Goal: Task Accomplishment & Management: Manage account settings

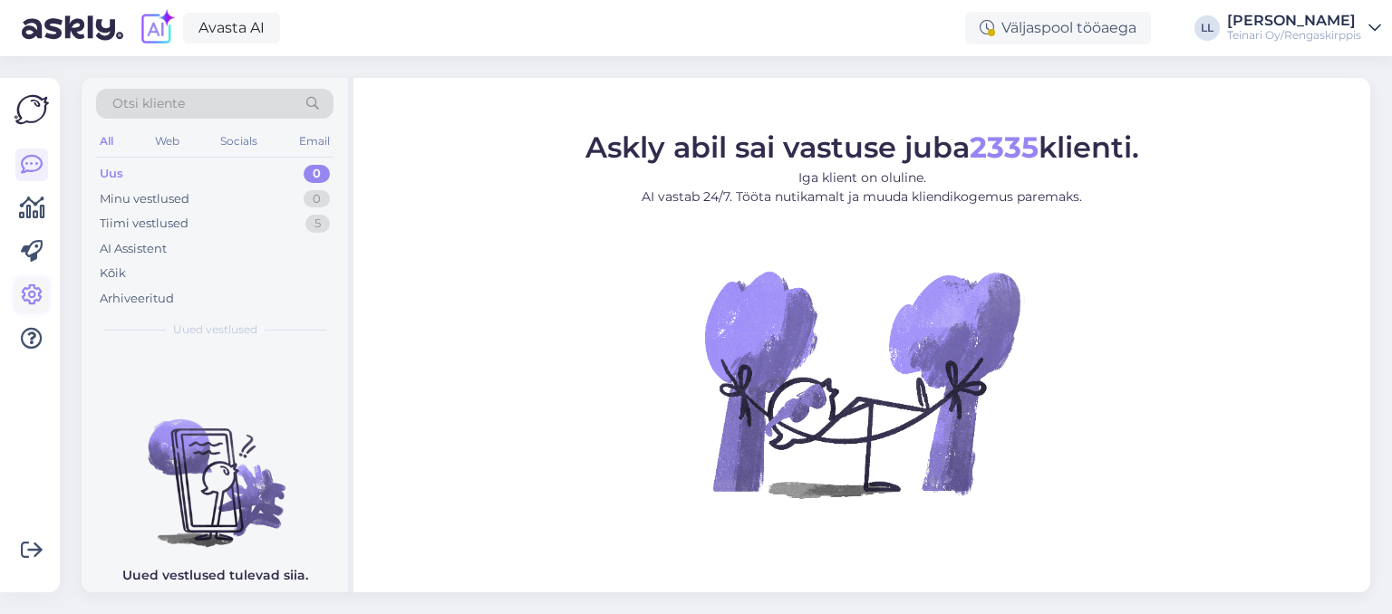
click at [40, 293] on icon at bounding box center [32, 295] width 22 height 22
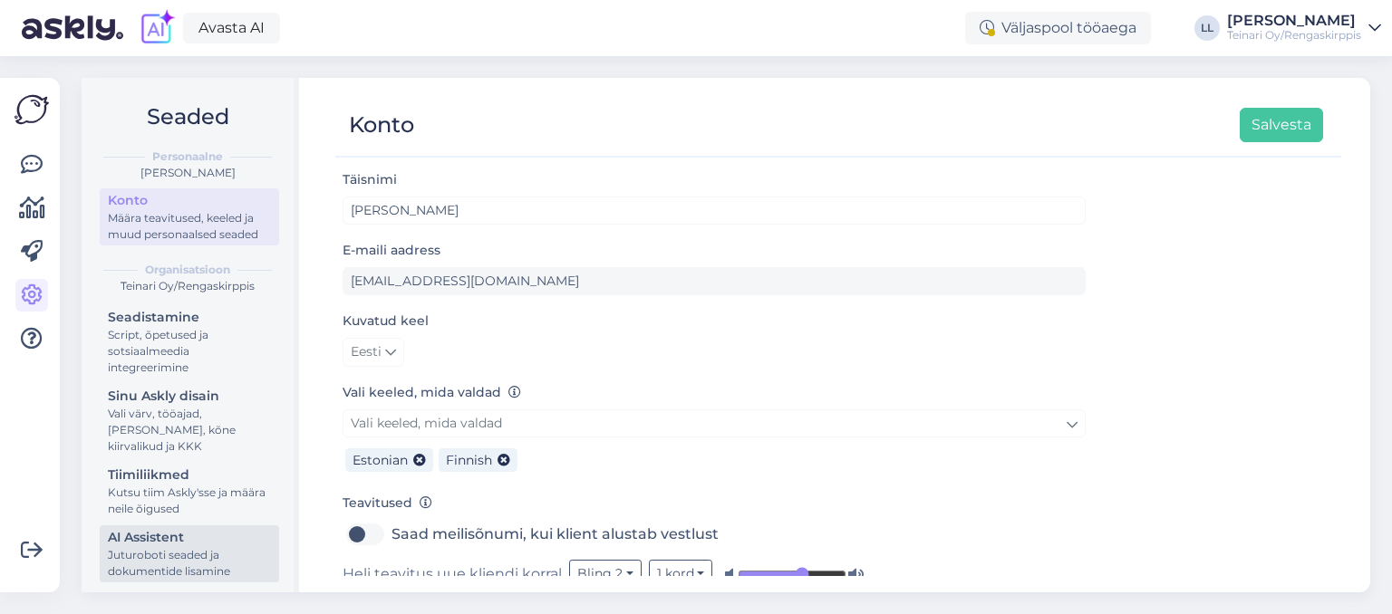
click at [205, 549] on div "Juturoboti seaded ja dokumentide lisamine" at bounding box center [189, 563] width 163 height 33
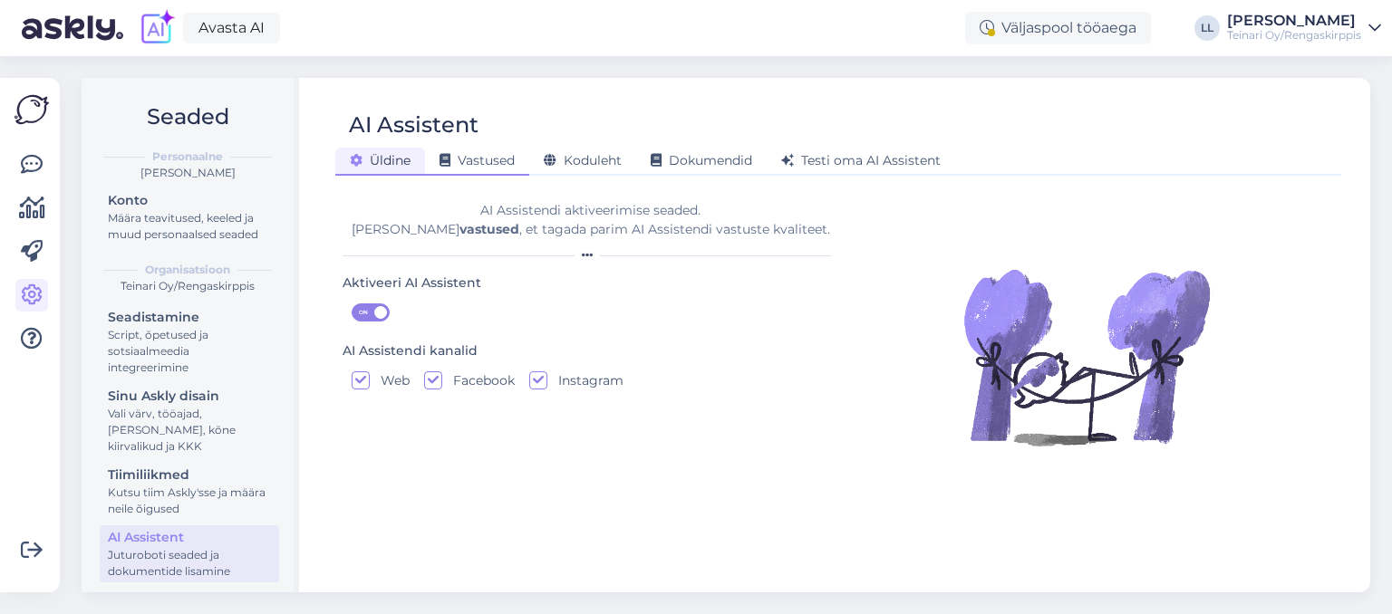
click at [493, 150] on div "Vastused" at bounding box center [477, 162] width 104 height 28
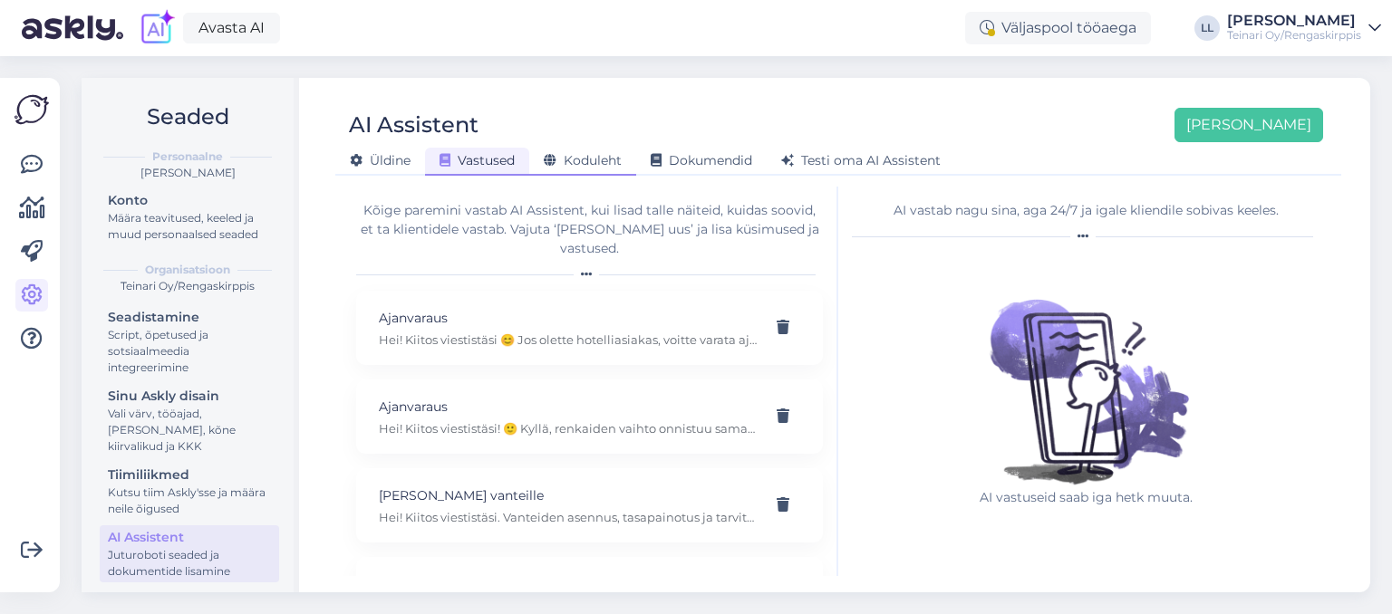
click at [560, 155] on span "Koduleht" at bounding box center [583, 160] width 78 height 16
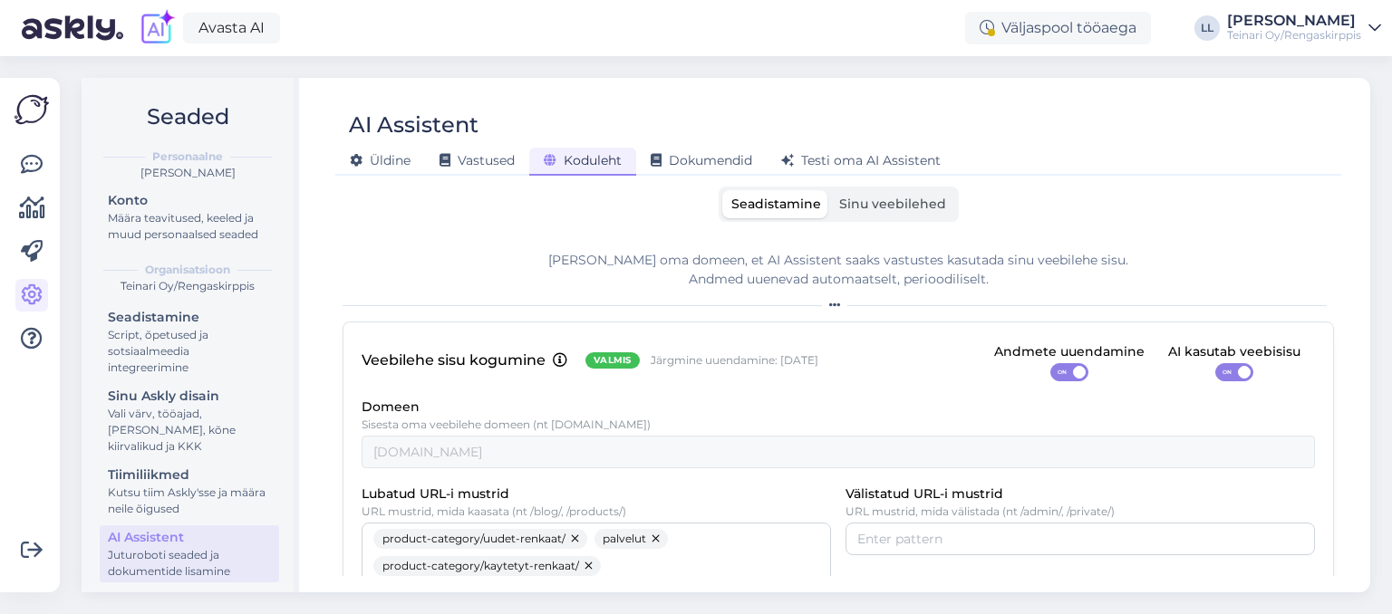
click at [924, 215] on label "Sinu veebilehed" at bounding box center [892, 204] width 125 height 28
click at [830, 190] on input "Sinu veebilehed" at bounding box center [830, 190] width 0 height 0
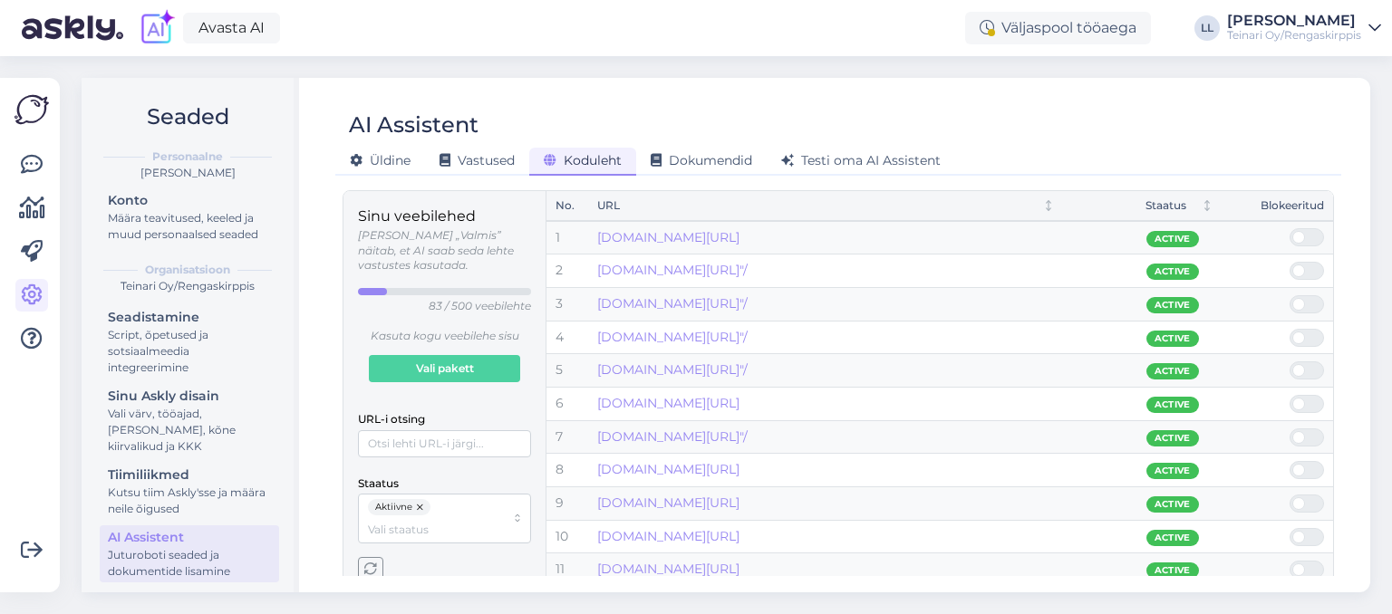
scroll to position [67, 0]
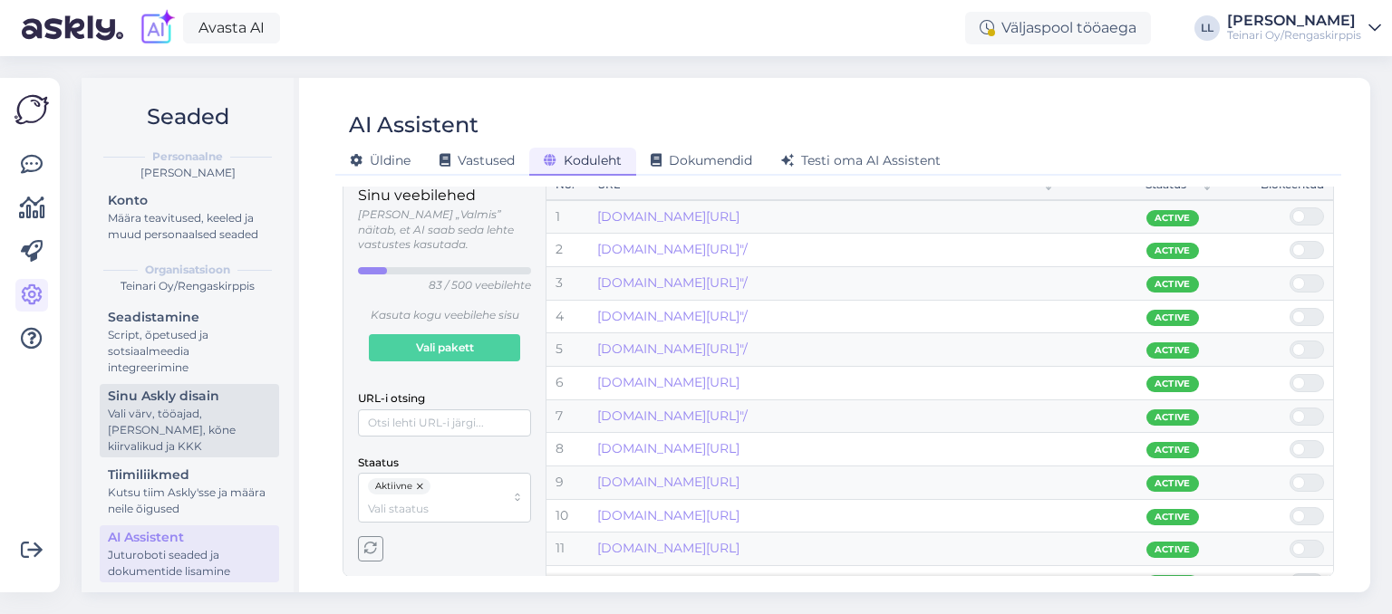
click at [199, 439] on div "Vali värv, tööajad, [PERSON_NAME], kõne kiirvalikud ja KKK" at bounding box center [189, 430] width 163 height 49
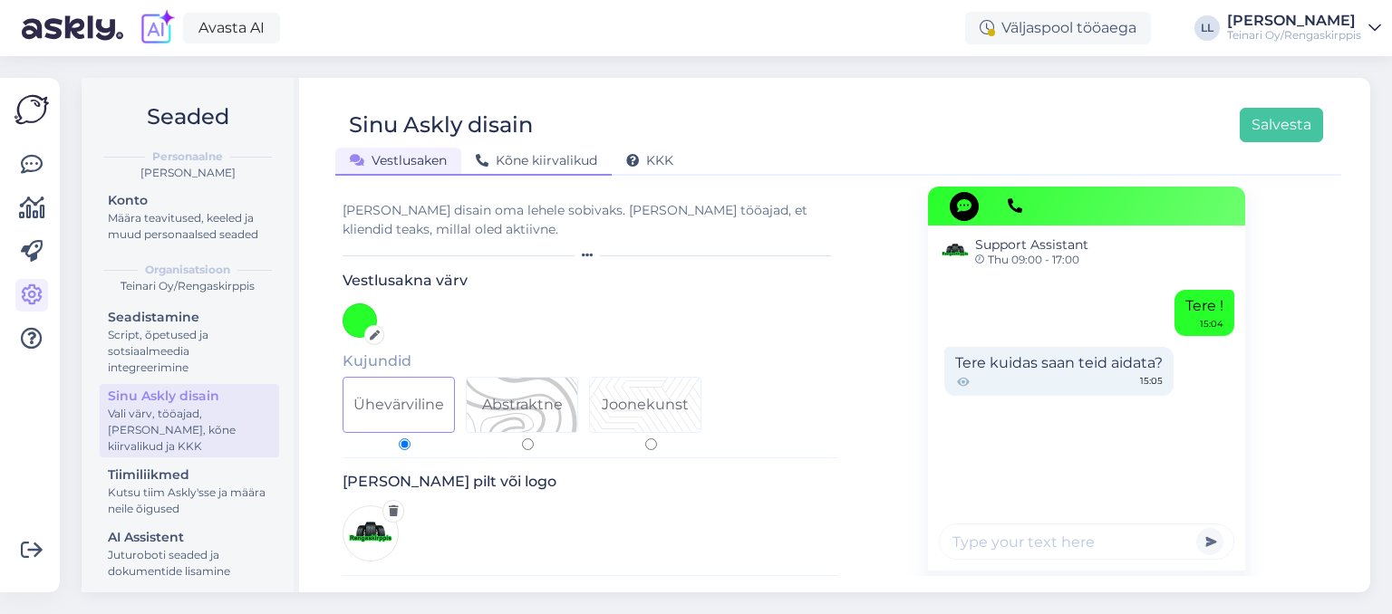
click at [556, 158] on span "Kõne kiirvalikud" at bounding box center [536, 160] width 121 height 16
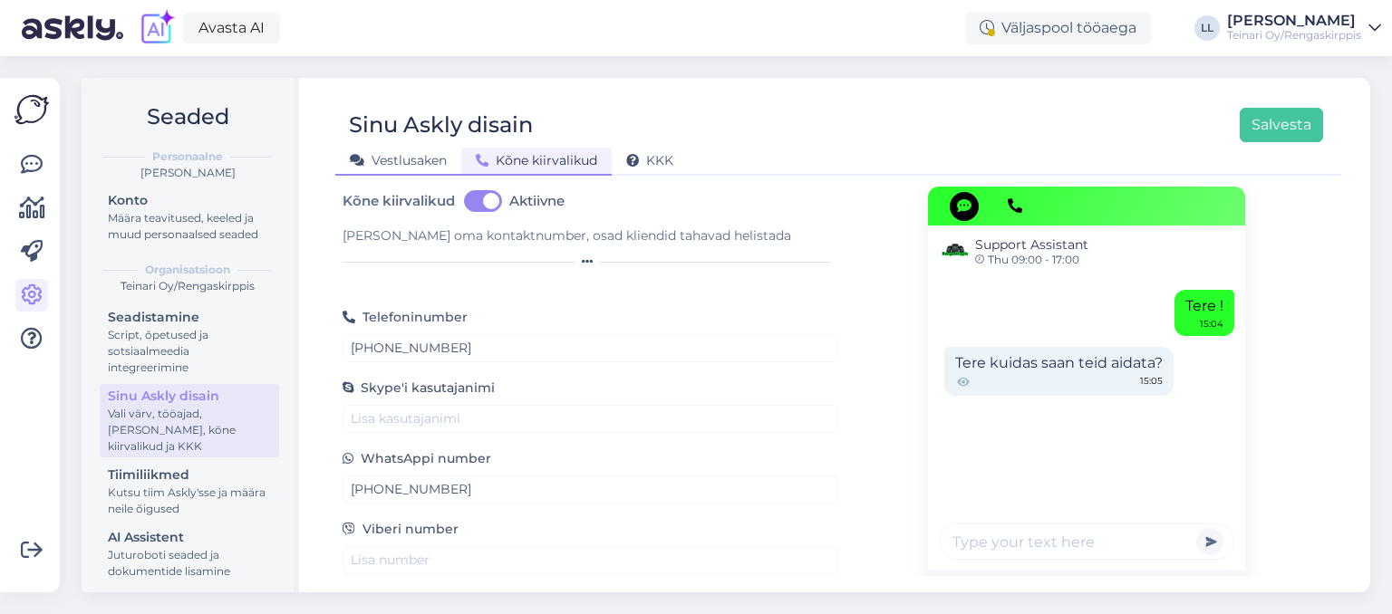
click at [415, 156] on span "Vestlusaken" at bounding box center [398, 160] width 97 height 16
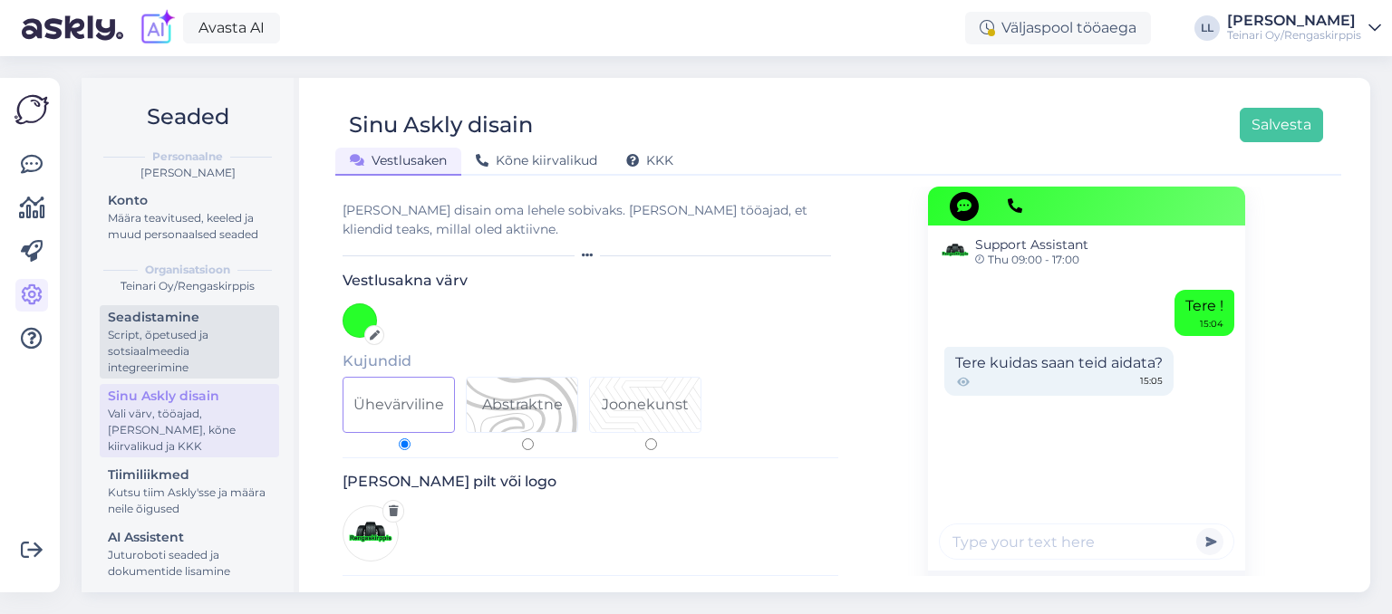
click at [172, 342] on div "Script, õpetused ja sotsiaalmeedia integreerimine" at bounding box center [189, 351] width 163 height 49
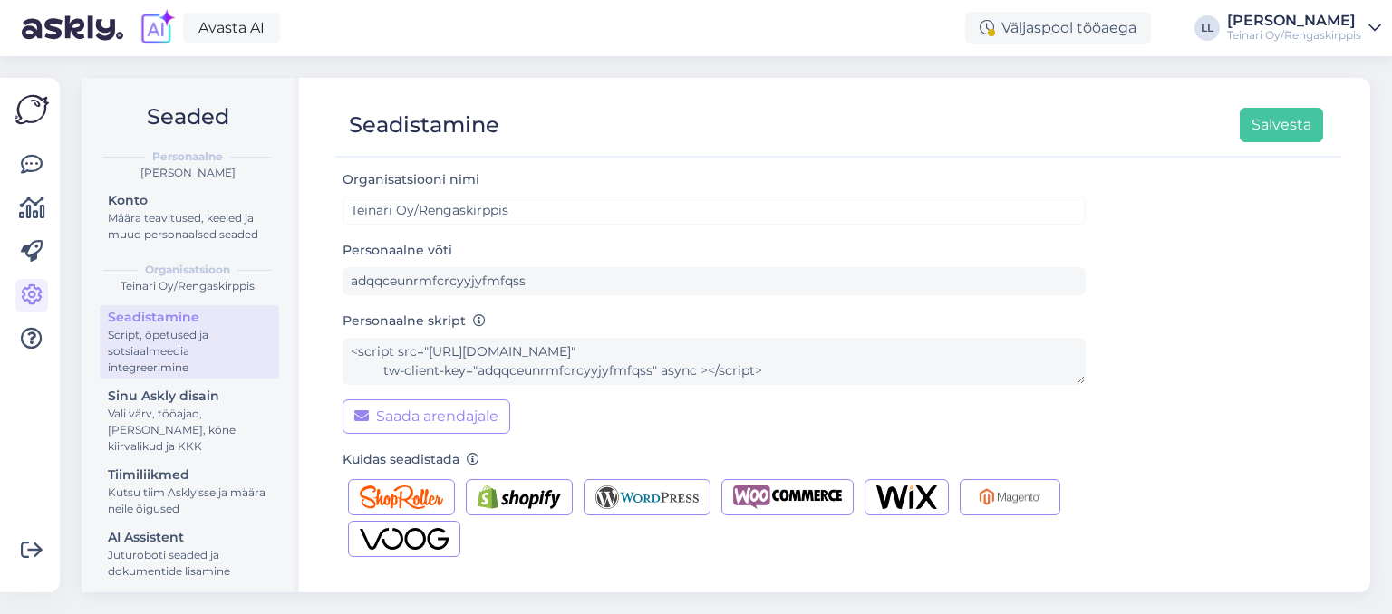
click at [194, 281] on div "Teinari Oy/Rengaskirppis" at bounding box center [187, 286] width 183 height 16
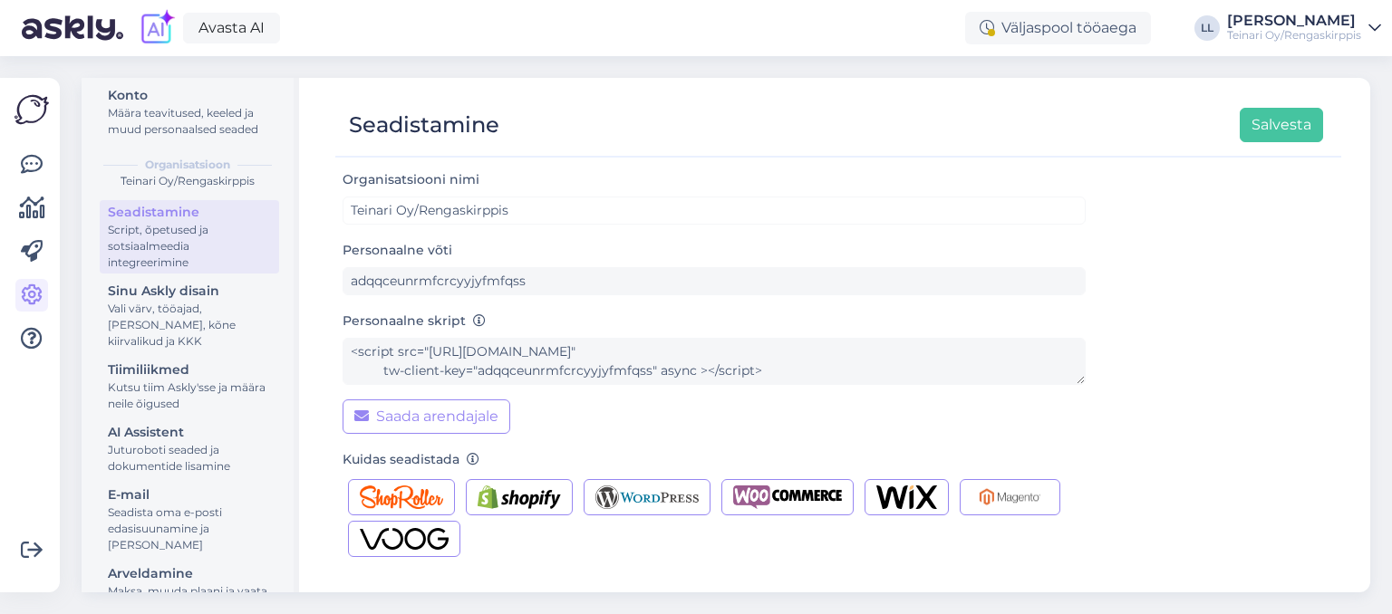
scroll to position [148, 0]
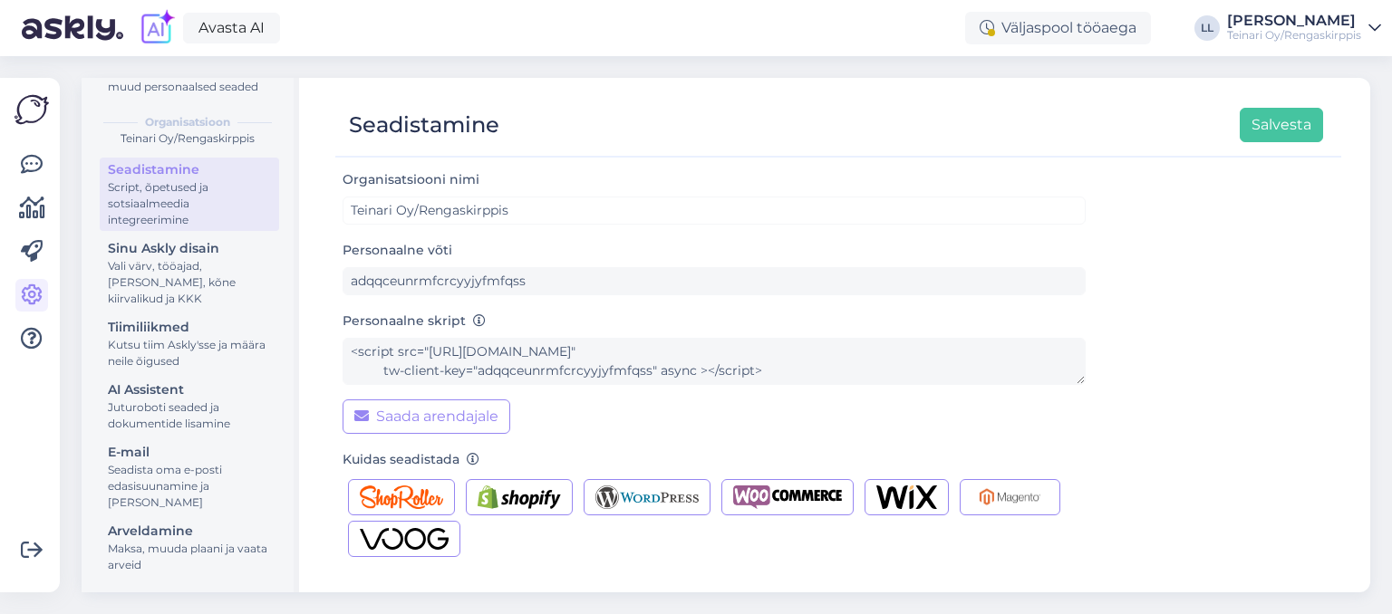
click at [172, 579] on div "Seadistamine Script, õpetused ja sotsiaalmeedia integreerimine Sinu Askly disai…" at bounding box center [189, 370] width 179 height 424
click at [165, 570] on div "Maksa, muuda plaani ja vaata arveid" at bounding box center [189, 557] width 163 height 33
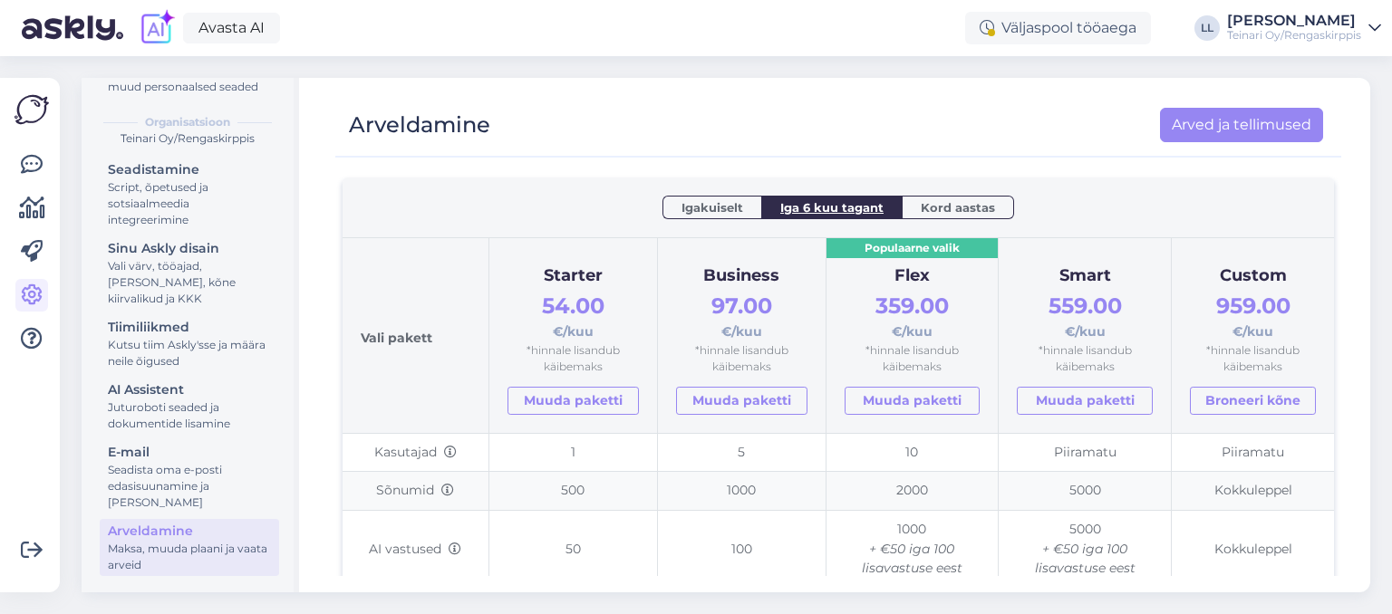
scroll to position [117, 0]
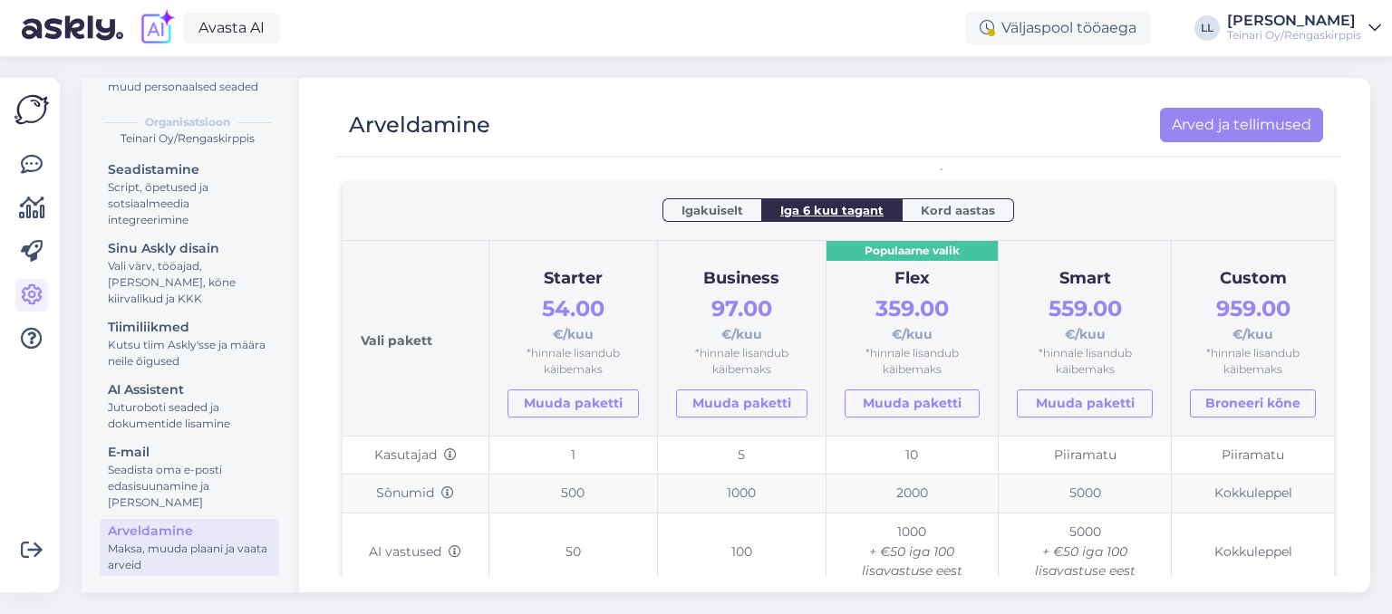
click at [939, 209] on span "Kord aastas" at bounding box center [958, 210] width 74 height 18
click at [846, 207] on span "Iga 6 kuu tagant" at bounding box center [831, 210] width 103 height 18
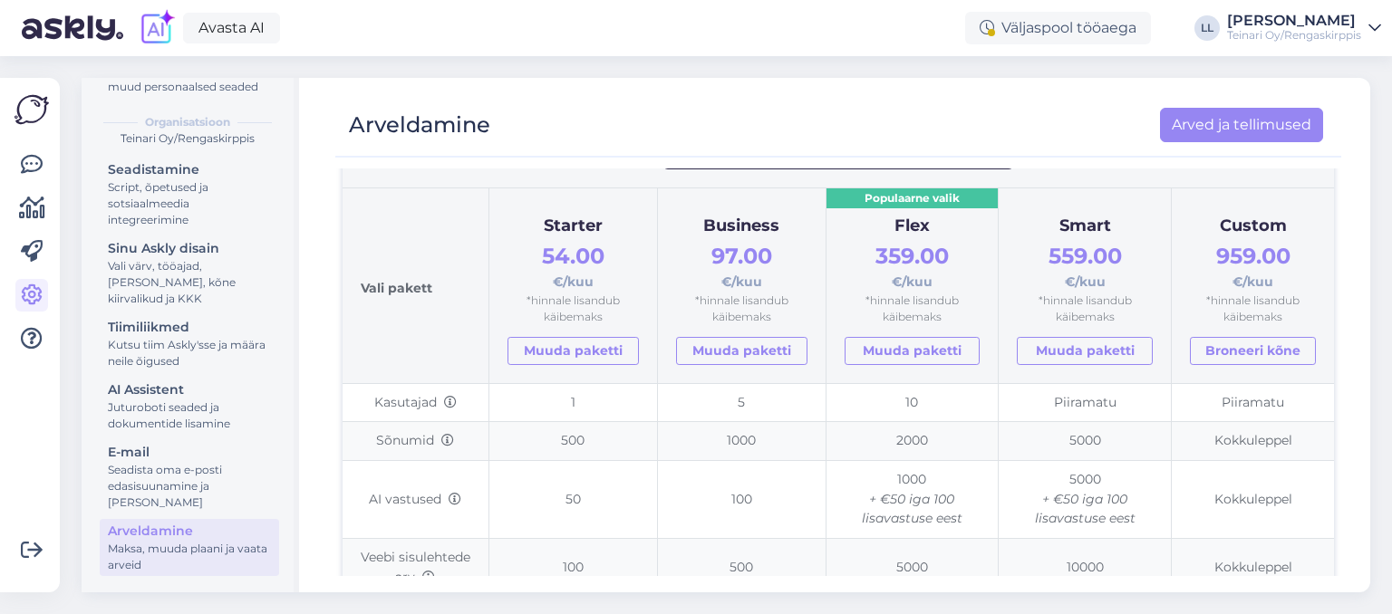
scroll to position [0, 0]
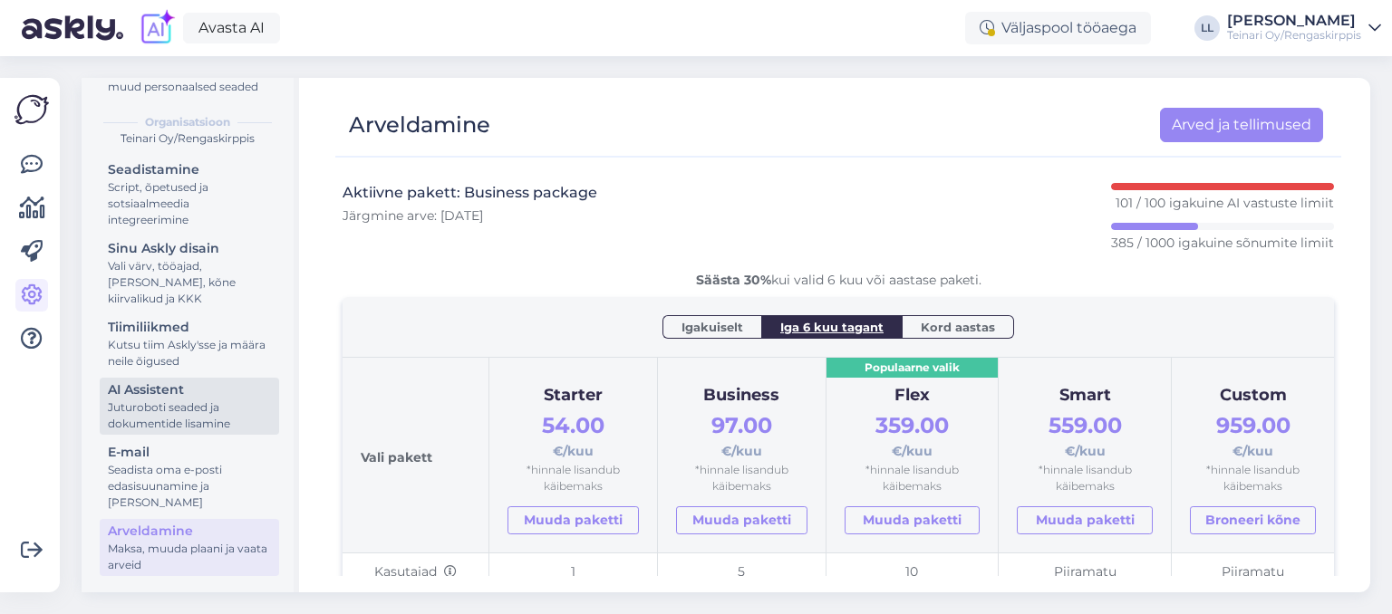
click at [165, 397] on div "AI Assistent" at bounding box center [189, 390] width 163 height 19
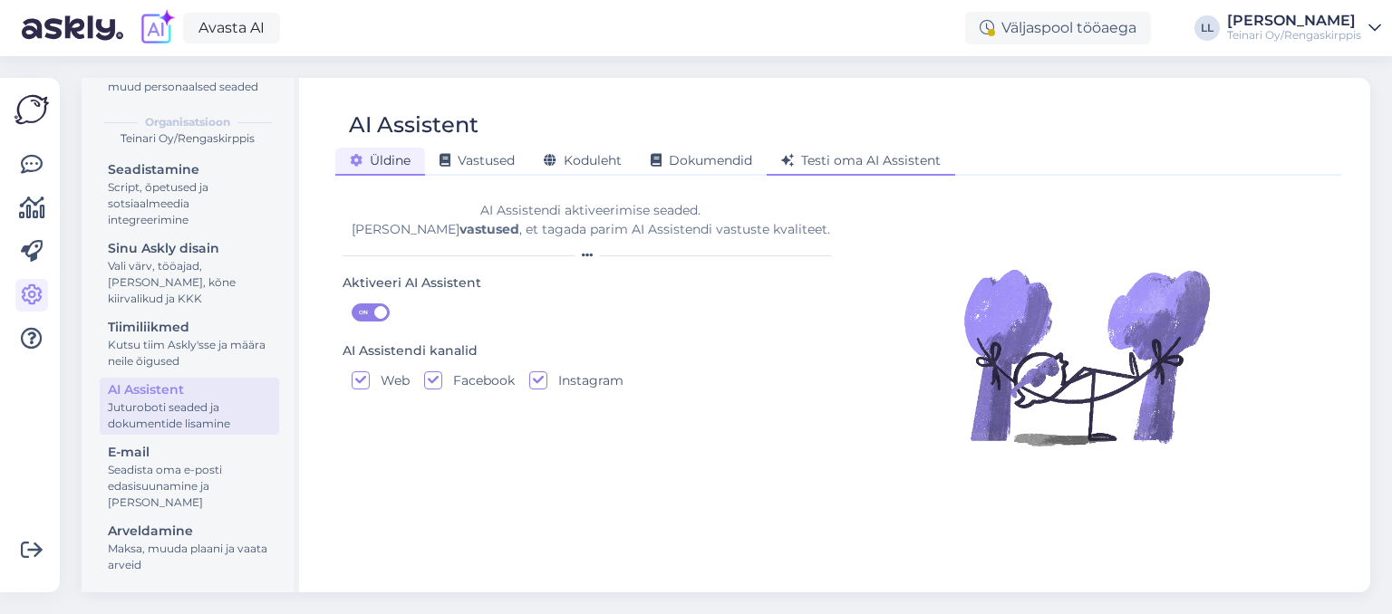
click at [848, 158] on span "Testi oma AI Assistent" at bounding box center [860, 160] width 159 height 16
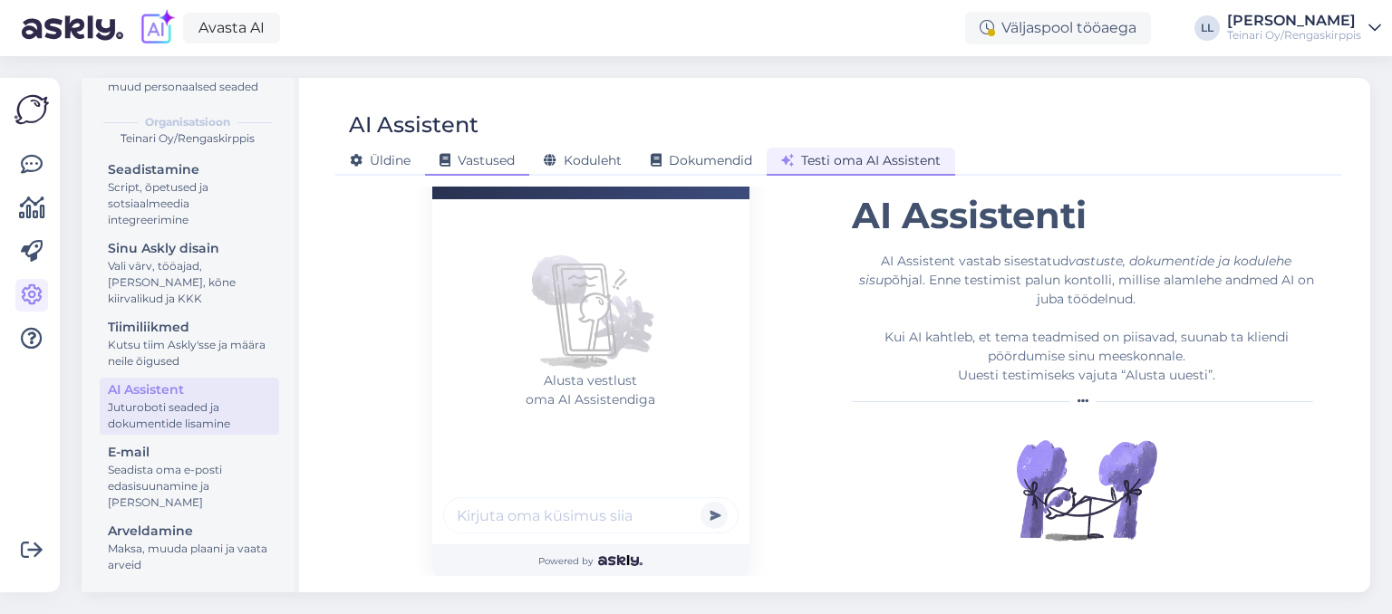
click at [468, 152] on div "Vastused" at bounding box center [477, 162] width 104 height 28
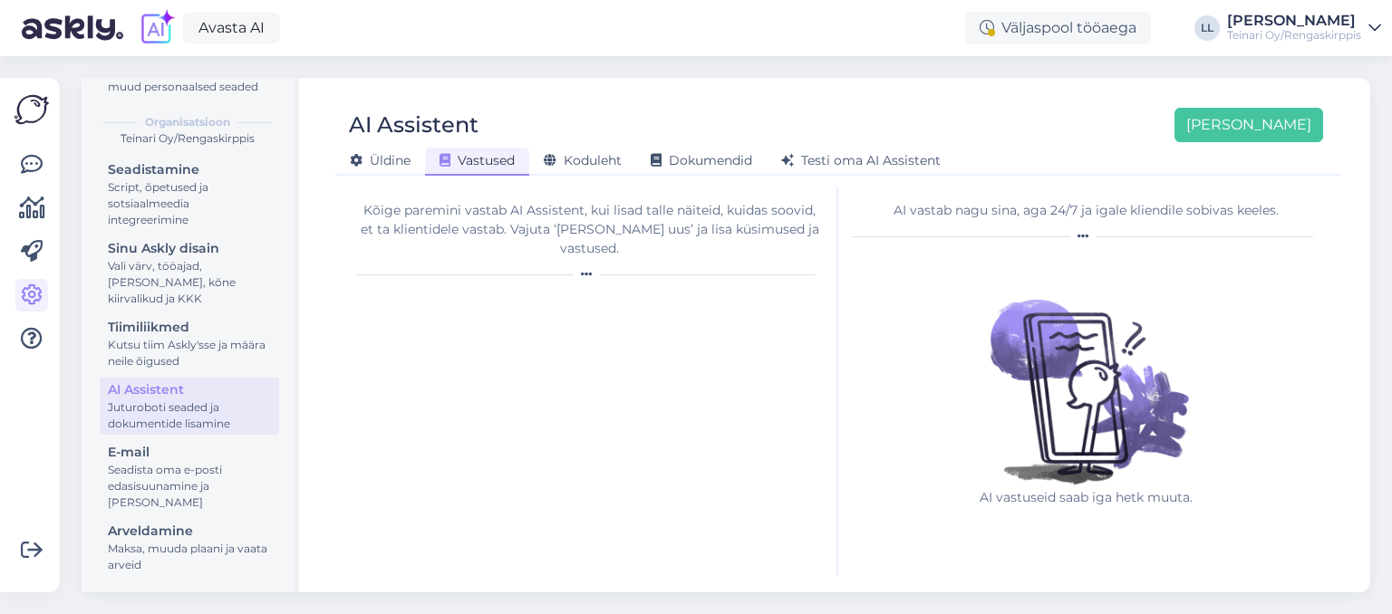
scroll to position [0, 0]
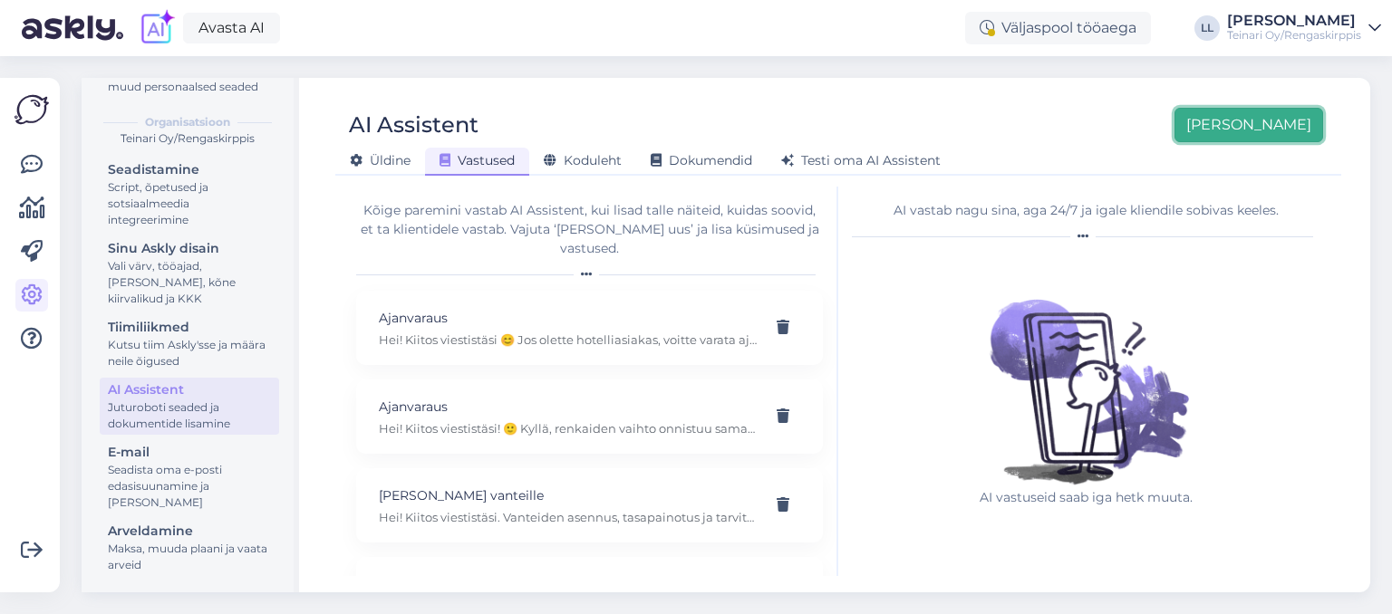
click at [1280, 130] on button "[PERSON_NAME]" at bounding box center [1248, 125] width 149 height 34
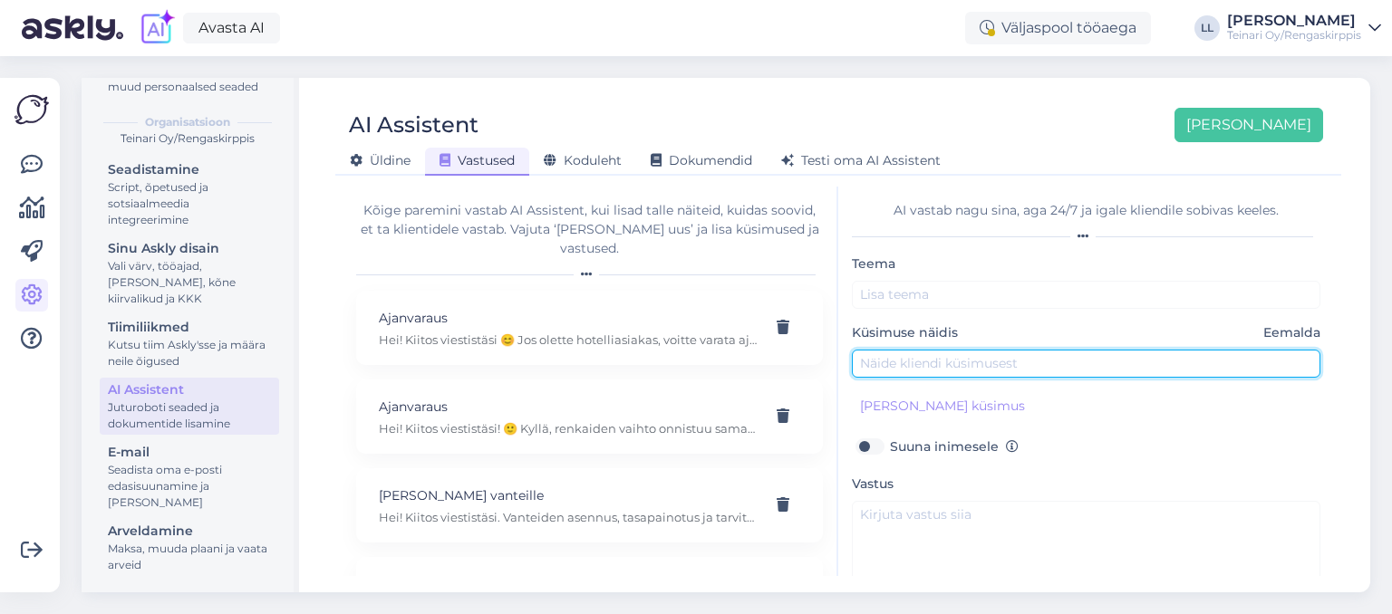
click at [974, 367] on input "text" at bounding box center [1086, 364] width 468 height 28
paste input ""Voiko renkaat tai vanteet tuoda teille kierrätykseen?"
click at [866, 364] on input ""Voiko renkaat tai vanteet tuoda teille kierrätykseen?" at bounding box center [1086, 364] width 468 height 28
click at [897, 364] on input "Voiko renkaat tai vanteet tuoda teille kierrätykseen?" at bounding box center [1086, 364] width 468 height 28
type input "Voiko tai saako renkaat tai vanteet tuoda teille kierrätykseen?"
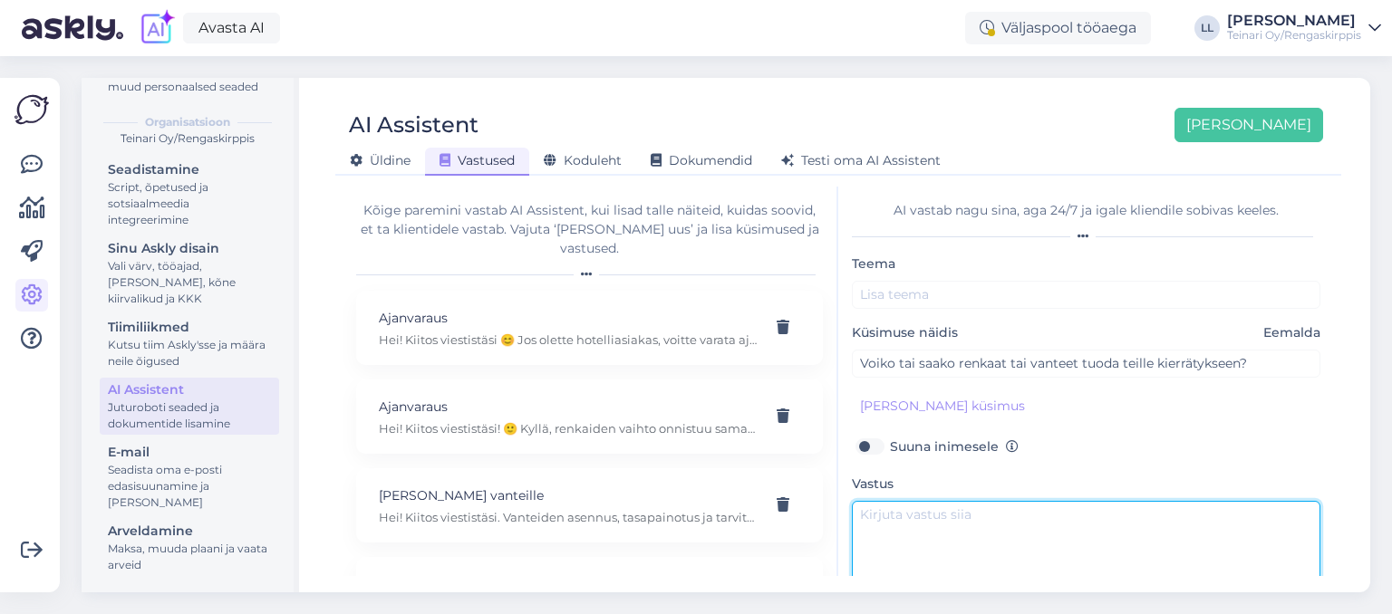
click at [960, 532] on textarea at bounding box center [1086, 543] width 468 height 85
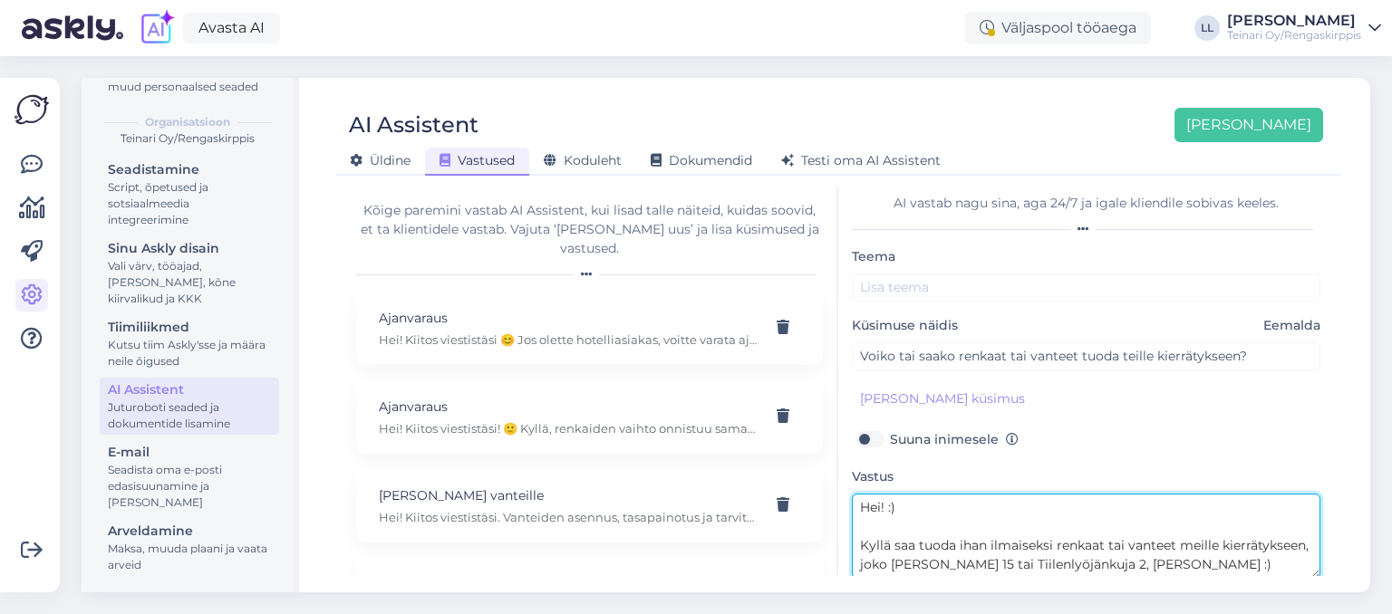
drag, startPoint x: 960, startPoint y: 571, endPoint x: 825, endPoint y: 468, distance: 170.0
click at [852, 494] on textarea "Hei! :) Kyllä saa tuoda ihan ilmaiseksi renkaat tai vanteet meille kierrätyksee…" at bounding box center [1086, 536] width 468 height 85
paste textarea "Kyllä saa tuoda renkaat tai vanteet meille kierrätykseen ihan ilmaiseksi — joko…"
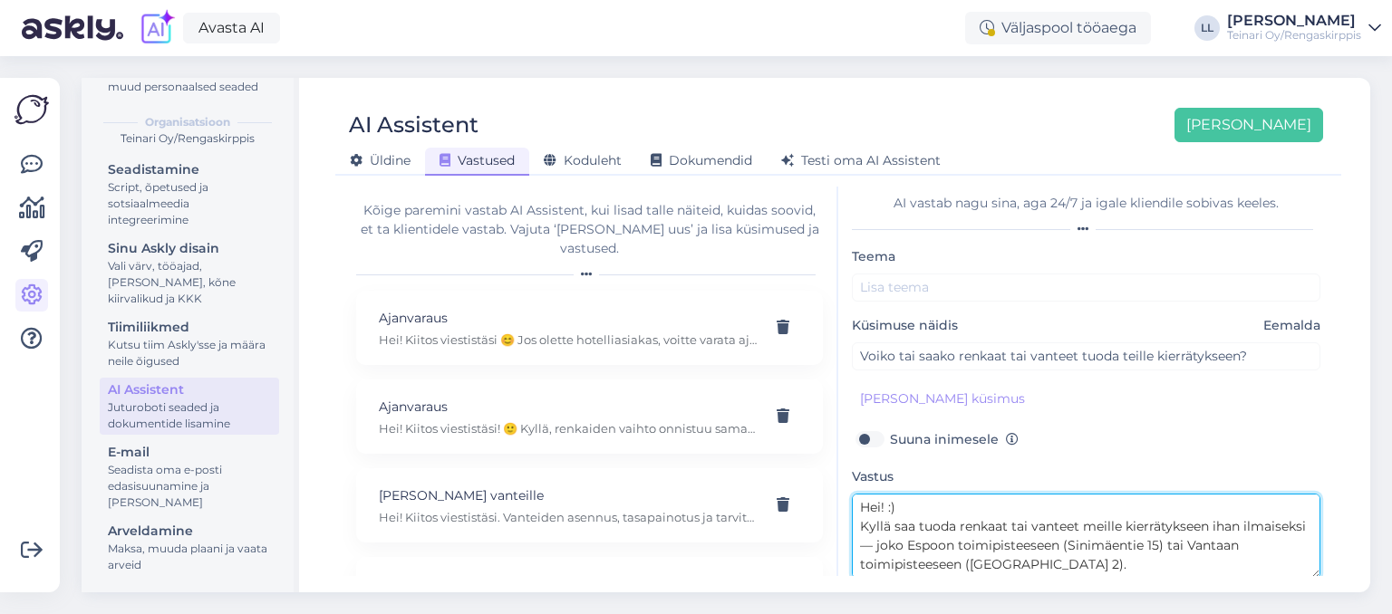
scroll to position [14, 0]
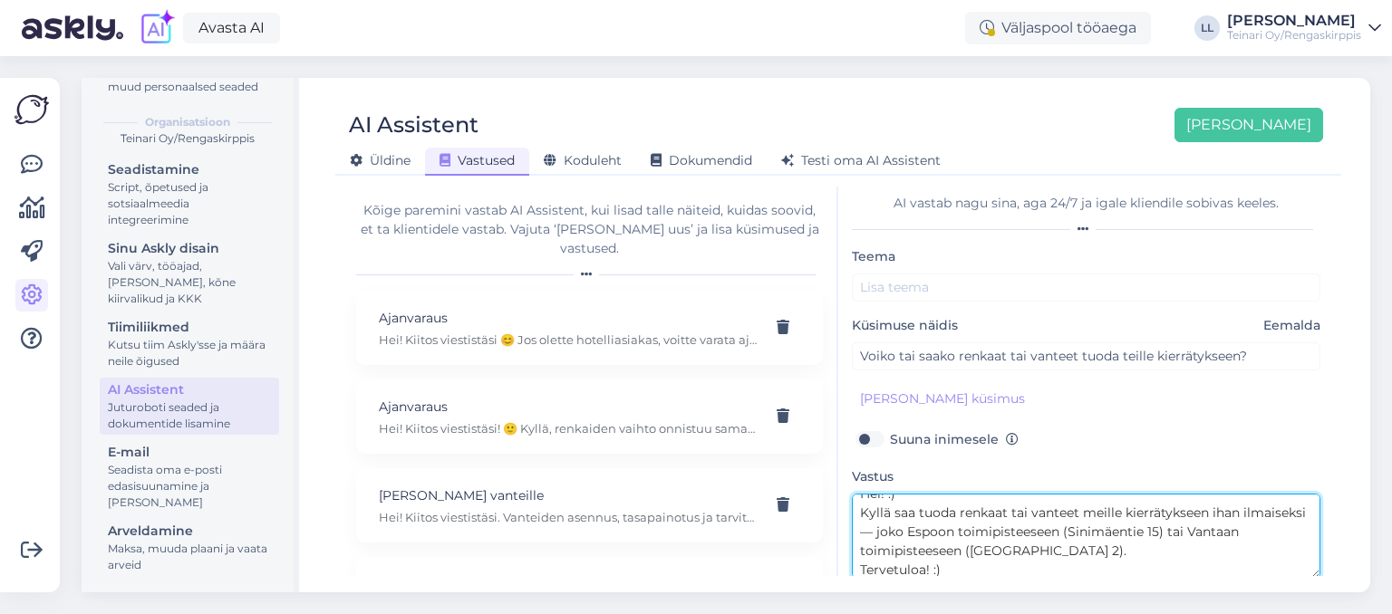
click at [873, 527] on textarea "Hei! :) Kyllä saa tuoda renkaat tai vanteet meille kierrätykseen ihan ilmaiseks…" at bounding box center [1086, 536] width 468 height 85
click at [950, 560] on textarea "Hei! :) Kyllä saa tuoda renkaat tai vanteet meille kierrätykseen ihan ilmaiseks…" at bounding box center [1086, 536] width 468 height 85
type textarea "Hei! :) Kyllä saa tuoda renkaat tai vanteet meille kierrätykseen ihan ilmaiseks…"
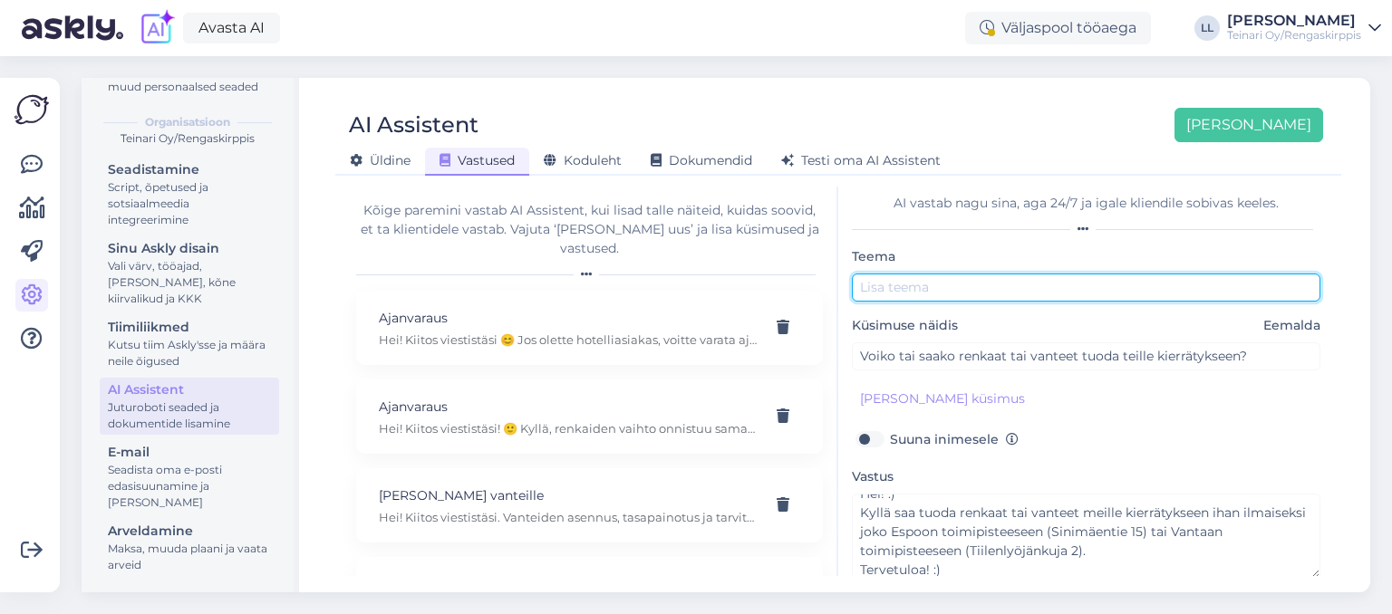
click at [911, 290] on input "text" at bounding box center [1086, 288] width 468 height 28
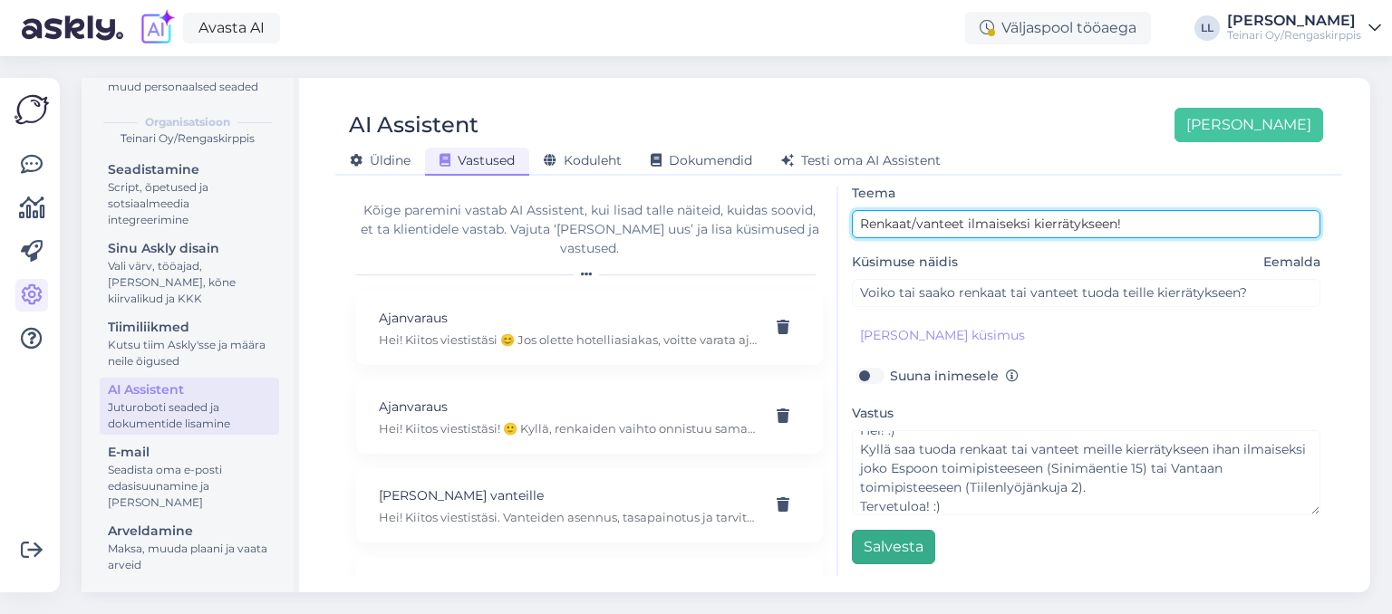
type input "Renkaat/vanteet ilmaiseksi kierrätykseen!"
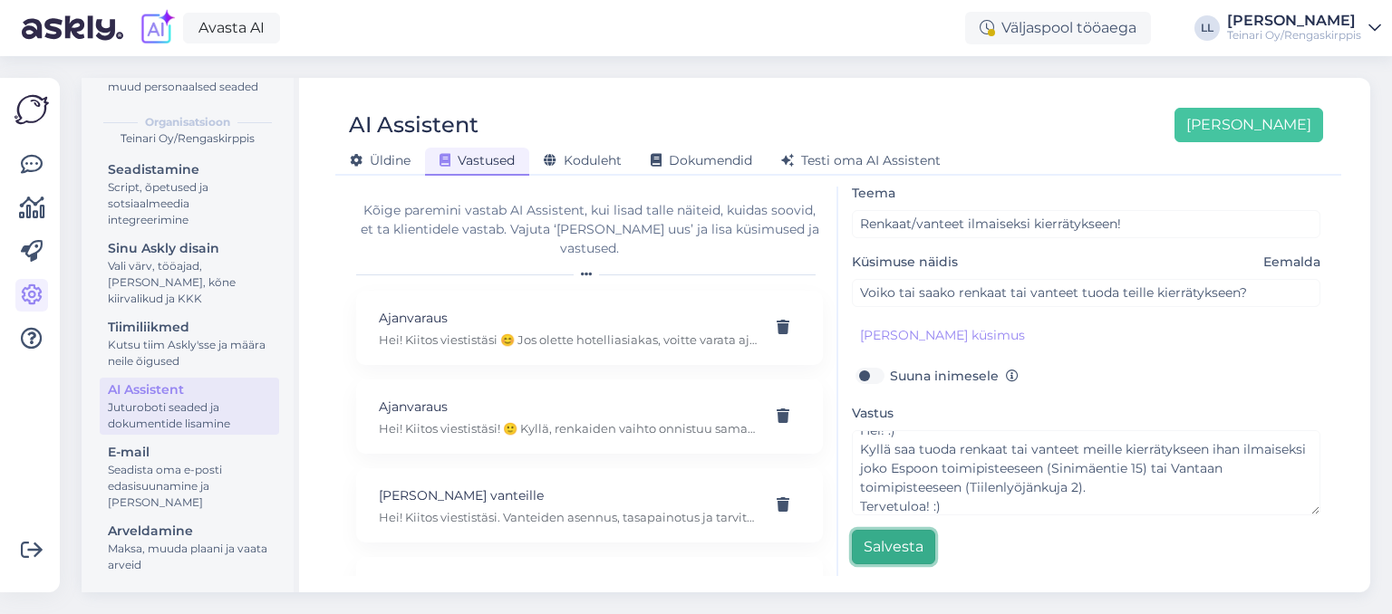
click at [908, 535] on button "Salvesta" at bounding box center [893, 547] width 83 height 34
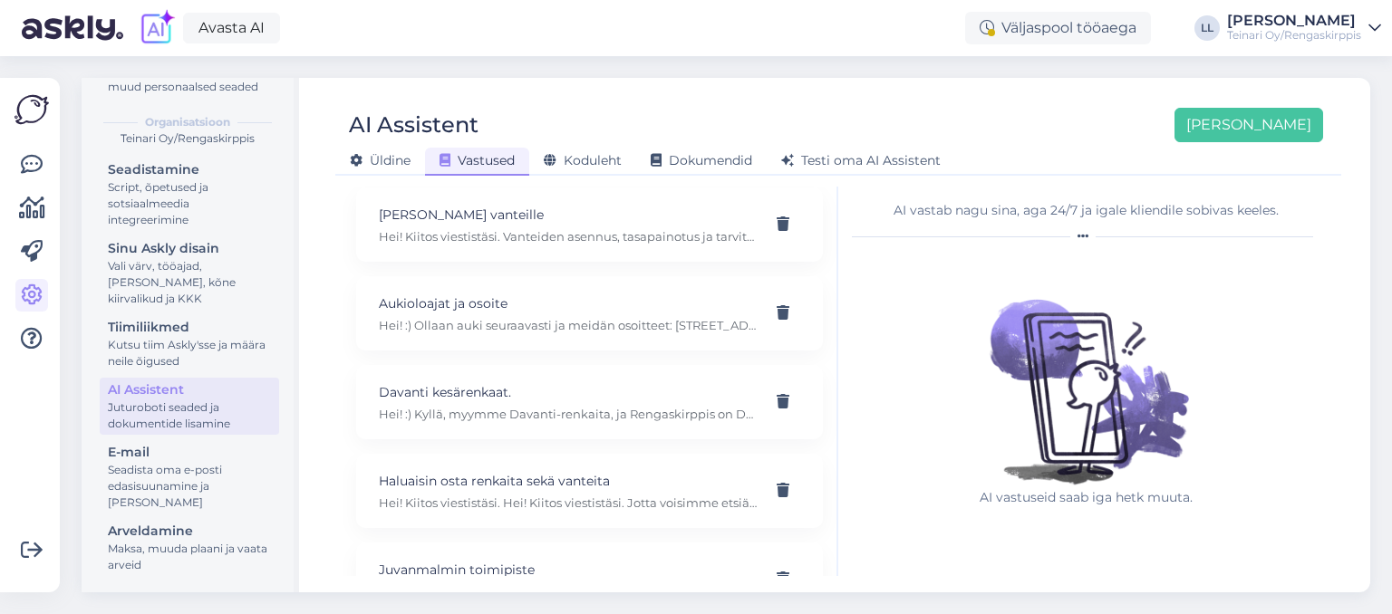
scroll to position [286, 0]
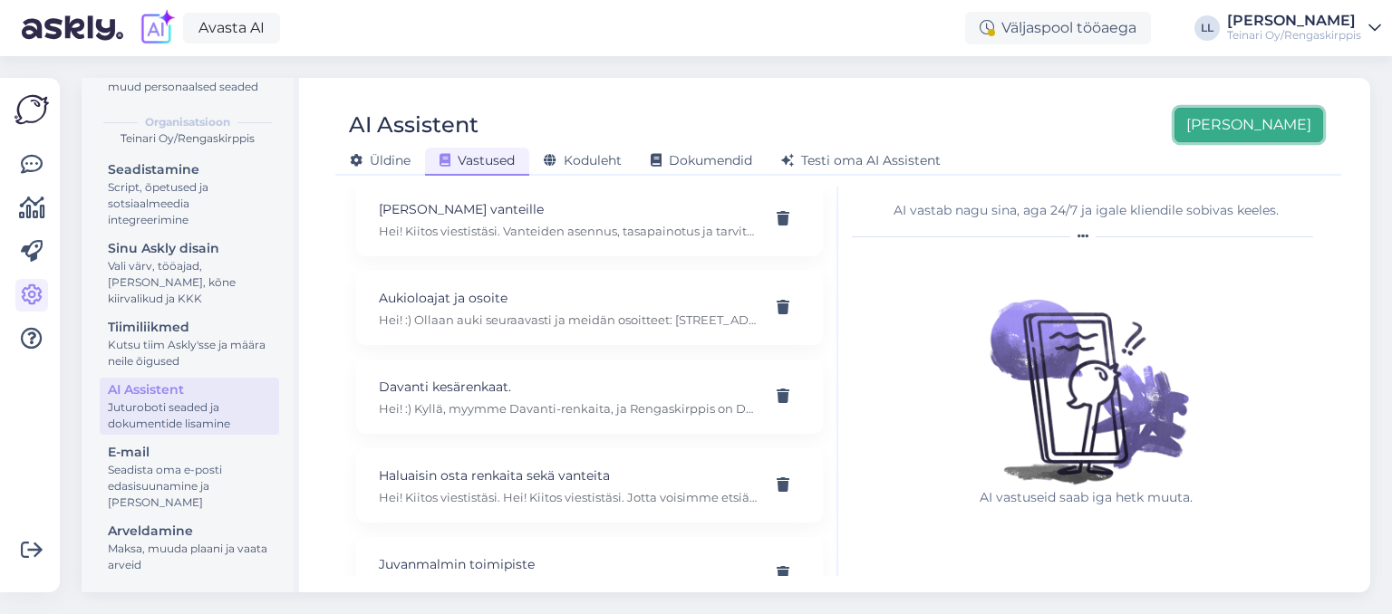
click at [1290, 132] on button "[PERSON_NAME]" at bounding box center [1248, 125] width 149 height 34
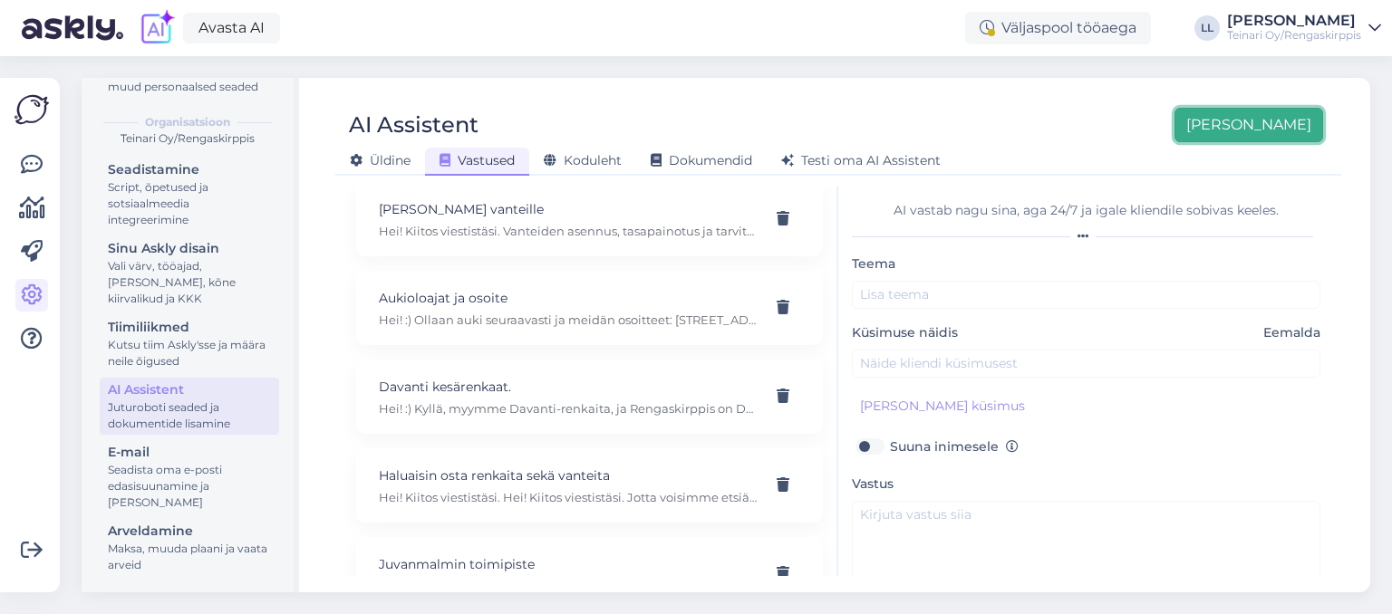
click at [1290, 132] on button "[PERSON_NAME]" at bounding box center [1248, 125] width 149 height 34
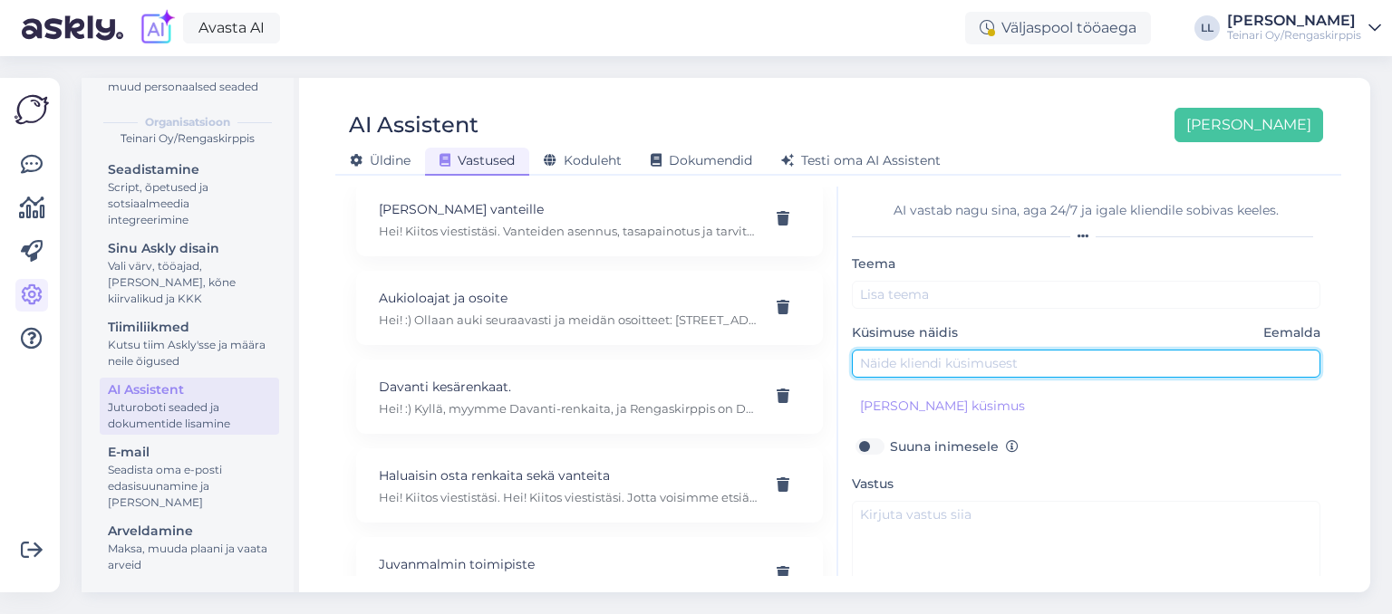
click at [910, 354] on input "text" at bounding box center [1086, 364] width 468 height 28
type input "Hei! Jos ostan teiltä uudet renkaat- saanko vanhat jättä teille? Esimerkiksi ki…"
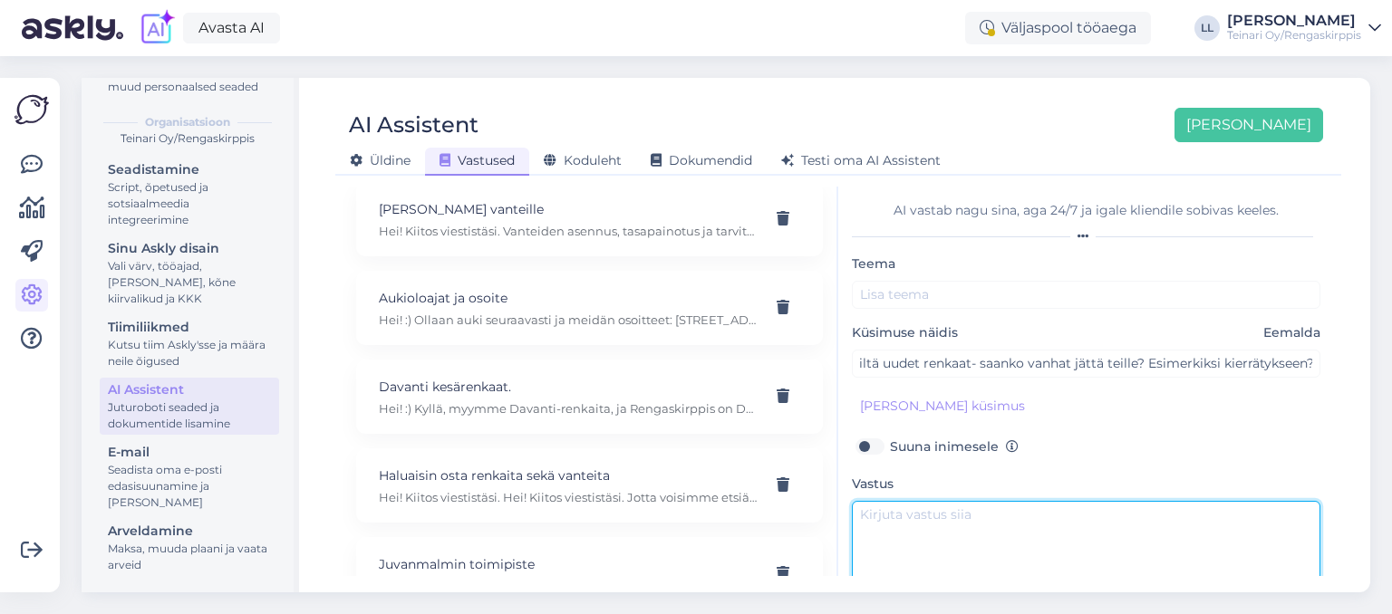
click at [926, 521] on textarea at bounding box center [1086, 543] width 468 height 85
drag, startPoint x: 1191, startPoint y: 553, endPoint x: 805, endPoint y: 450, distance: 398.4
click at [852, 501] on textarea "Hei! :) Kyllä saa jättää kierrätykseen ihan ilmaiseksi :)" at bounding box center [1086, 543] width 468 height 85
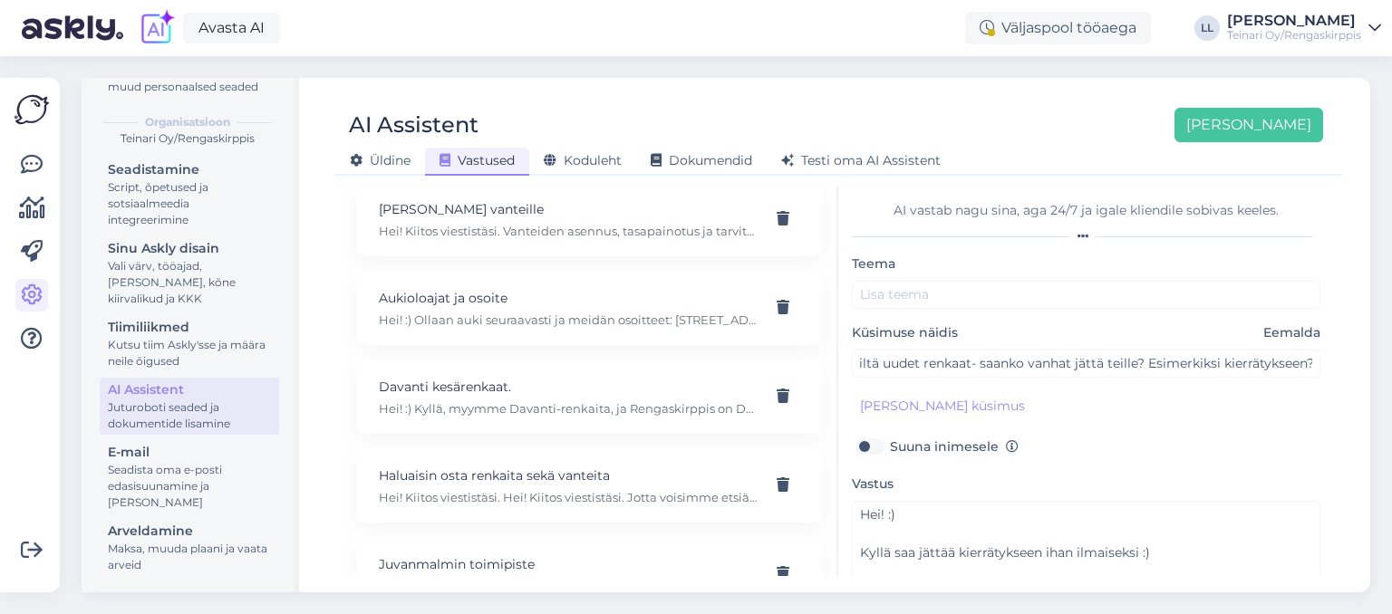
click at [991, 431] on div "Teema Küsimuse näidis Eemalda Hei! Jos ostan teiltä uudet renkaat- saanko vanha…" at bounding box center [1086, 444] width 468 height 382
drag, startPoint x: 1168, startPoint y: 556, endPoint x: 813, endPoint y: 498, distance: 359.9
click at [852, 501] on textarea "Hei! :) Kyllä saa jättää kierrätykseen ihan ilmaiseksi :)" at bounding box center [1086, 543] width 468 height 85
paste textarea "Kyllä, renkaat tai vanteet voi jättää meille kierrätykseen ihan ilmaiseksi."
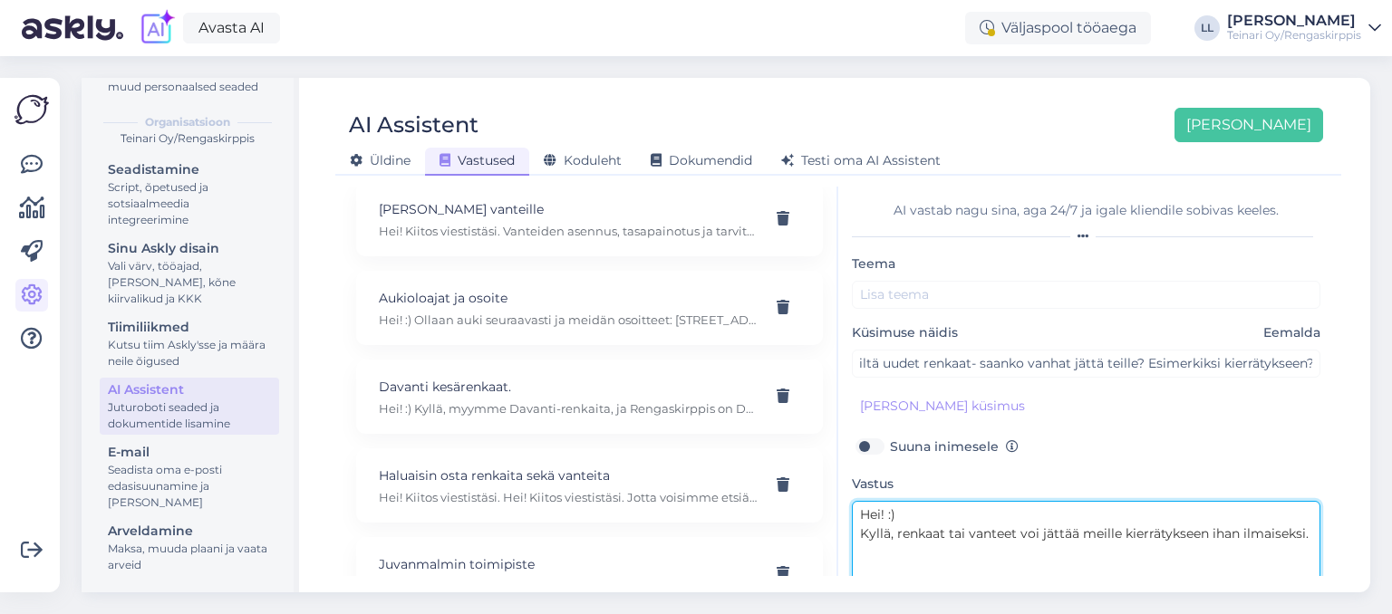
click at [905, 517] on textarea "Hei! :) Kyllä, renkaat tai vanteet voi jättää meille kierrätykseen ihan ilmaise…" at bounding box center [1086, 543] width 468 height 85
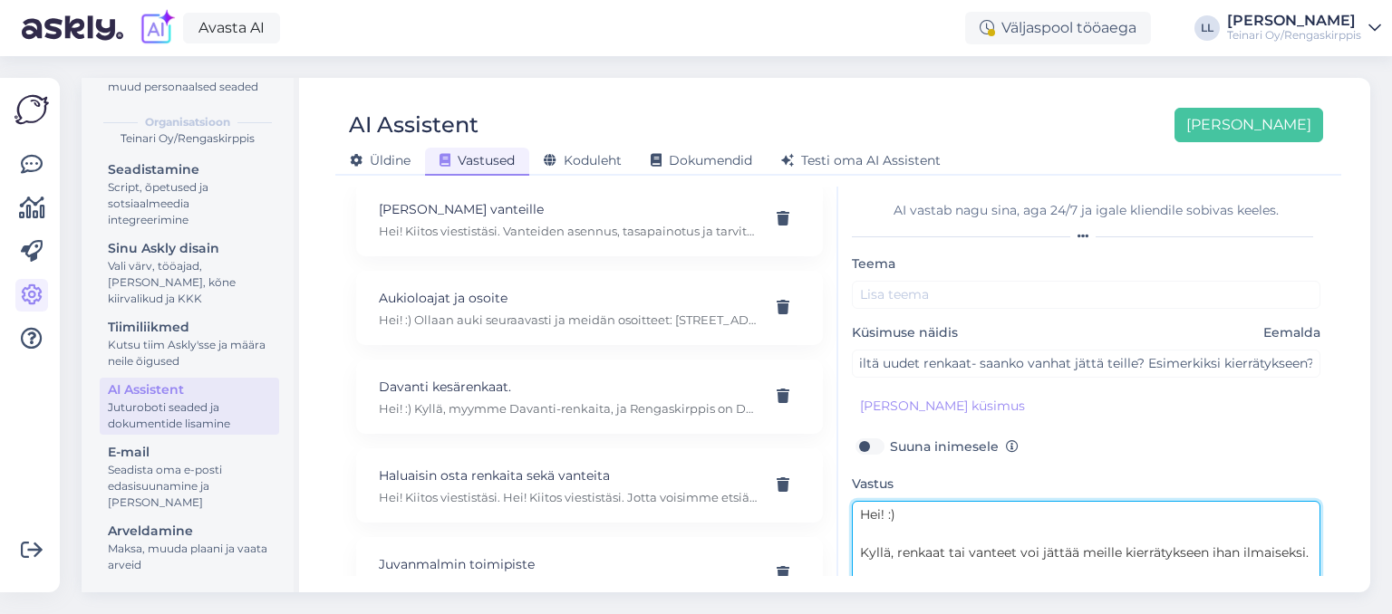
drag, startPoint x: 1020, startPoint y: 554, endPoint x: 952, endPoint y: 553, distance: 68.0
click at [1006, 565] on textarea "Hei! :) Kyllä, renkaat tai vanteet voi jättää meille kierrätykseen ihan ilmaise…" at bounding box center [1086, 543] width 468 height 85
click at [1016, 556] on textarea "Hei! :) Kyllä, renkaat tai vanteet voi jättää meille kierrätykseen ihan ilmaise…" at bounding box center [1086, 543] width 468 height 85
type textarea "Hei! :) Kyllä, renkaat voi jättää meille kierrätykseen ihan ilmaiseksi."
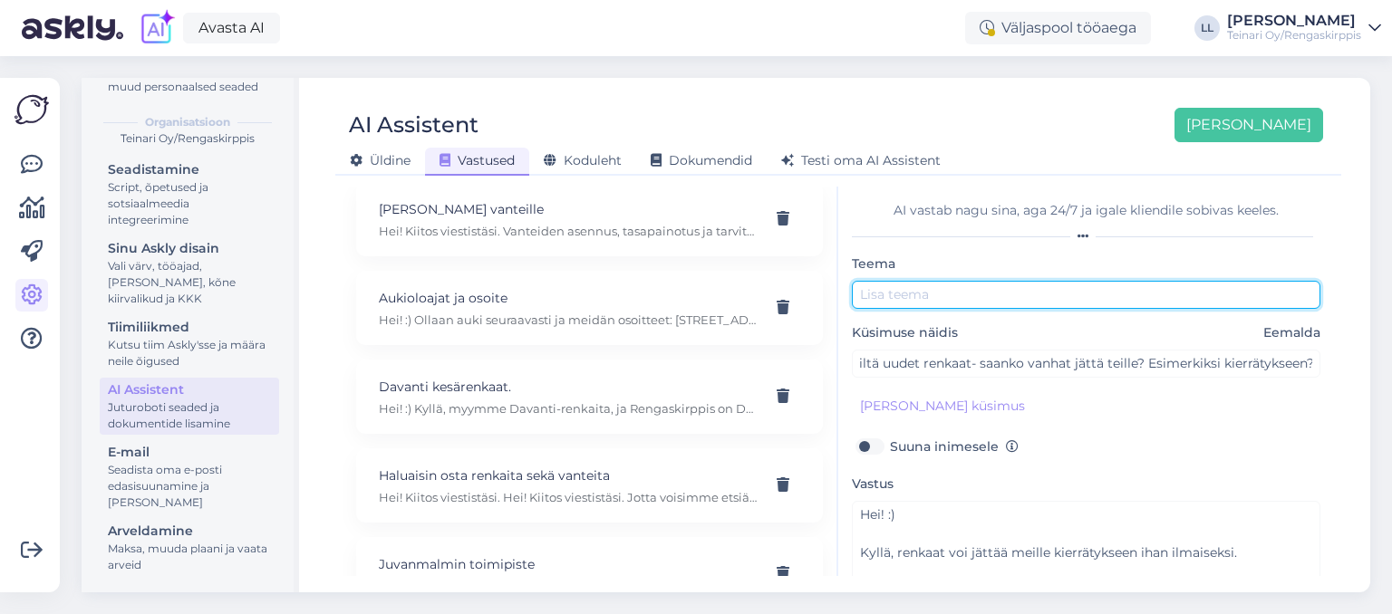
click at [973, 295] on input "text" at bounding box center [1086, 295] width 468 height 28
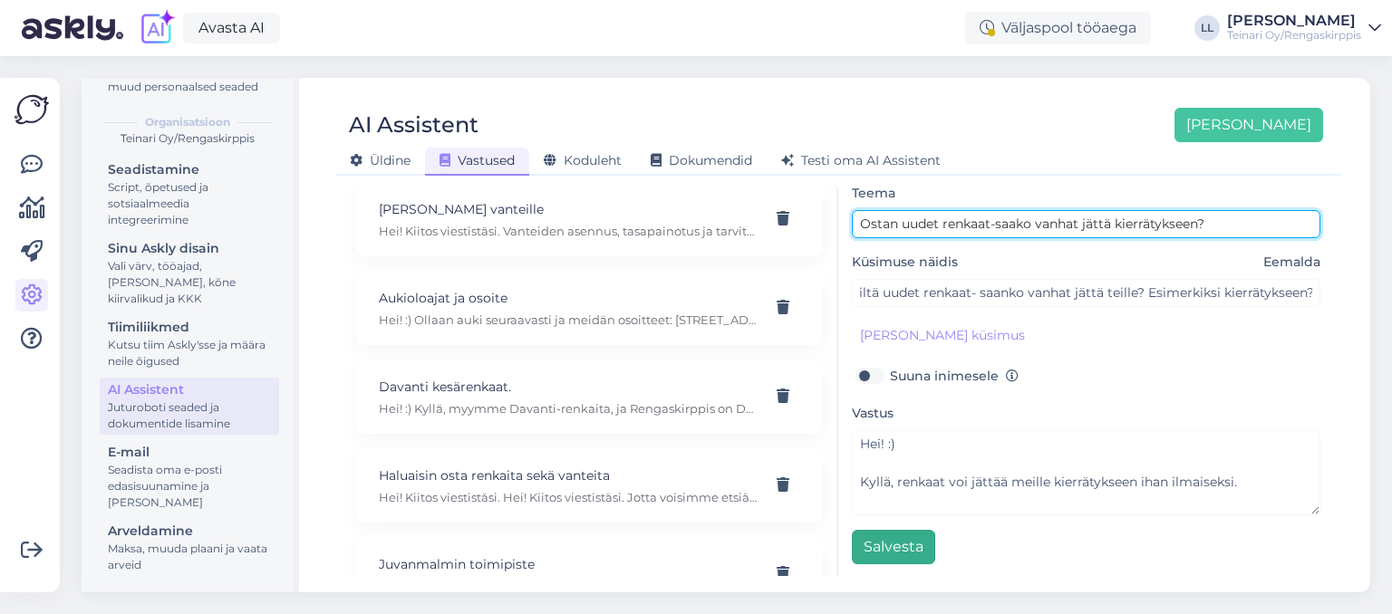
type input "Ostan uudet renkaat-saako vanhat jättä kierrätykseen?"
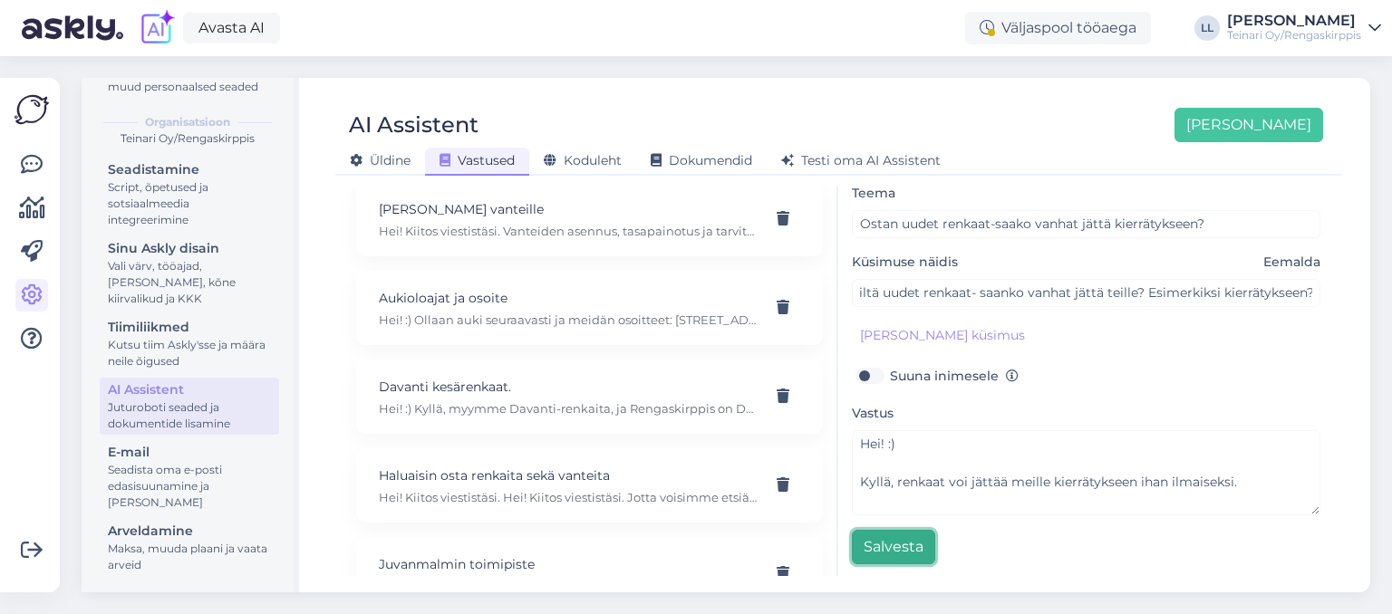
click at [871, 551] on button "Salvesta" at bounding box center [893, 547] width 83 height 34
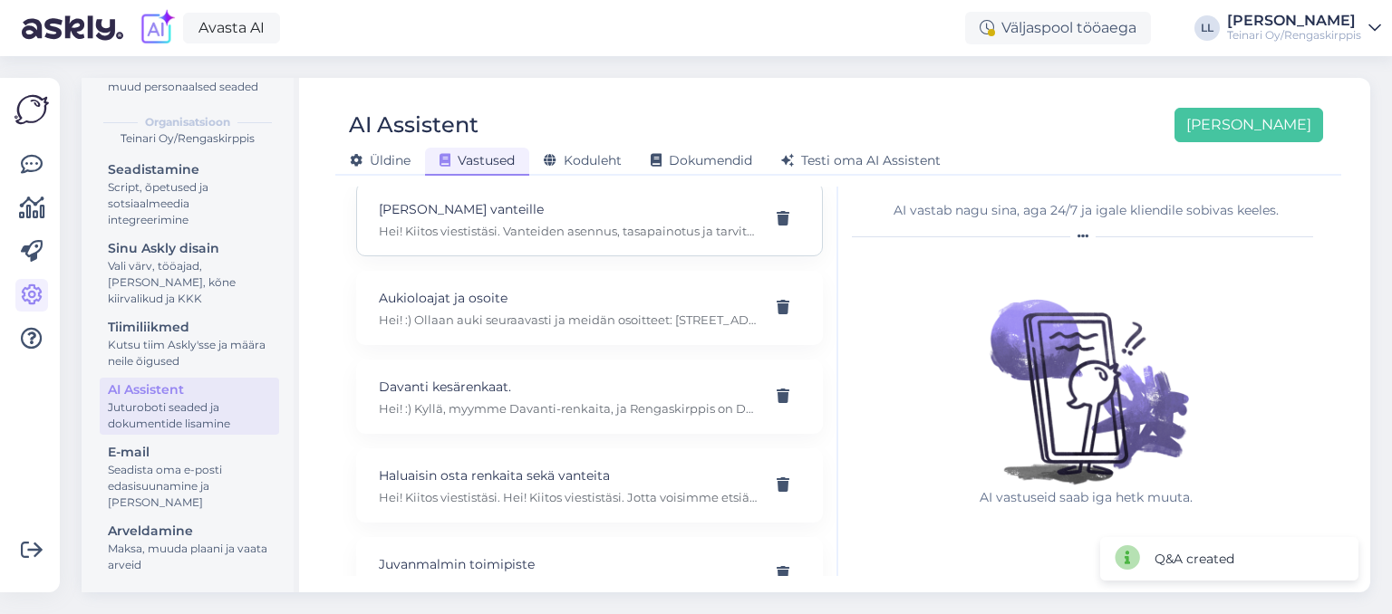
click at [641, 223] on p "Hei! Kiitos viestistäsi. Vanteiden asennus, tasapainotus ja tarvittaessa renkai…" at bounding box center [568, 231] width 378 height 16
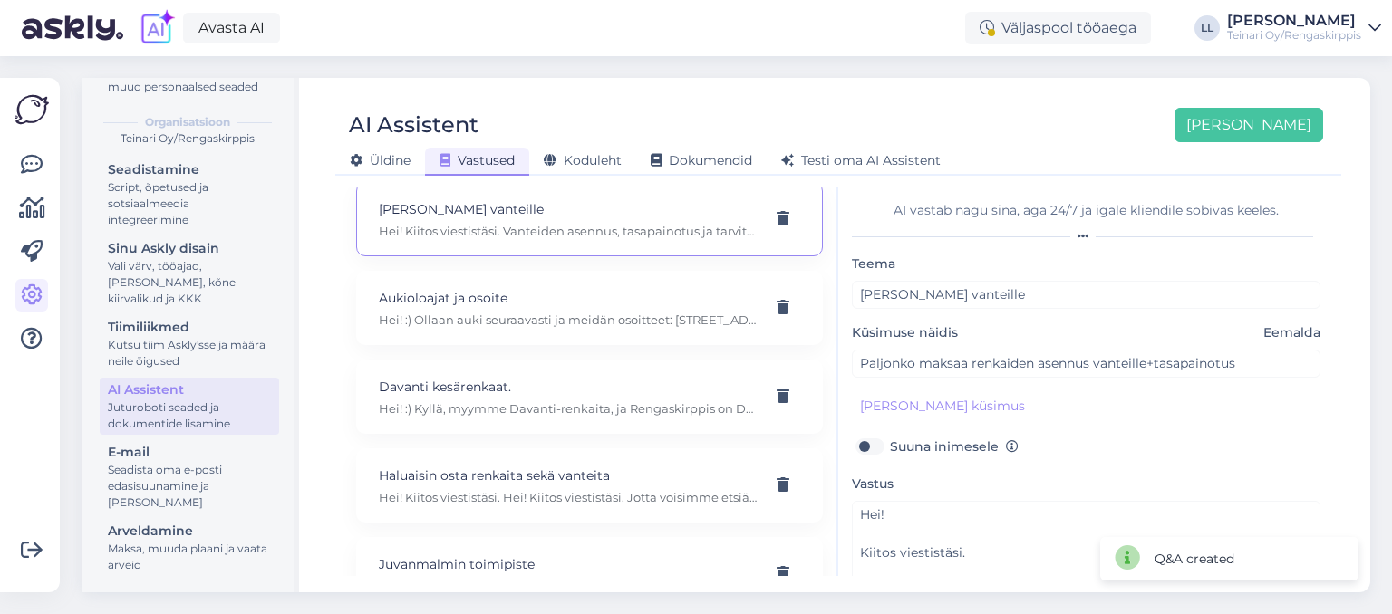
scroll to position [71, 0]
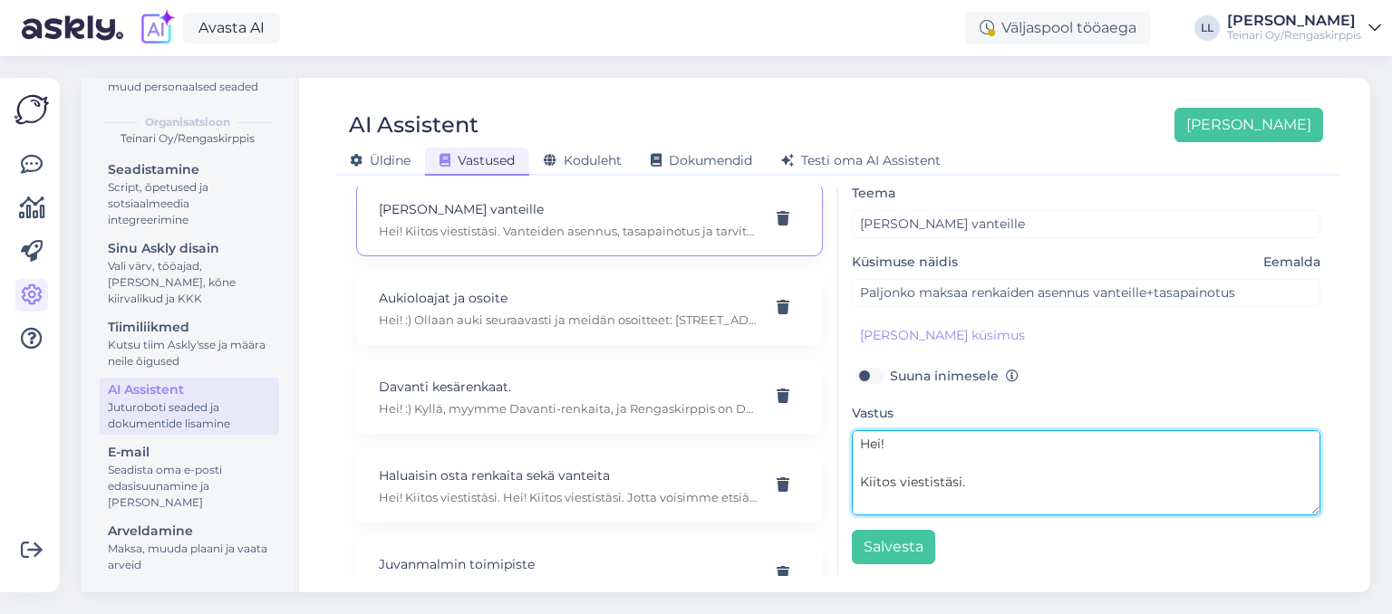
click at [960, 475] on textarea "Hei! Kiitos viestistäsi. Vanteiden asennus, tasapainotus ja tarvittaessa renkai…" at bounding box center [1086, 472] width 468 height 85
paste textarea "3.- eur/kpl eli 12,00 eur/sarja"
click at [862, 504] on textarea "Hei! Kiitos viestistäsi. Vanteiden asennus, tasapainotus ja tarvittaessa renkai…" at bounding box center [1086, 472] width 468 height 85
click at [1145, 508] on textarea "Hei! Kiitos viestistäsi. Vanteiden asennus, tasapainotus ja tarvittaessa renkai…" at bounding box center [1086, 472] width 468 height 85
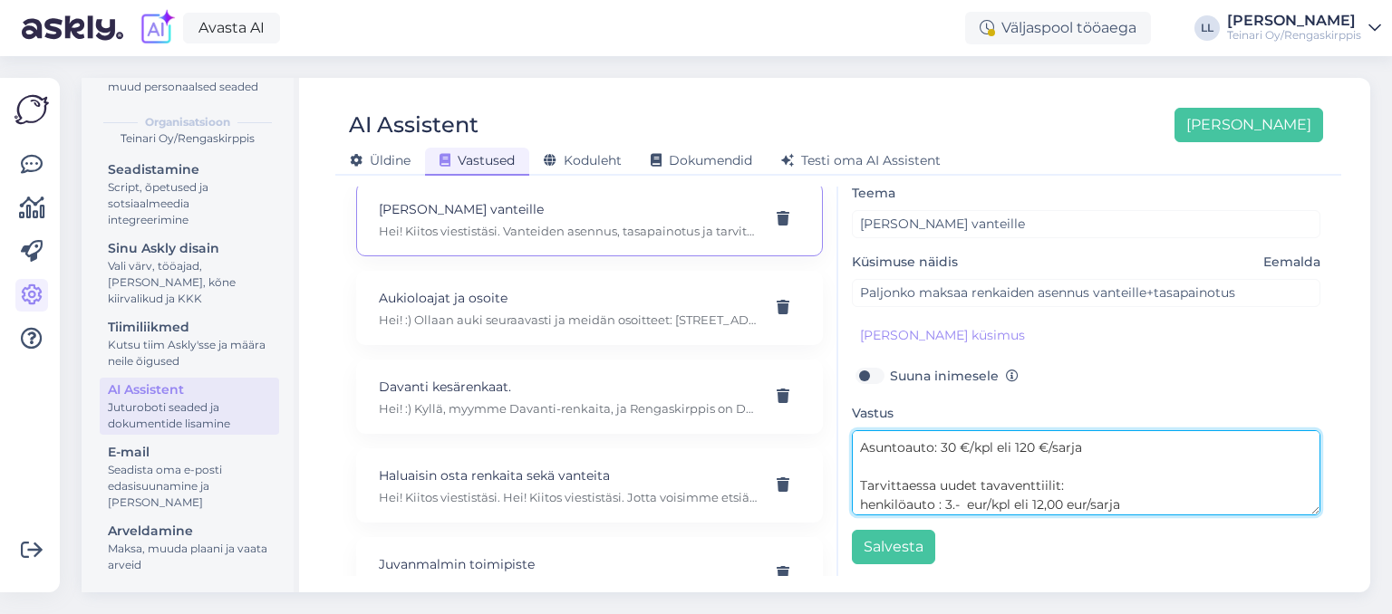
scroll to position [339, 0]
paste textarea "Pakettiauto lyhyt venttiili:"
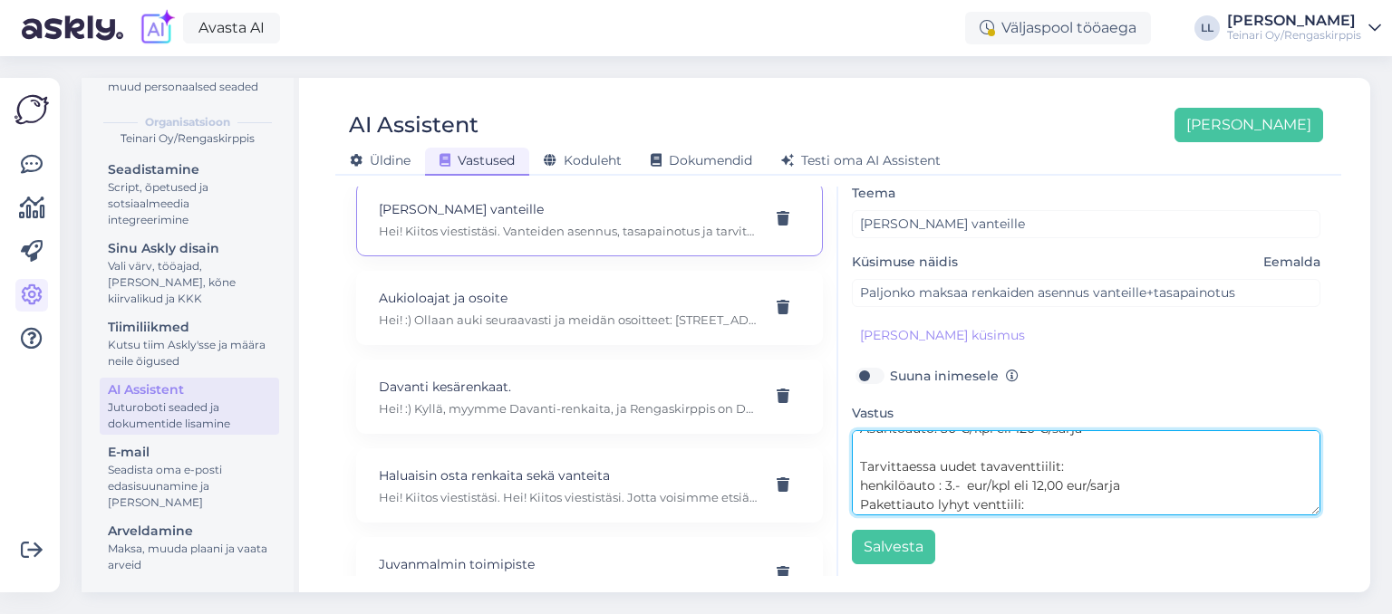
click at [870, 491] on textarea "Hei! Kiitos viestistäsi. Vanteiden asennus, tasapainotus ja tarvittaessa renkai…" at bounding box center [1086, 472] width 468 height 85
click at [1067, 465] on textarea "Hei! Kiitos viestistäsi. Vanteiden asennus, tasapainotus ja tarvittaessa renkai…" at bounding box center [1086, 472] width 468 height 85
click at [1084, 487] on textarea "Hei! Kiitos viestistäsi. Vanteiden asennus, tasapainotus ja tarvittaessa renkai…" at bounding box center [1086, 472] width 468 height 85
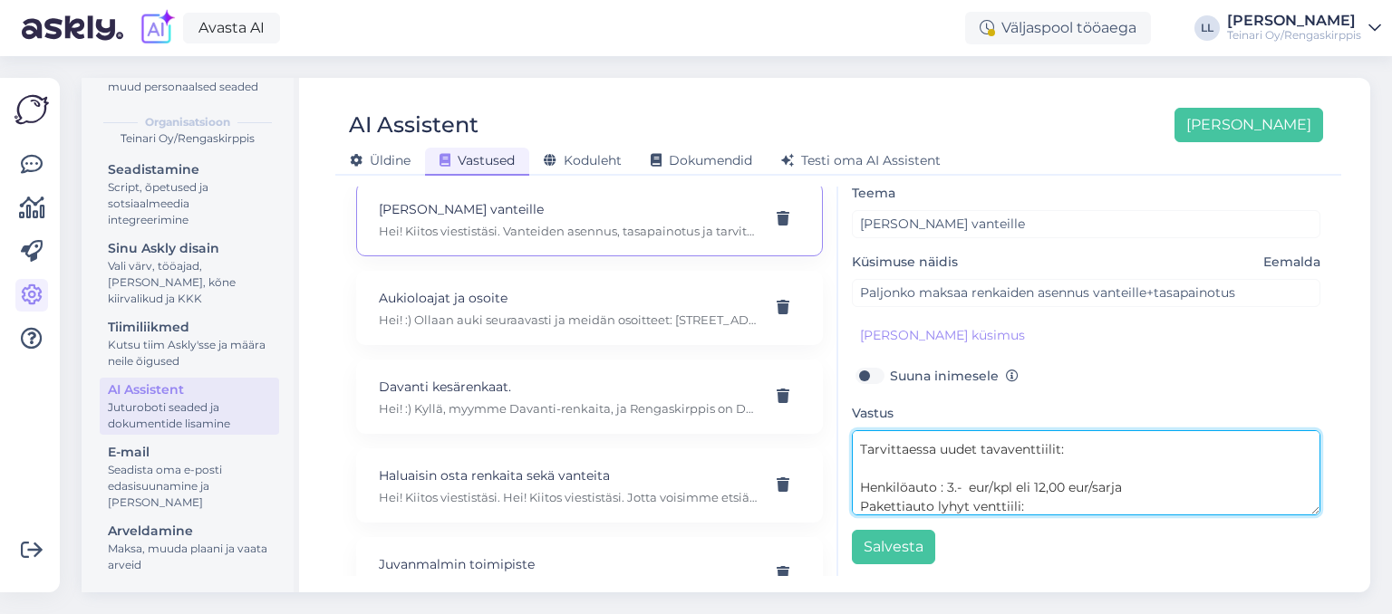
paste textarea "4.- eur/kpl eli 16,00 eur/sarja"
paste textarea "[PERSON_NAME] pitkä venttiili:"
paste textarea "5.- eur/kpl eli 20,00 eur/sarja"
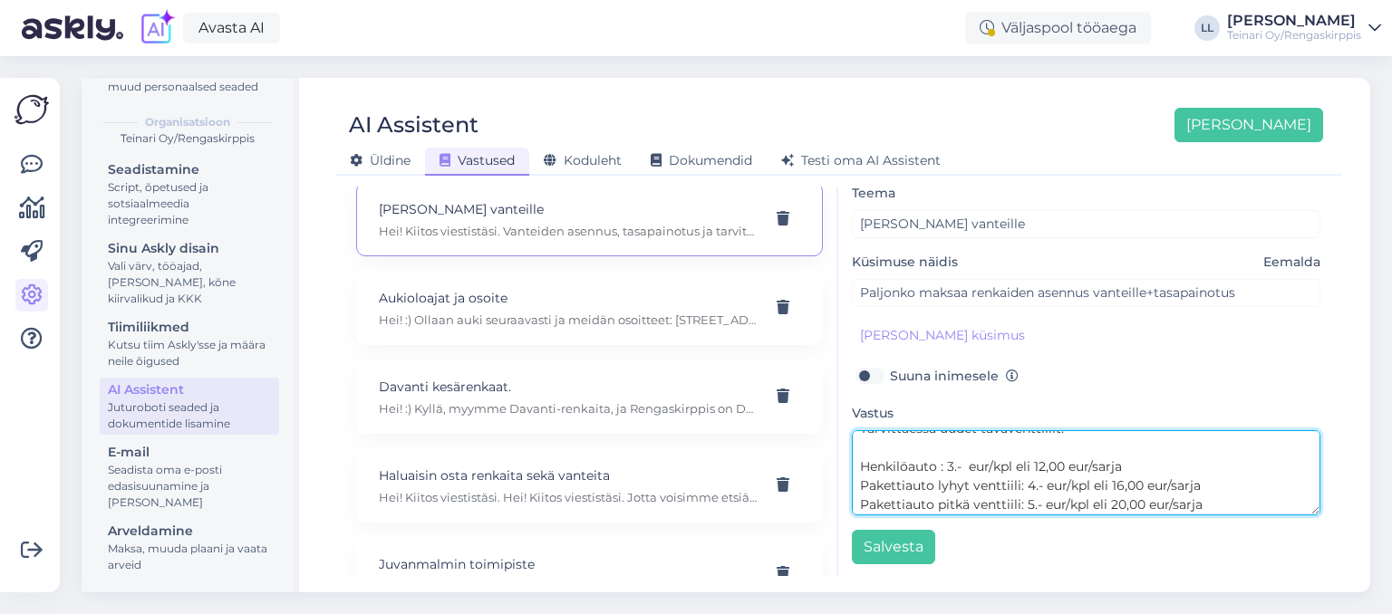
drag, startPoint x: 1209, startPoint y: 503, endPoint x: 857, endPoint y: 464, distance: 353.7
click at [857, 464] on textarea "Hei! Kiitos viestistäsi. Vanteiden asennus, tasapainotus ja tarvittaessa renkai…" at bounding box center [1086, 472] width 468 height 85
type textarea "Hei! Kiitos viestistäsi. Vanteiden asennus, tasapainotus ja tarvittaessa renkai…"
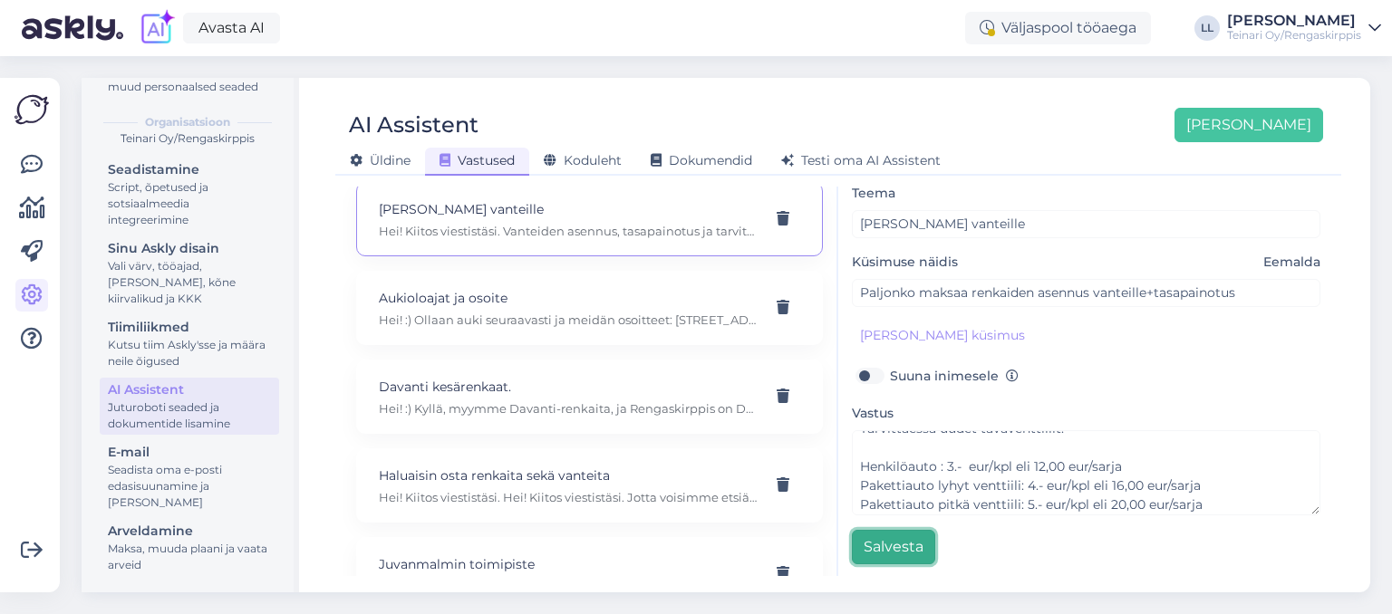
click at [882, 544] on button "Salvesta" at bounding box center [893, 547] width 83 height 34
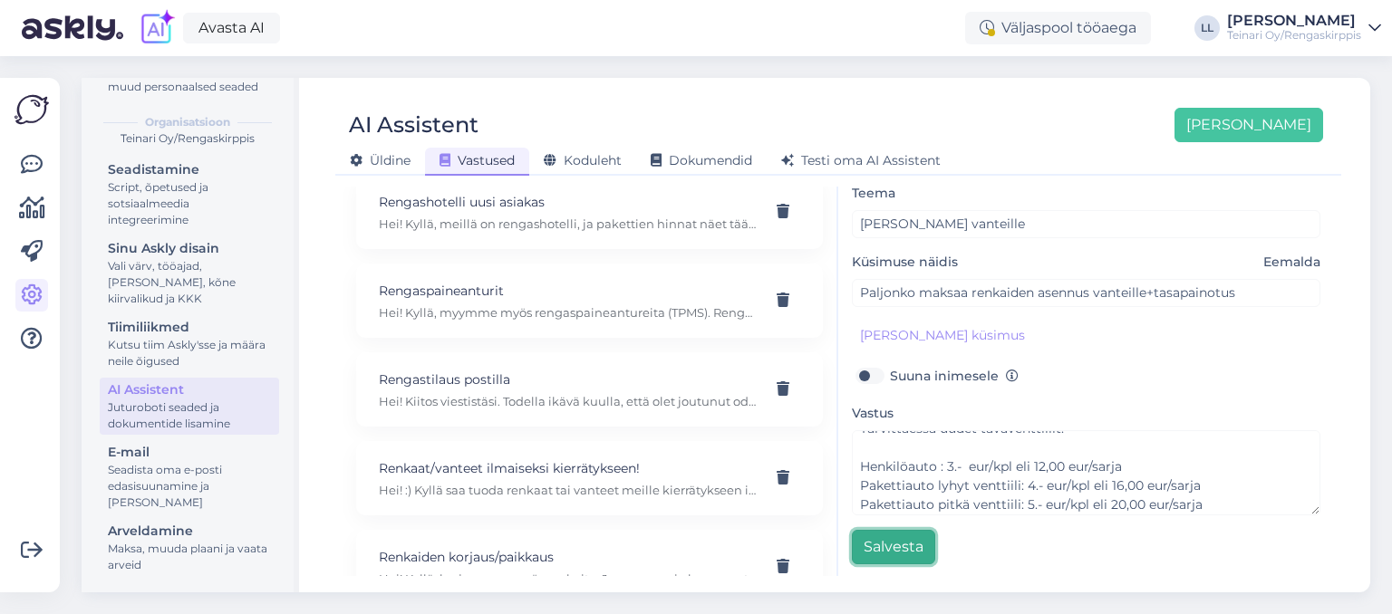
scroll to position [1635, 0]
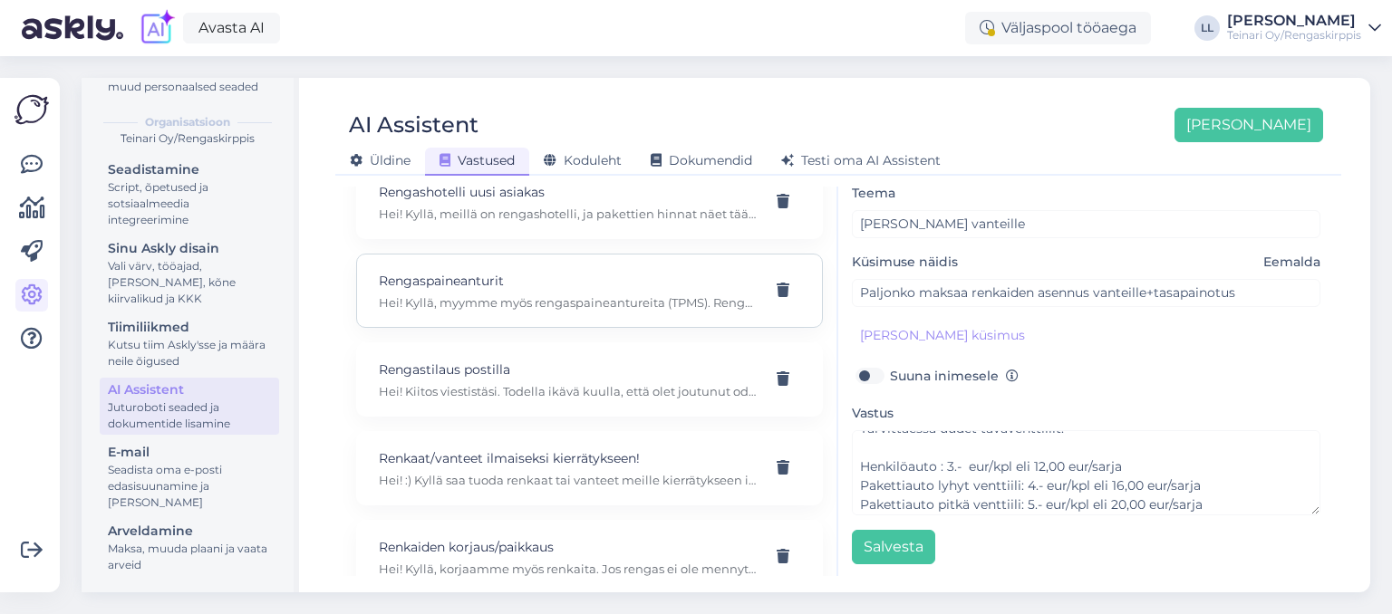
click at [567, 294] on p "Hei! Kyllä, myymme myös rengaspaineantureita (TPMS). Rengaspaineanturit (TPMS) …" at bounding box center [568, 302] width 378 height 16
type input "Rengaspaineanturit"
type input "Hei! Myyttekö myös rengaspaineantureita ja mitä maksaa?"
type textarea "Hei! Kyllä, myymme myös rengaspaineantureita (TPMS). Rengaspaineanturit (TPMS) …"
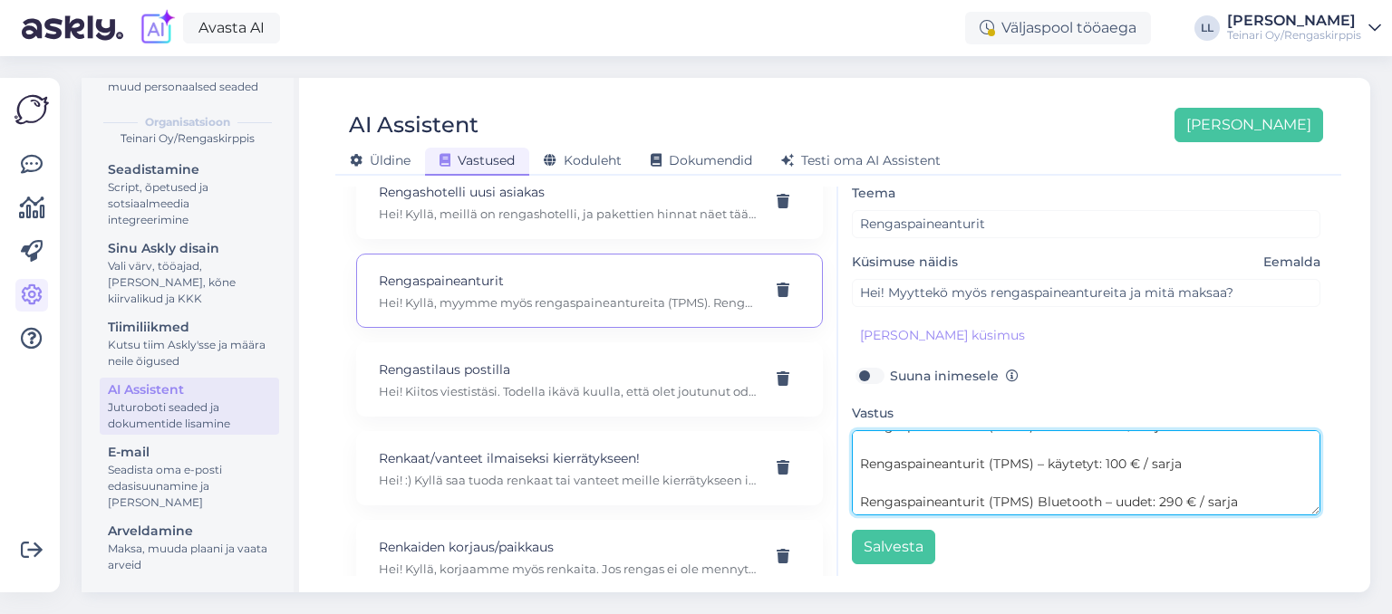
click at [1088, 481] on textarea "Hei! Kyllä, myymme myös rengaspaineantureita (TPMS). Rengaspaineanturit (TPMS) …" at bounding box center [1086, 472] width 468 height 85
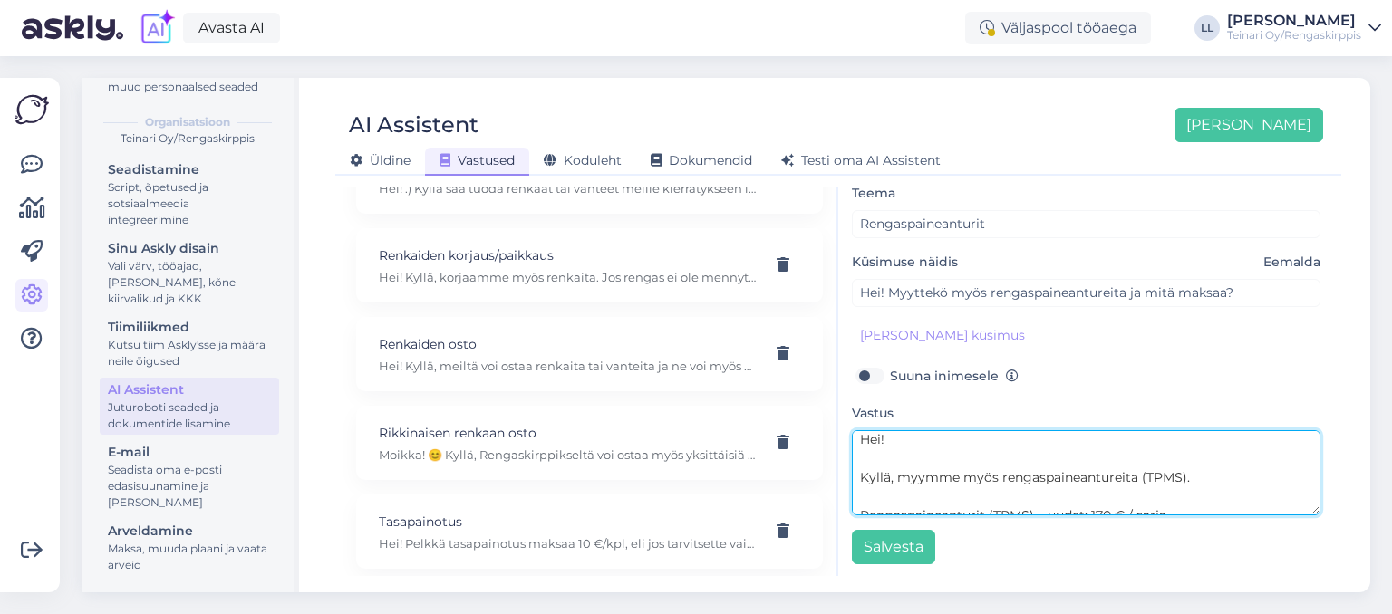
scroll to position [1932, 0]
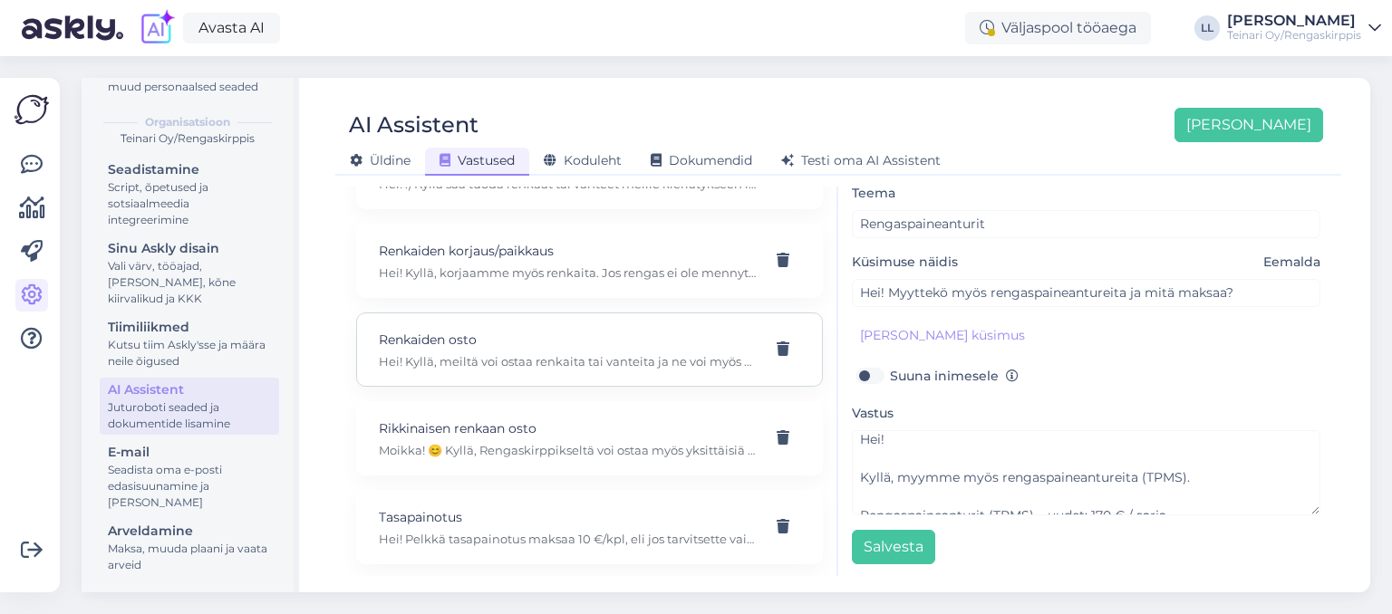
click at [584, 330] on p "Renkaiden osto" at bounding box center [568, 340] width 378 height 20
type input "Renkaiden osto"
type input "Heippa! Haluaisin ostaa teiltä renkaat ja samalla laittaa alle? Onnistuuko?"
type textarea "Hei! Kyllä, meiltä voi ostaa renkaita tai vanteita ja ne voi myös vaihtaa paika…"
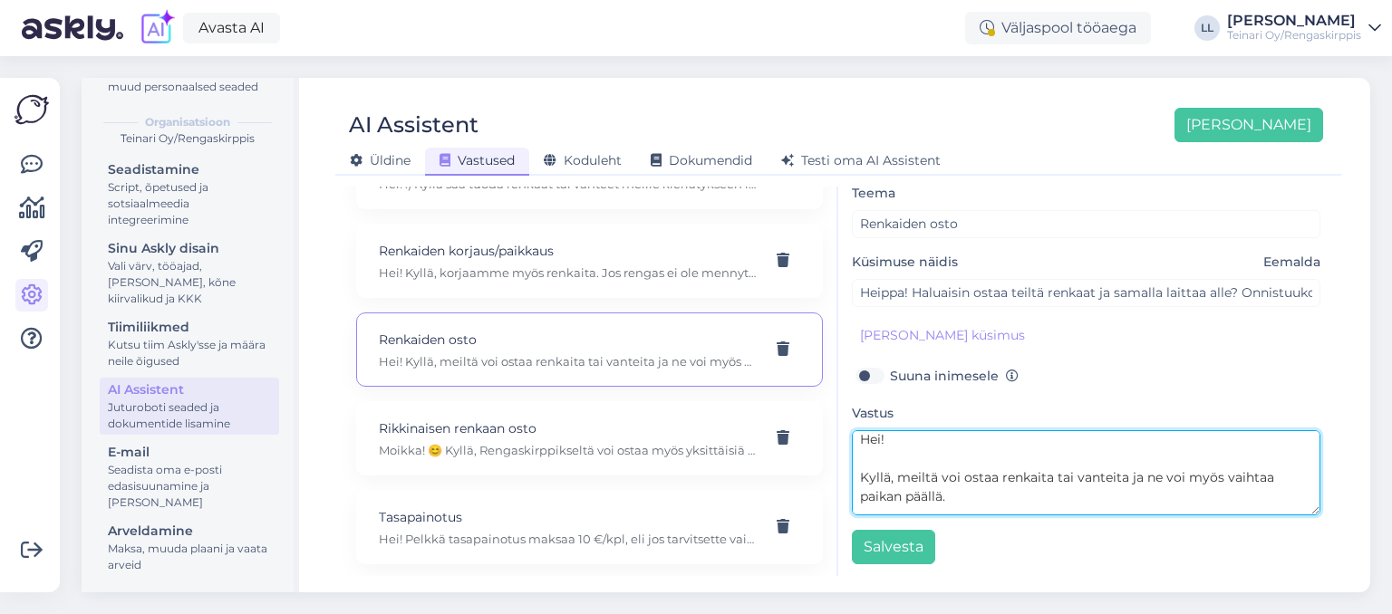
click at [979, 485] on textarea "Hei! Kyllä, meiltä voi ostaa renkaita tai vanteita ja ne voi myös vaihtaa paika…" at bounding box center [1086, 472] width 468 height 85
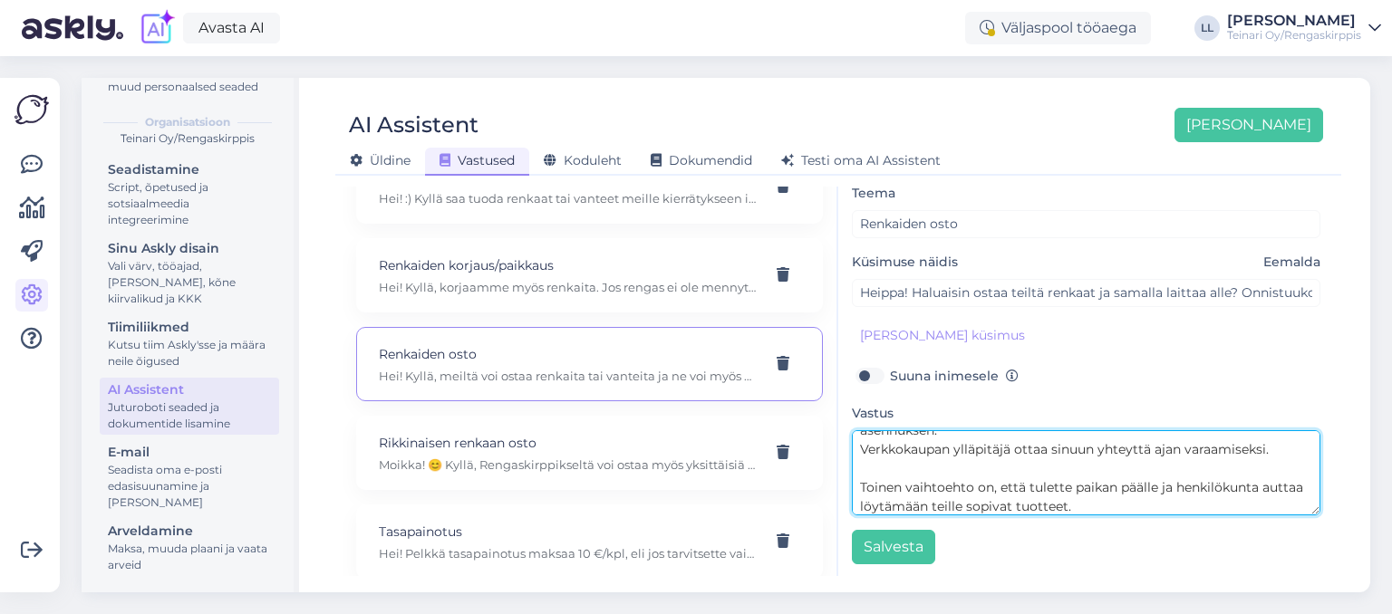
scroll to position [1901, 0]
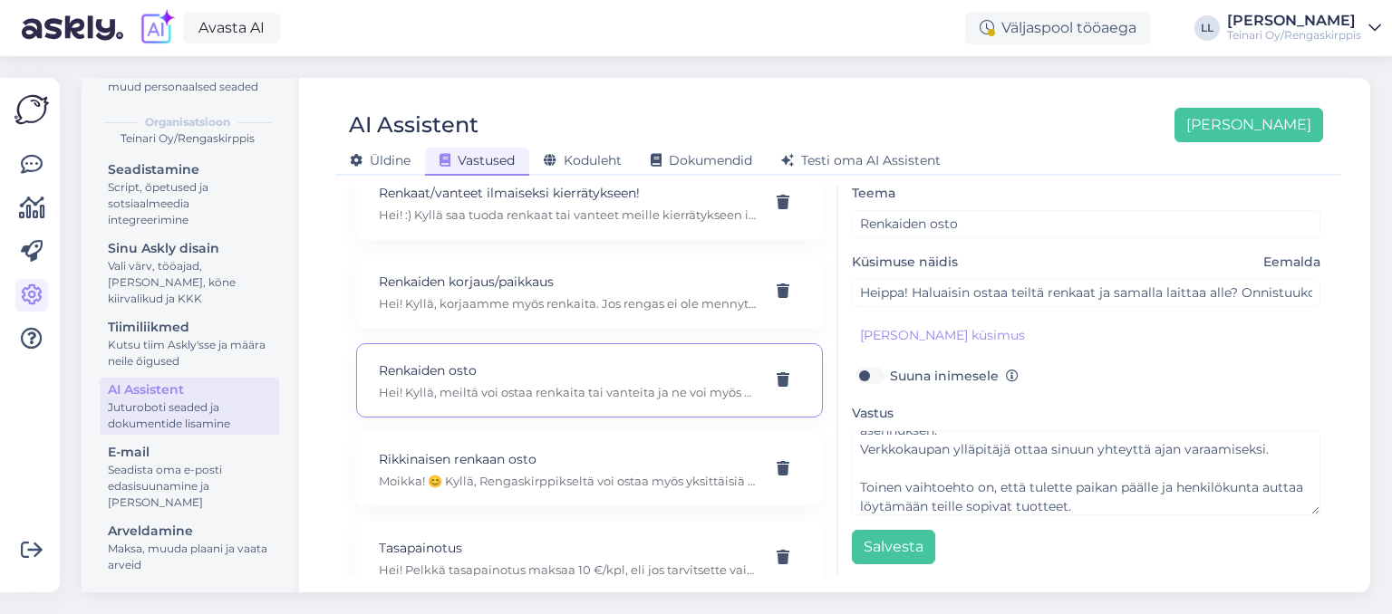
click at [31, 115] on img at bounding box center [31, 109] width 34 height 34
click at [33, 162] on icon at bounding box center [32, 165] width 22 height 22
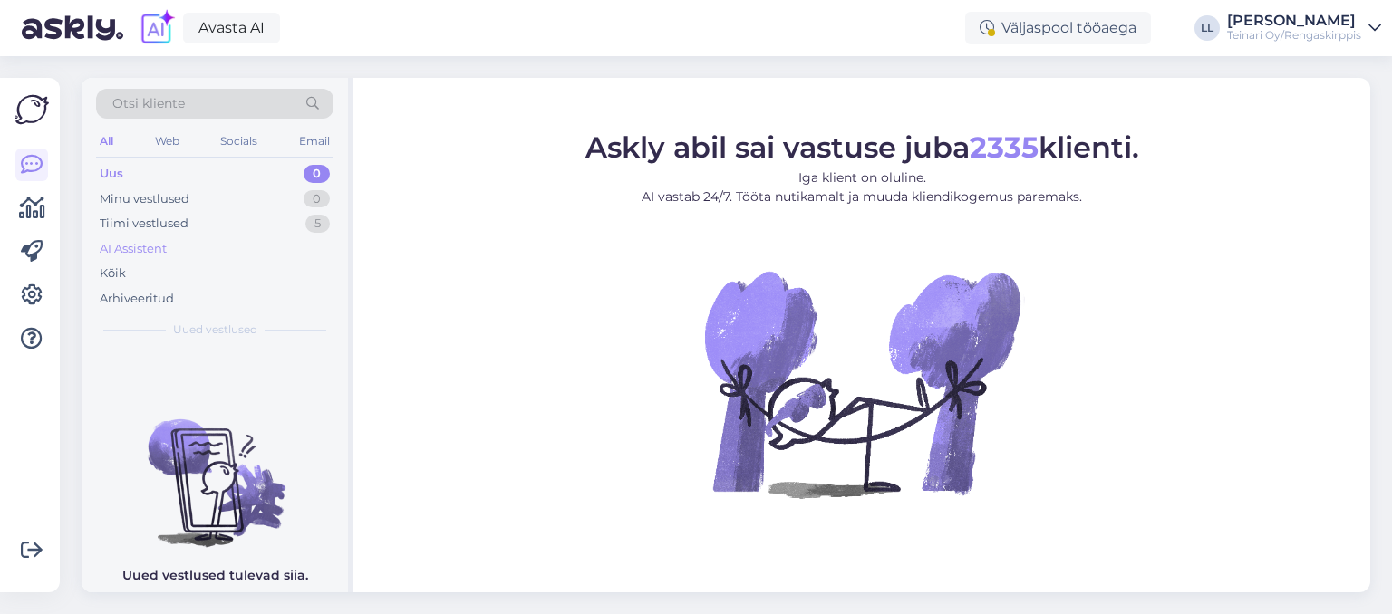
click at [164, 247] on div "AI Assistent" at bounding box center [133, 249] width 67 height 18
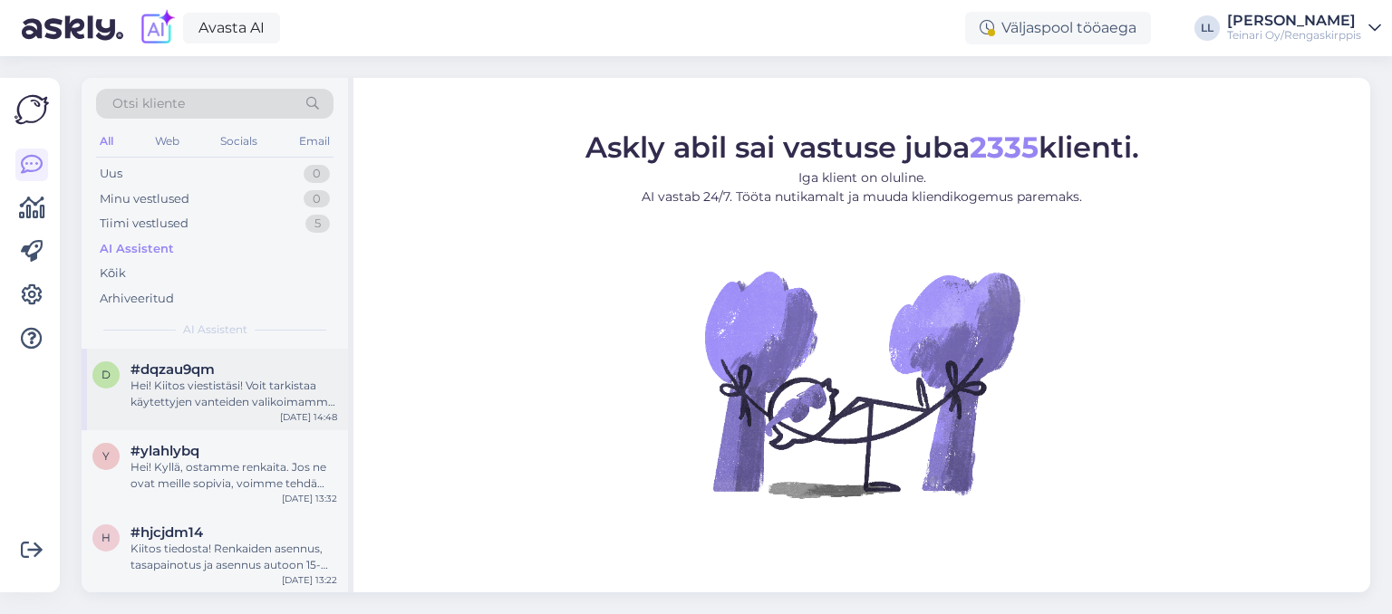
click at [178, 384] on div "Hei! Kiitos viestistäsi! Voit tarkistaa käytettyjen vanteiden valikoimamme verk…" at bounding box center [233, 394] width 207 height 33
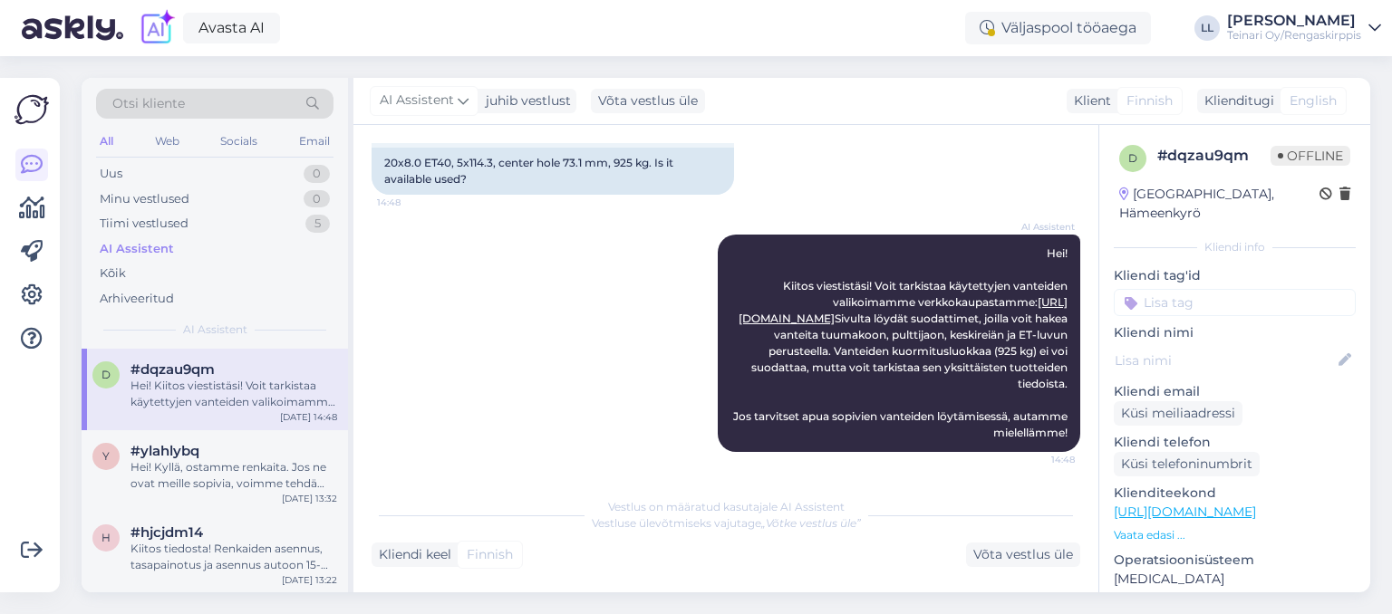
click at [502, 306] on div "AI Assistent [PERSON_NAME]! Kiitos viestistäsi! Voit tarkistaa käytettyjen vant…" at bounding box center [725, 343] width 709 height 257
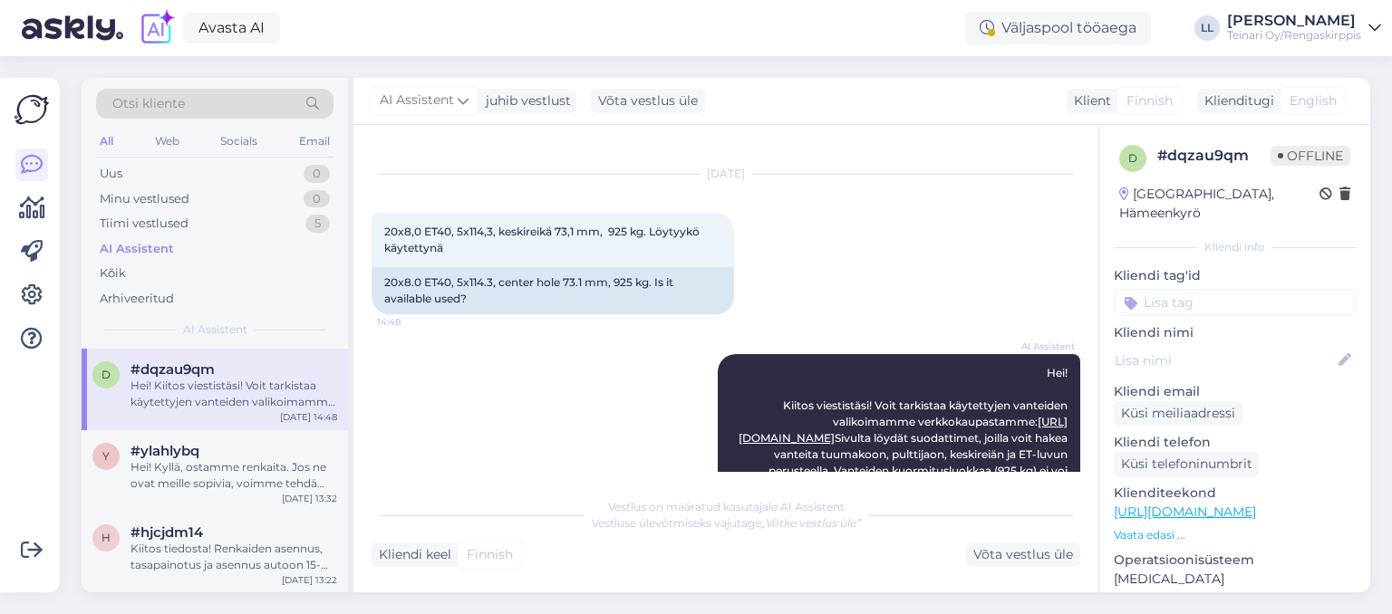
scroll to position [5, 0]
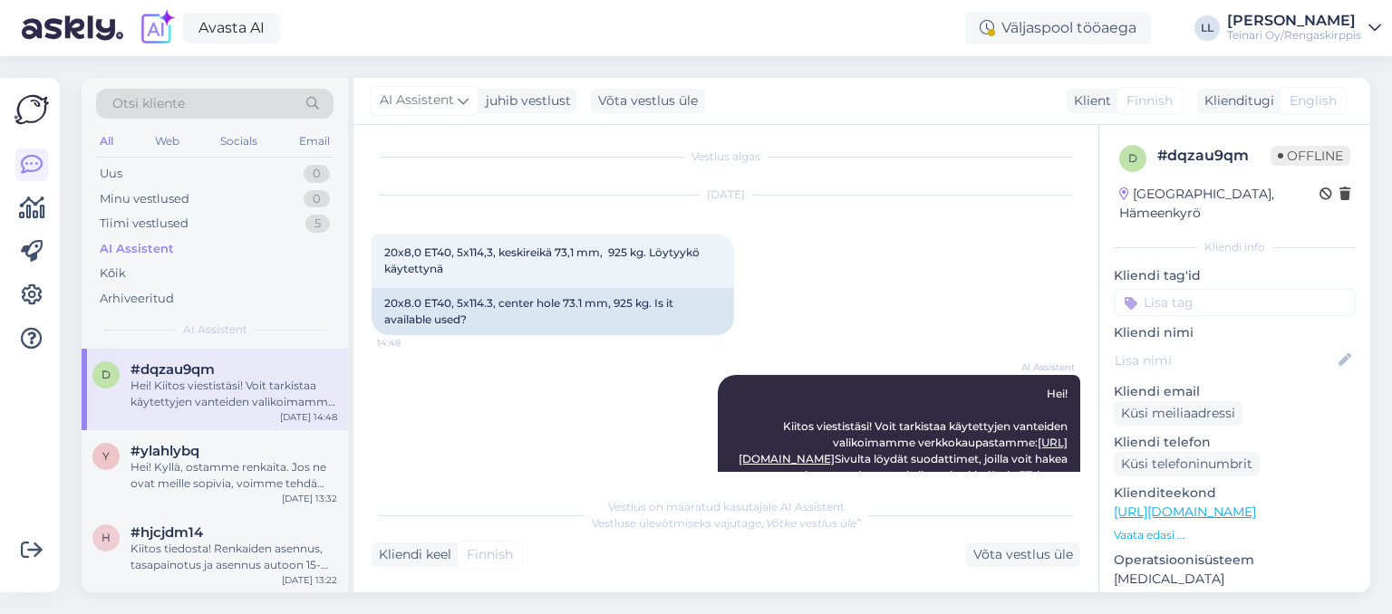
click at [1313, 100] on span "English" at bounding box center [1312, 101] width 47 height 19
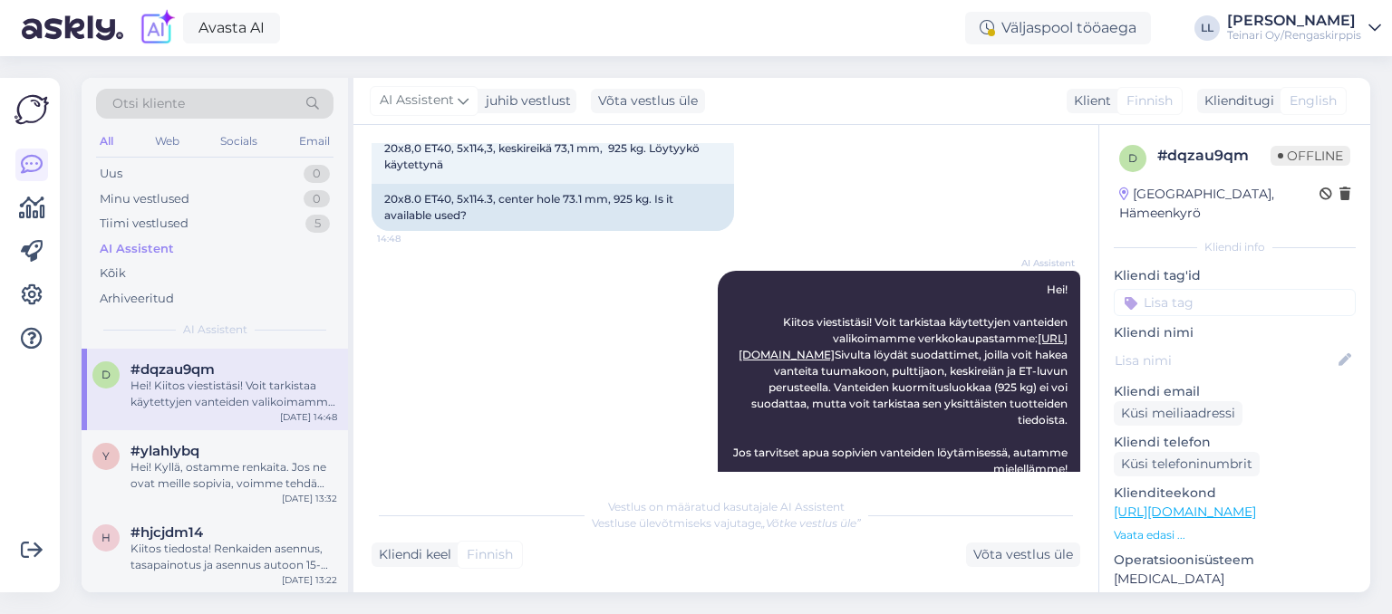
scroll to position [162, 0]
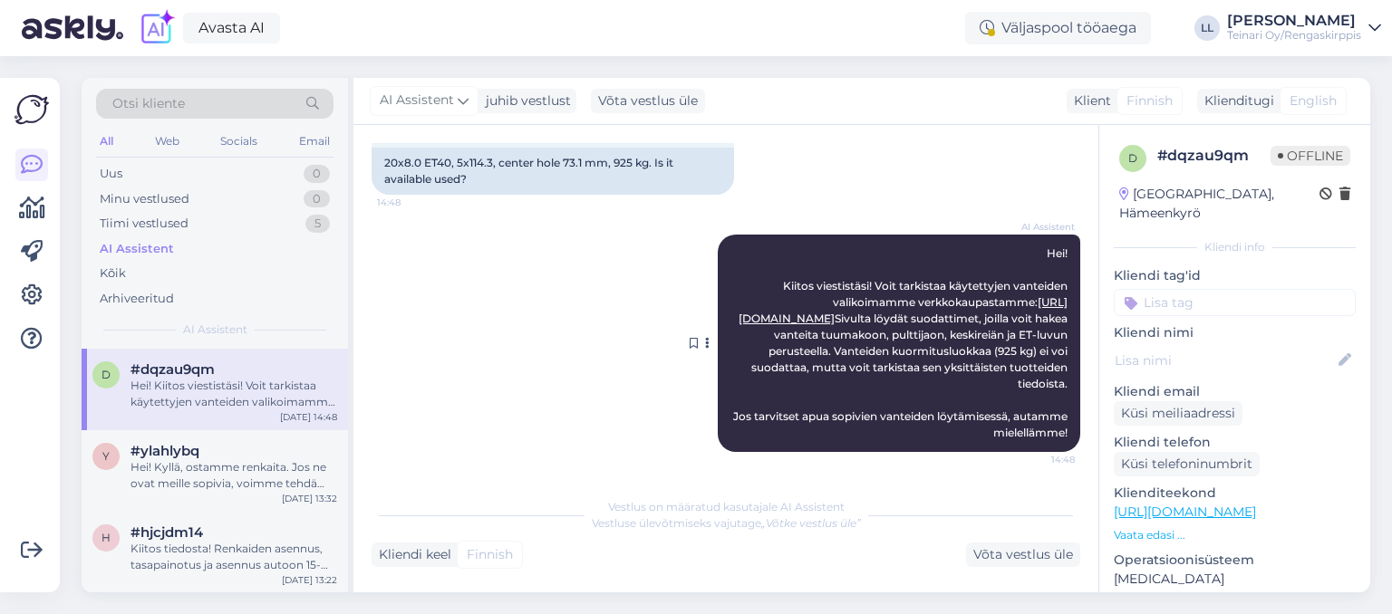
click at [916, 310] on div "AI Assistent [PERSON_NAME]! Kiitos viestistäsi! Voit tarkistaa käytettyjen vant…" at bounding box center [899, 343] width 362 height 217
click at [915, 304] on link "[URL][DOMAIN_NAME]" at bounding box center [902, 310] width 329 height 30
click at [235, 462] on div "Hei! Kyllä, ostamme renkaita. Jos ne ovat meille sopivia, voimme tehdä tarjouks…" at bounding box center [233, 475] width 207 height 33
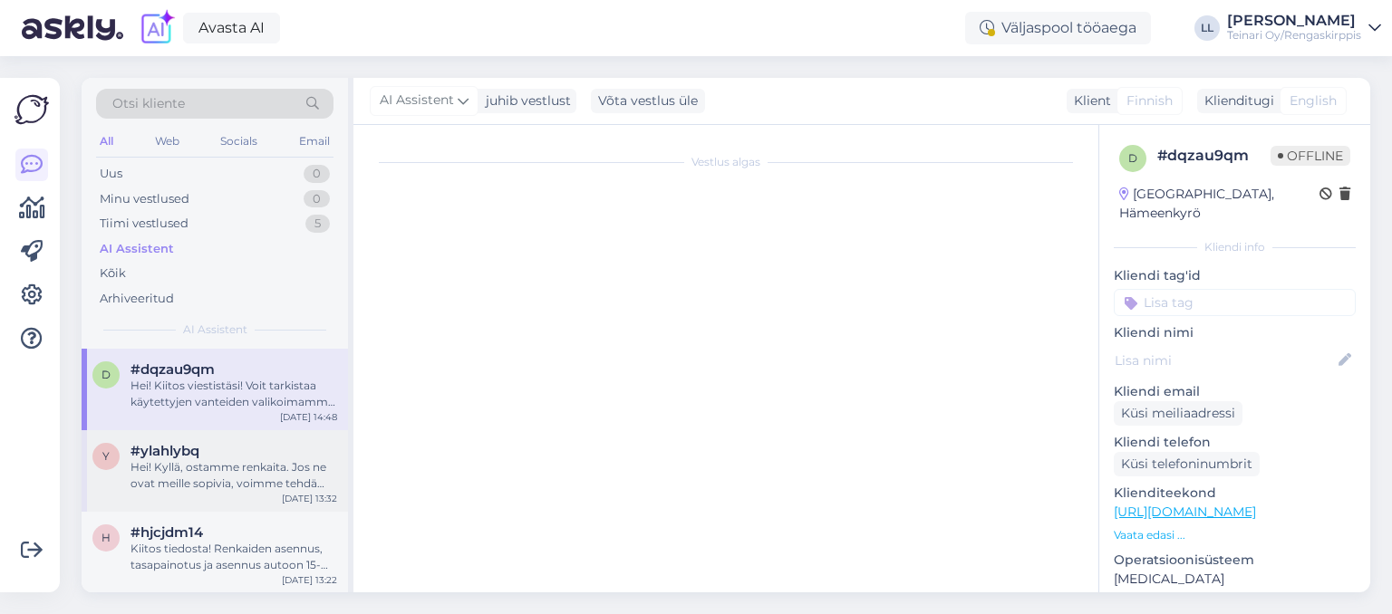
scroll to position [97, 0]
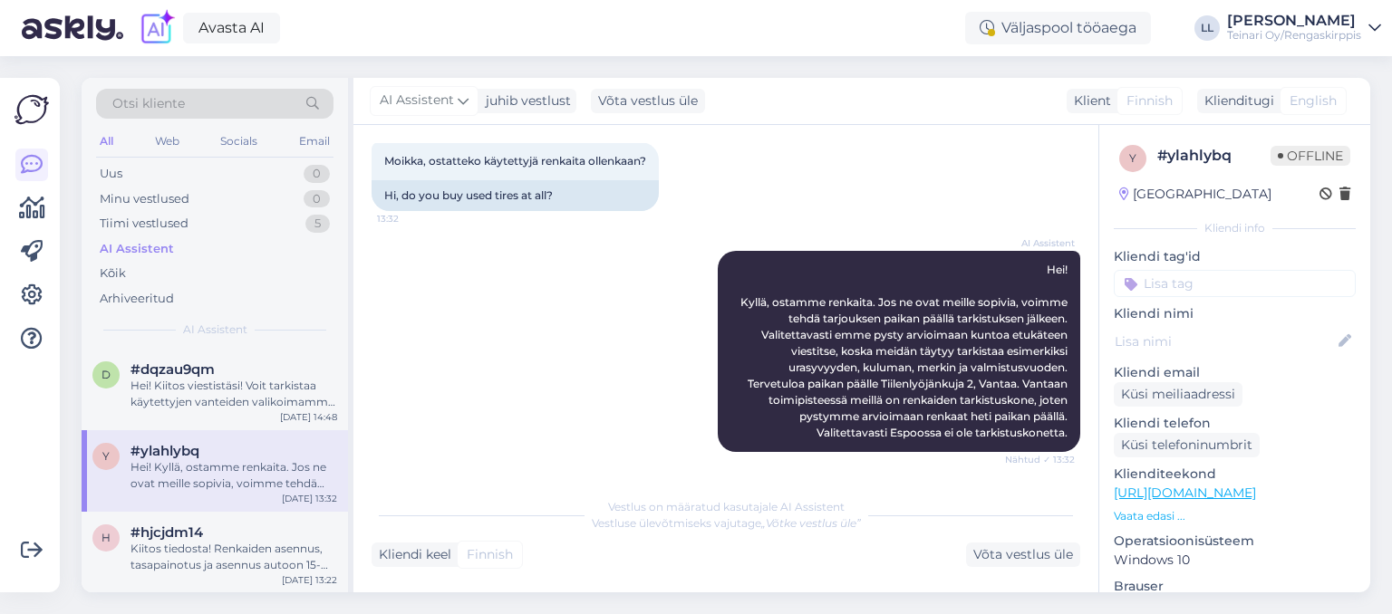
click at [486, 398] on div "AI Assistent [PERSON_NAME]! Kyllä, ostamme renkaita. Jos ne ovat meille sopivia…" at bounding box center [725, 351] width 709 height 241
click at [255, 541] on div "Kiitos tiedosta! Renkaiden asennus, tasapainotus ja asennus autoon 15-tuumaisil…" at bounding box center [233, 557] width 207 height 33
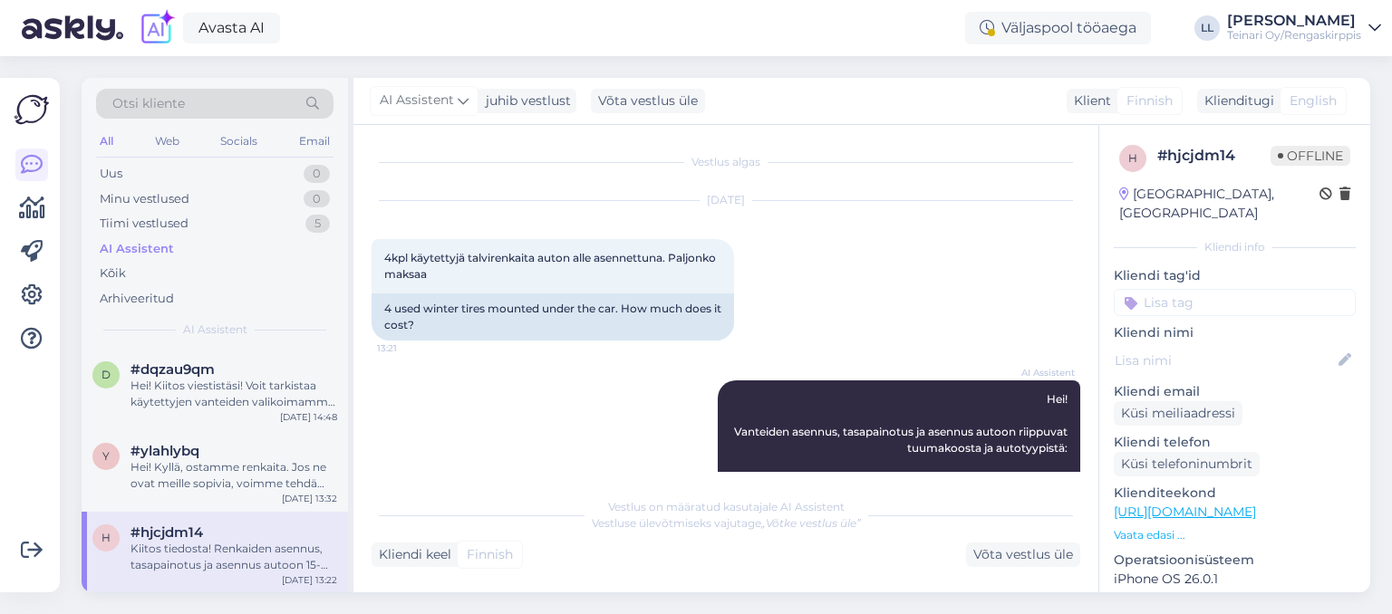
scroll to position [398, 0]
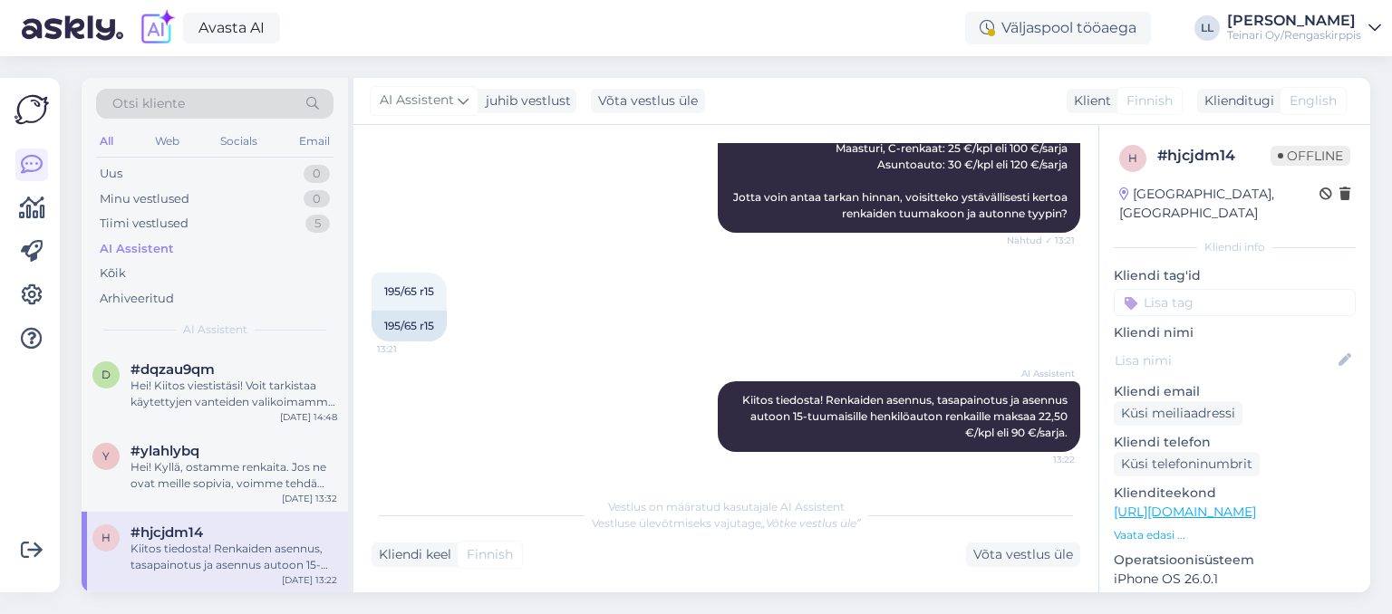
click at [585, 401] on div "AI Assistent [PERSON_NAME] tiedosta! Renkaiden asennus, tasapainotus ja asennus…" at bounding box center [725, 416] width 709 height 111
click at [152, 228] on div "Tiimi vestlused" at bounding box center [144, 224] width 89 height 18
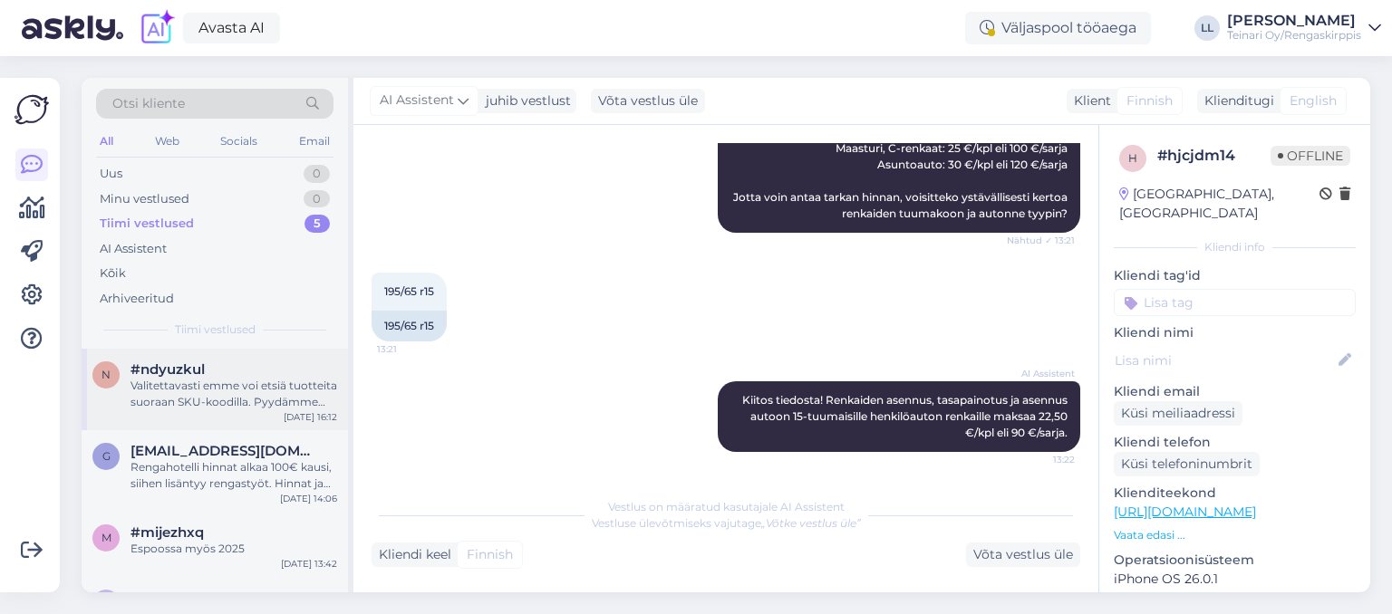
click at [188, 381] on div "Valitettavasti emme voi etsiä tuotteita suoraan SKU-koodilla. Pyydämme sinua kä…" at bounding box center [233, 394] width 207 height 33
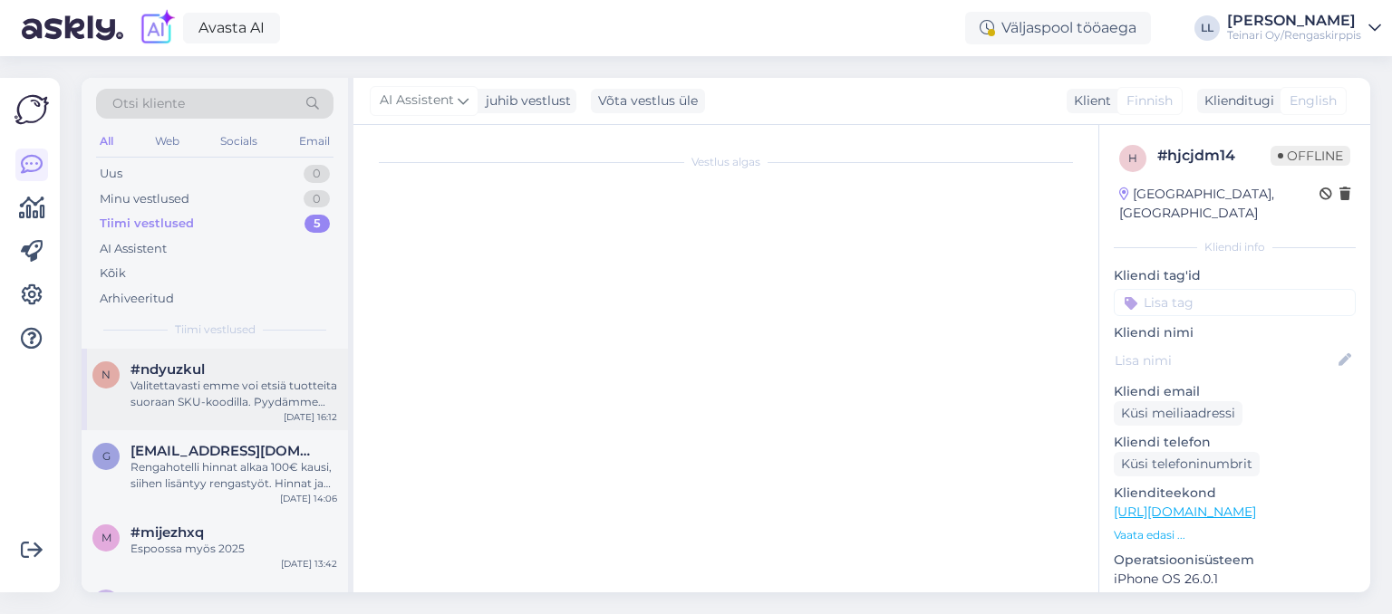
scroll to position [405, 0]
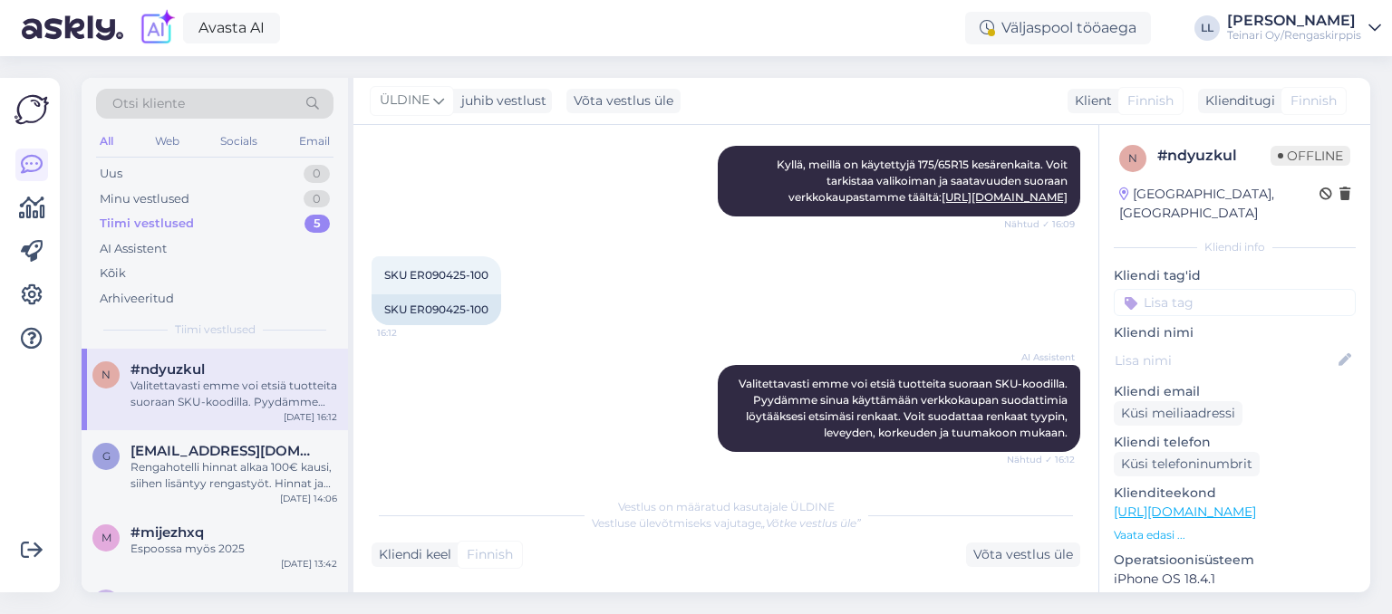
click at [532, 387] on div "AI Assistent Valitettavasti emme voi etsiä tuotteita suoraan SKU-koodilla. Pyyd…" at bounding box center [725, 408] width 709 height 127
click at [1180, 504] on link "[URL][DOMAIN_NAME]" at bounding box center [1184, 512] width 142 height 16
click at [699, 297] on div "SKU ER090425-100 16:12 SKU ER090425-100" at bounding box center [725, 290] width 709 height 109
drag, startPoint x: 384, startPoint y: 276, endPoint x: 487, endPoint y: 281, distance: 103.4
click at [487, 281] on span "SKU ER090425-100" at bounding box center [436, 275] width 104 height 14
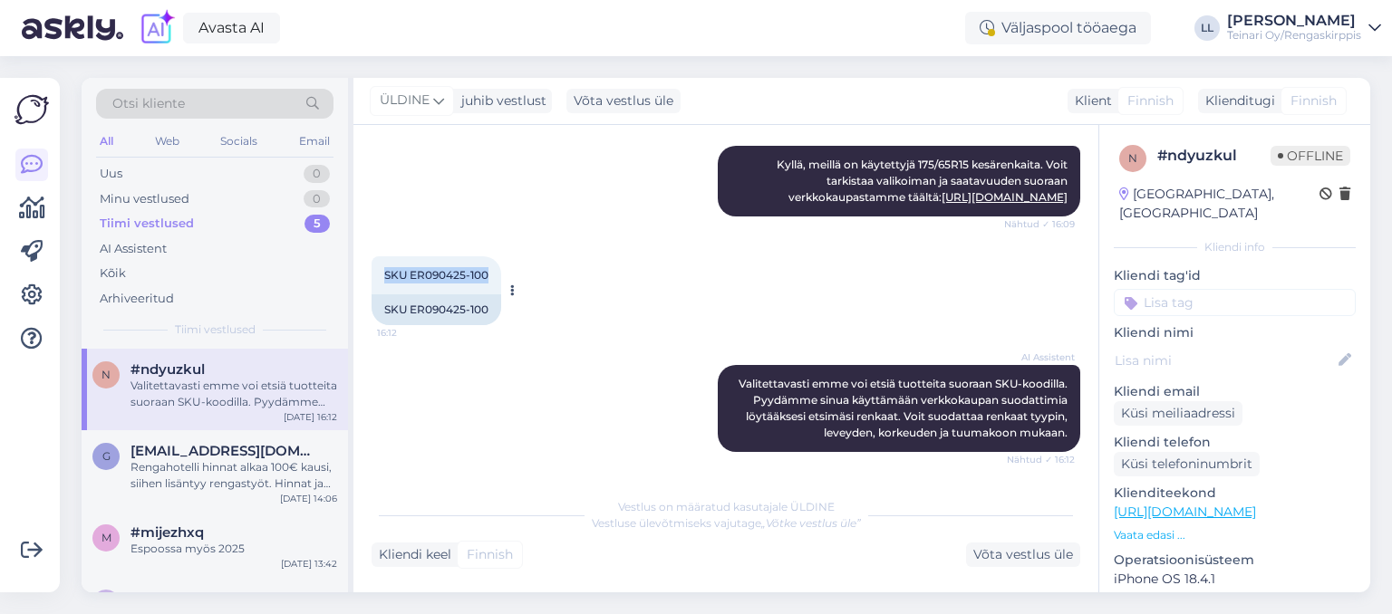
copy span "SKU ER090425-100"
click at [37, 248] on icon at bounding box center [32, 252] width 22 height 22
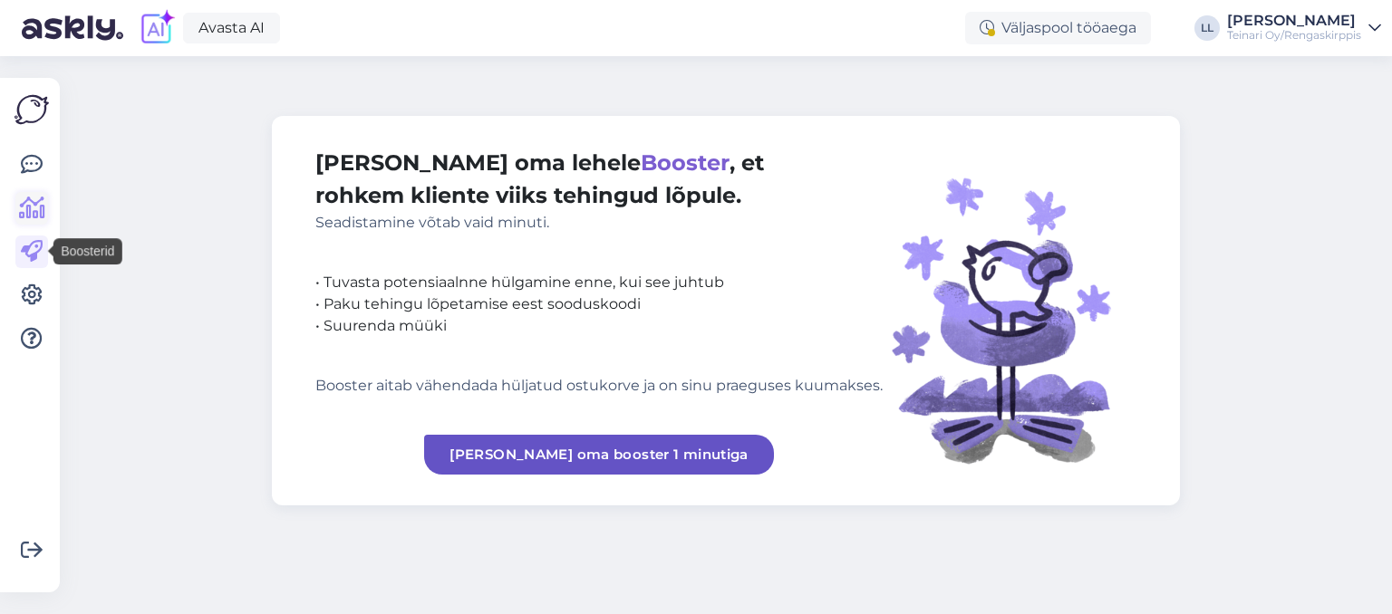
click at [28, 205] on icon at bounding box center [32, 209] width 26 height 22
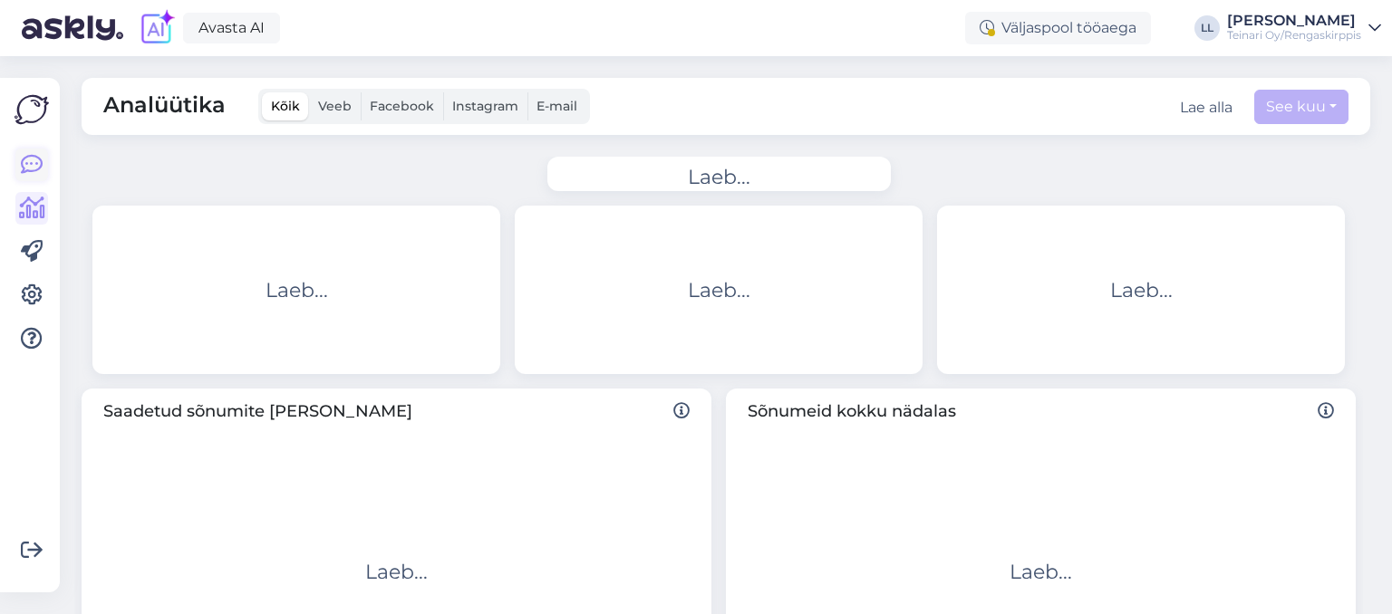
click at [33, 161] on icon at bounding box center [32, 165] width 22 height 22
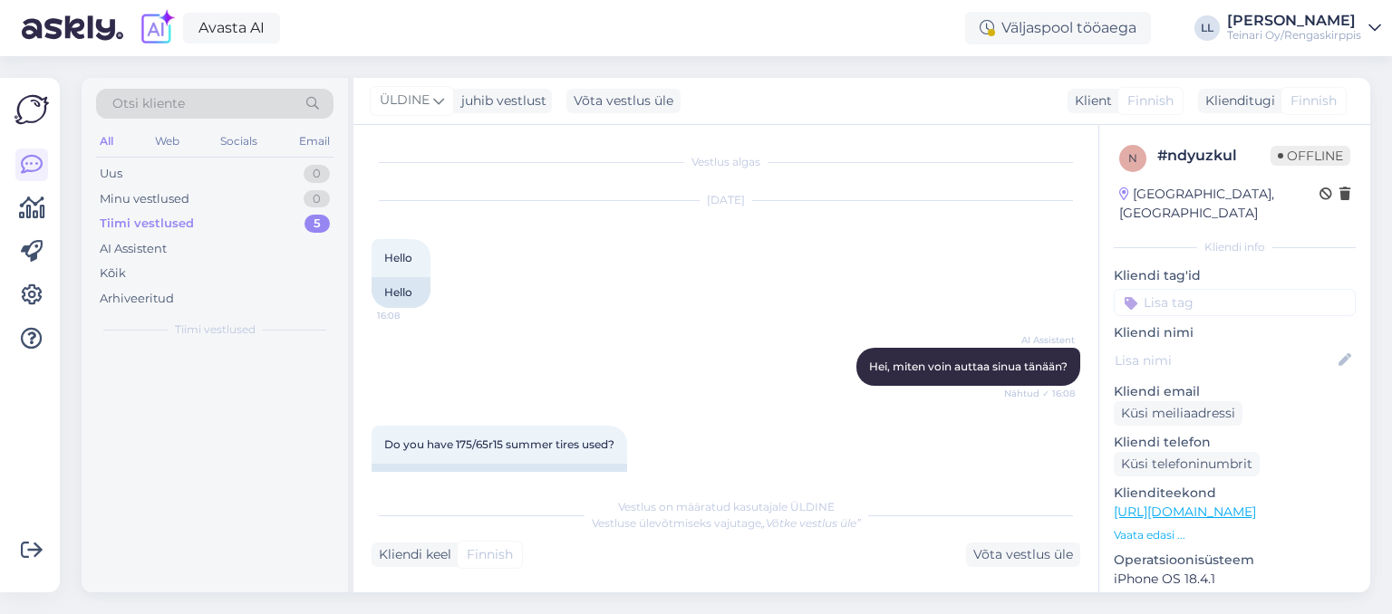
scroll to position [405, 0]
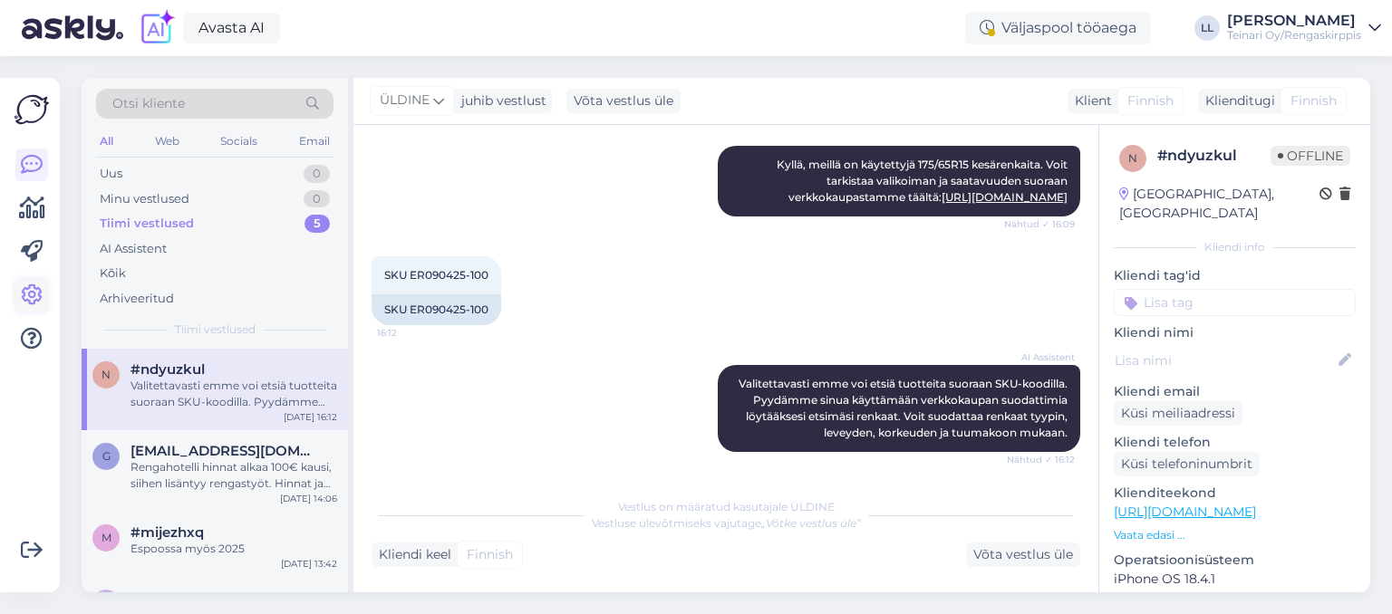
click at [28, 292] on icon at bounding box center [32, 295] width 22 height 22
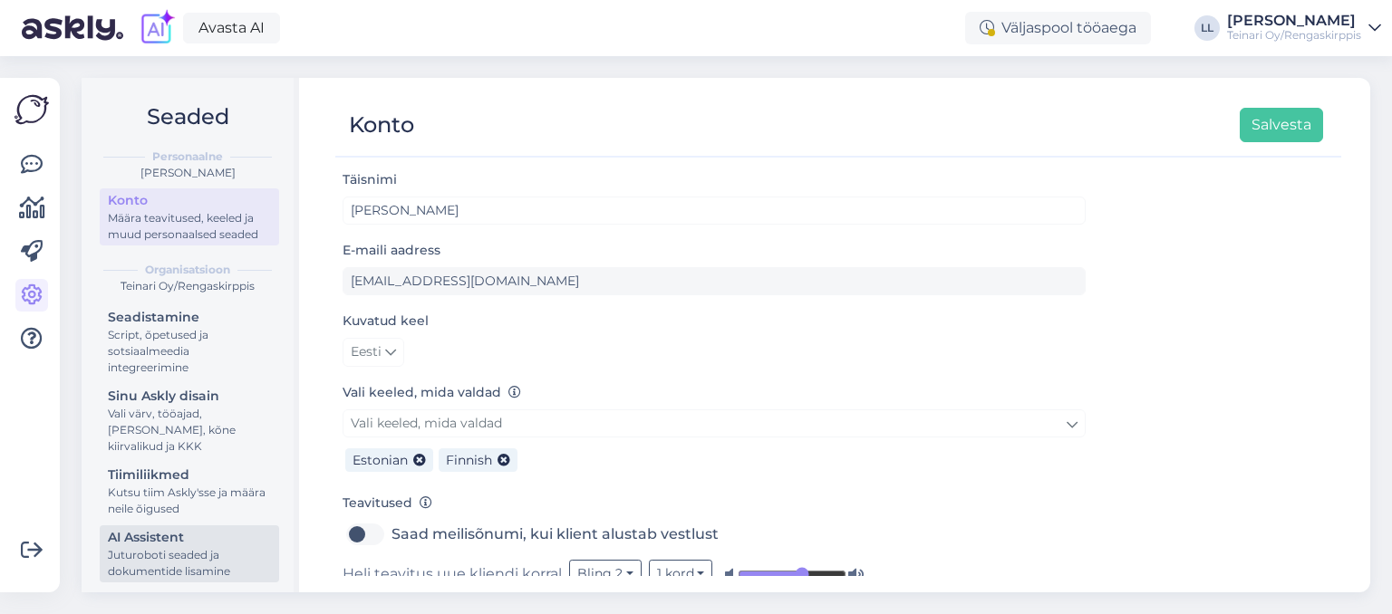
click at [142, 528] on div "AI Assistent" at bounding box center [189, 537] width 163 height 19
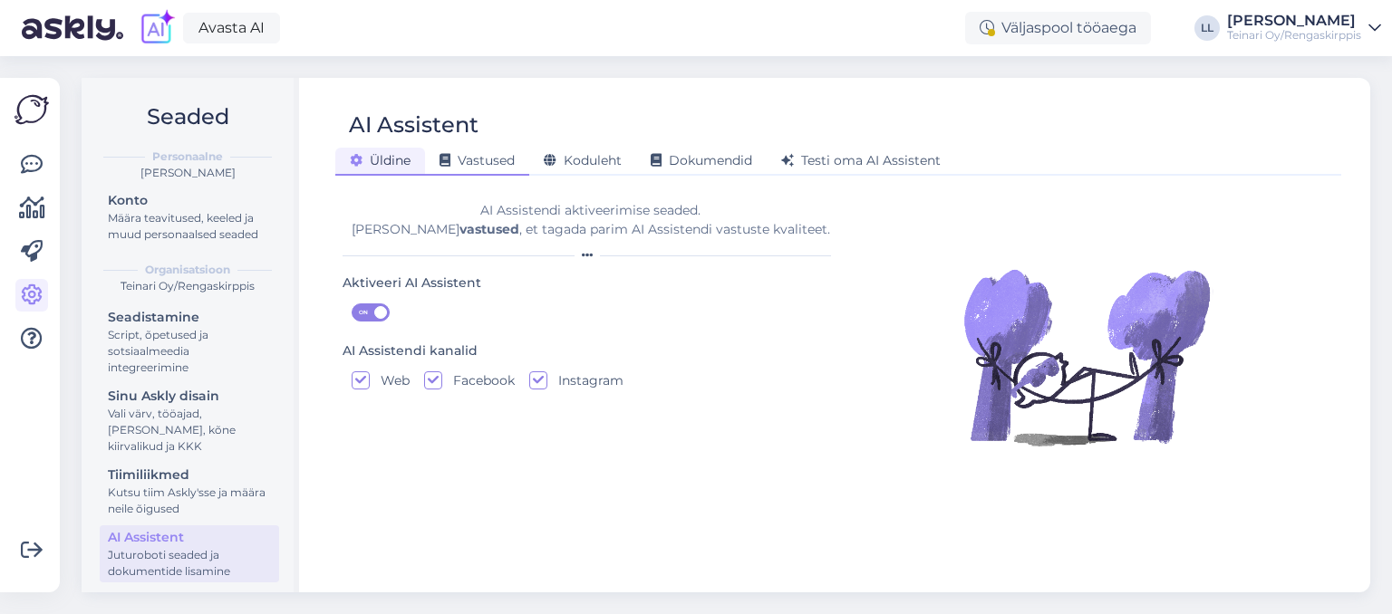
click at [478, 154] on span "Vastused" at bounding box center [476, 160] width 75 height 16
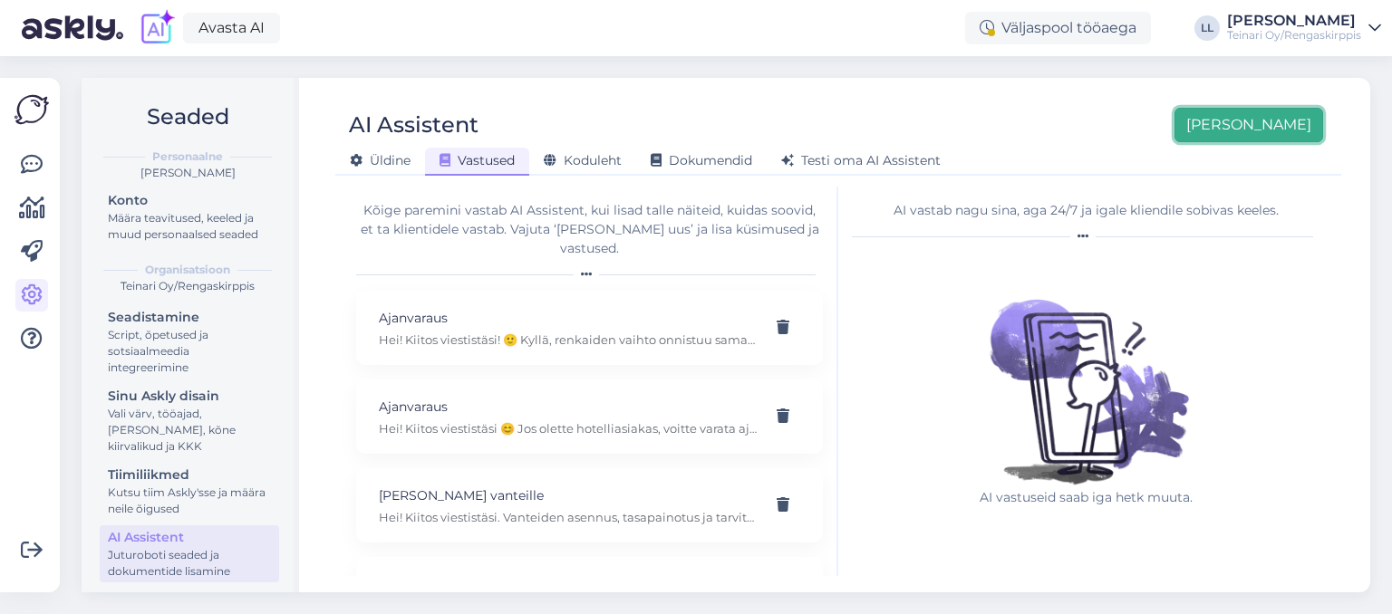
click at [1281, 124] on button "[PERSON_NAME]" at bounding box center [1248, 125] width 149 height 34
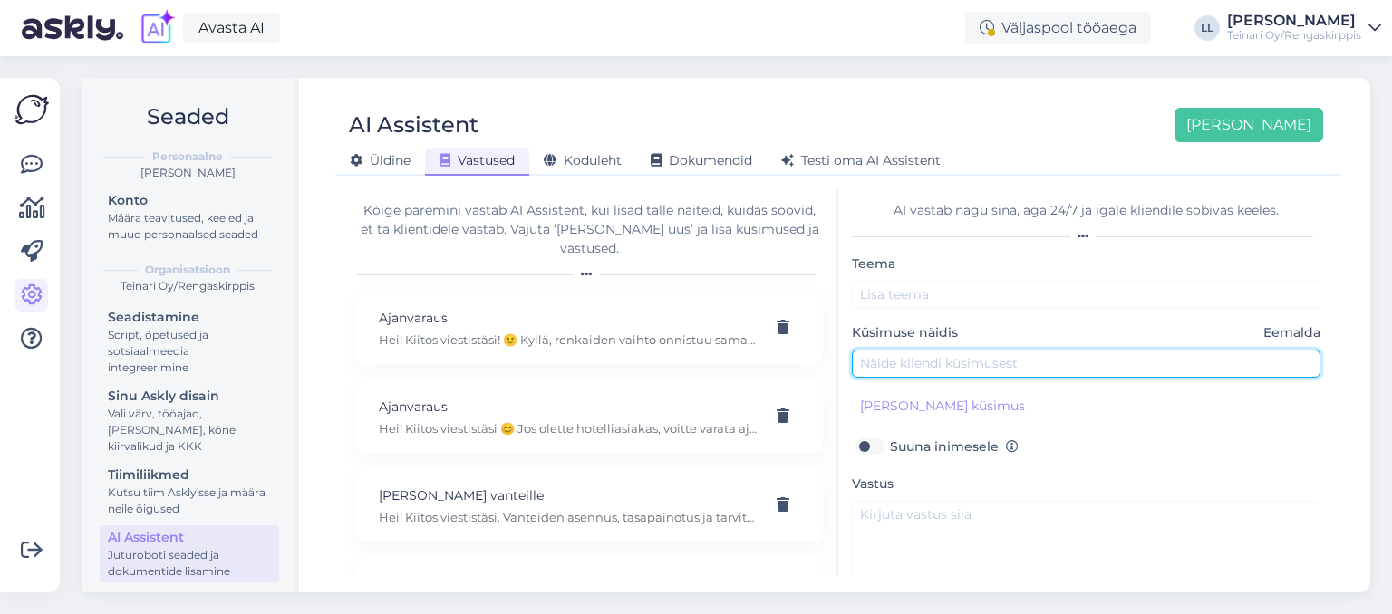
click at [879, 358] on input "text" at bounding box center [1086, 364] width 468 height 28
paste input "SKU ER090425-100"
type input "Löytyykö teiltä sitä tuotetta varastosta kun SKU ER090425-100 tai joku muu?"
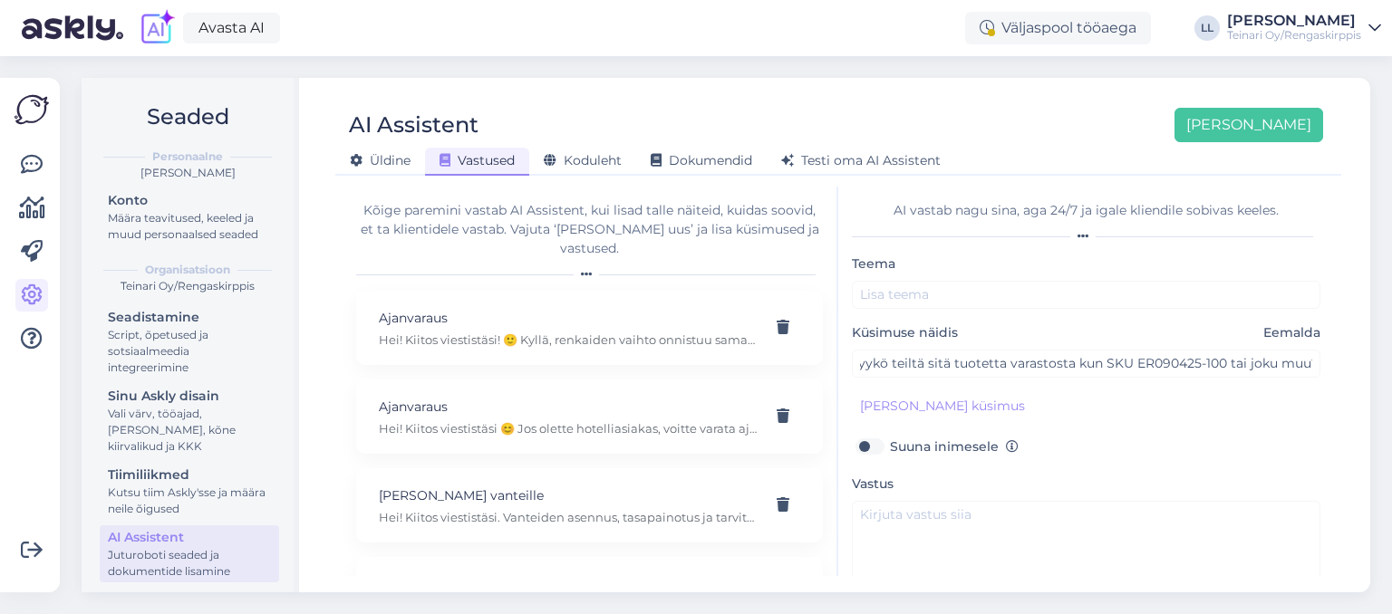
click at [890, 440] on label "Suuna inimesele" at bounding box center [954, 447] width 129 height 24
click at [876, 440] on input "Suuna inimesele" at bounding box center [869, 447] width 34 height 24
checkbox input "true"
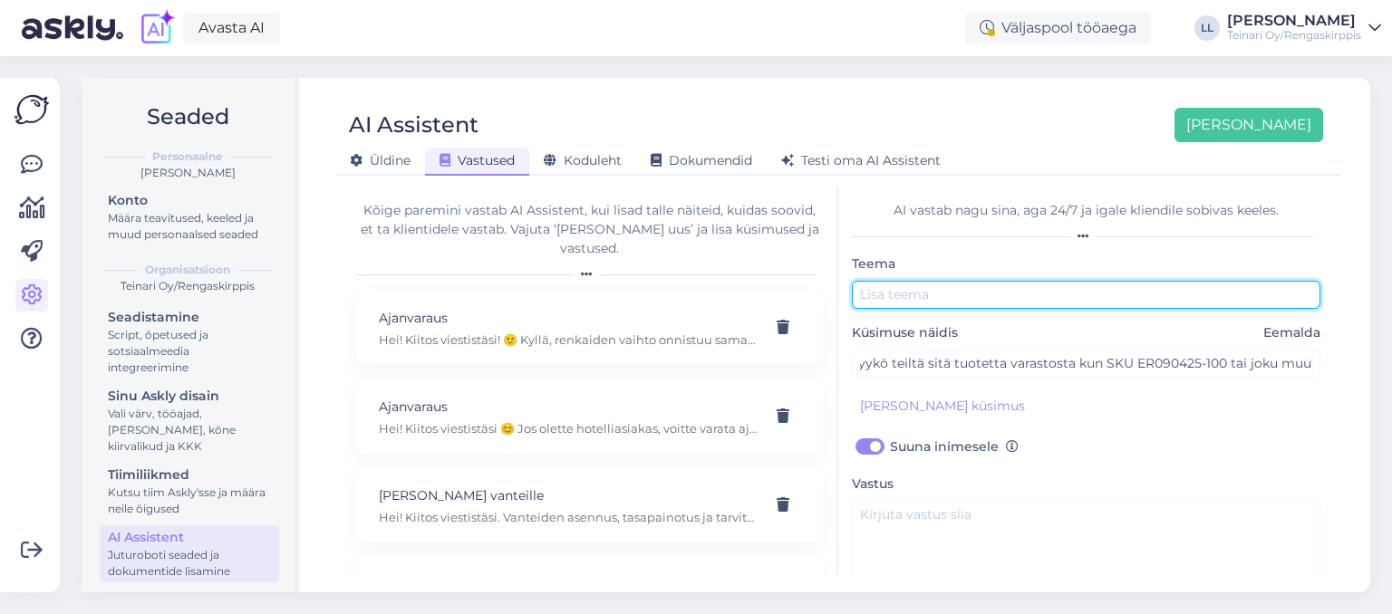
click at [893, 296] on input "text" at bounding box center [1086, 295] width 468 height 28
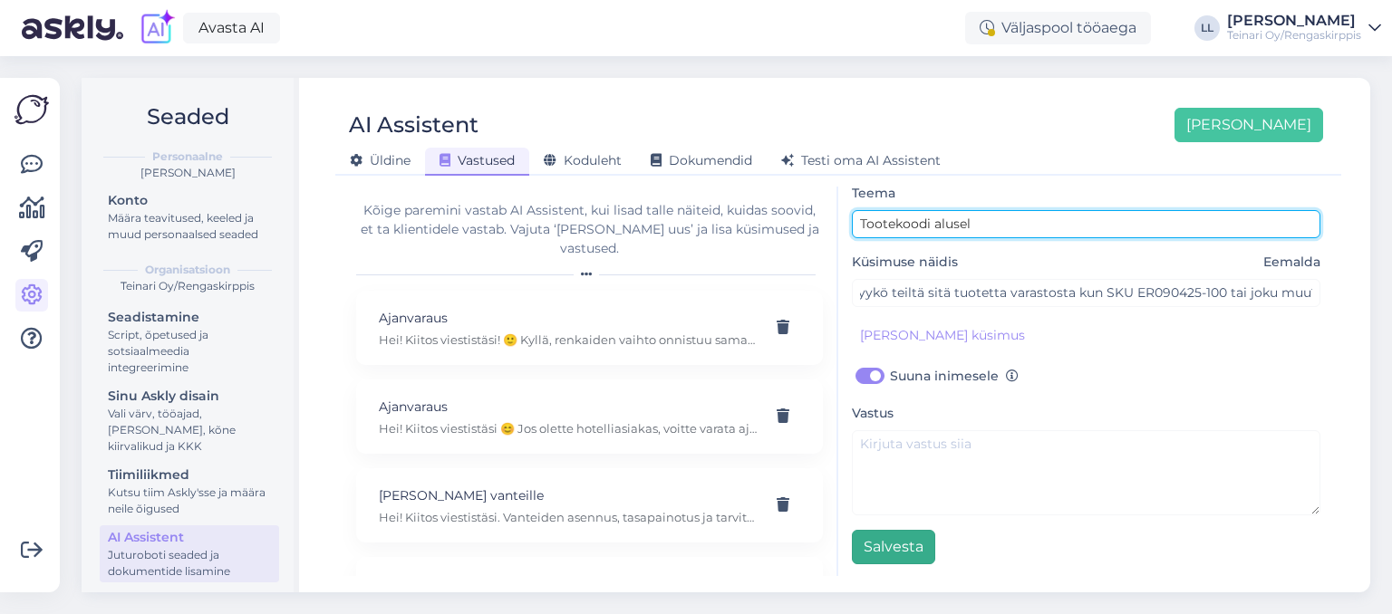
type input "Tootekoodi alusel"
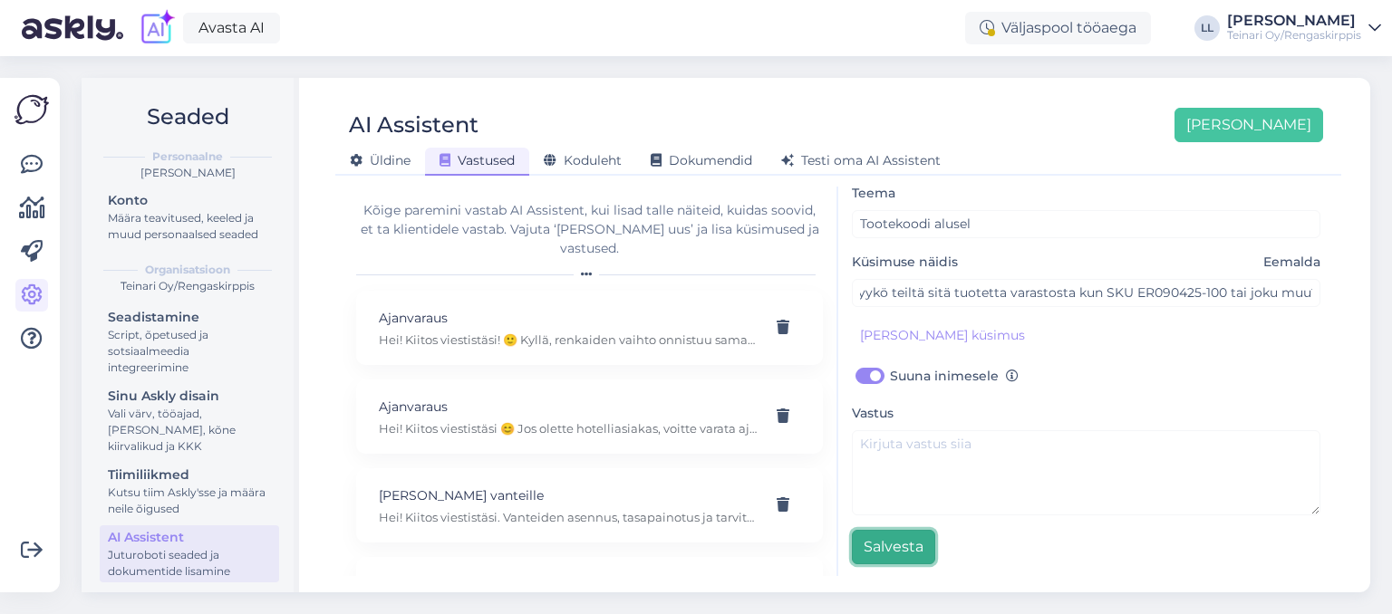
click at [872, 553] on button "Salvesta" at bounding box center [893, 547] width 83 height 34
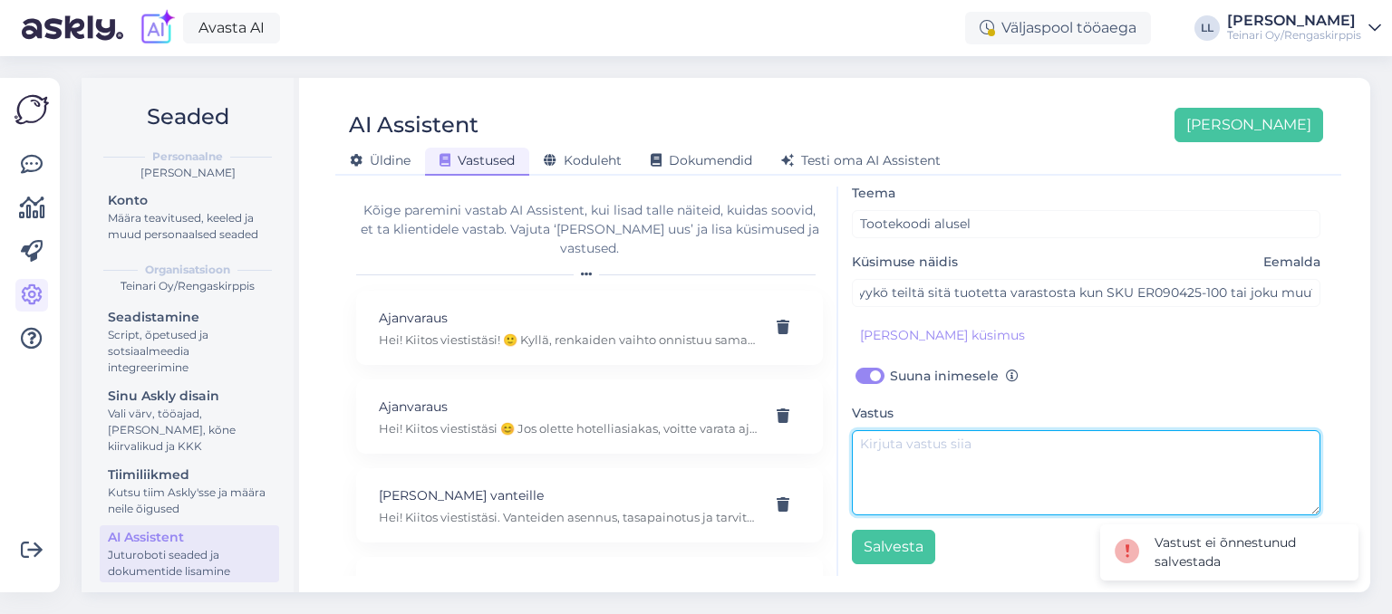
click at [889, 446] on textarea at bounding box center [1086, 472] width 468 height 85
click at [884, 471] on textarea "Hei! Tarkistetaan. Hetki pieni :)" at bounding box center [1086, 472] width 468 height 85
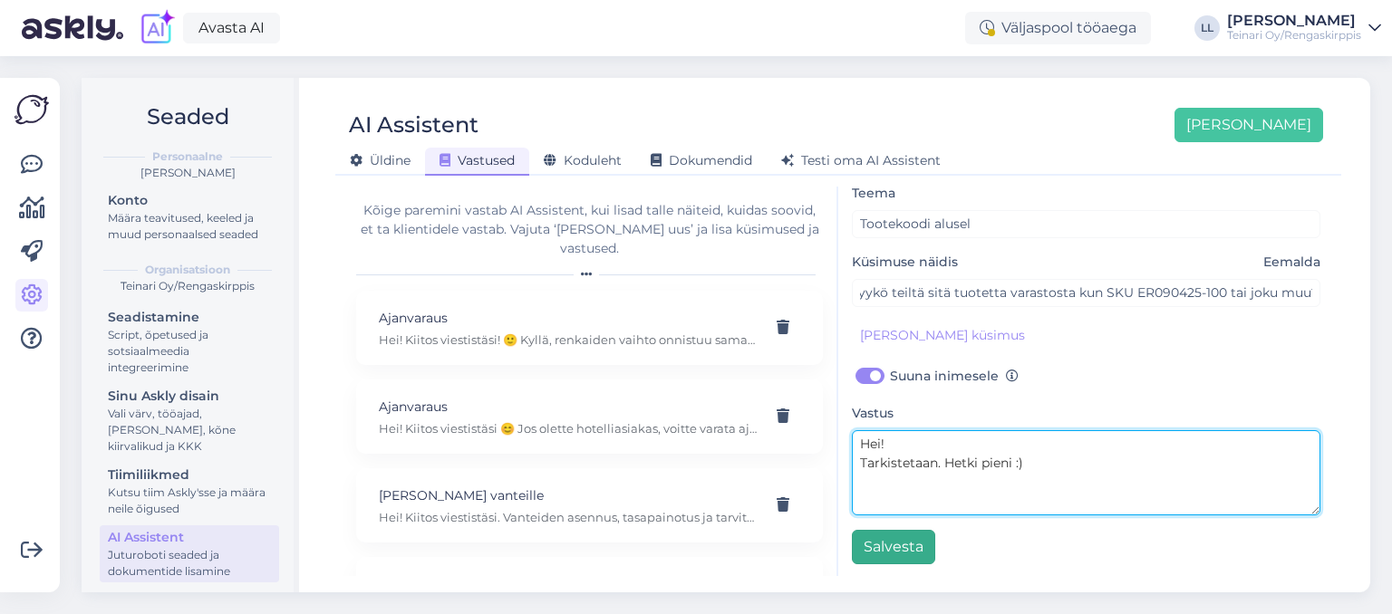
type textarea "Hei! Tarkistetaan. Hetki pieni :)"
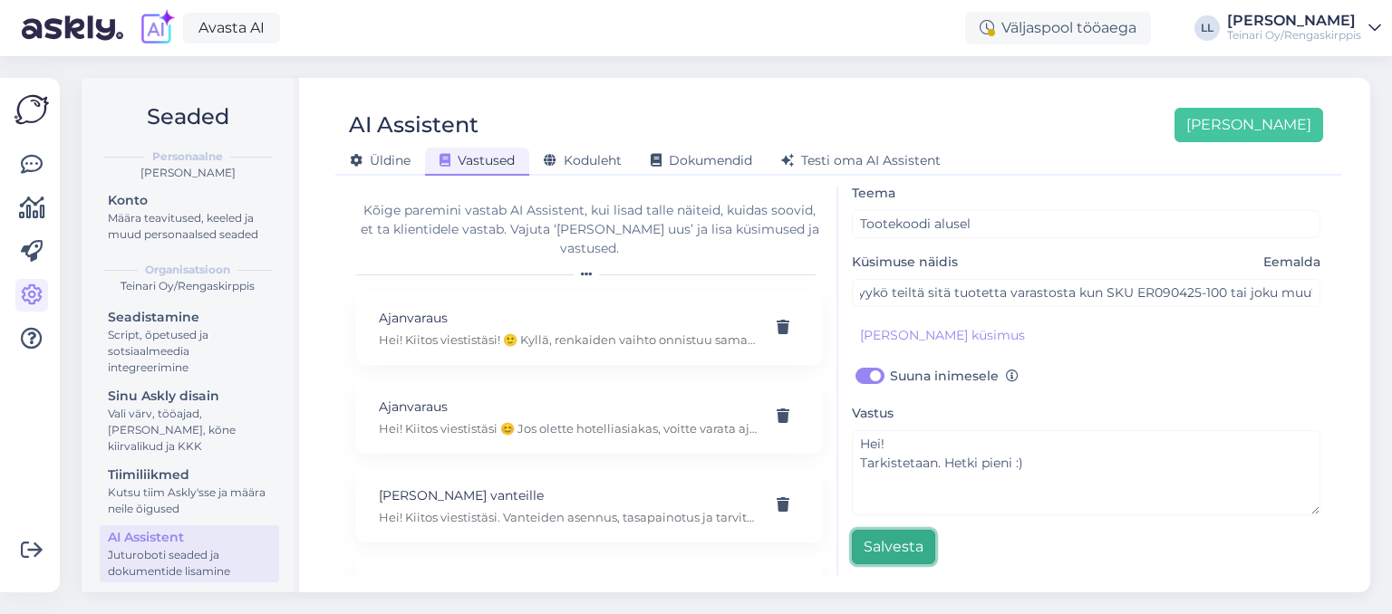
click at [894, 545] on button "Salvesta" at bounding box center [893, 547] width 83 height 34
click at [28, 291] on icon at bounding box center [32, 295] width 22 height 22
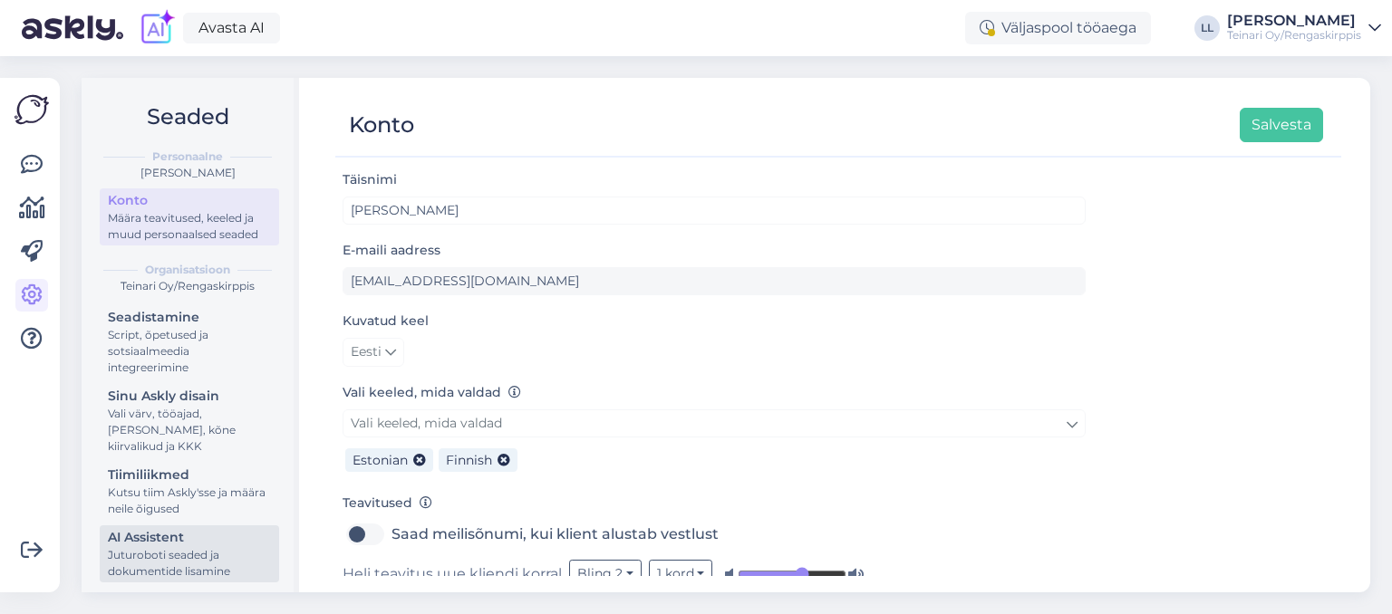
click at [140, 567] on div "Juturoboti seaded ja dokumentide lisamine" at bounding box center [189, 563] width 163 height 33
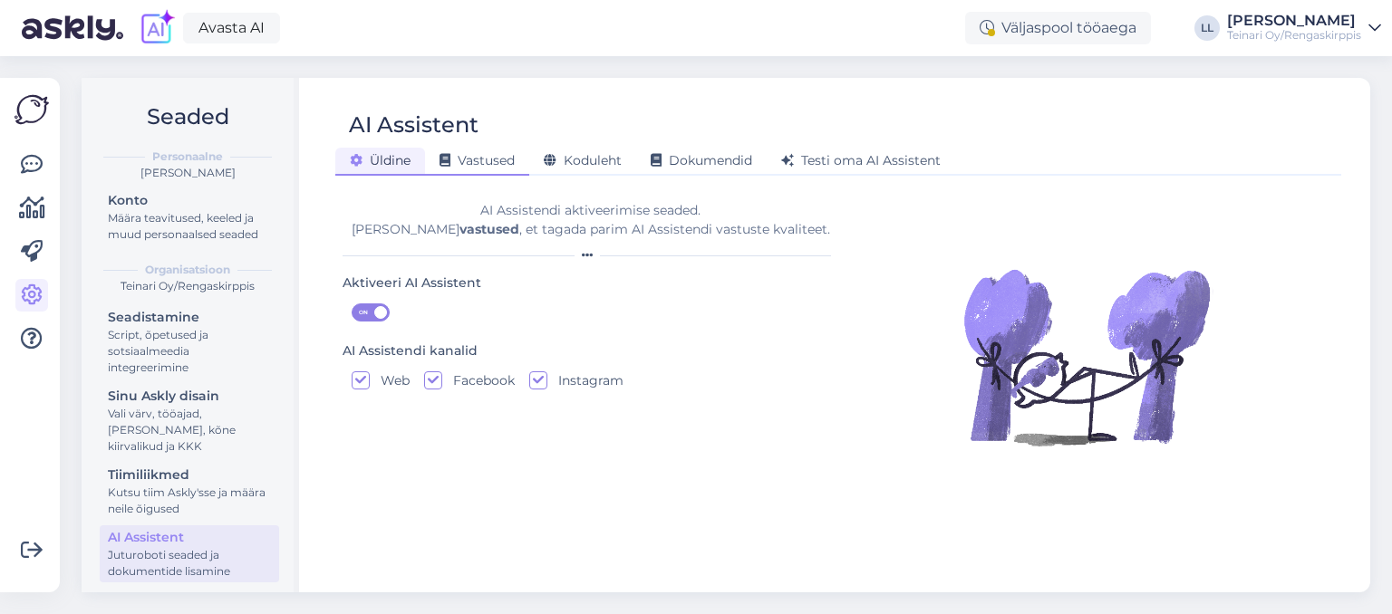
click at [494, 166] on span "Vastused" at bounding box center [476, 160] width 75 height 16
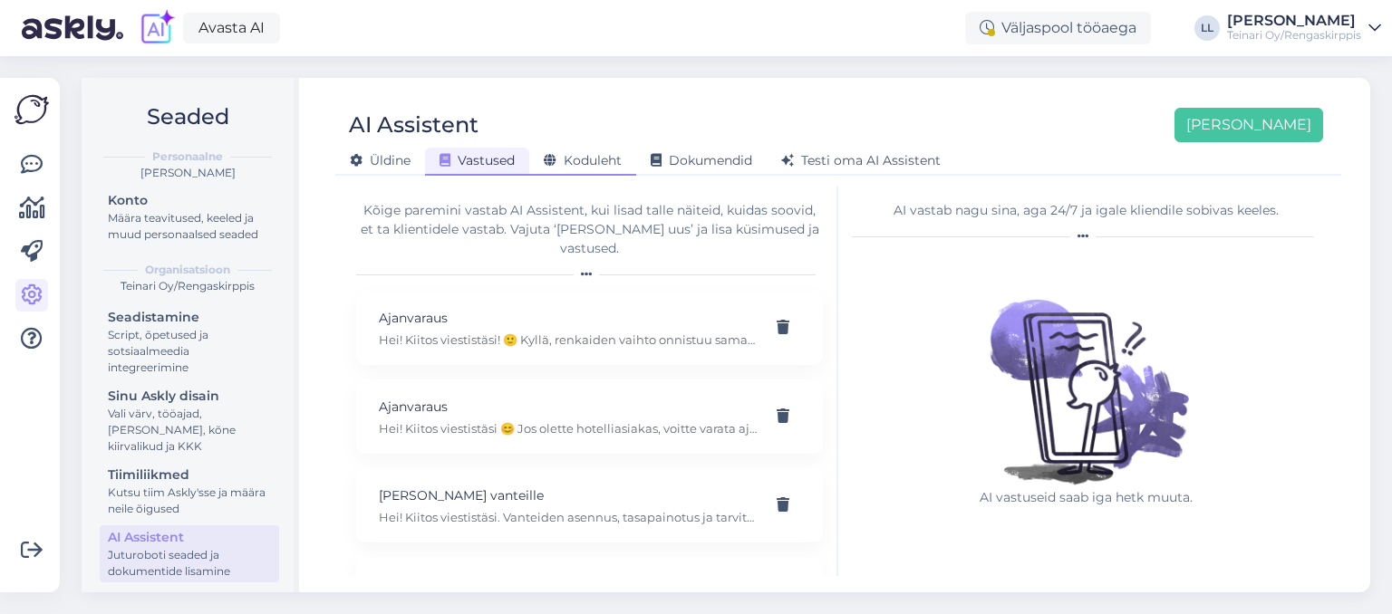
click at [583, 163] on span "Koduleht" at bounding box center [583, 160] width 78 height 16
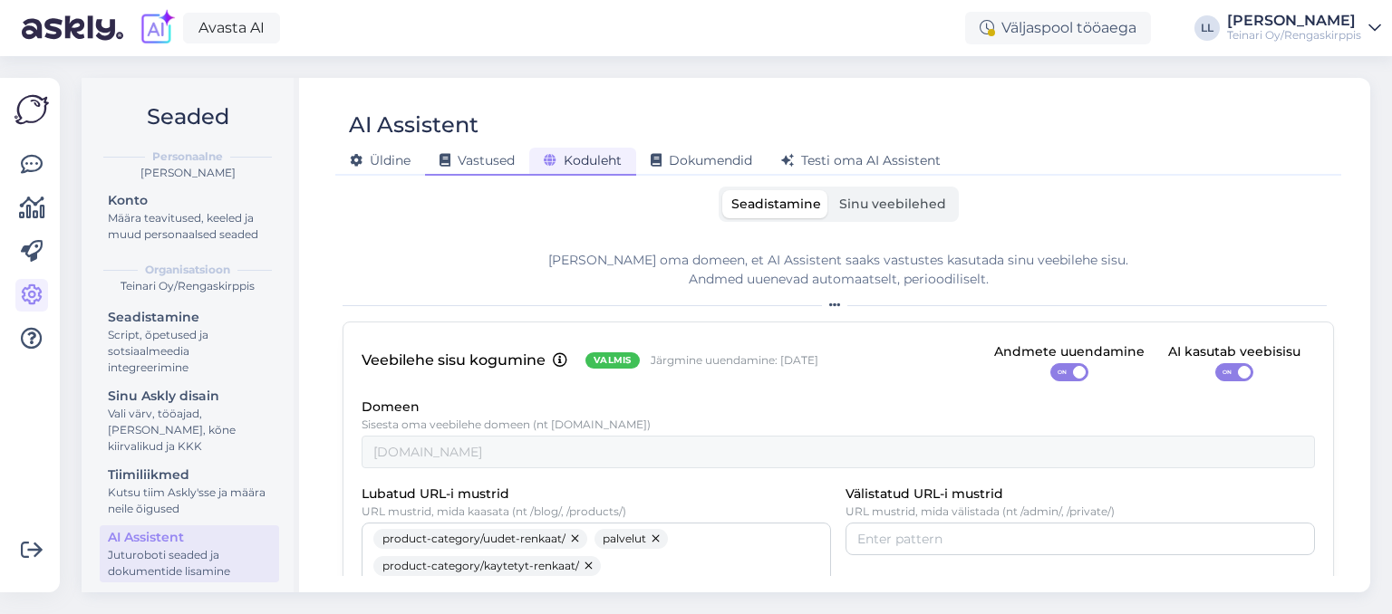
click at [495, 161] on span "Vastused" at bounding box center [476, 160] width 75 height 16
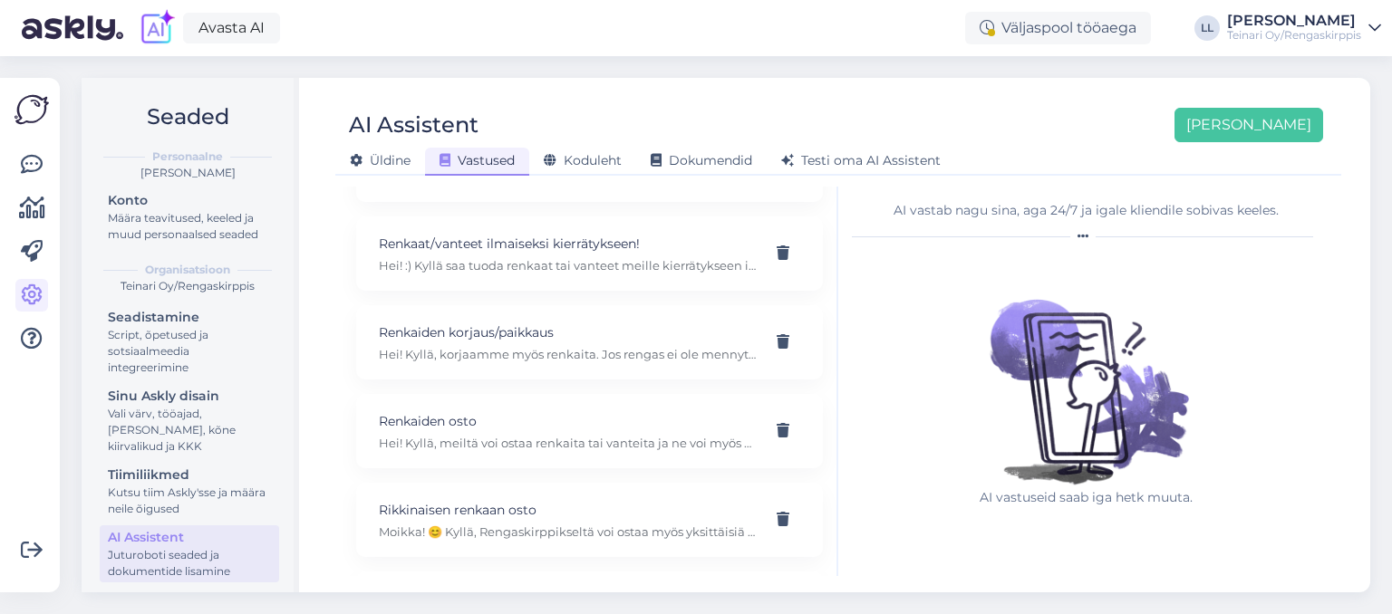
scroll to position [2259, 0]
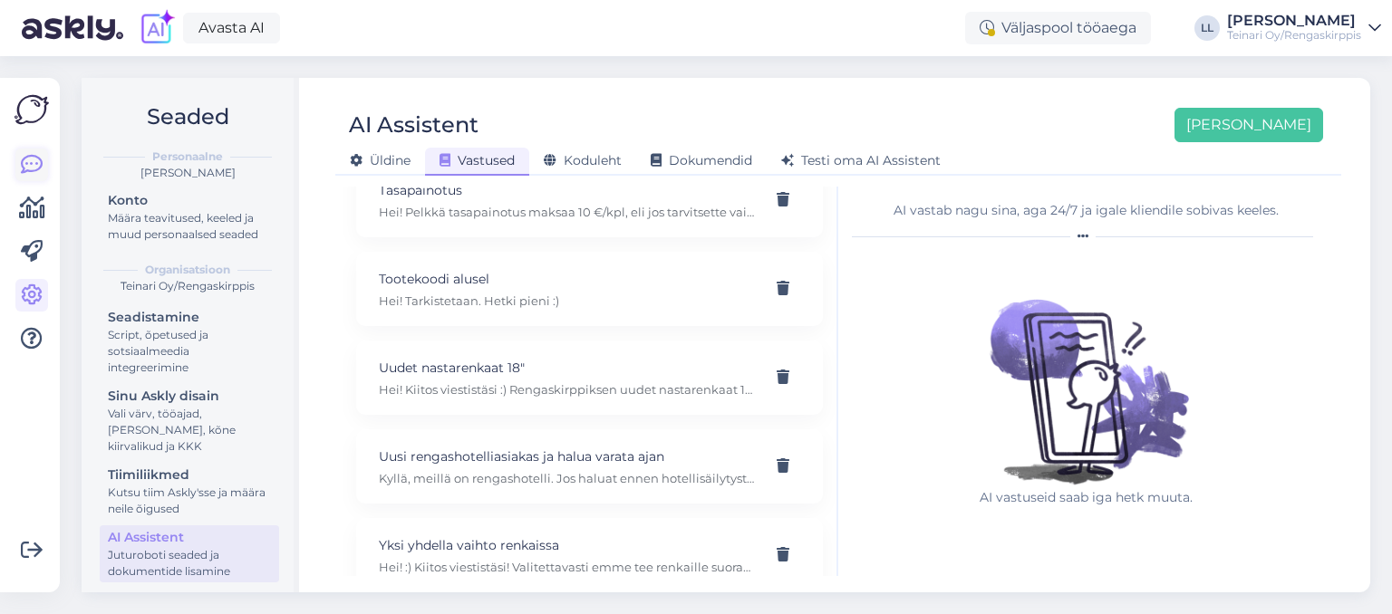
click at [30, 163] on icon at bounding box center [32, 165] width 22 height 22
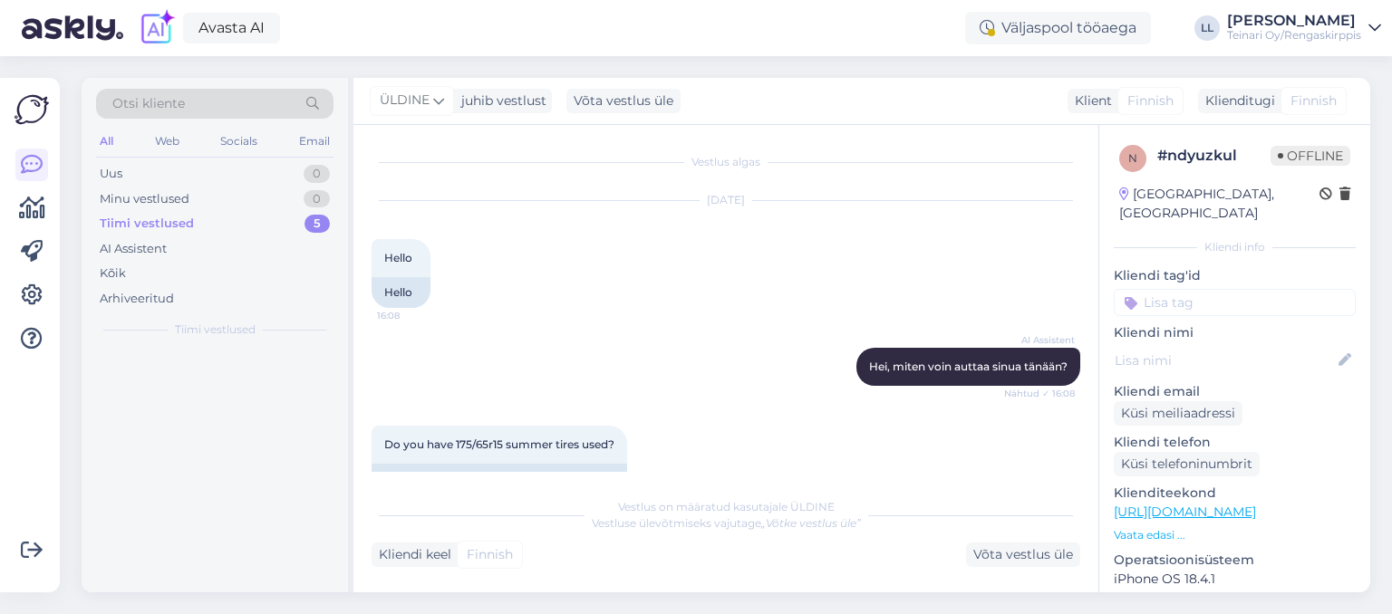
scroll to position [405, 0]
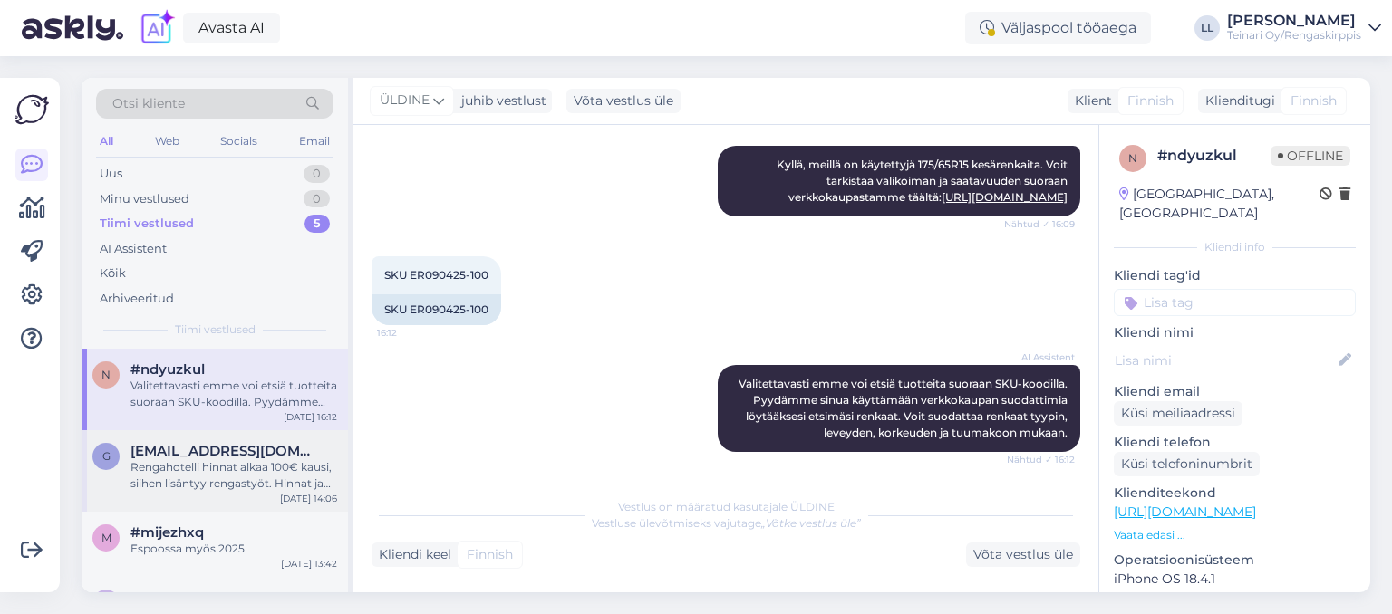
click at [212, 468] on div "Rengahotelli hinnat alkaa 100€ kausi, siihen lisäntyy rengastyöt. Hinnat ja saa…" at bounding box center [233, 475] width 207 height 33
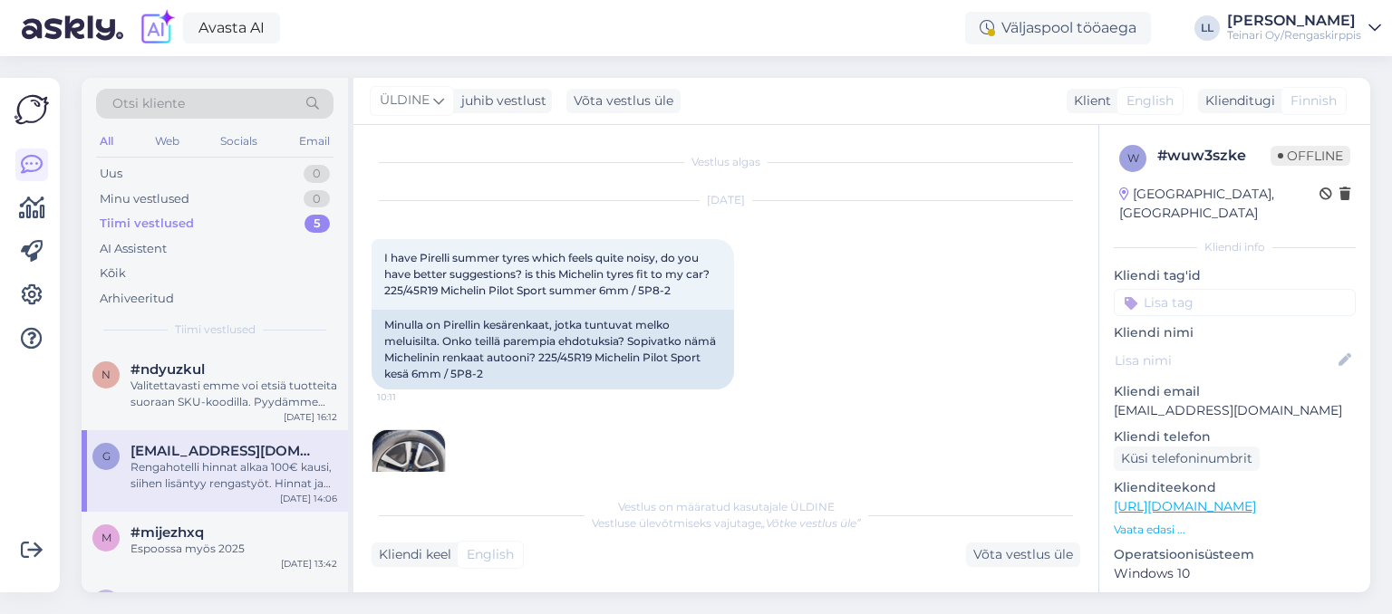
scroll to position [1149, 0]
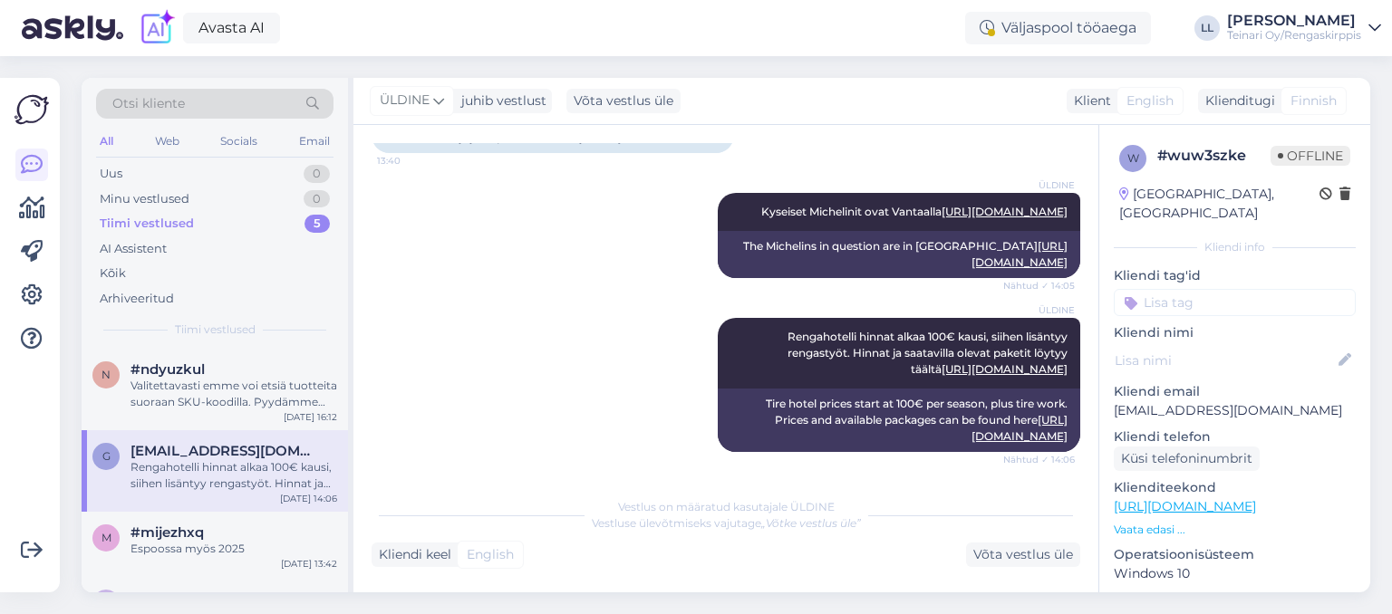
click at [481, 396] on div "ÜLDINE Rengahotelli hinnat alkaa 100€ kausi, siihen lisäntyy rengastyöt. Hinnat…" at bounding box center [725, 385] width 709 height 174
click at [215, 531] on div "#mijezhxq" at bounding box center [233, 533] width 207 height 16
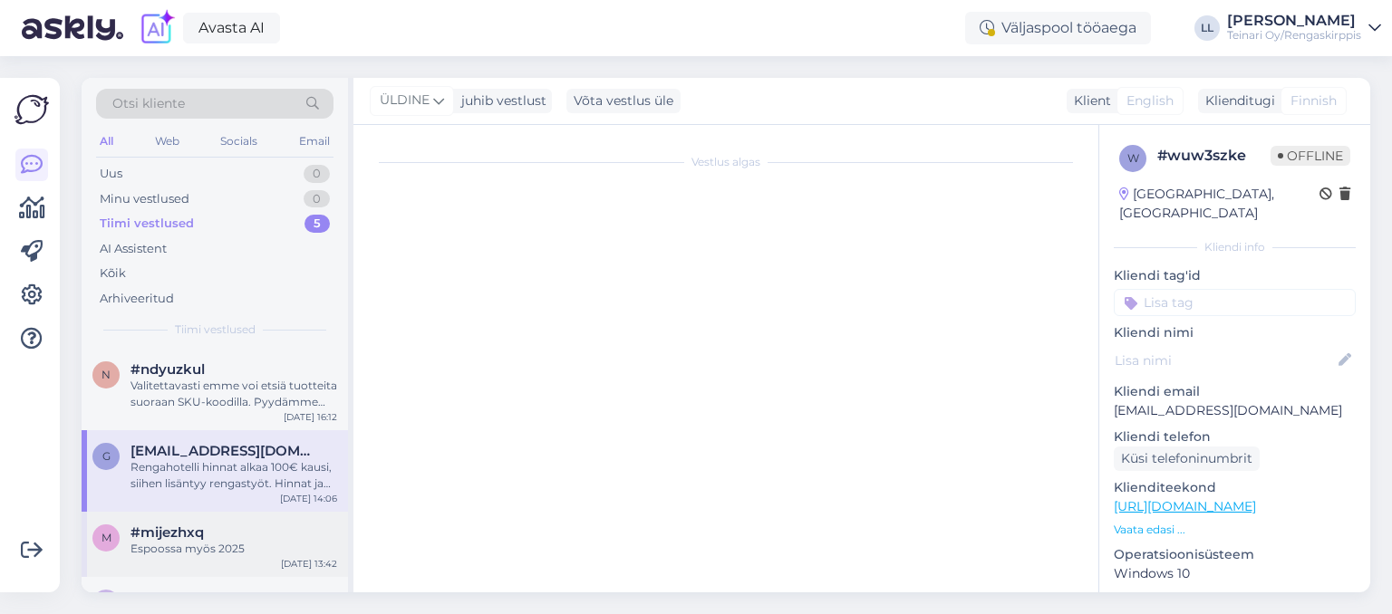
scroll to position [1853, 0]
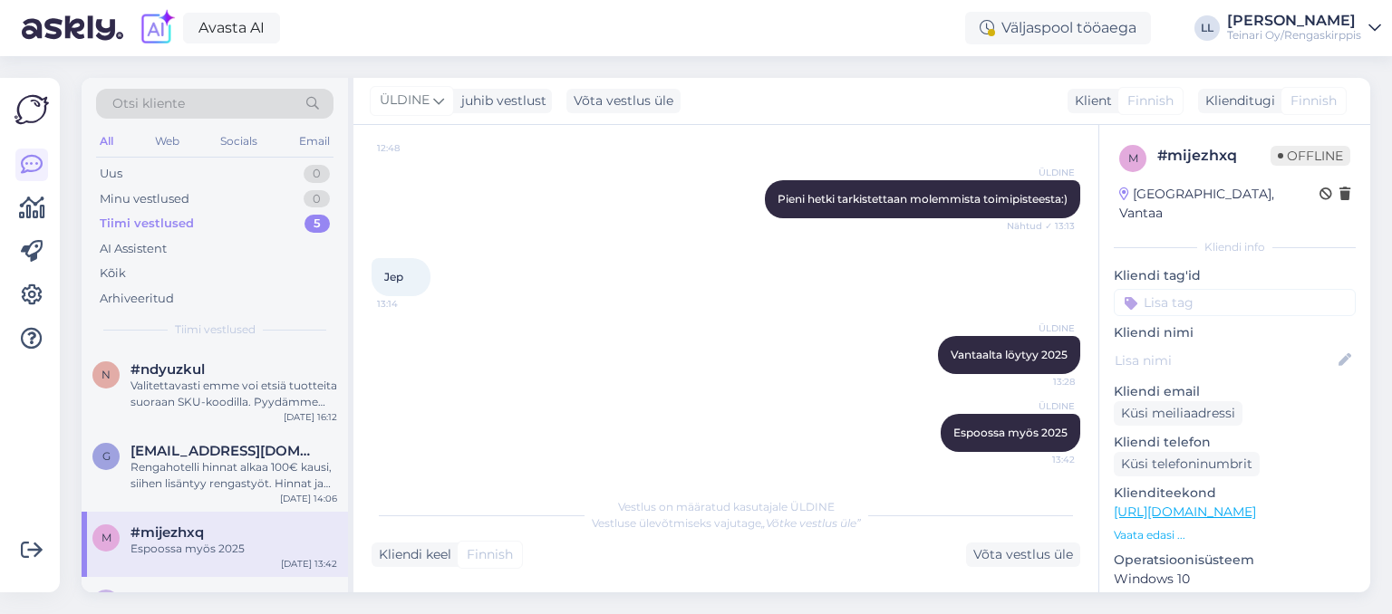
click at [571, 396] on div "ÜLDINE Espoossa myös 2025 13:42" at bounding box center [725, 433] width 709 height 78
click at [223, 544] on div "Espoossa myös 2025" at bounding box center [233, 549] width 207 height 16
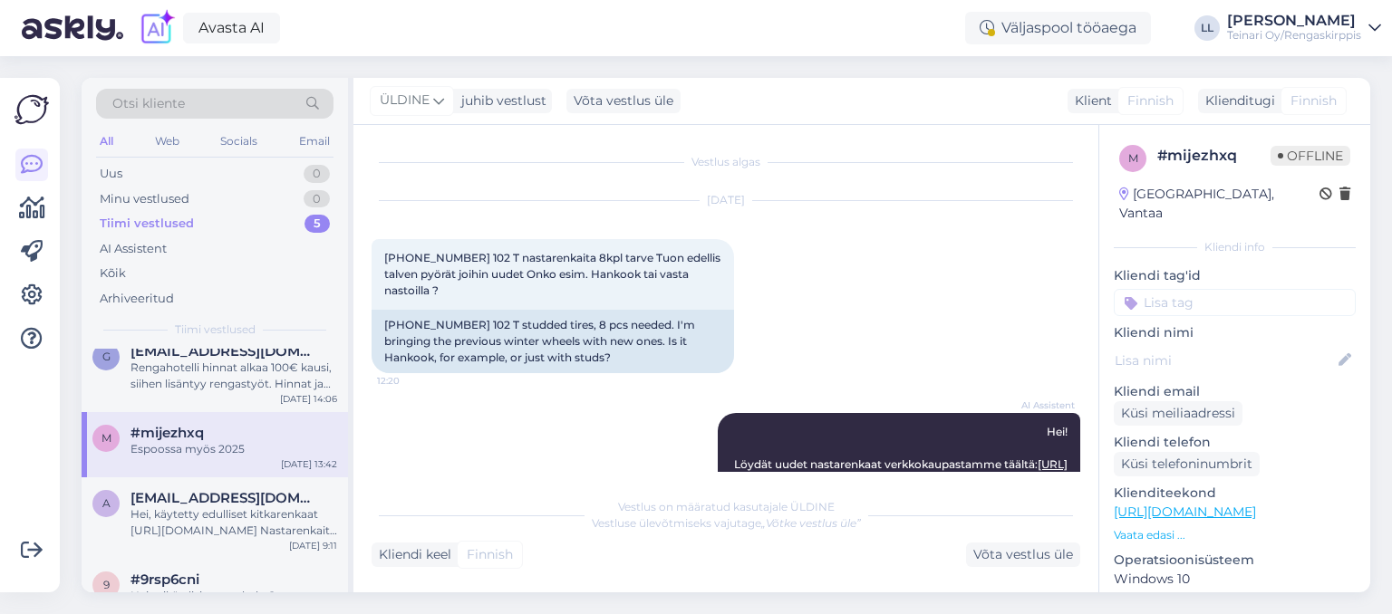
scroll to position [104, 0]
click at [115, 227] on div "Tiimi vestlused" at bounding box center [147, 224] width 94 height 18
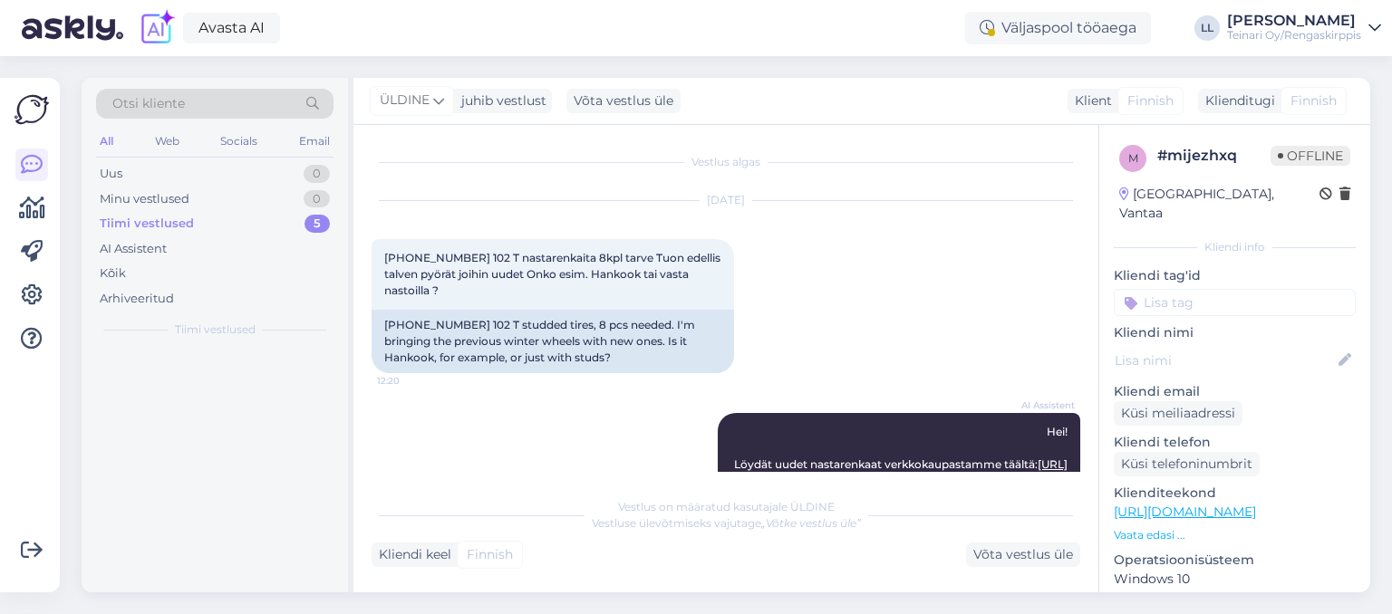
scroll to position [0, 0]
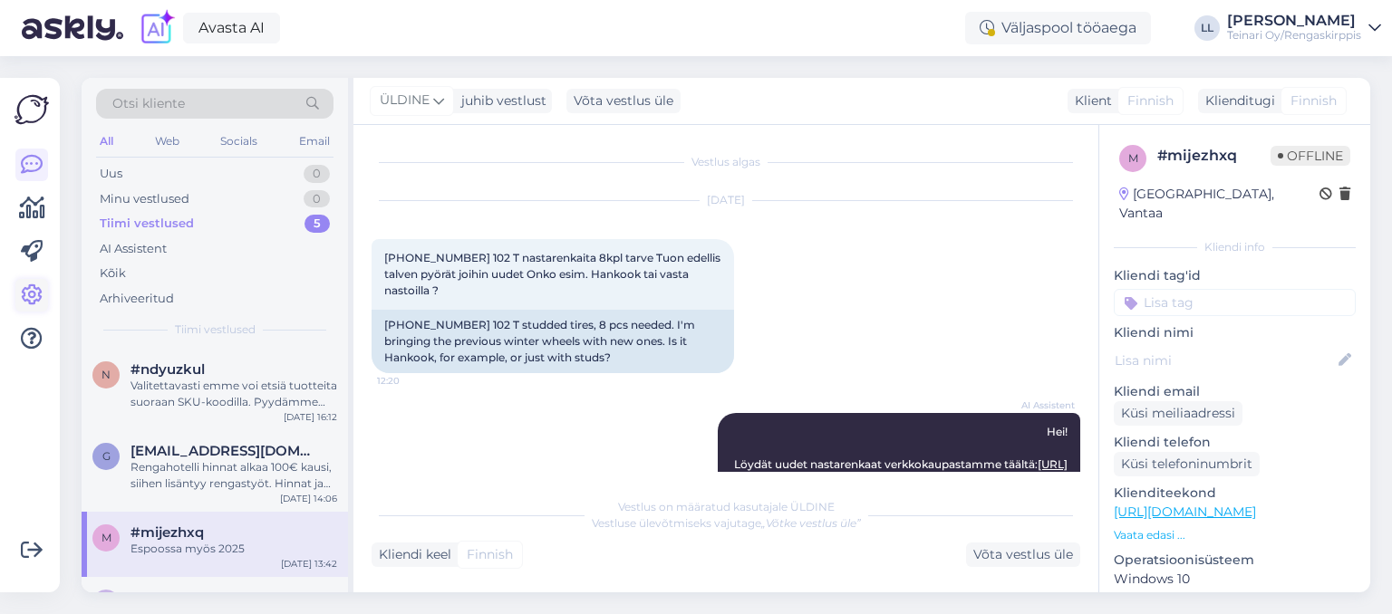
click at [24, 302] on icon at bounding box center [32, 295] width 22 height 22
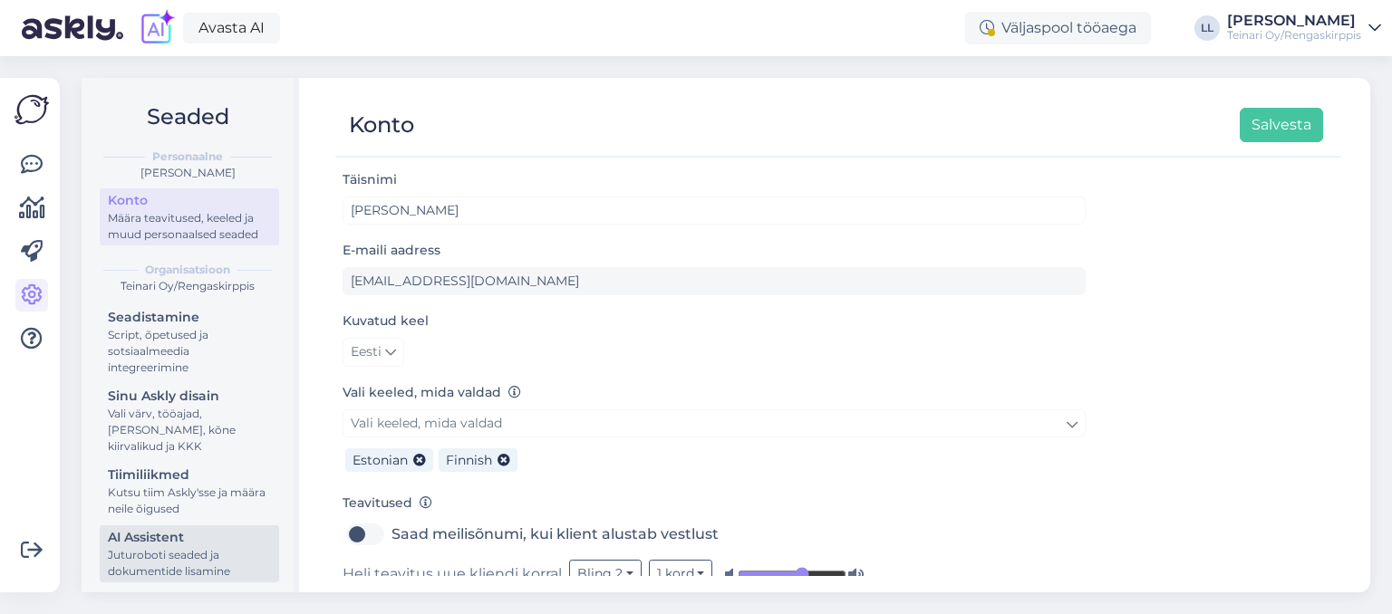
click at [166, 560] on div "Juturoboti seaded ja dokumentide lisamine" at bounding box center [189, 563] width 163 height 33
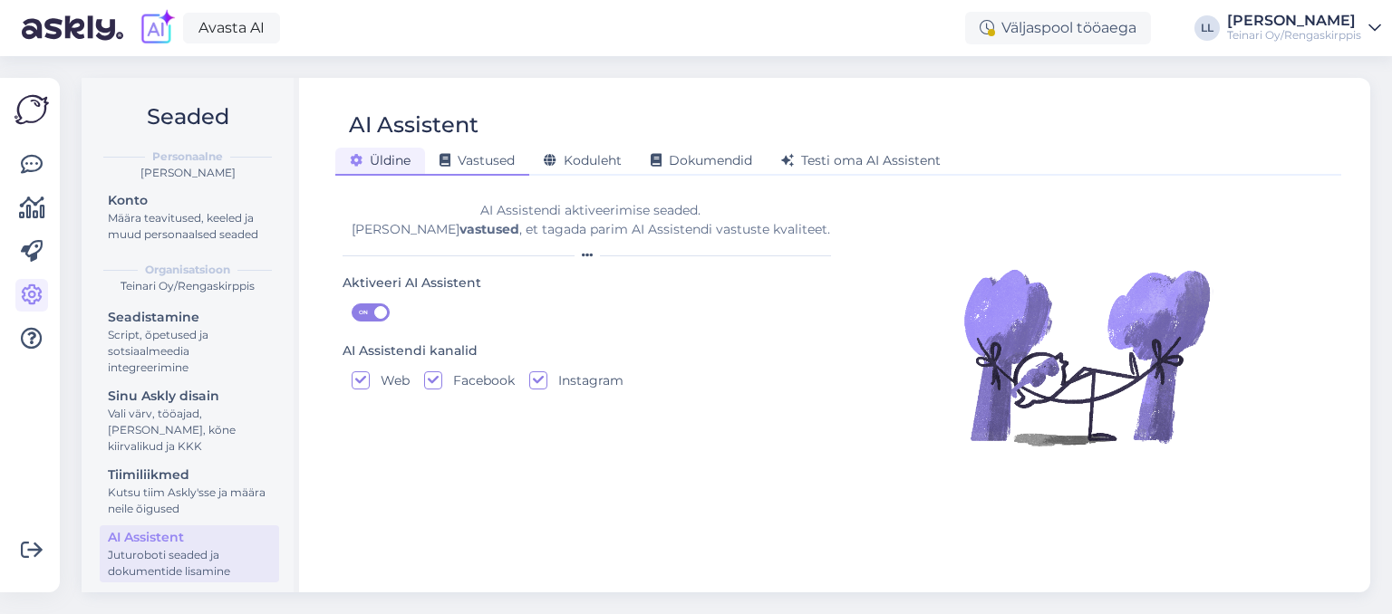
click at [485, 163] on span "Vastused" at bounding box center [476, 160] width 75 height 16
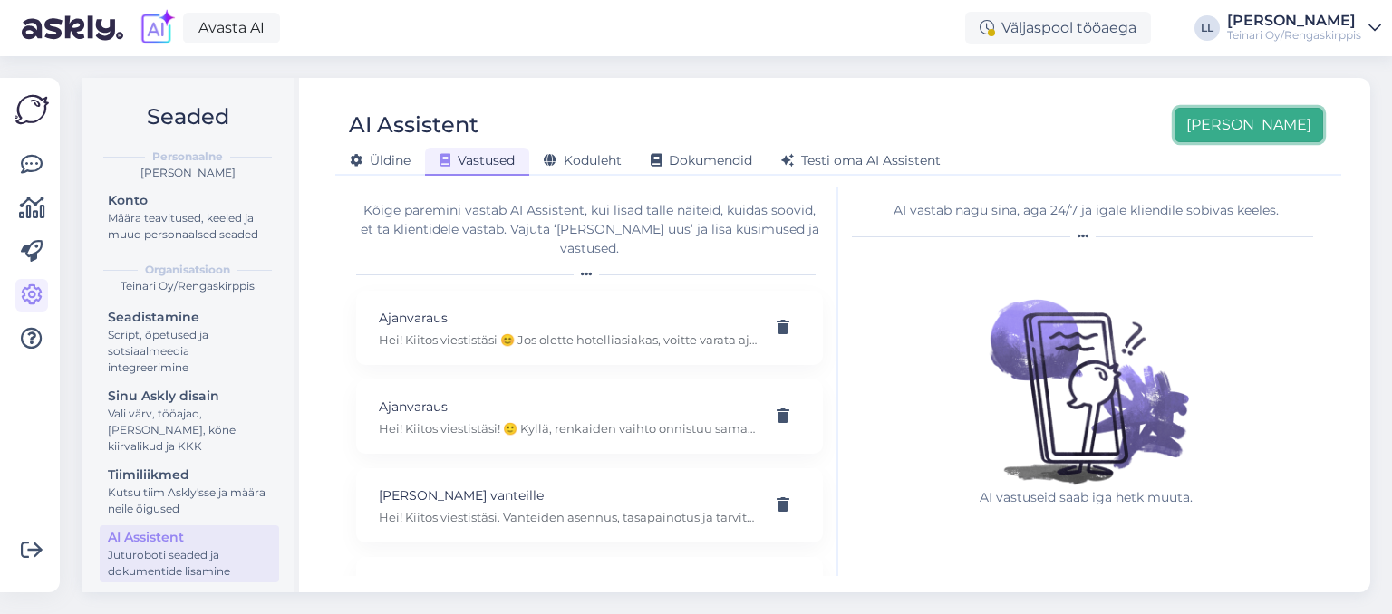
click at [1281, 127] on button "[PERSON_NAME]" at bounding box center [1248, 125] width 149 height 34
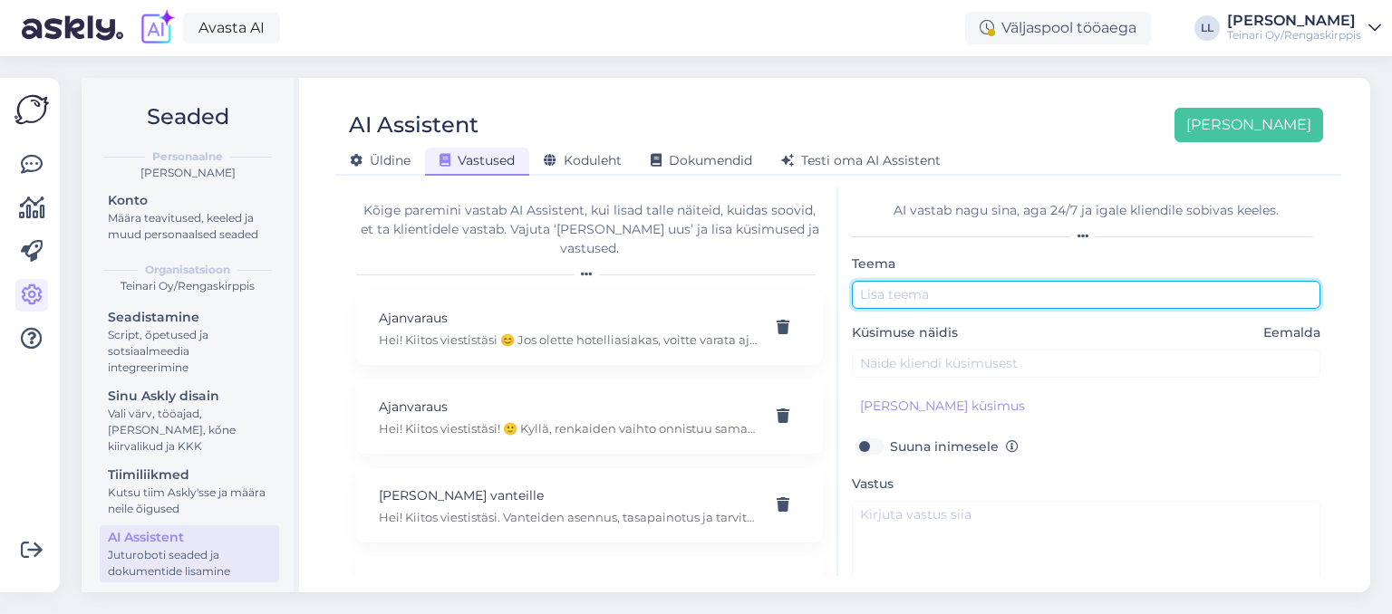
click at [949, 299] on input "text" at bounding box center [1086, 295] width 468 height 28
click at [949, 299] on input "re" at bounding box center [1086, 295] width 468 height 28
type input "r"
type input "Renkaiden valmistusvuosi"
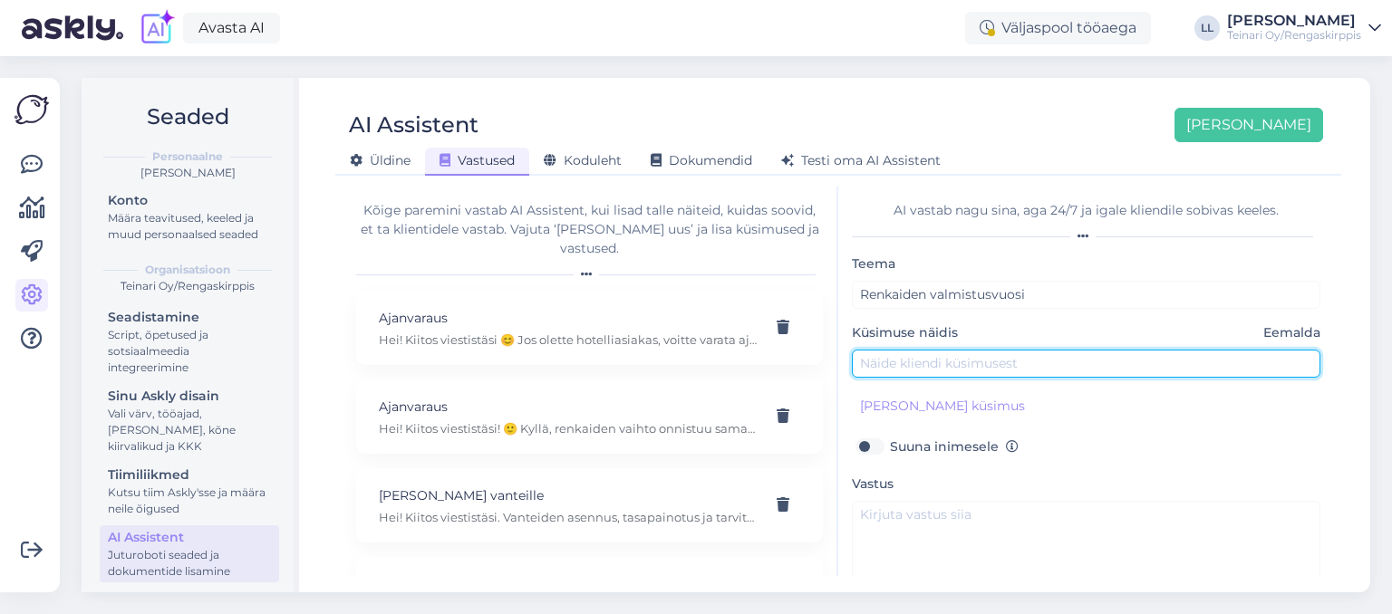
click at [930, 371] on input "text" at bounding box center [1086, 364] width 468 height 28
type input "Hei! Milloin renkaat ovat paistettu?"
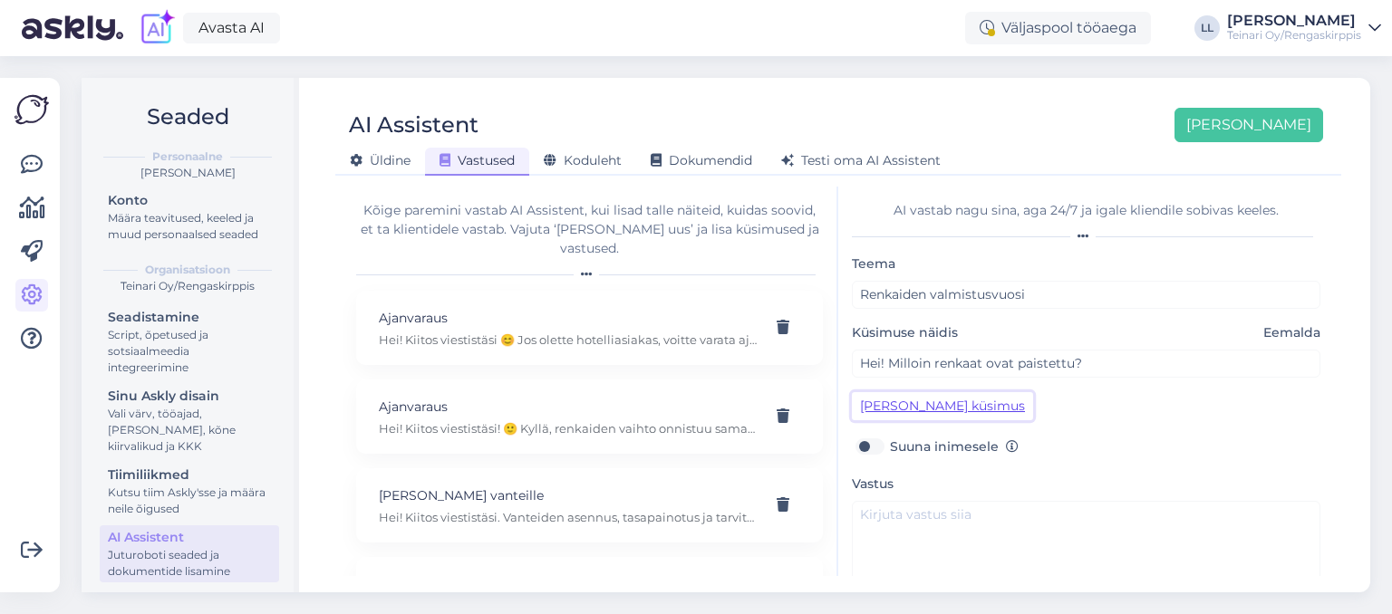
click at [937, 409] on button "[PERSON_NAME] küsimus" at bounding box center [942, 406] width 181 height 28
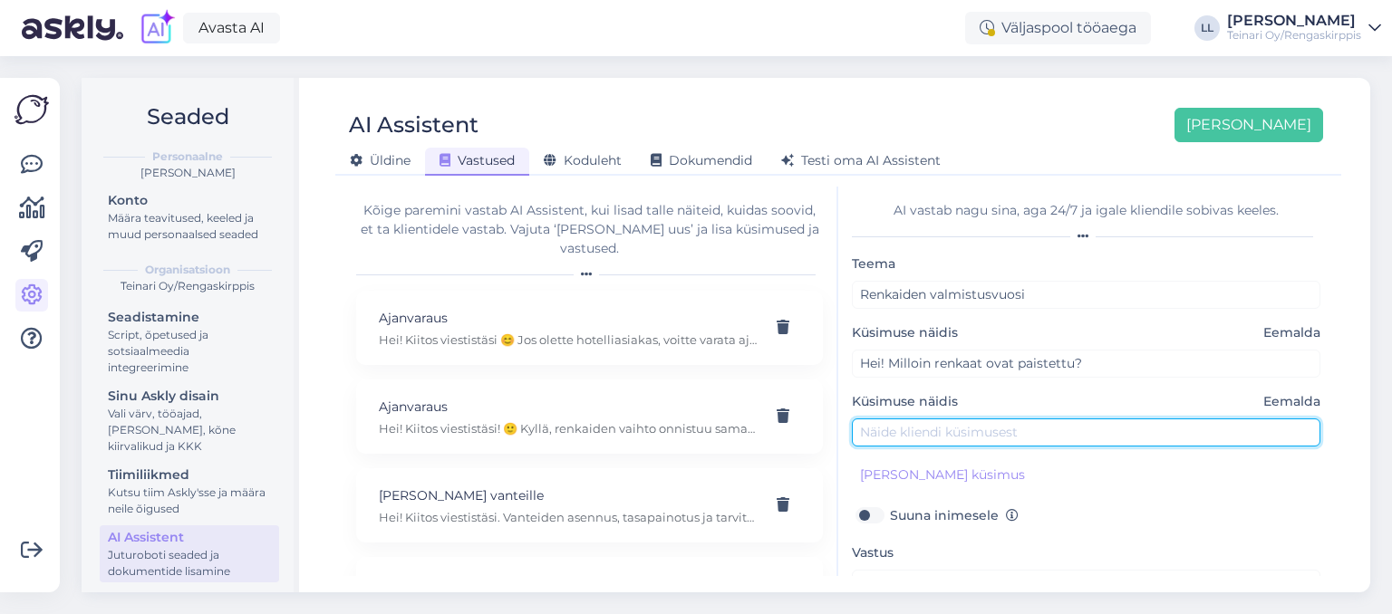
click at [901, 429] on input "text" at bounding box center [1086, 433] width 468 height 28
type input "Hei! Mikä on renkaiden DOT?"
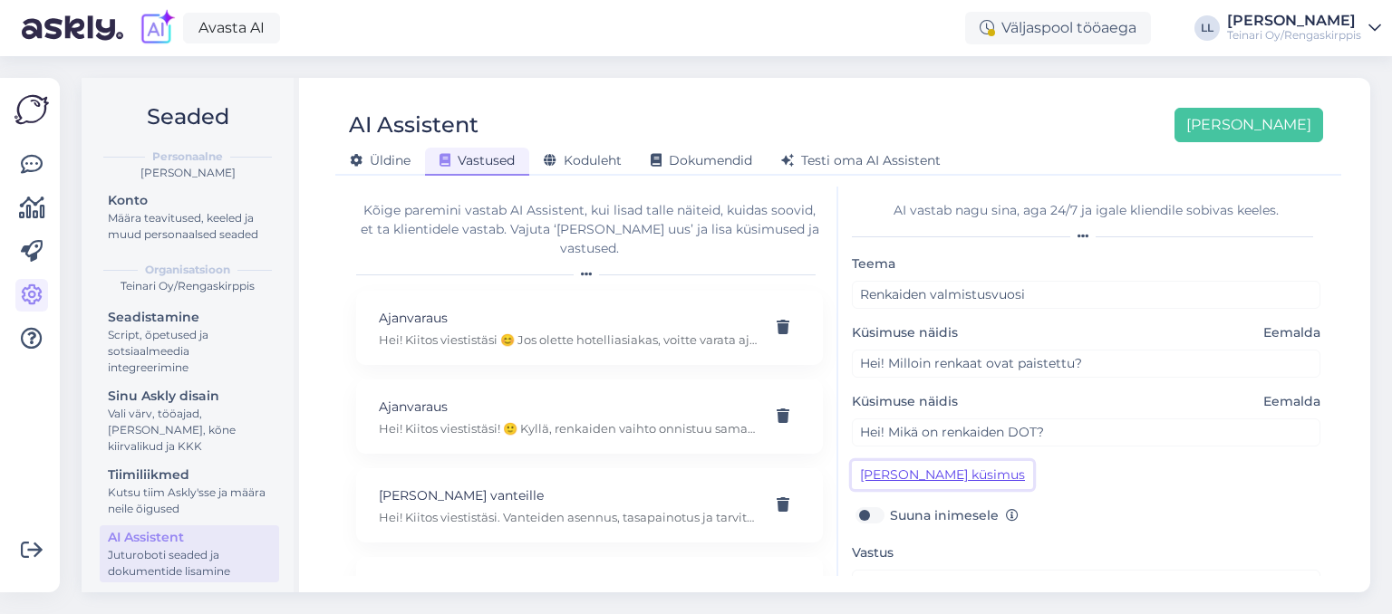
click at [877, 467] on button "[PERSON_NAME] küsimus" at bounding box center [942, 475] width 181 height 28
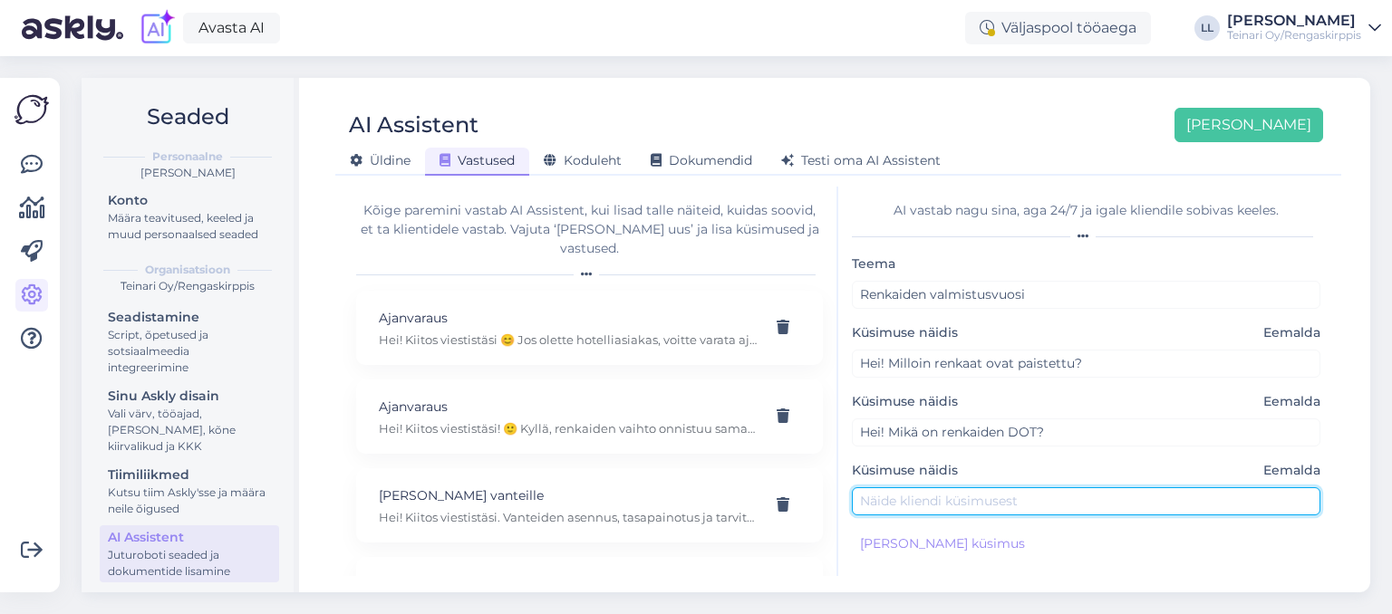
click at [882, 497] on input "text" at bounding box center [1086, 501] width 468 height 28
type input "Onko renkaat tuoreet?"
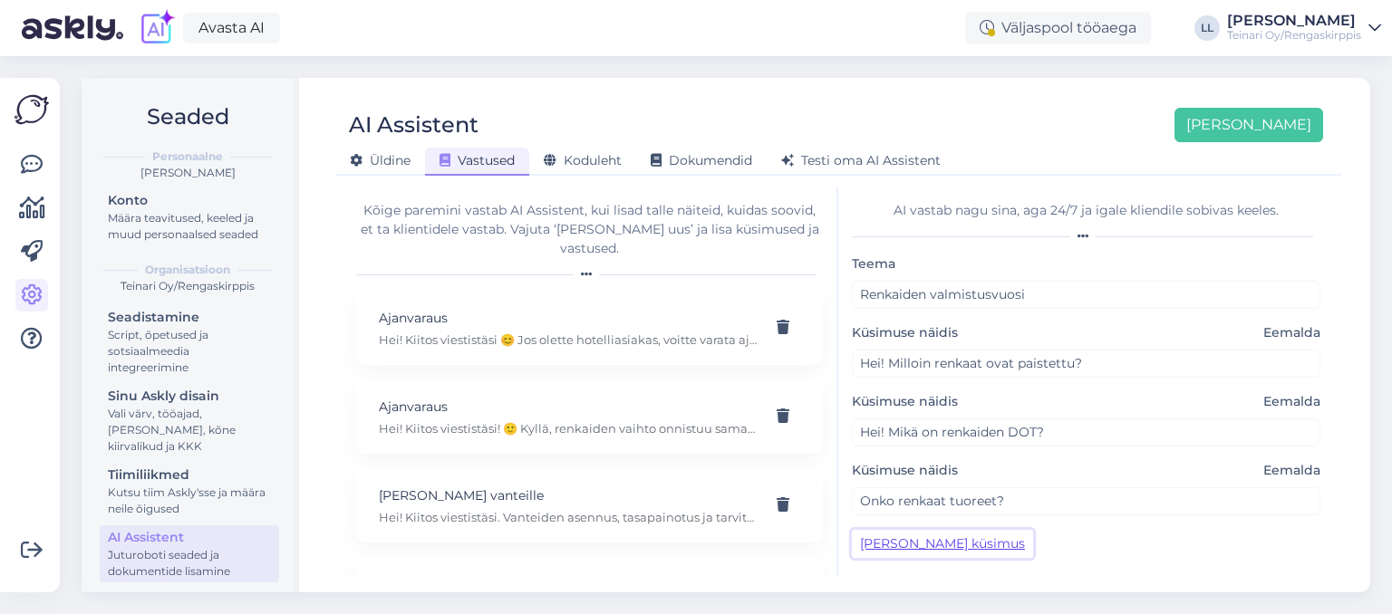
click at [878, 543] on button "[PERSON_NAME] küsimus" at bounding box center [942, 544] width 181 height 28
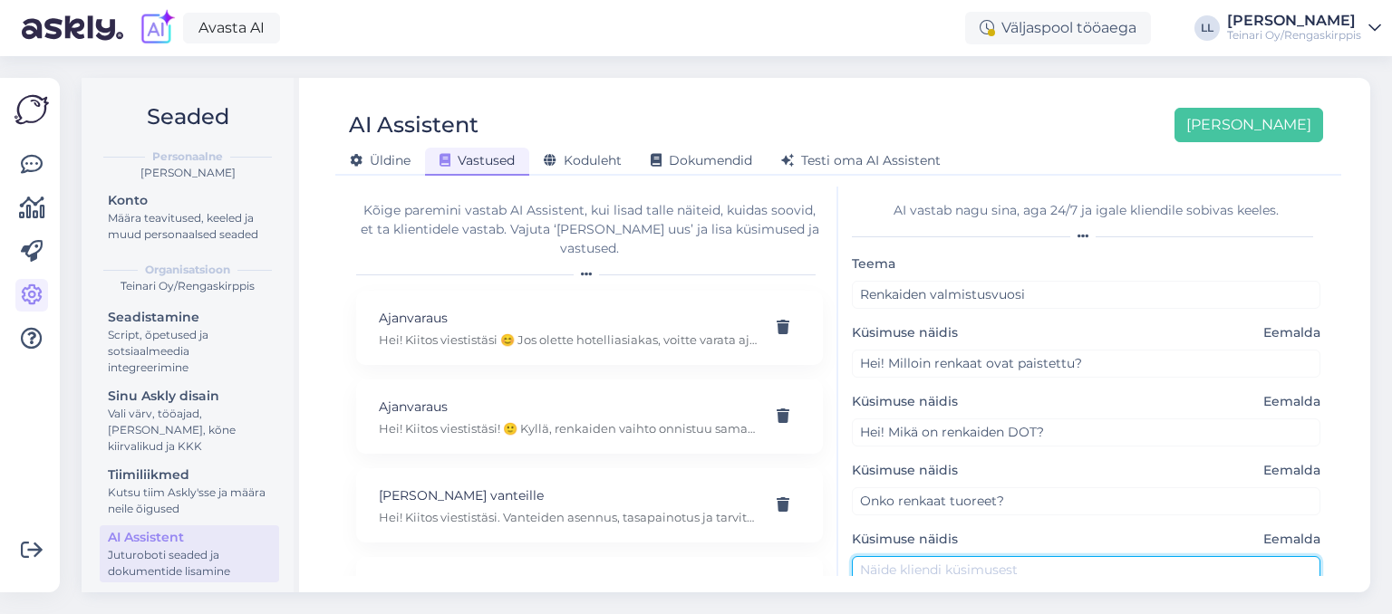
click at [937, 571] on input "text" at bounding box center [1086, 570] width 468 height 28
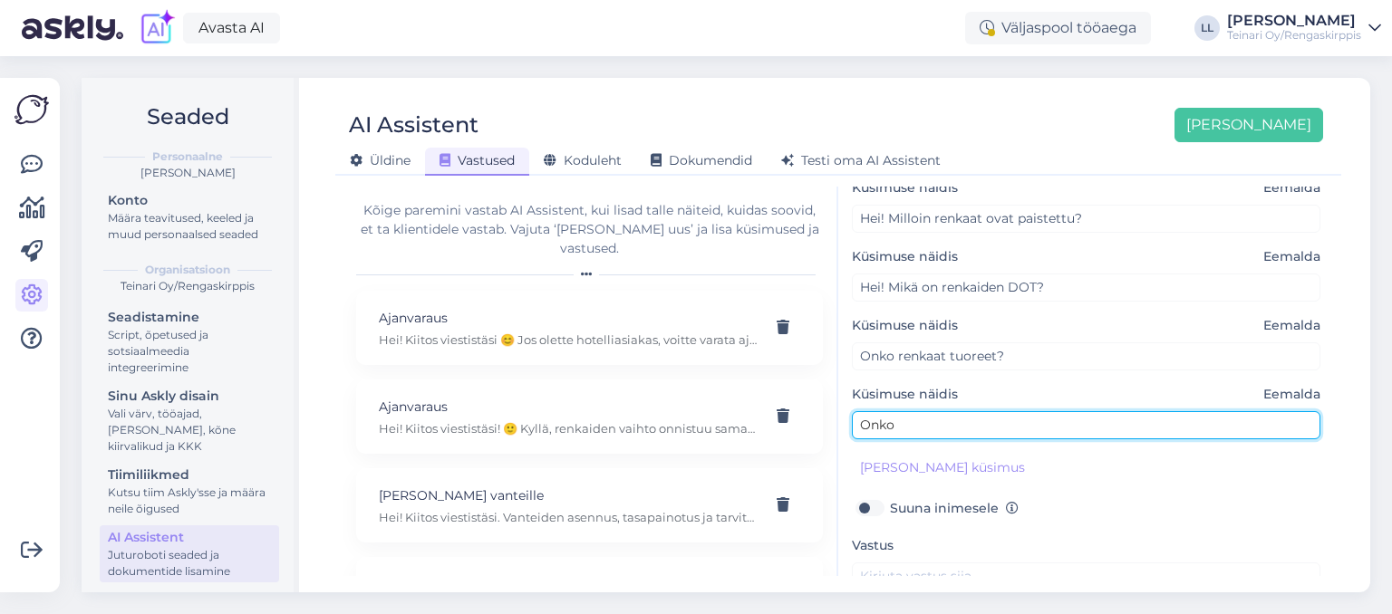
scroll to position [145, 0]
type input "Onko milloin renkaat paistettu?"
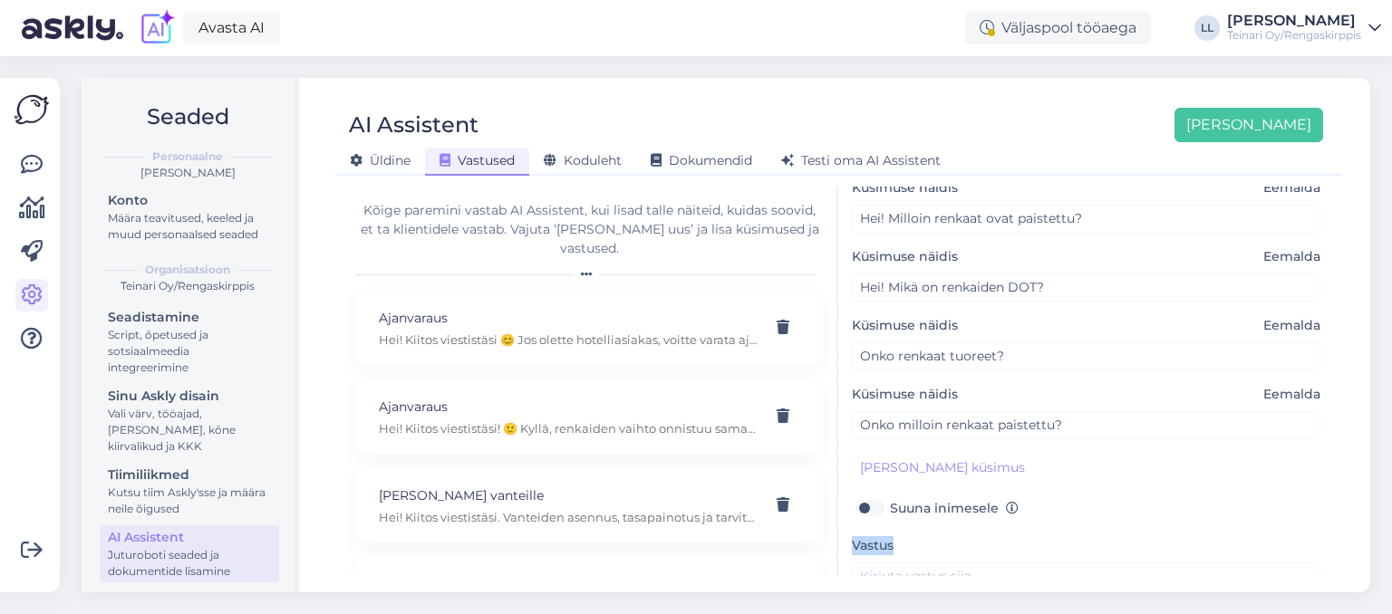
click at [954, 578] on div "AI Assistent [PERSON_NAME] uus Üldine Vastused Koduleht Dokumendid [PERSON_NAME…" at bounding box center [838, 335] width 1064 height 515
click at [951, 572] on textarea at bounding box center [1086, 605] width 468 height 85
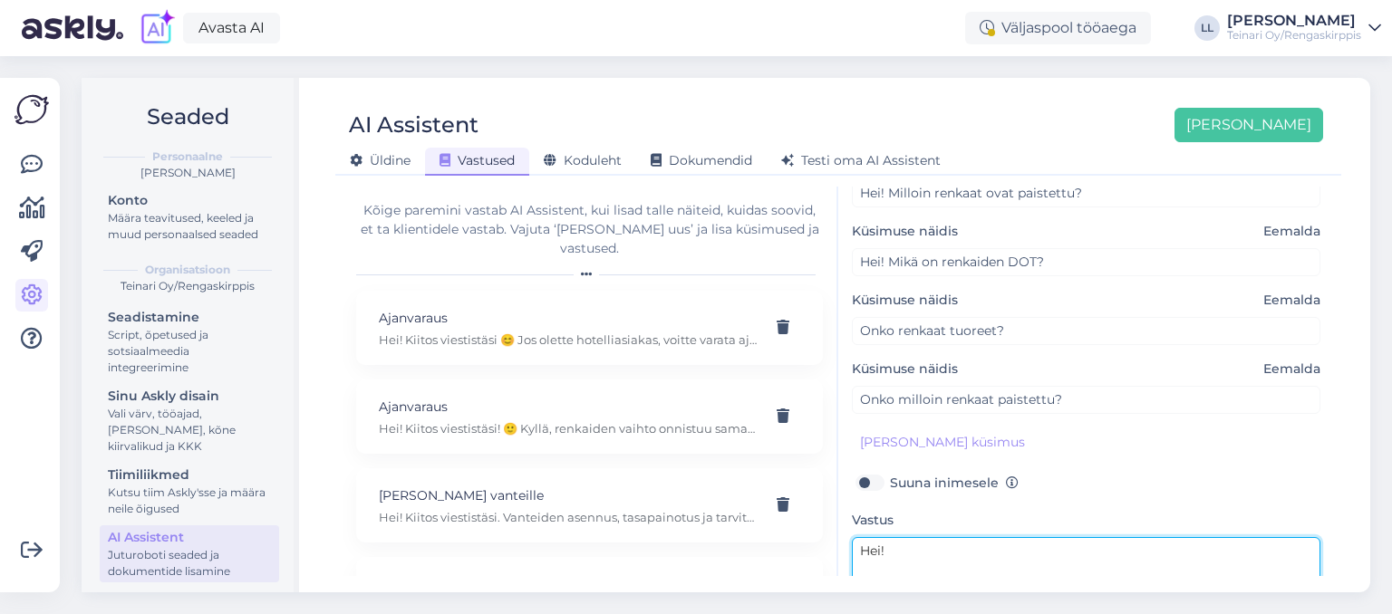
scroll to position [190, 0]
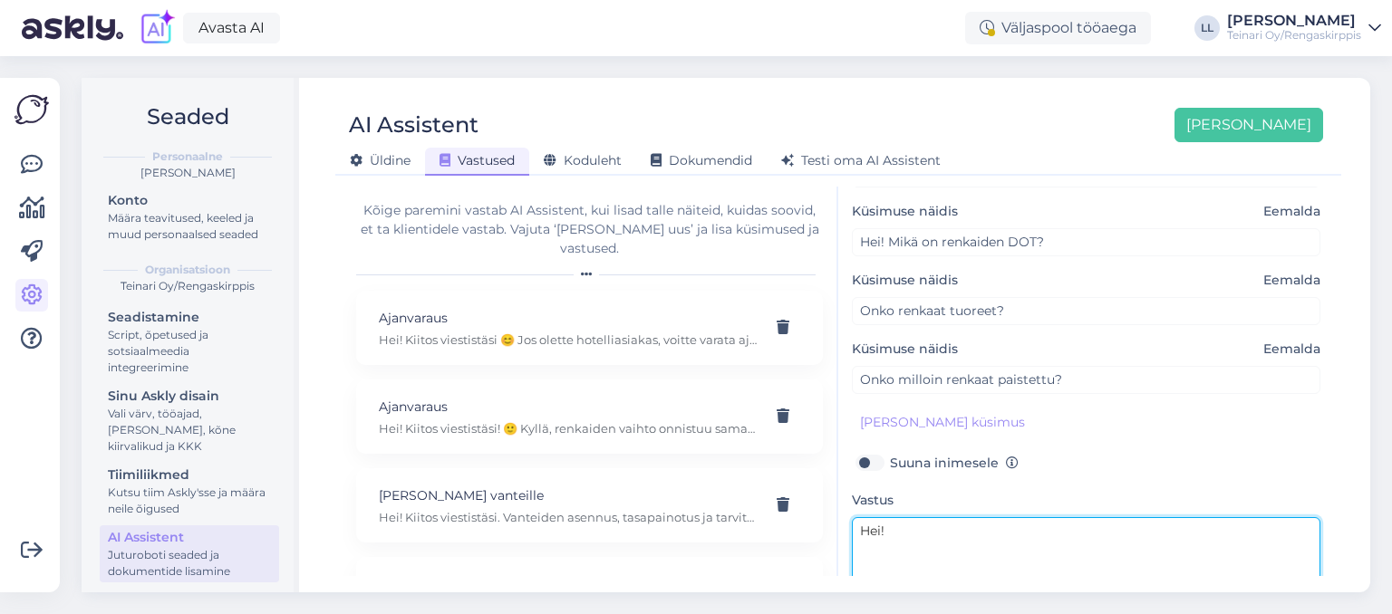
drag, startPoint x: 904, startPoint y: 545, endPoint x: 820, endPoint y: 506, distance: 92.5
click at [852, 517] on textarea "Hei!" at bounding box center [1086, 559] width 468 height 85
paste textarea ":) Käytettyjen renkaiden kohdalla näet verkkokaupassa lisätiedoista renkaiden v…"
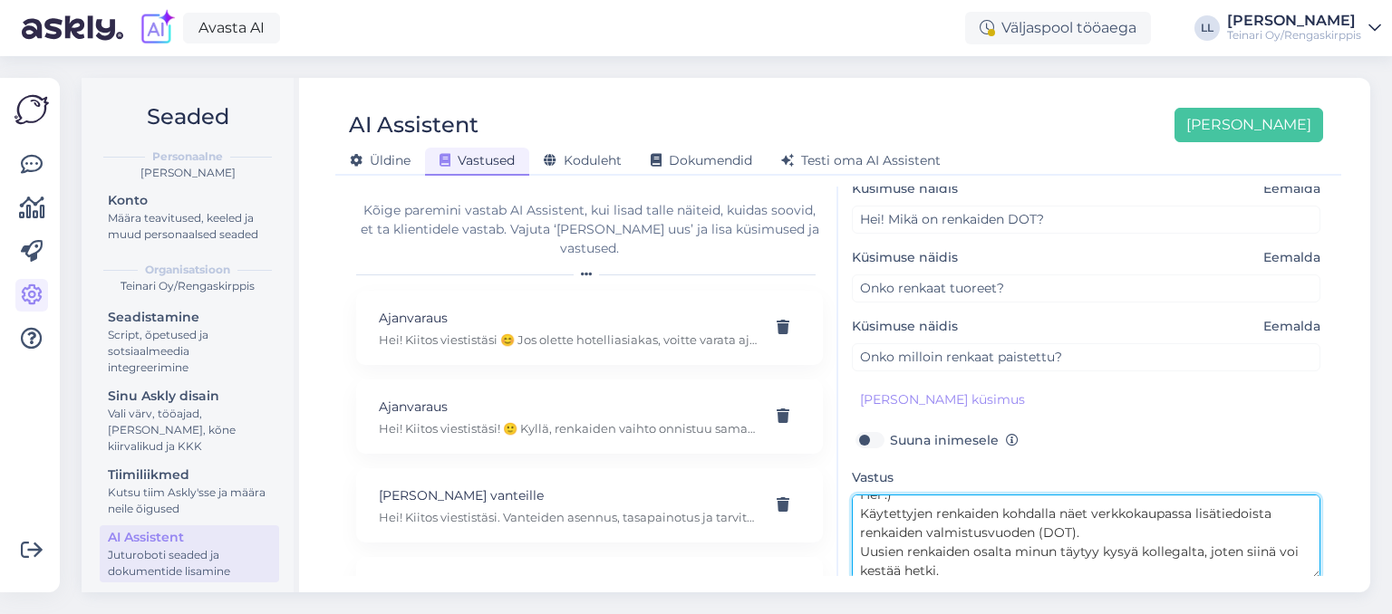
click at [937, 527] on textarea "Hei :) Käytettyjen renkaiden kohdalla näet verkkokaupassa lisätiedoista renkaid…" at bounding box center [1086, 537] width 468 height 85
click at [921, 499] on textarea "Hei :) Käytettyjen renkaiden kohdalla näet verkkokaupassa lisätiedoista renkaid…" at bounding box center [1086, 537] width 468 height 85
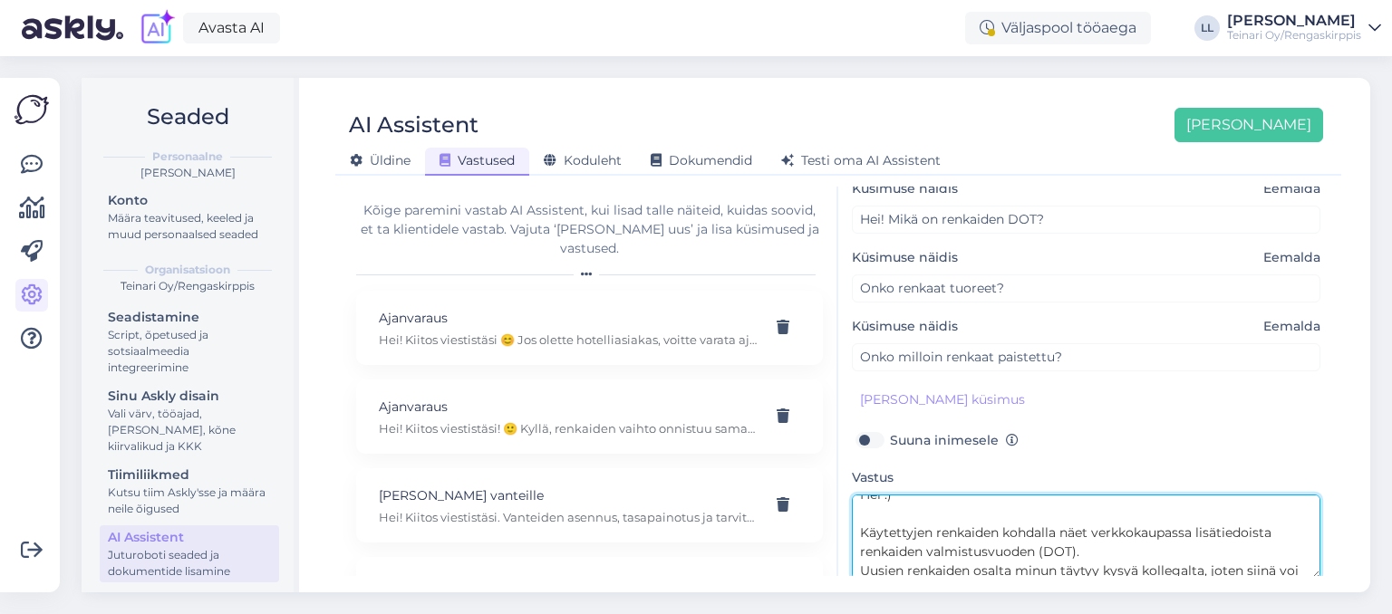
click at [932, 528] on textarea "Hei :) Käytettyjen renkaiden kohdalla näet verkkokaupassa lisätiedoista renkaid…" at bounding box center [1086, 537] width 468 height 85
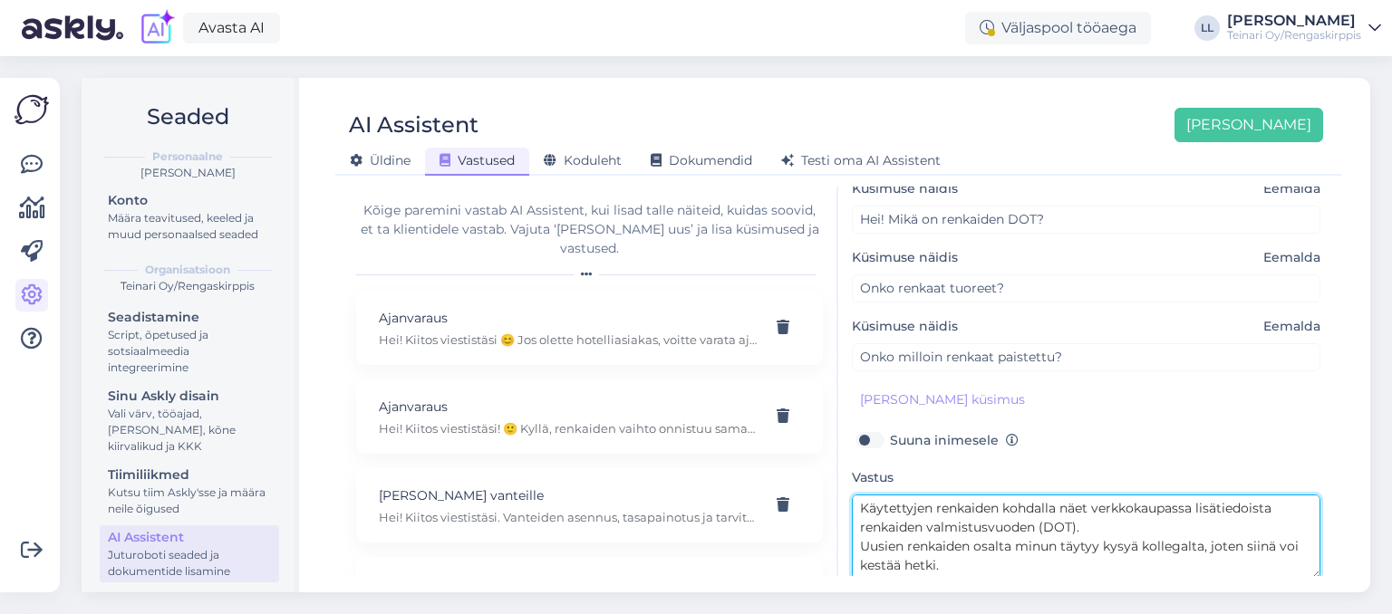
scroll to position [275, 0]
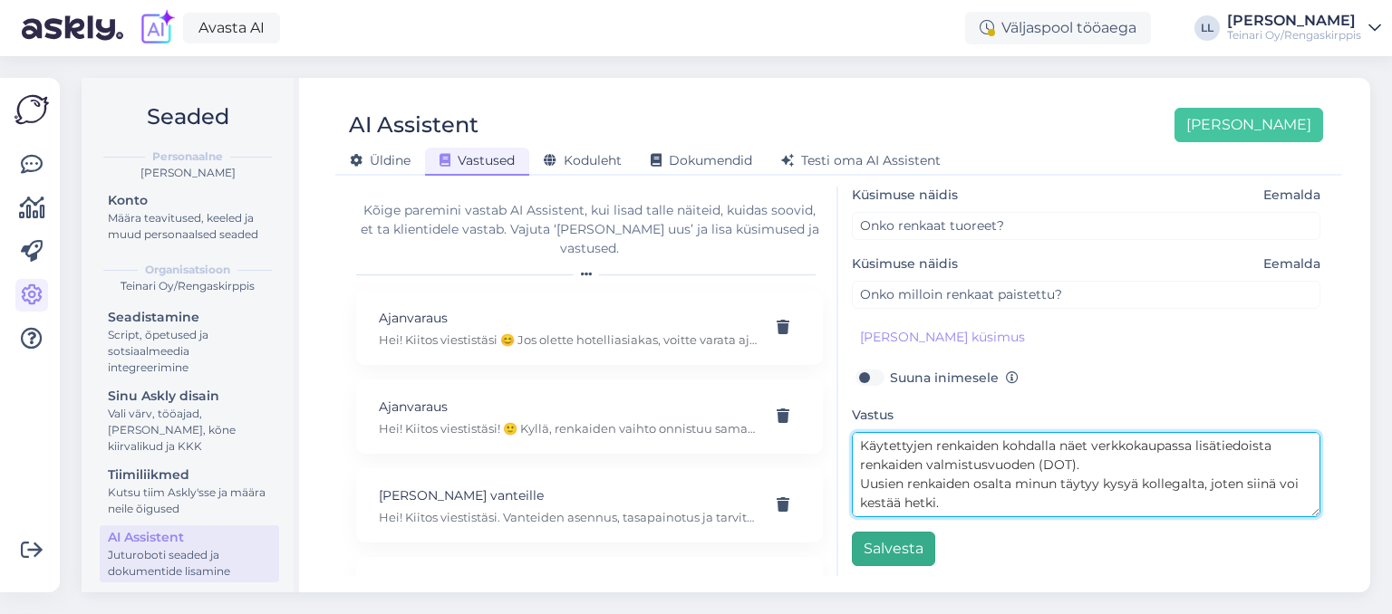
type textarea "Hei :) Käytettyjen renkaiden kohdalla näet verkkokaupassa lisätiedoista renkaid…"
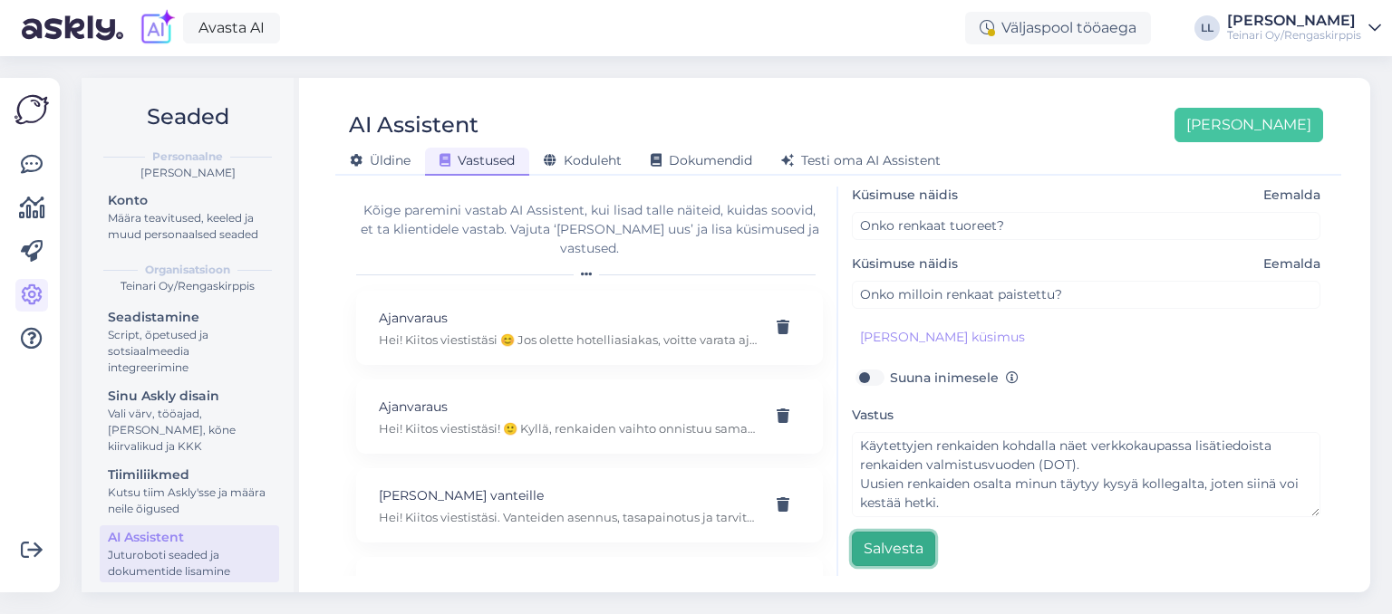
click at [883, 544] on button "Salvesta" at bounding box center [893, 549] width 83 height 34
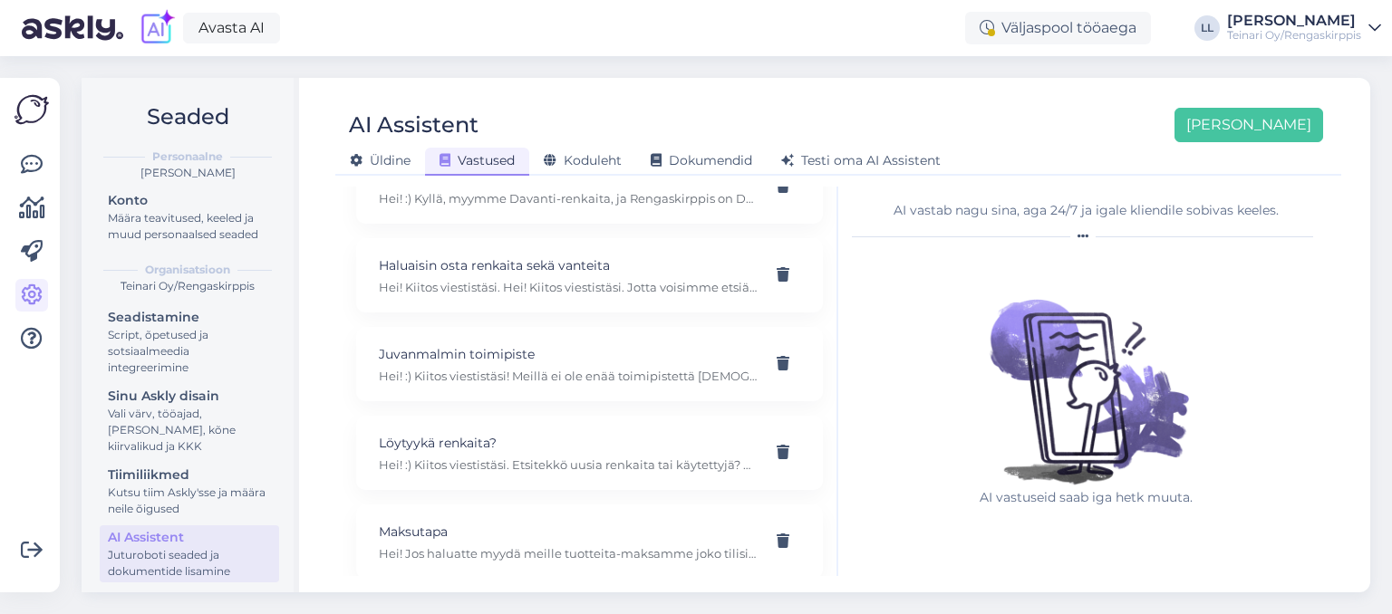
scroll to position [0, 0]
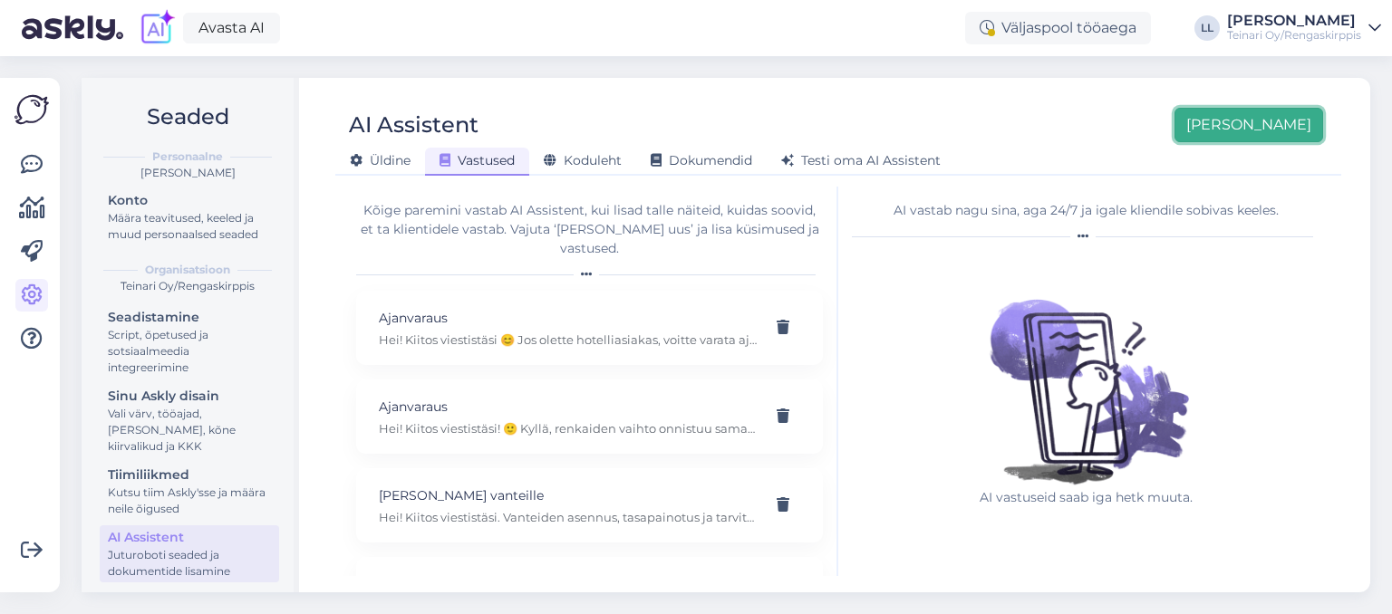
click at [1258, 126] on button "[PERSON_NAME]" at bounding box center [1248, 125] width 149 height 34
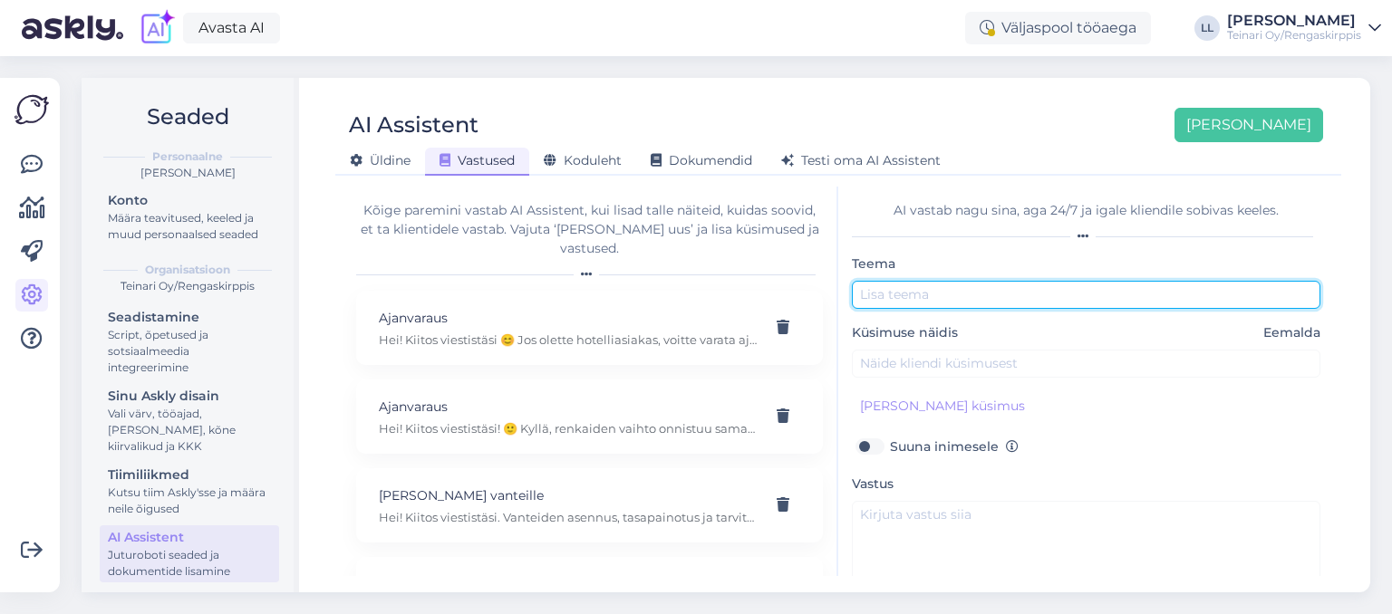
click at [917, 287] on input "text" at bounding box center [1086, 295] width 468 height 28
type input "Vanteiden hitsaus?"
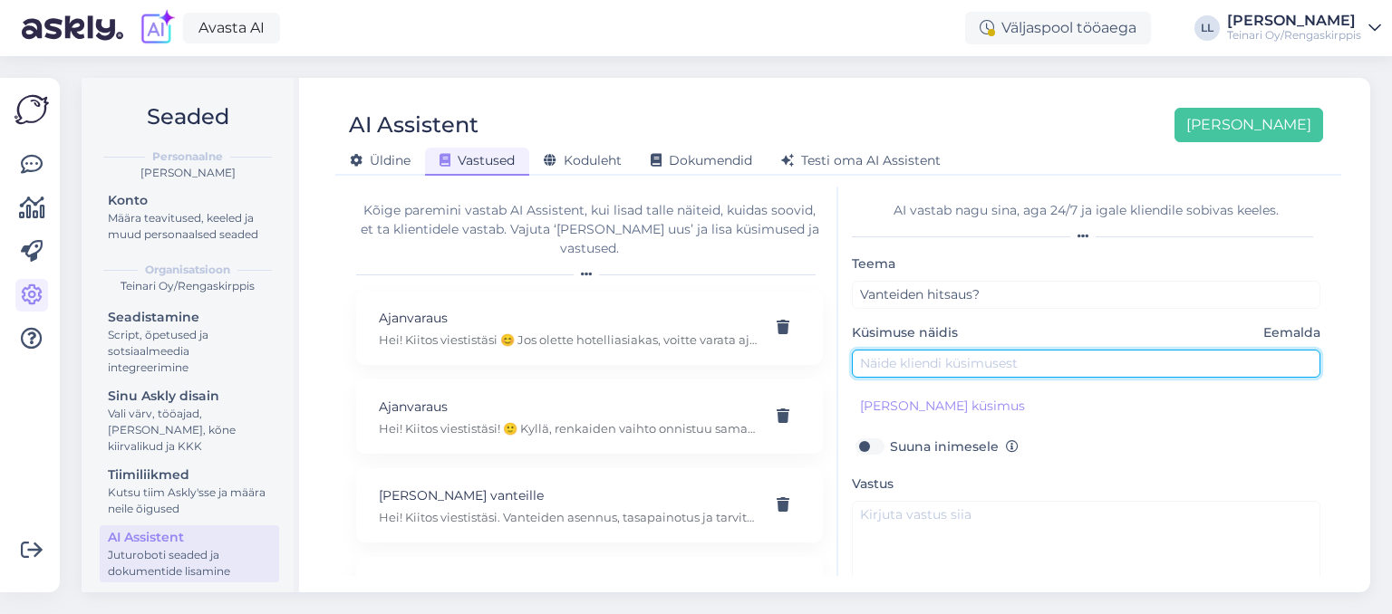
click at [917, 360] on input "text" at bounding box center [1086, 364] width 468 height 28
type input "Hei! Paljonko maksaa vanteiden hitsaus?"
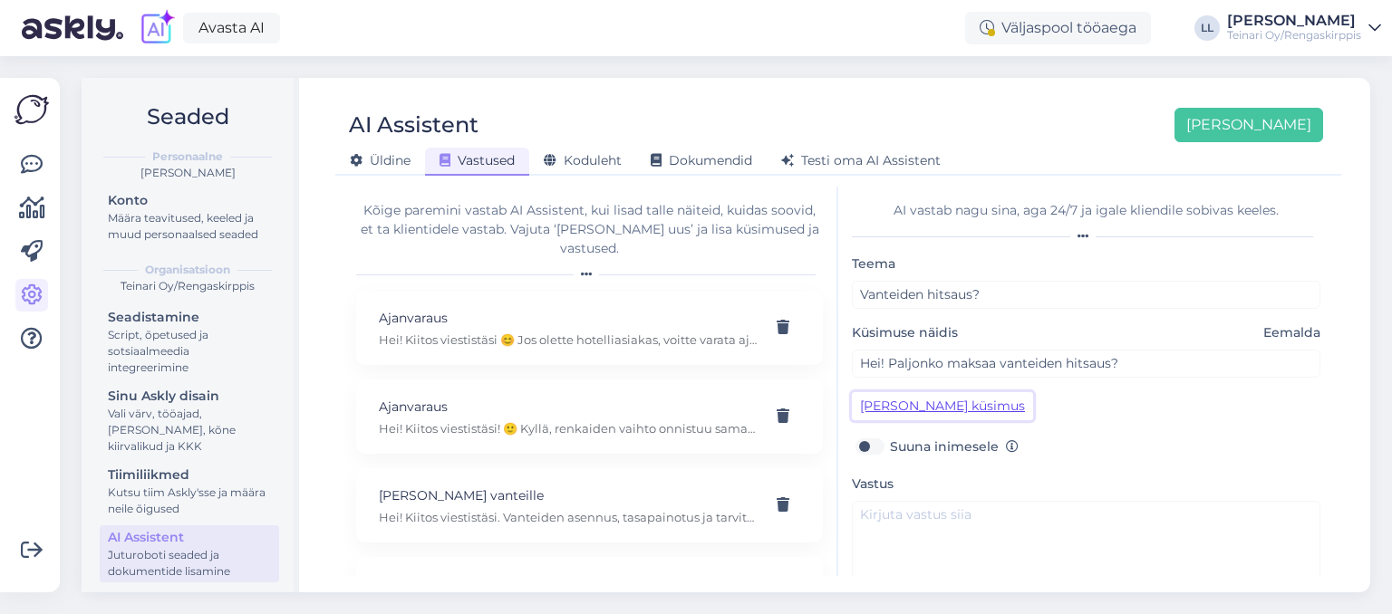
click at [877, 411] on button "[PERSON_NAME] küsimus" at bounding box center [942, 406] width 181 height 28
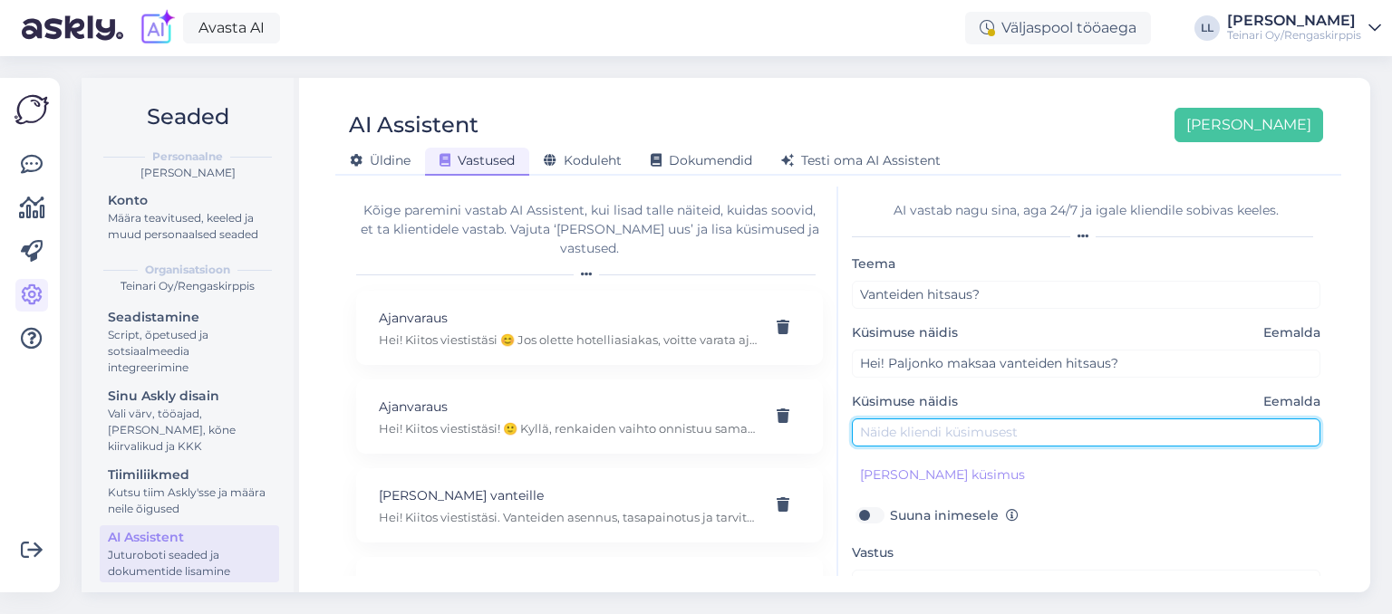
click at [901, 429] on input "text" at bounding box center [1086, 433] width 468 height 28
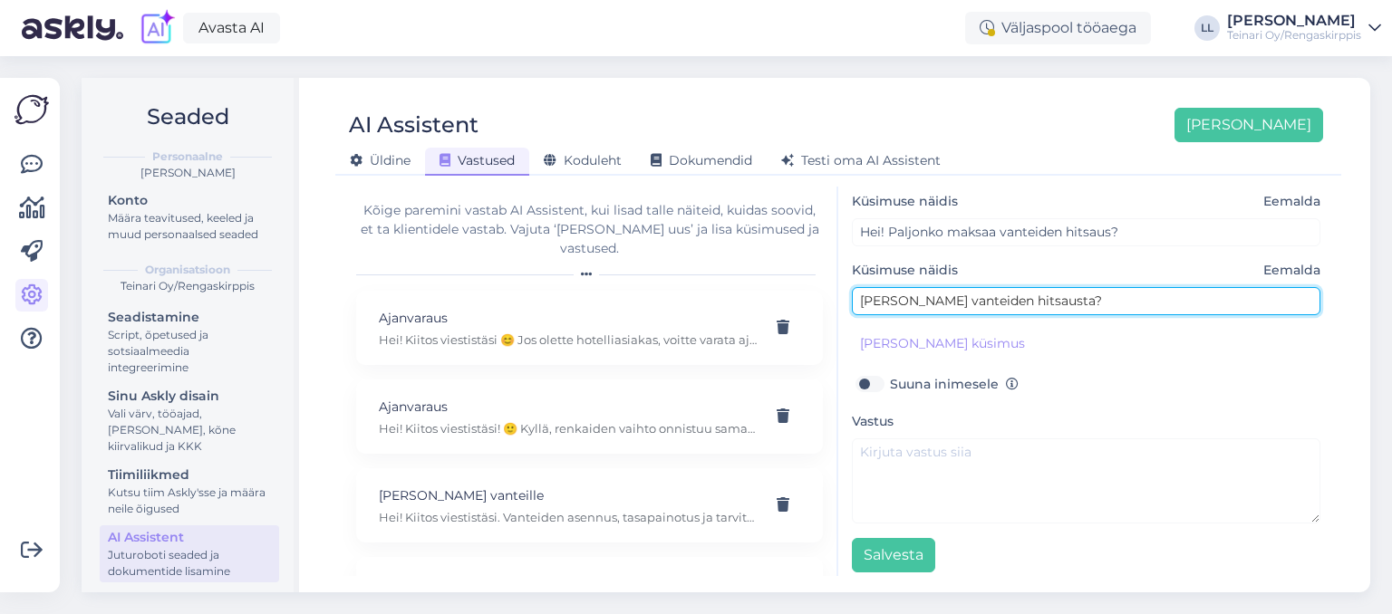
scroll to position [131, 0]
type input "[PERSON_NAME] vanteiden hitsausta?"
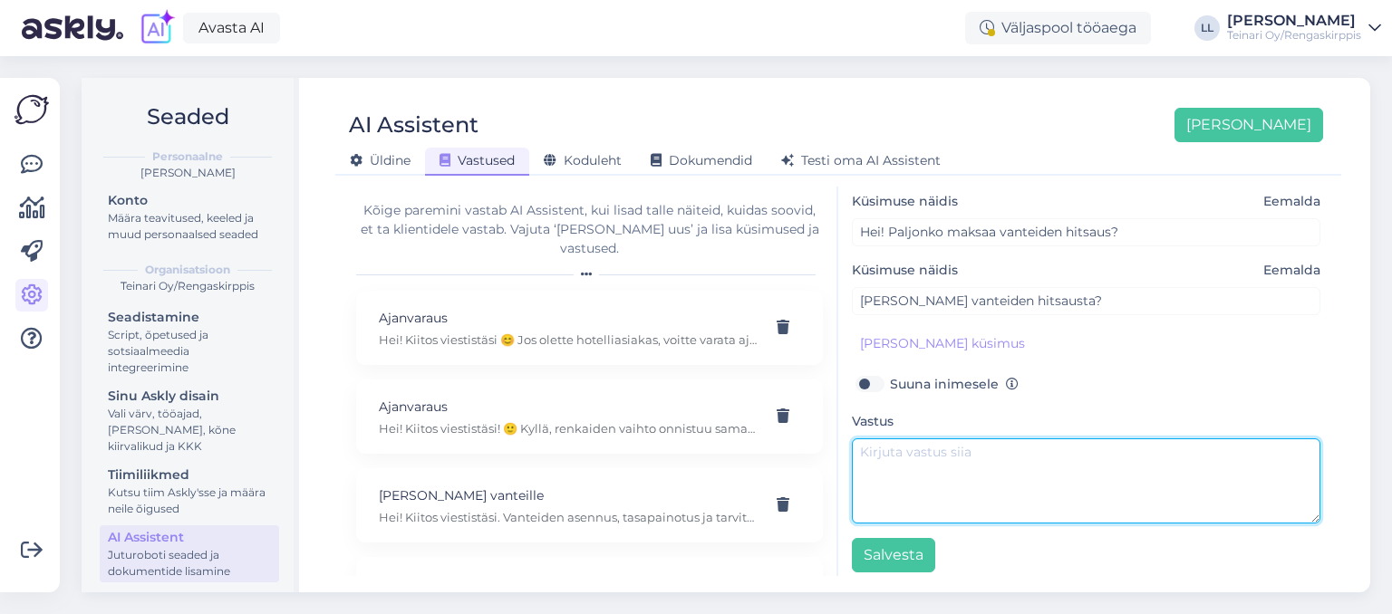
click at [930, 460] on textarea at bounding box center [1086, 481] width 468 height 85
paste textarea "Hei! Kyllä, Vantaan toimipisteessä (Tiilenlyöjänkuja 2) tehdään vanteiden hitsa…"
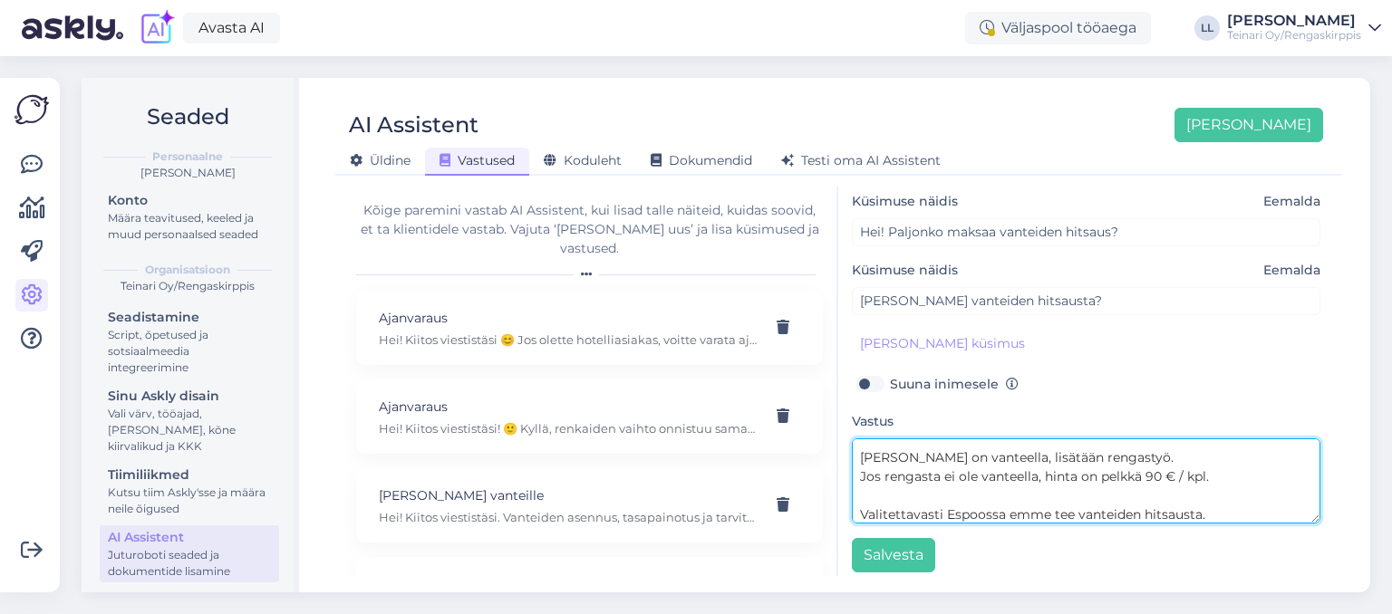
click at [988, 493] on textarea "Hei! Kyllä, Vantaan toimipisteessä (Tiilenlyöjänkuja 2) tehdään vanteiden hitsa…" at bounding box center [1086, 481] width 468 height 85
paste textarea "Aikaa ei tarvitse varata etukäteen — voi tulla suoraan paikan päälle. Paikan pä…"
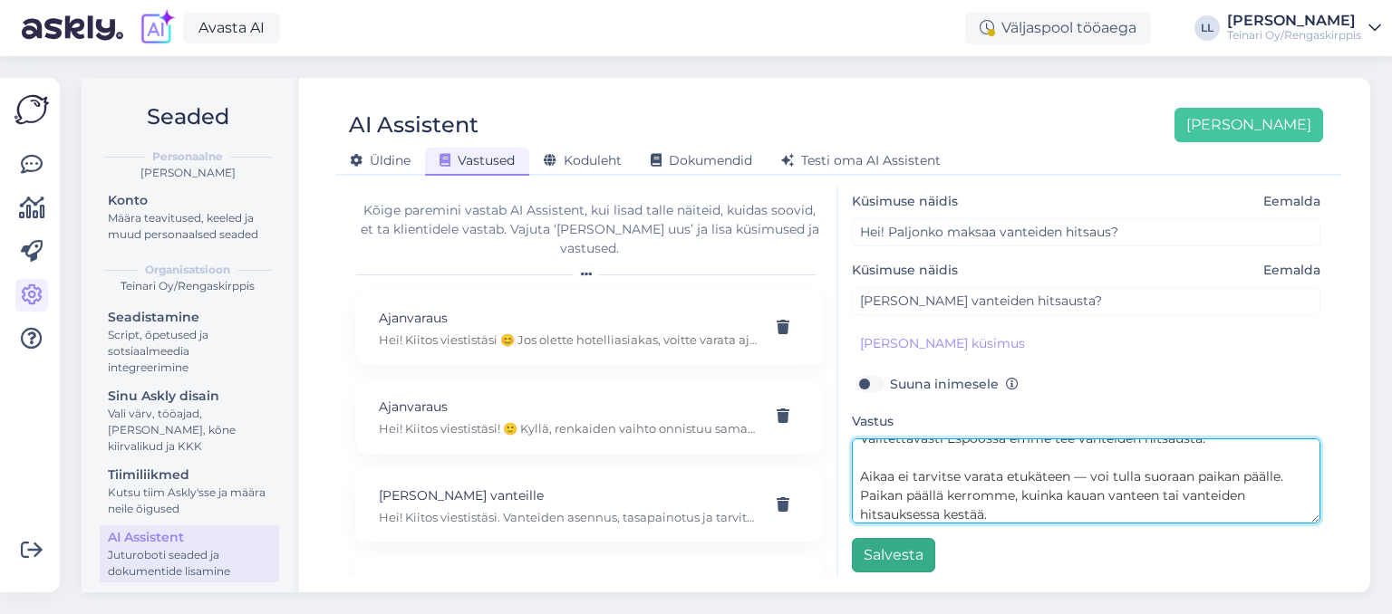
type textarea "Hei! Kyllä, Vantaan toimipisteessä (Tiilenlyöjänkuja 2) tehdään vanteiden hitsa…"
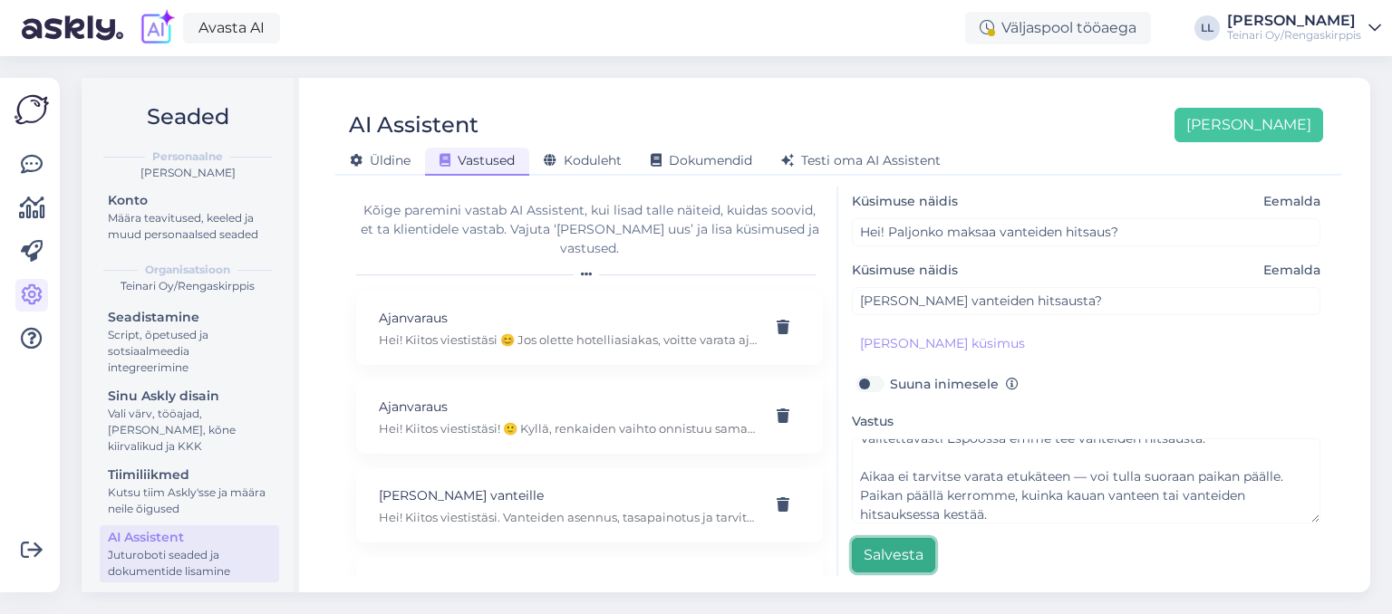
click at [897, 552] on button "Salvesta" at bounding box center [893, 555] width 83 height 34
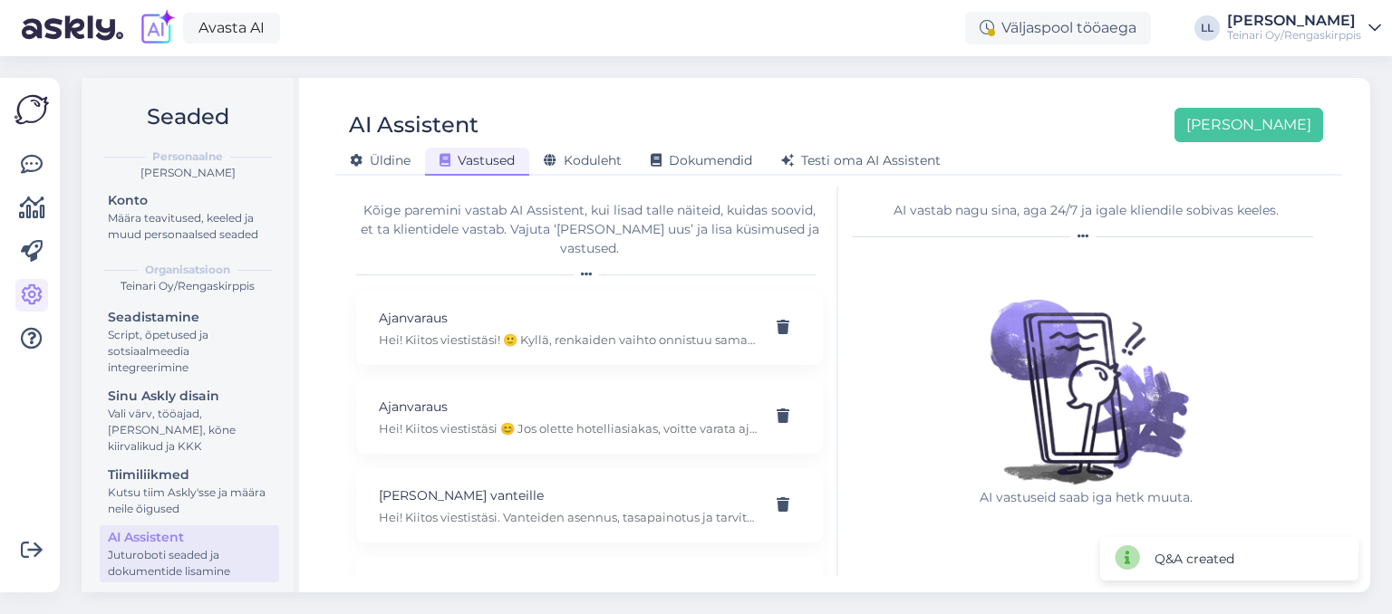
scroll to position [0, 0]
click at [1274, 130] on button "[PERSON_NAME]" at bounding box center [1248, 125] width 149 height 34
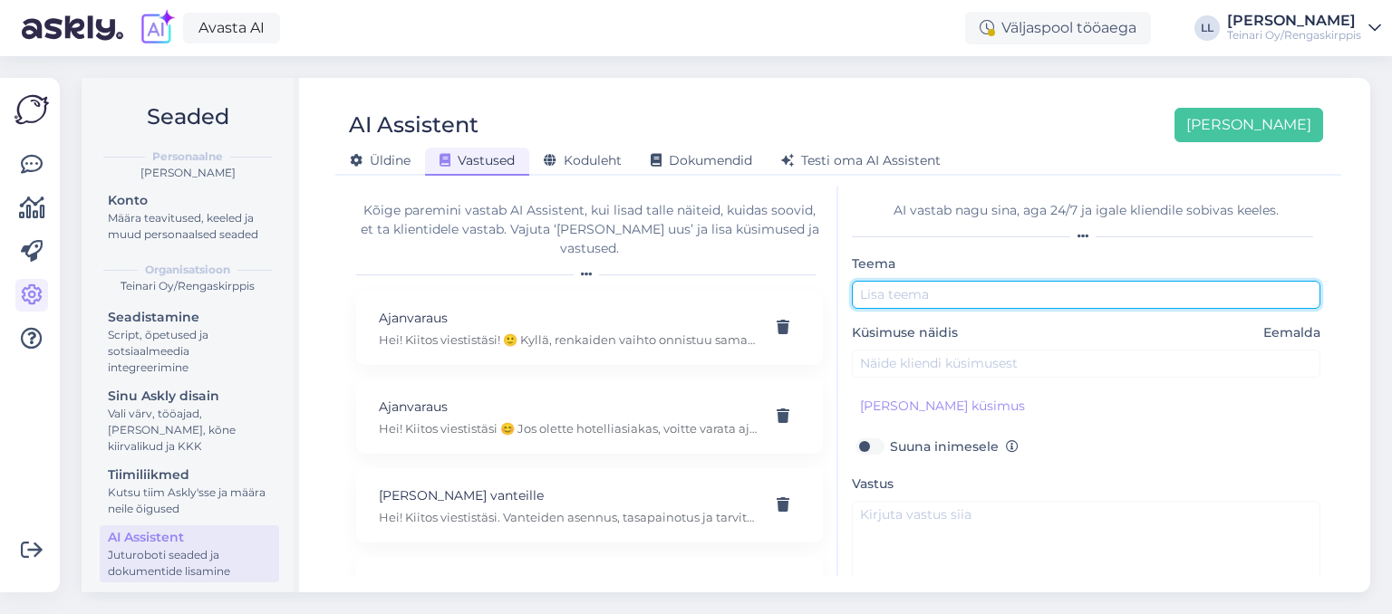
click at [925, 294] on input "text" at bounding box center [1086, 295] width 468 height 28
type input "Vanteiden suoristus"
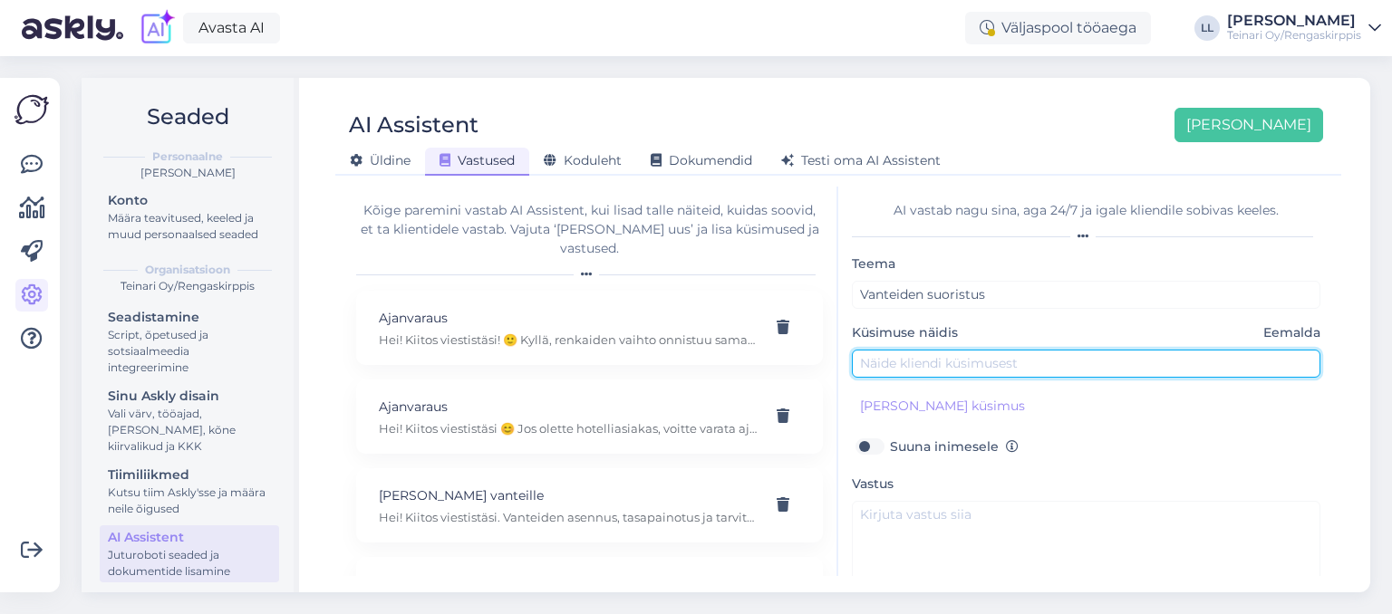
click at [903, 361] on input "text" at bounding box center [1086, 364] width 468 height 28
type input "Hei! Minulla on vanteet kierrot? Mitä maksaa?"
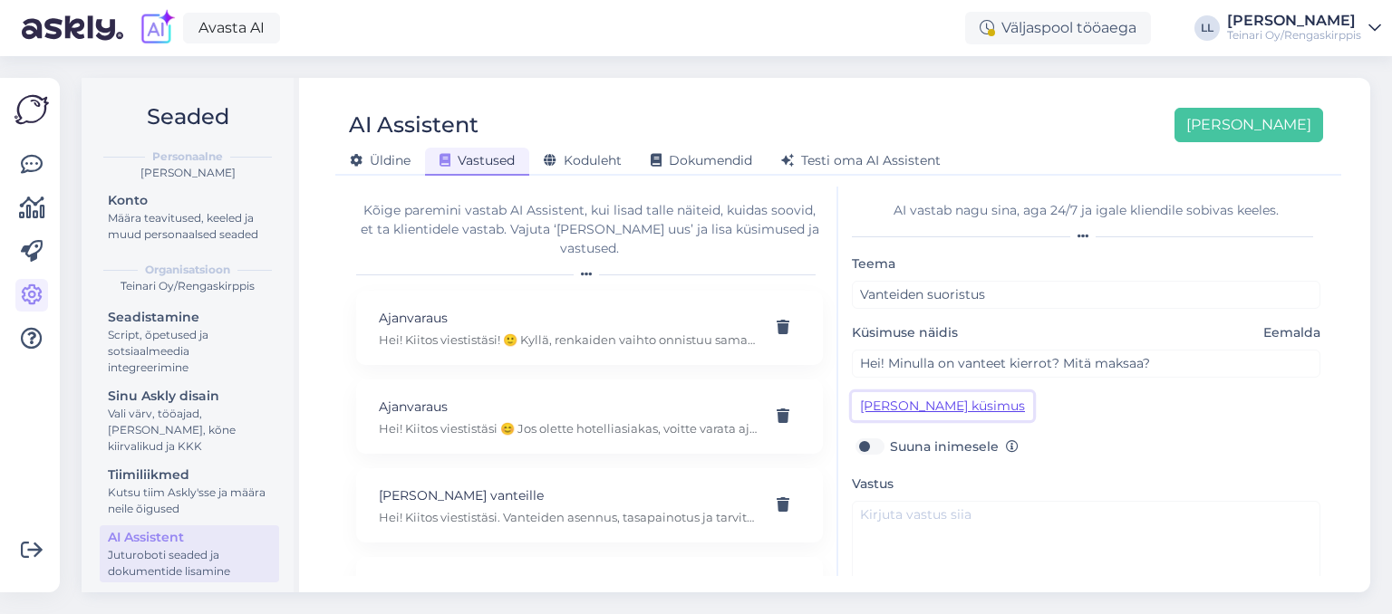
click at [878, 400] on button "[PERSON_NAME] küsimus" at bounding box center [942, 406] width 181 height 28
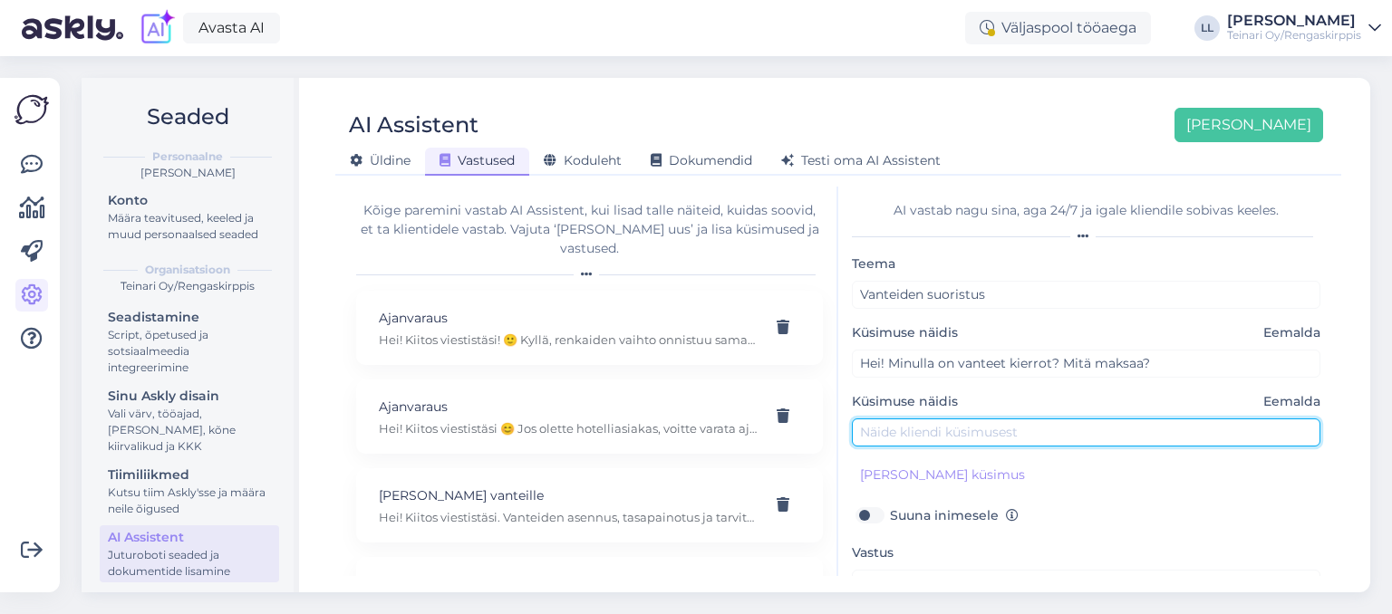
click at [886, 441] on input "text" at bounding box center [1086, 433] width 468 height 28
type input "Hei! Paljon maksaa vanteiden suoristus?"
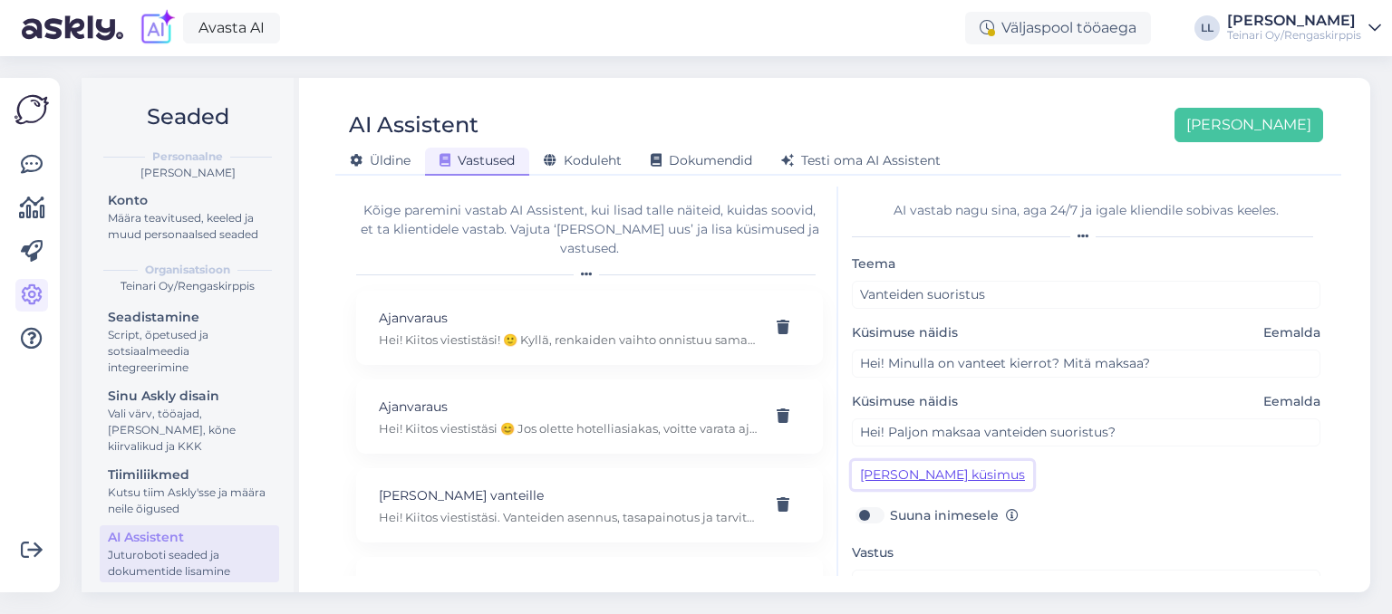
click at [905, 477] on button "[PERSON_NAME] küsimus" at bounding box center [942, 475] width 181 height 28
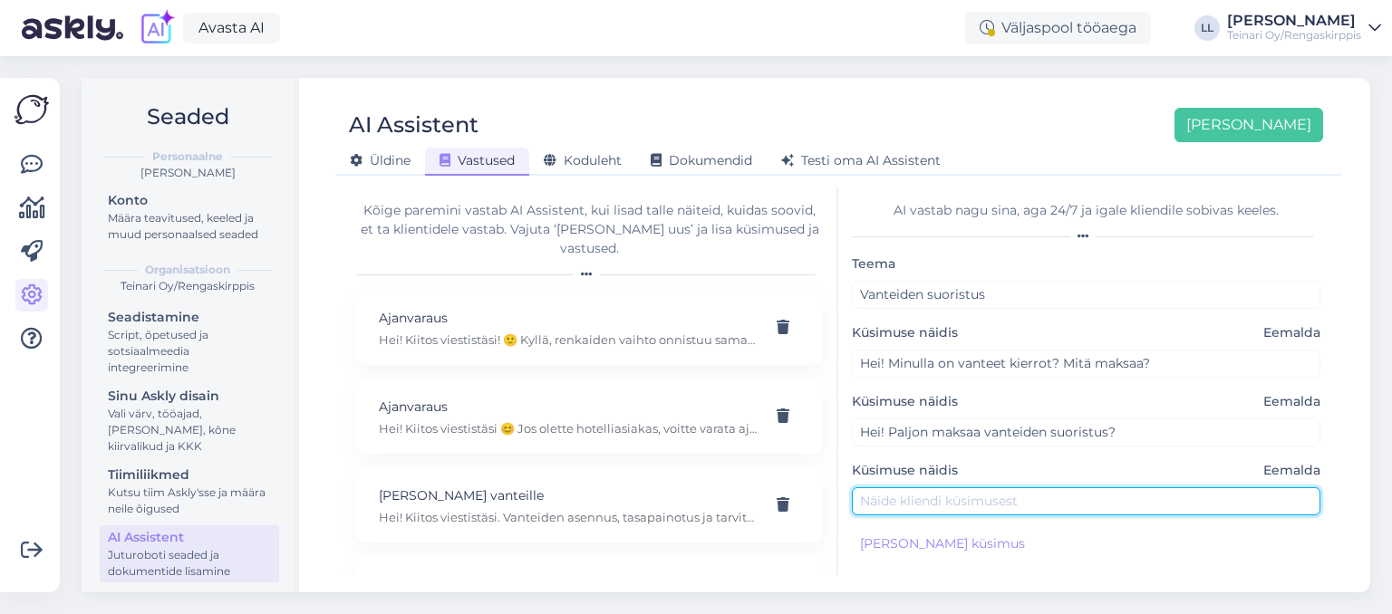
click at [897, 494] on input "text" at bounding box center [1086, 501] width 468 height 28
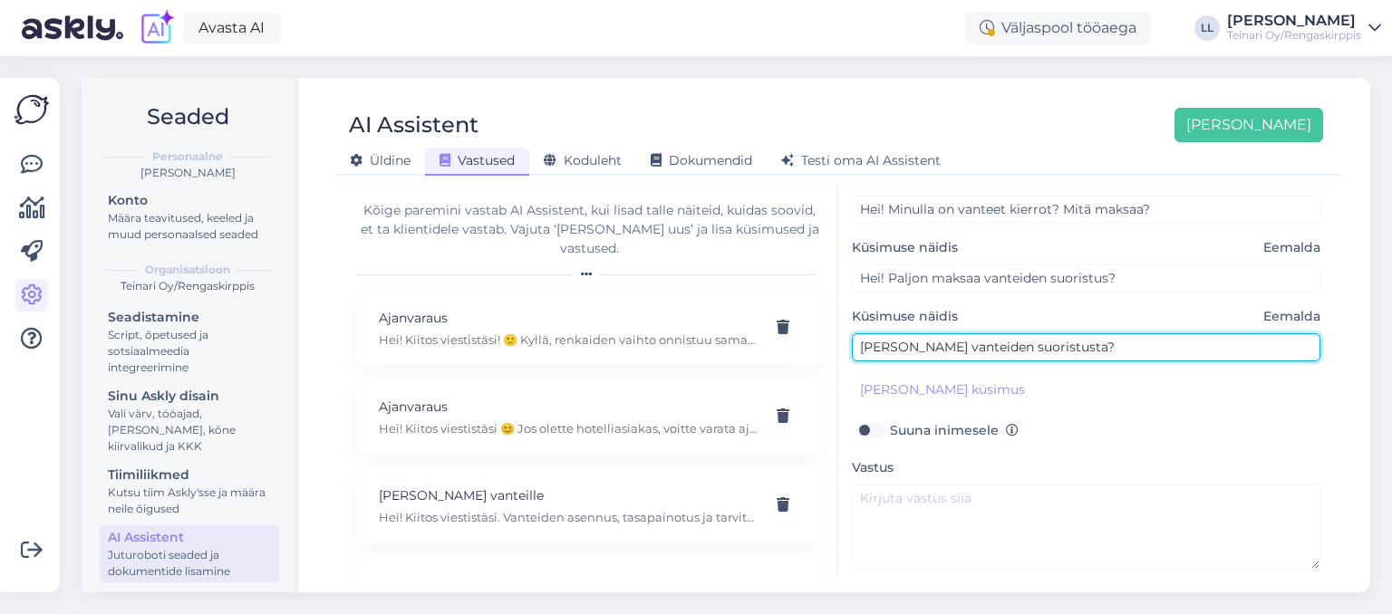
scroll to position [159, 0]
type input "[PERSON_NAME] vanteiden suoristusta?"
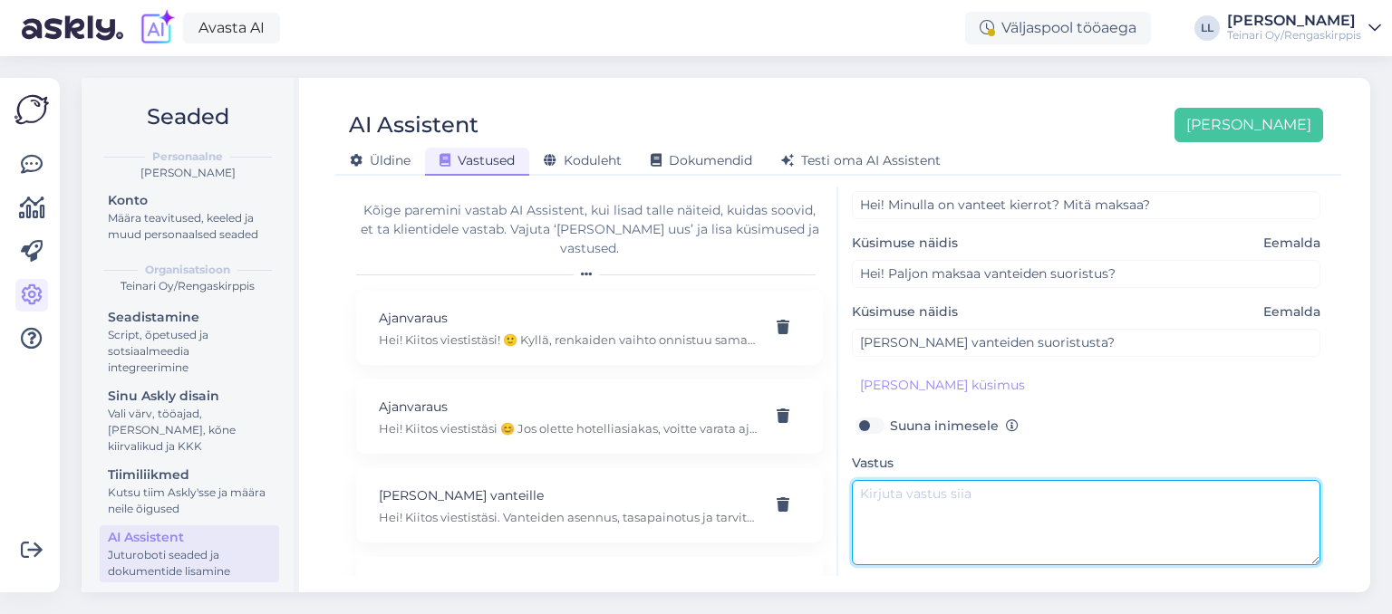
click at [978, 524] on textarea at bounding box center [1086, 522] width 468 height 85
paste textarea "Hei! Kyllä, Vantaan toimipisteessä (Tiilenlyöjänkuja 2) tehdään vanteiden hitsa…"
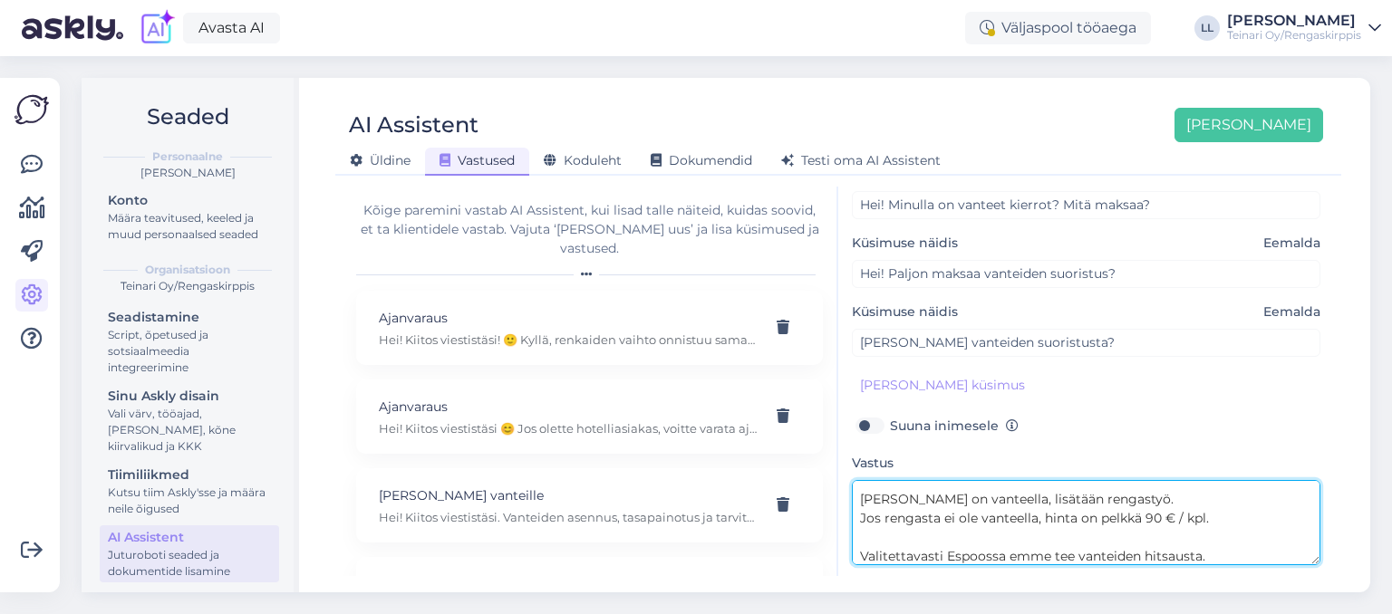
click at [1054, 512] on textarea "Hei! Kyllä, Vantaan toimipisteessä (Tiilenlyöjänkuja 2) tehdään vanteiden hitsa…" at bounding box center [1086, 522] width 468 height 85
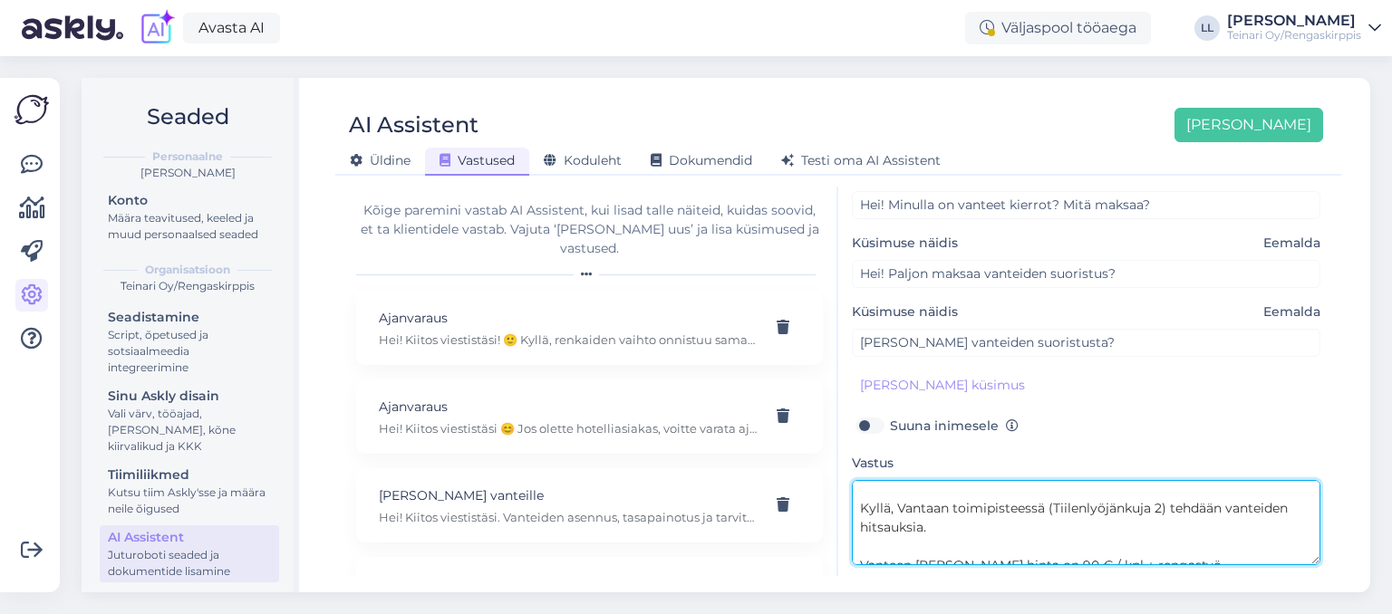
scroll to position [5, 0]
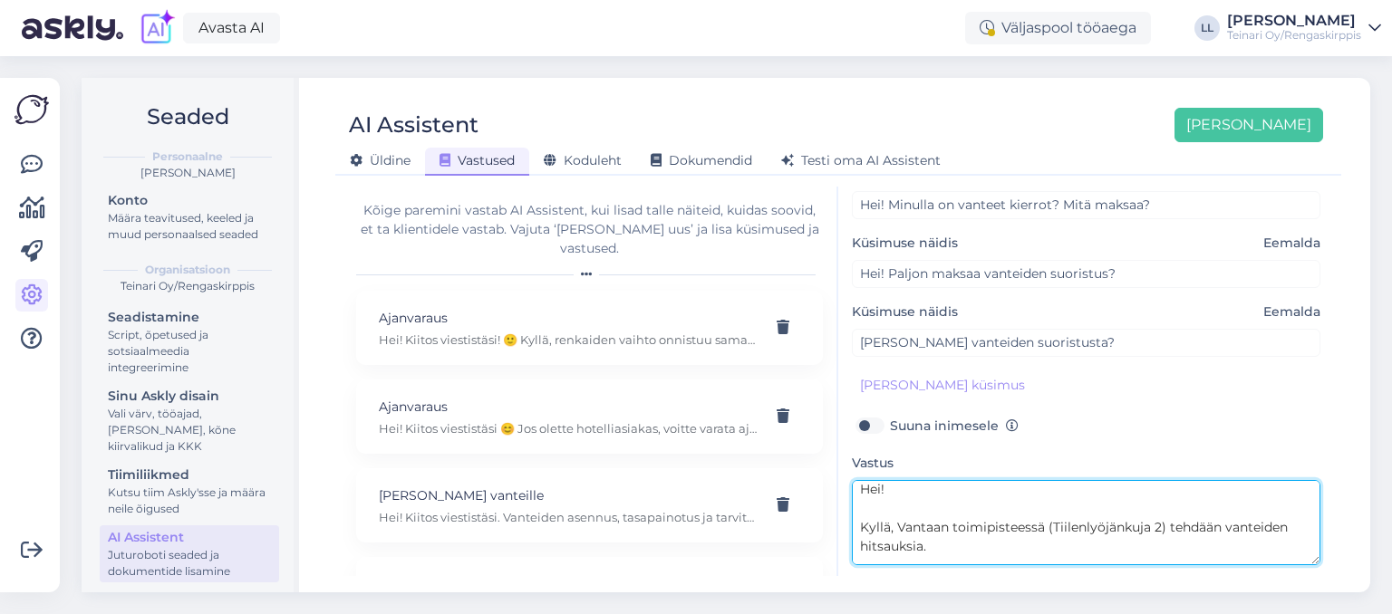
click at [935, 545] on textarea "Hei! Kyllä, Vantaan toimipisteessä (Tiilenlyöjänkuja 2) tehdään vanteiden hitsa…" at bounding box center [1086, 522] width 468 height 85
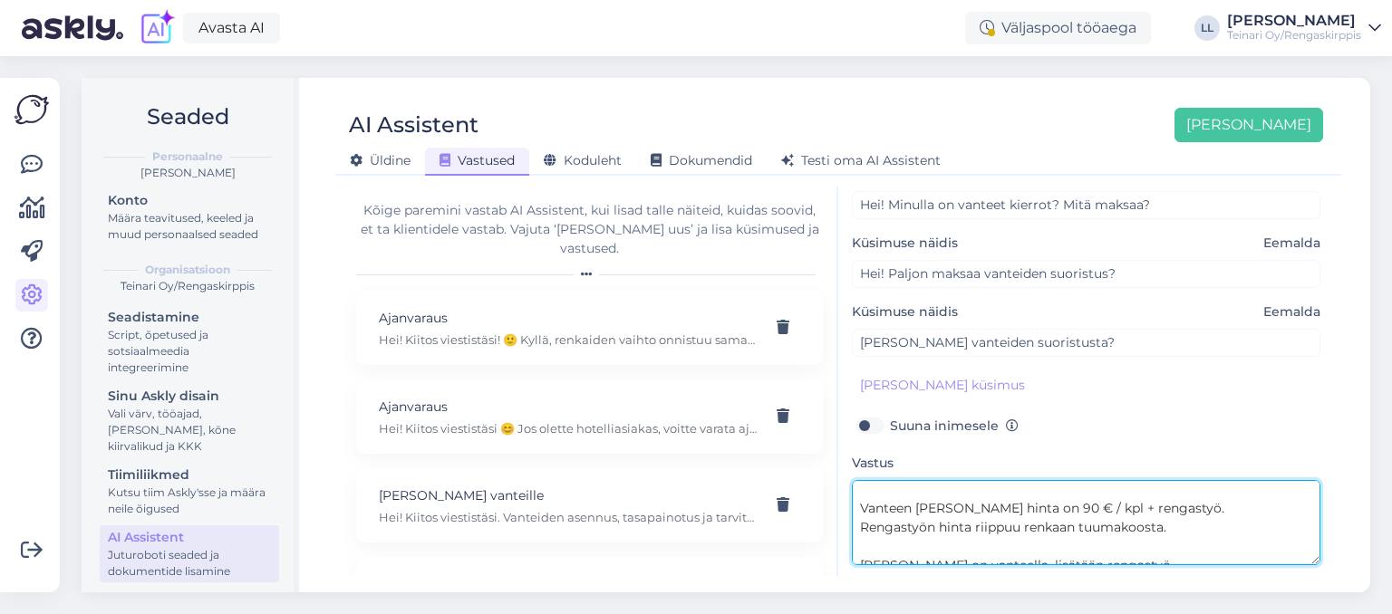
scroll to position [62, 0]
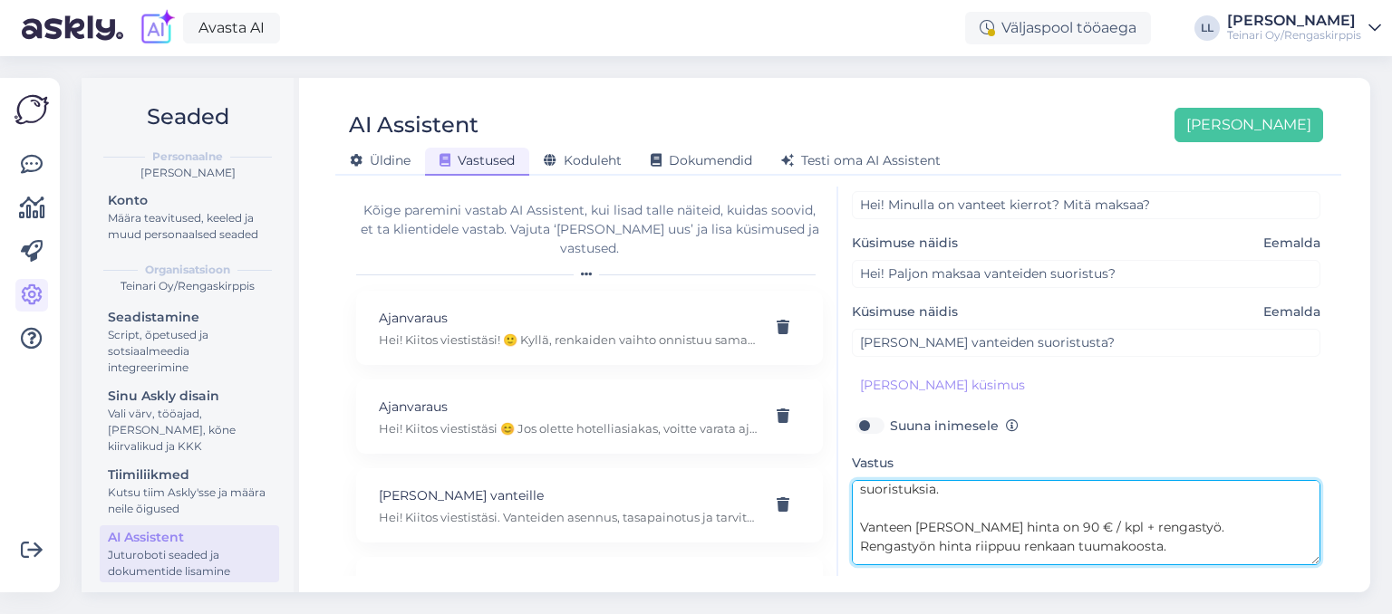
drag, startPoint x: 1105, startPoint y: 524, endPoint x: 833, endPoint y: 525, distance: 272.7
click at [852, 525] on textarea "Hei! Kyllä, Vantaan toimipisteessä (Tiilenlyöjänkuja 2) tehdään vanteiden suori…" at bounding box center [1086, 522] width 468 height 85
paste textarea "iden suoristus: Pieni heitto 75.- eur/kpl + rengastyö Iso heitto 120.- eur/kpl+…"
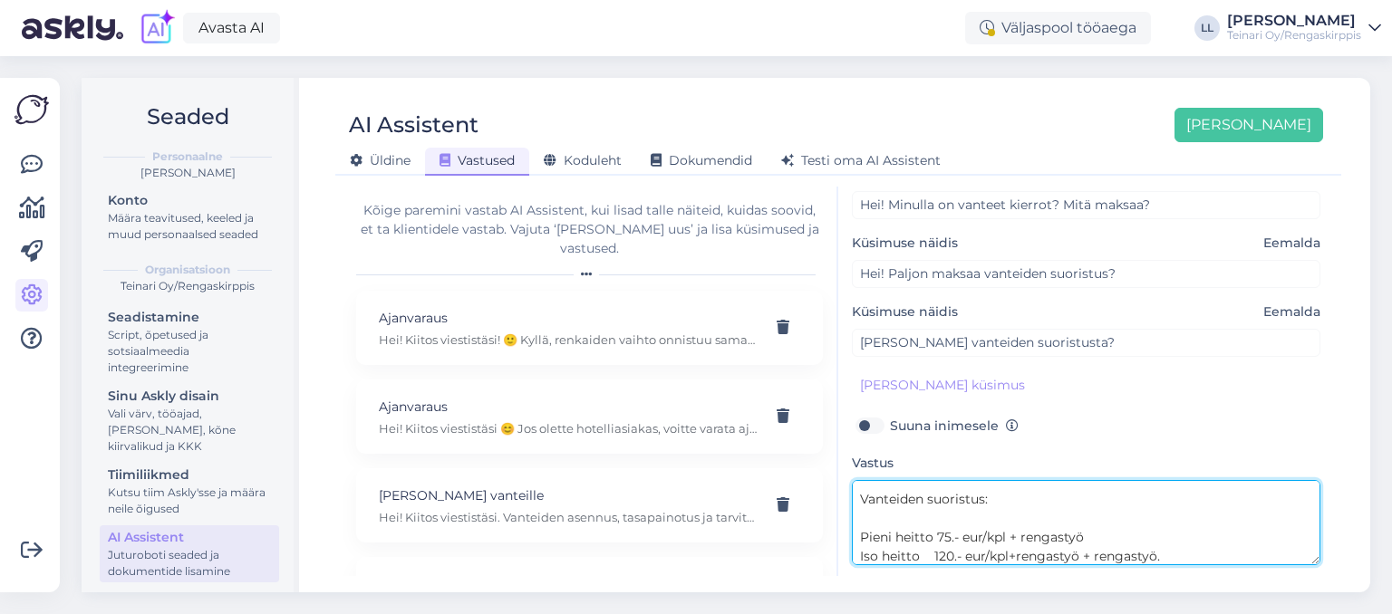
click at [943, 523] on textarea "Hei! Kyllä, Vantaan toimipisteessä (Tiilenlyöjänkuja 2) tehdään vanteiden suori…" at bounding box center [1086, 522] width 468 height 85
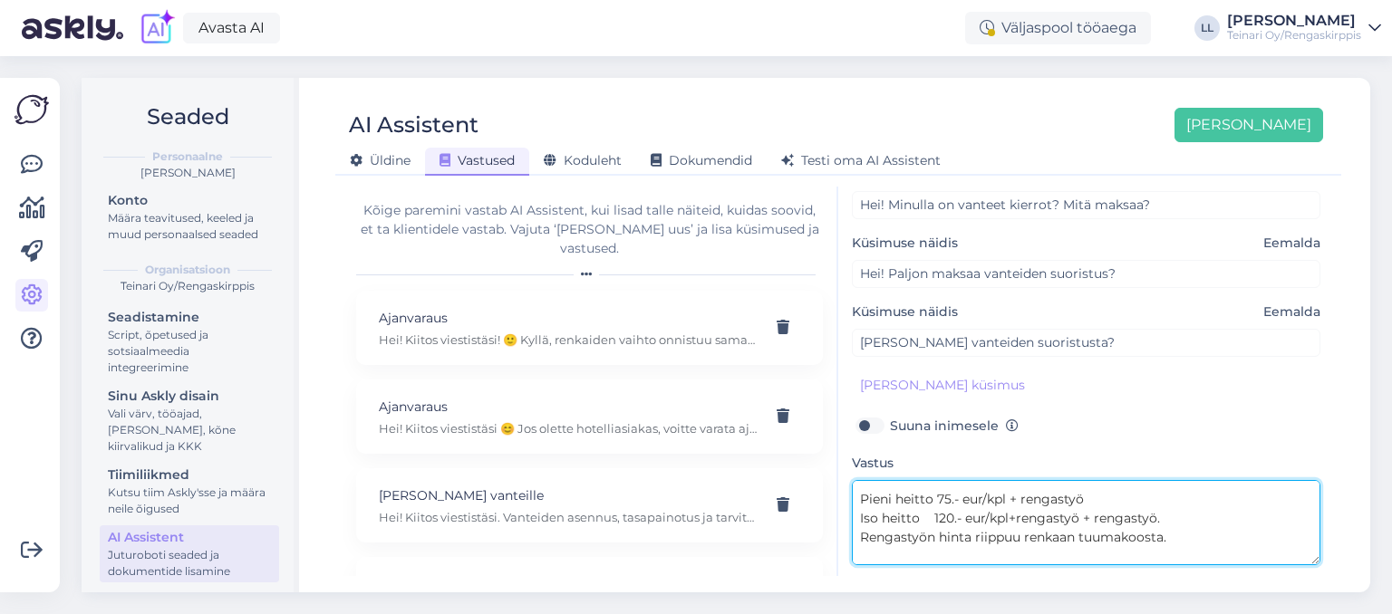
click at [1079, 517] on textarea "Hei! Kyllä, Vantaan toimipisteessä (Tiilenlyöjänkuja 2) tehdään vanteiden suori…" at bounding box center [1086, 522] width 468 height 85
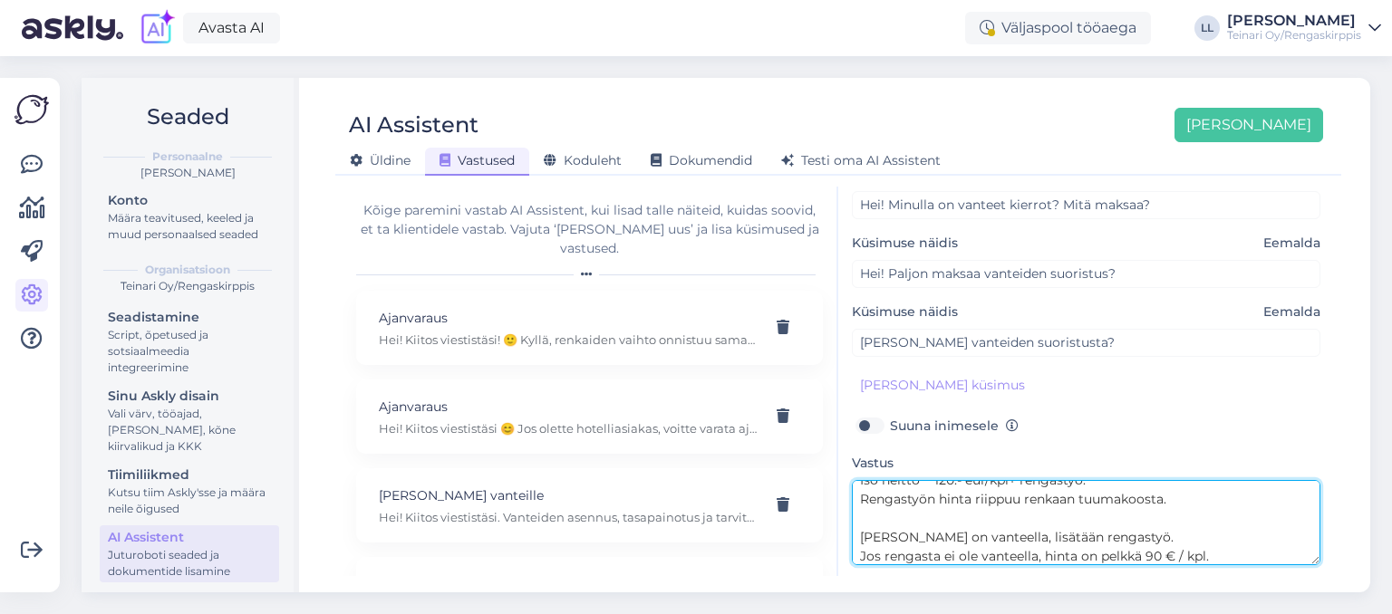
scroll to position [185, 0]
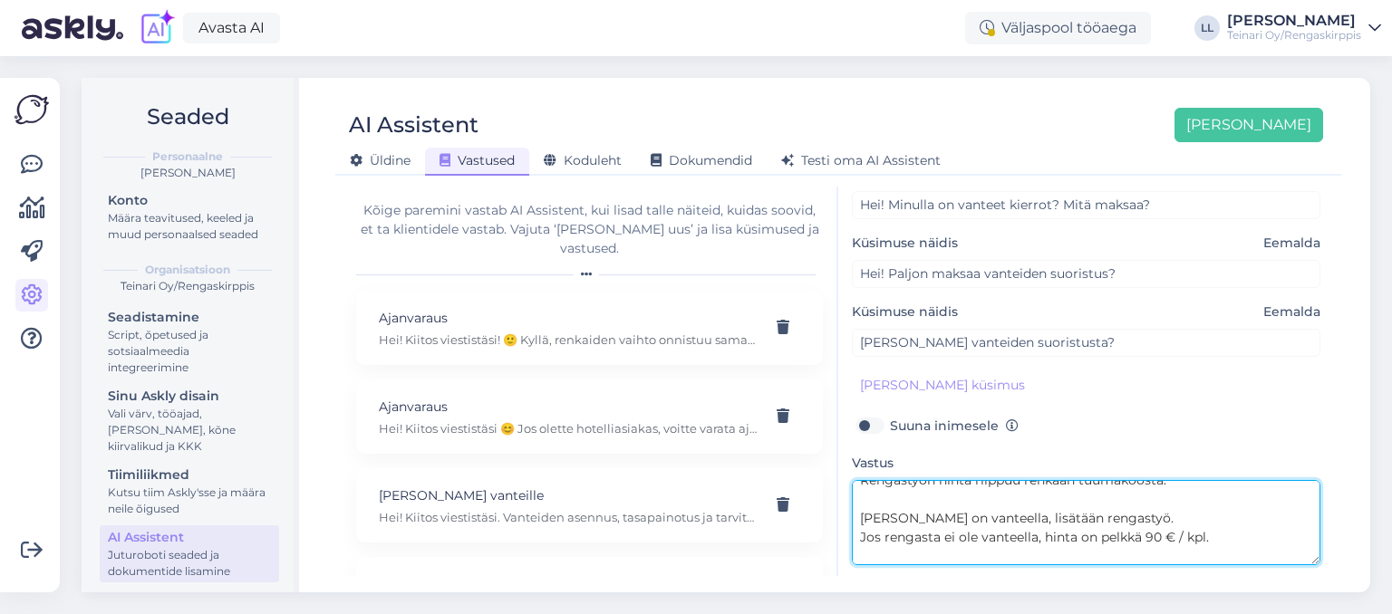
click at [1161, 535] on textarea "Hei! Kyllä, Vantaan toimipisteessä (Tiilenlyöjänkuja 2) tehdään vanteiden suori…" at bounding box center [1086, 522] width 468 height 85
click at [1238, 539] on textarea "Hei! Kyllä, Vantaan toimipisteessä (Tiilenlyöjänkuja 2) tehdään vanteiden suori…" at bounding box center [1086, 522] width 468 height 85
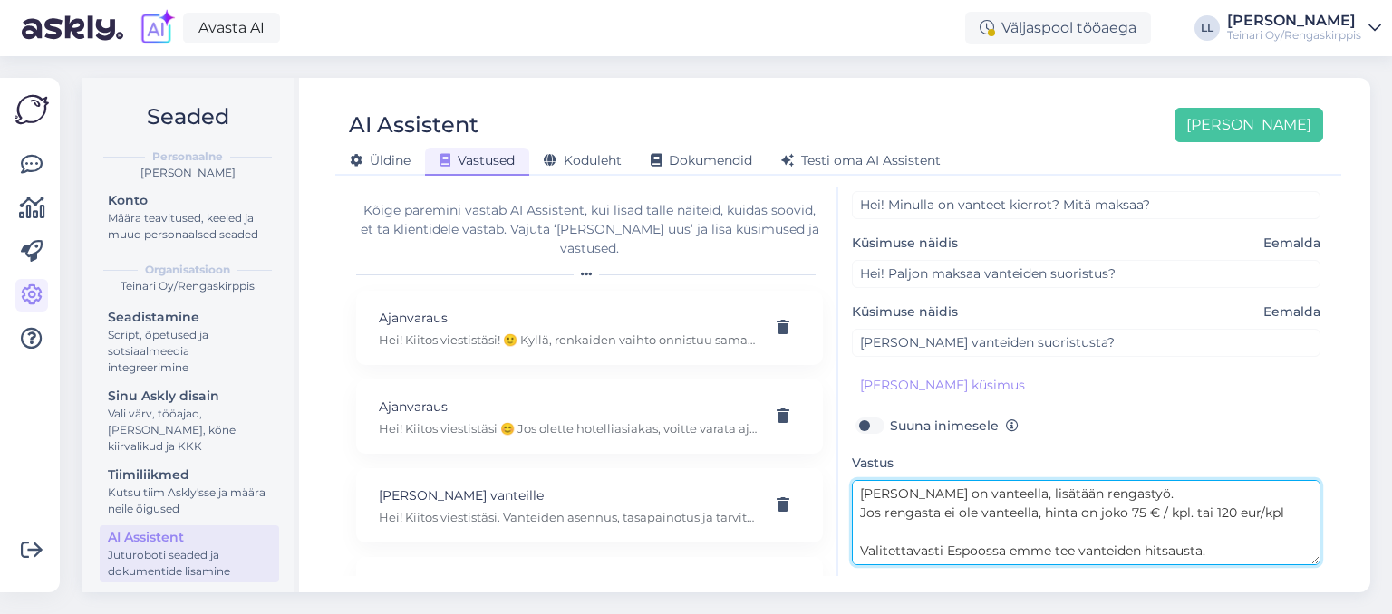
scroll to position [244, 0]
paste textarea "Aikaa ei tarvitse varata etukäteen — voi tulla suoraan paikan päälle. Paikan pä…"
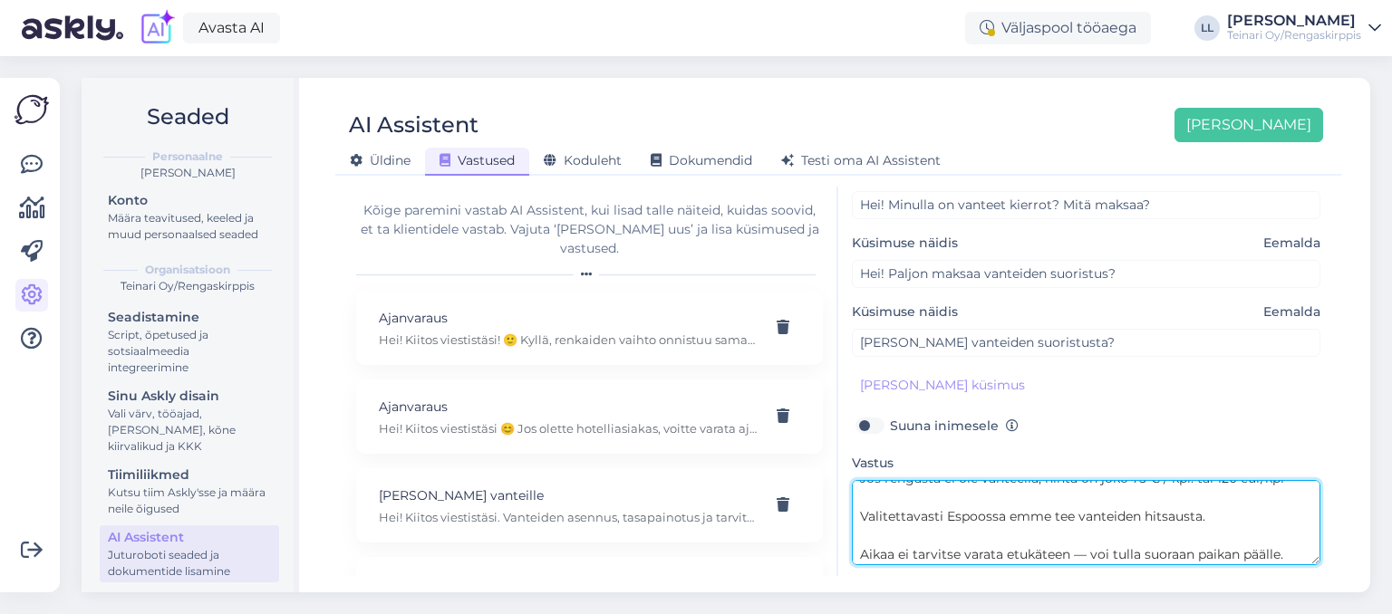
scroll to position [280, 0]
click at [1013, 552] on textarea "Hei! Kyllä, Vantaan toimipisteessä (Tiilenlyöjänkuja 2) tehdään vanteiden suori…" at bounding box center [1086, 522] width 468 height 85
drag, startPoint x: 938, startPoint y: 554, endPoint x: 857, endPoint y: 559, distance: 80.8
click at [857, 559] on textarea "Hei! Kyllä, Vantaan toimipisteessä (Tiilenlyöjänkuja 2) tehdään vanteiden suori…" at bounding box center [1086, 522] width 468 height 85
click at [1037, 555] on textarea "Hei! Kyllä, Vantaan toimipisteessä (Tiilenlyöjänkuja 2) tehdään vanteiden suori…" at bounding box center [1086, 522] width 468 height 85
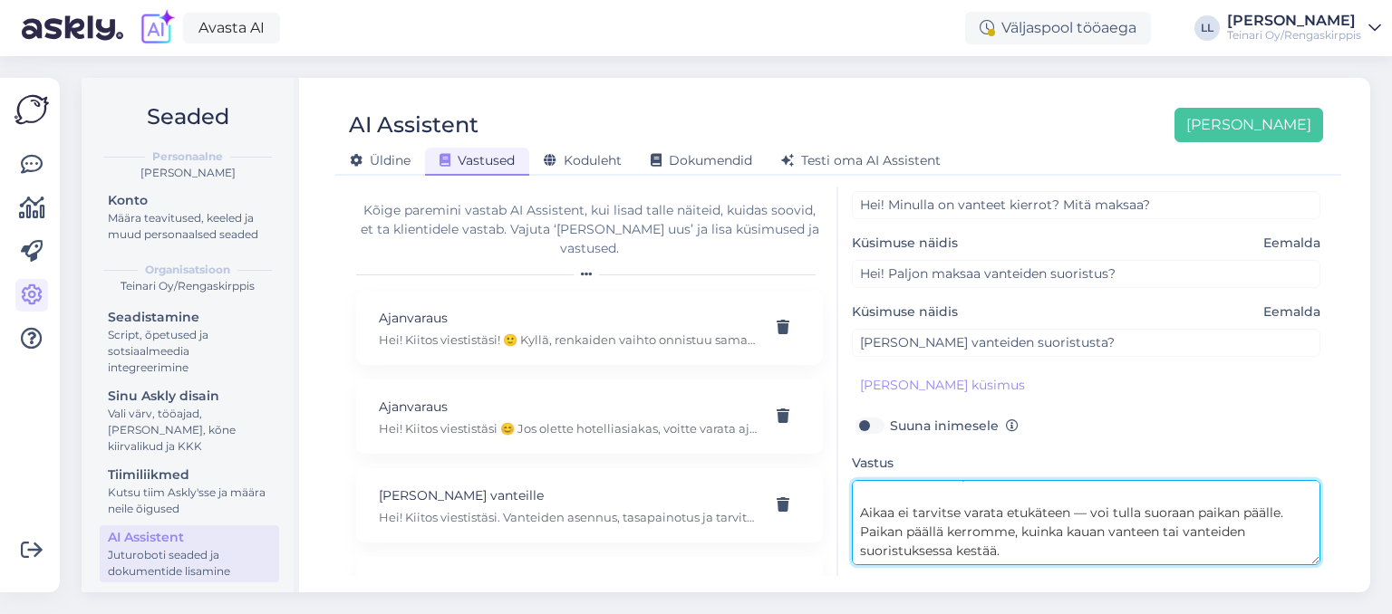
scroll to position [320, 0]
paste textarea "Välillä asiakkaat tuovat vanteet ja tulevat sitten päivän tai parin päästä hake…"
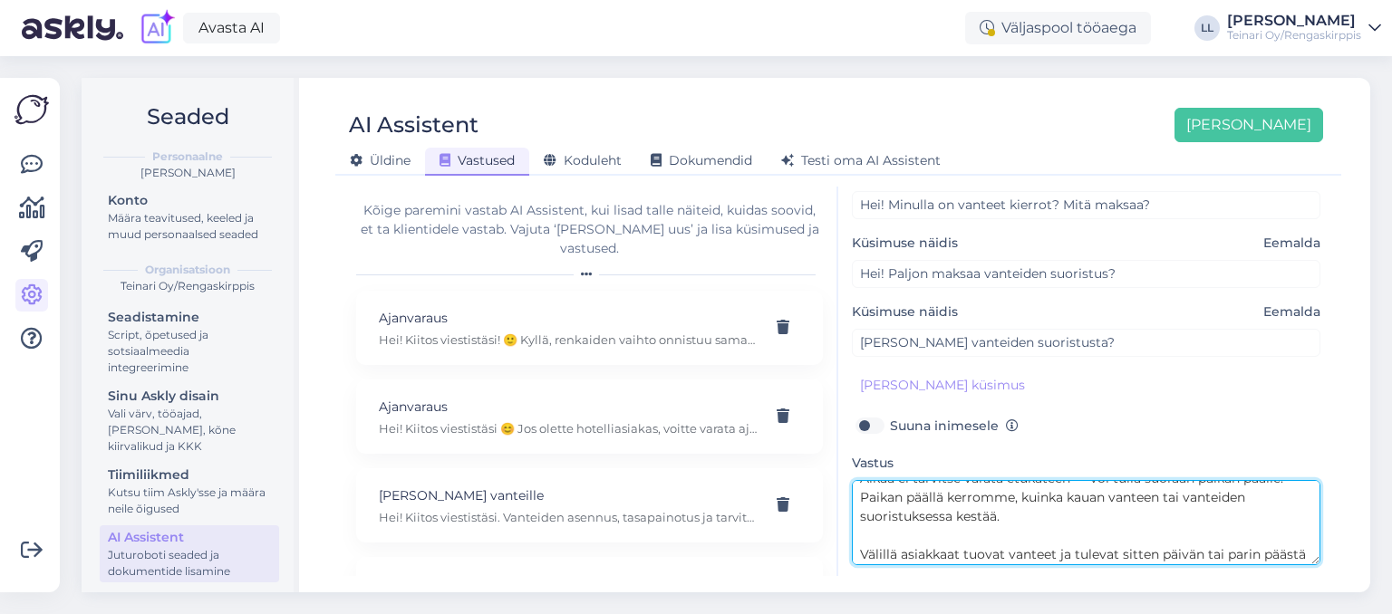
scroll to position [375, 0]
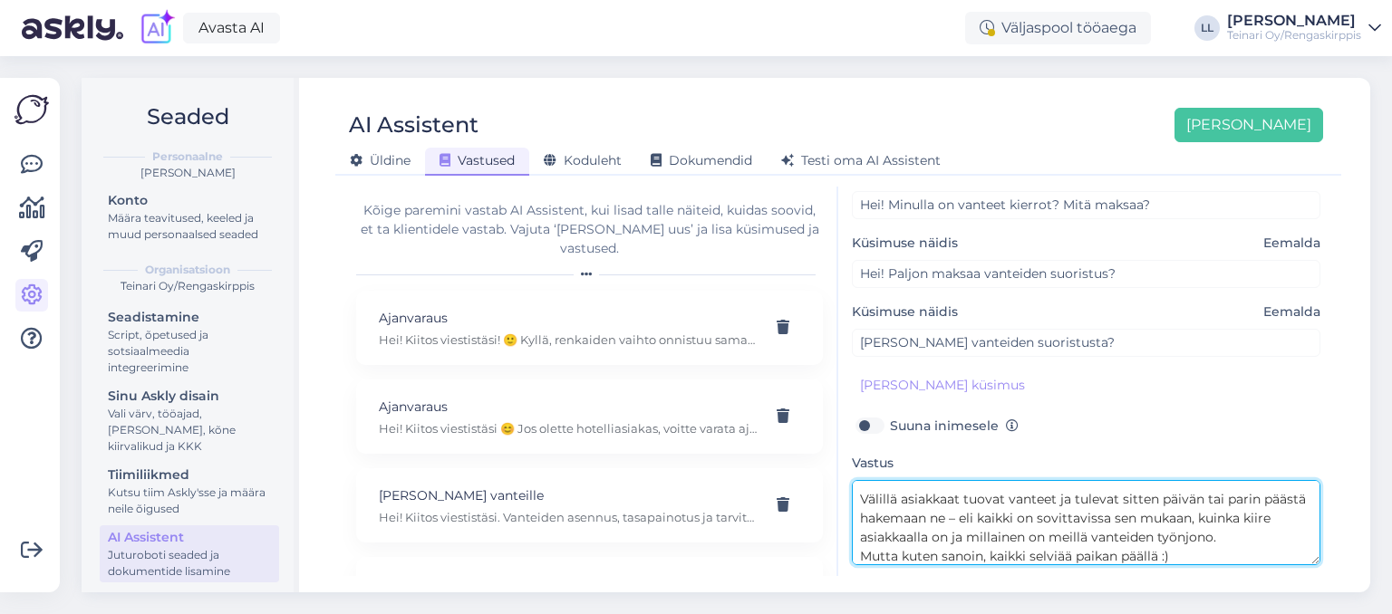
click at [961, 527] on textarea "Hei! Kyllä, Vantaan toimipisteessä (Tiilenlyöjänkuja 2) tehdään vanteiden suori…" at bounding box center [1086, 522] width 468 height 85
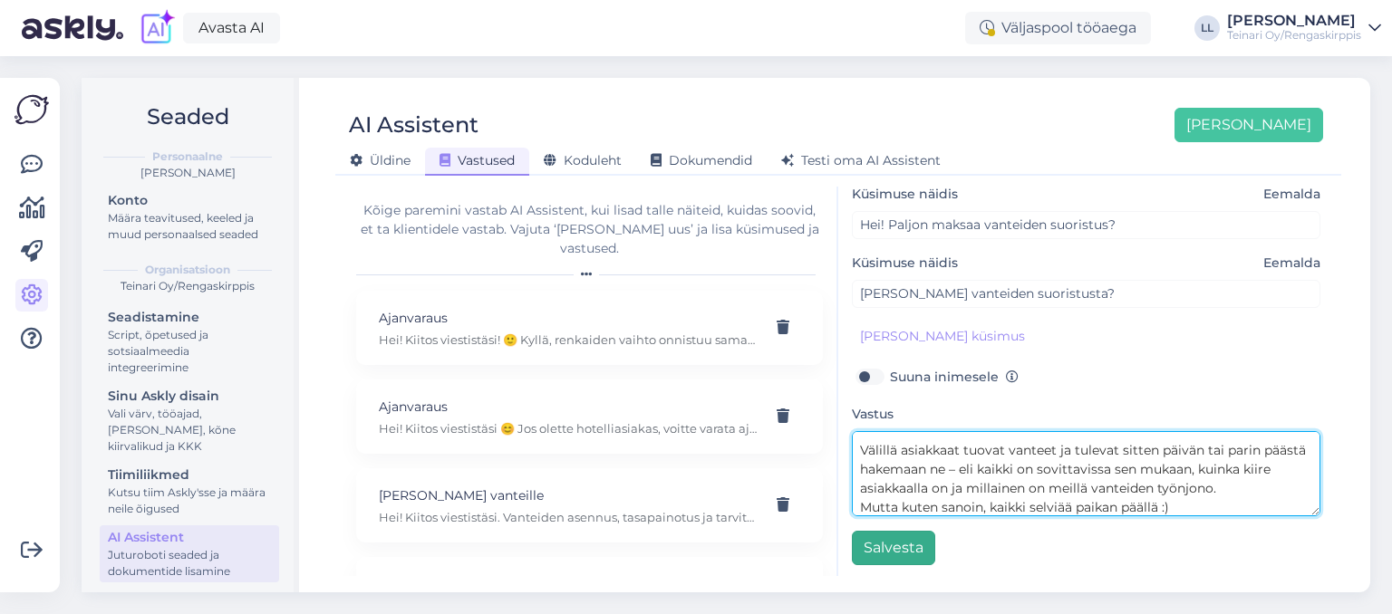
type textarea "Hei! Kyllä, Vantaan toimipisteessä (Tiilenlyöjänkuja 2) tehdään vanteiden suori…"
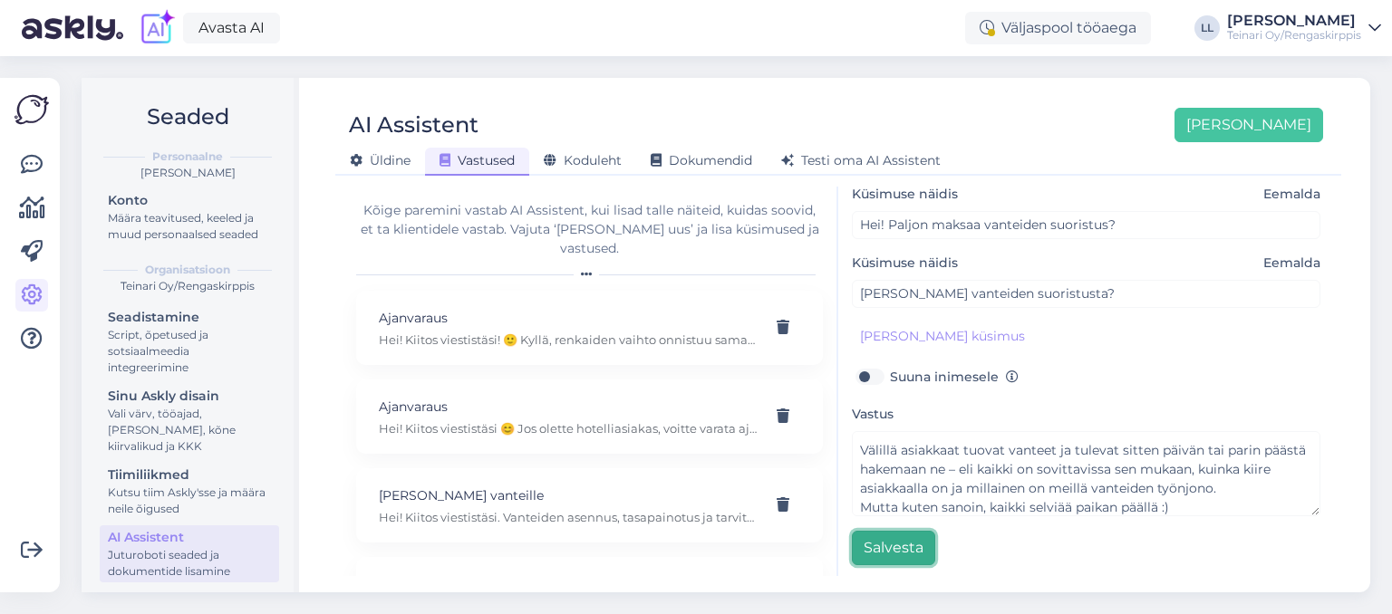
click at [890, 548] on button "Salvesta" at bounding box center [893, 548] width 83 height 34
click at [920, 534] on button "Salvesta" at bounding box center [893, 548] width 83 height 34
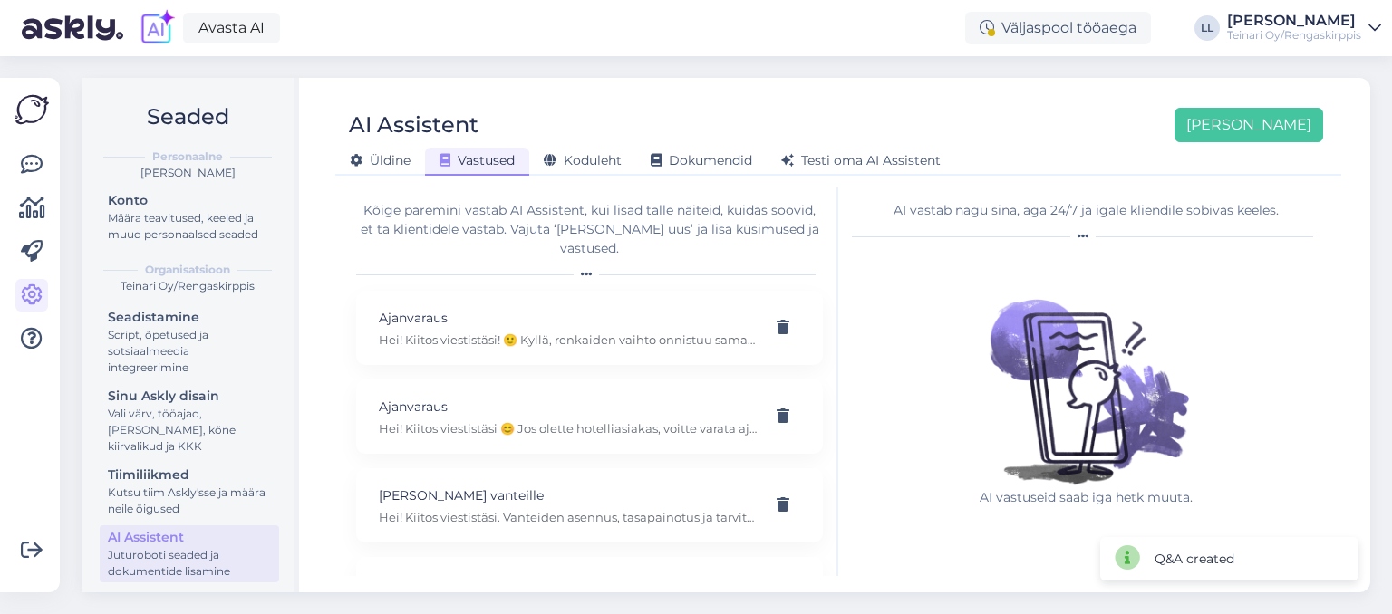
scroll to position [0, 0]
click at [1255, 126] on button "[PERSON_NAME]" at bounding box center [1248, 125] width 149 height 34
click at [1275, 127] on button "[PERSON_NAME]" at bounding box center [1248, 125] width 149 height 34
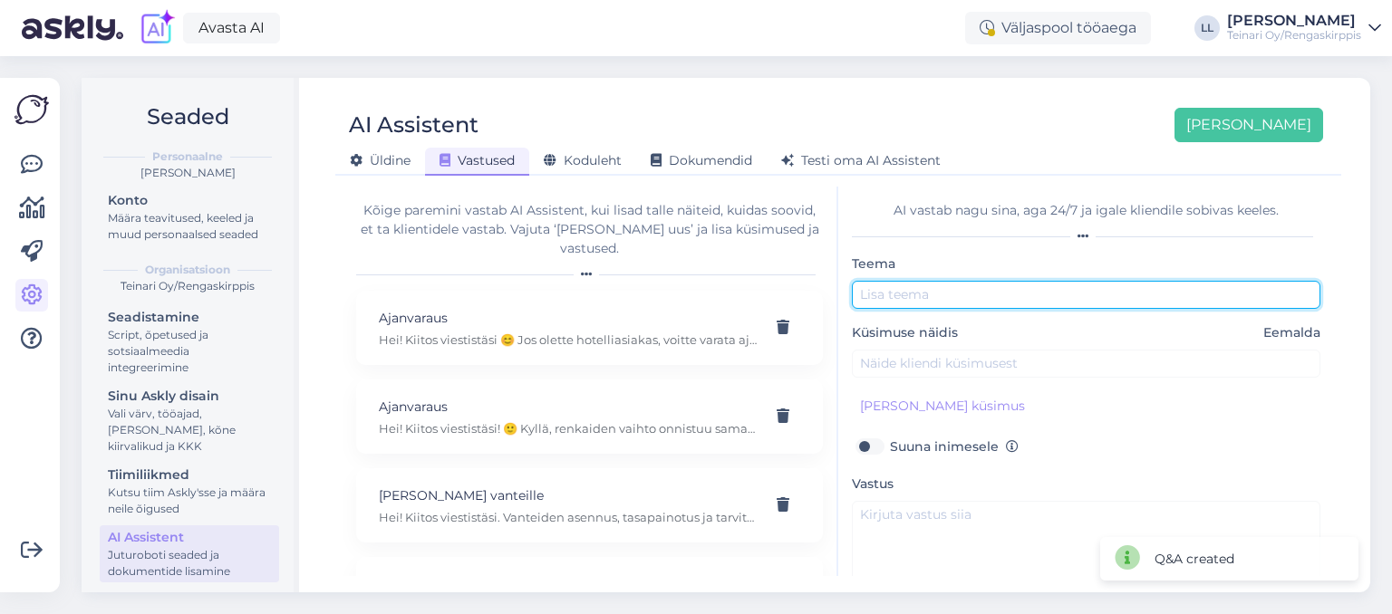
click at [959, 294] on input "text" at bounding box center [1086, 295] width 468 height 28
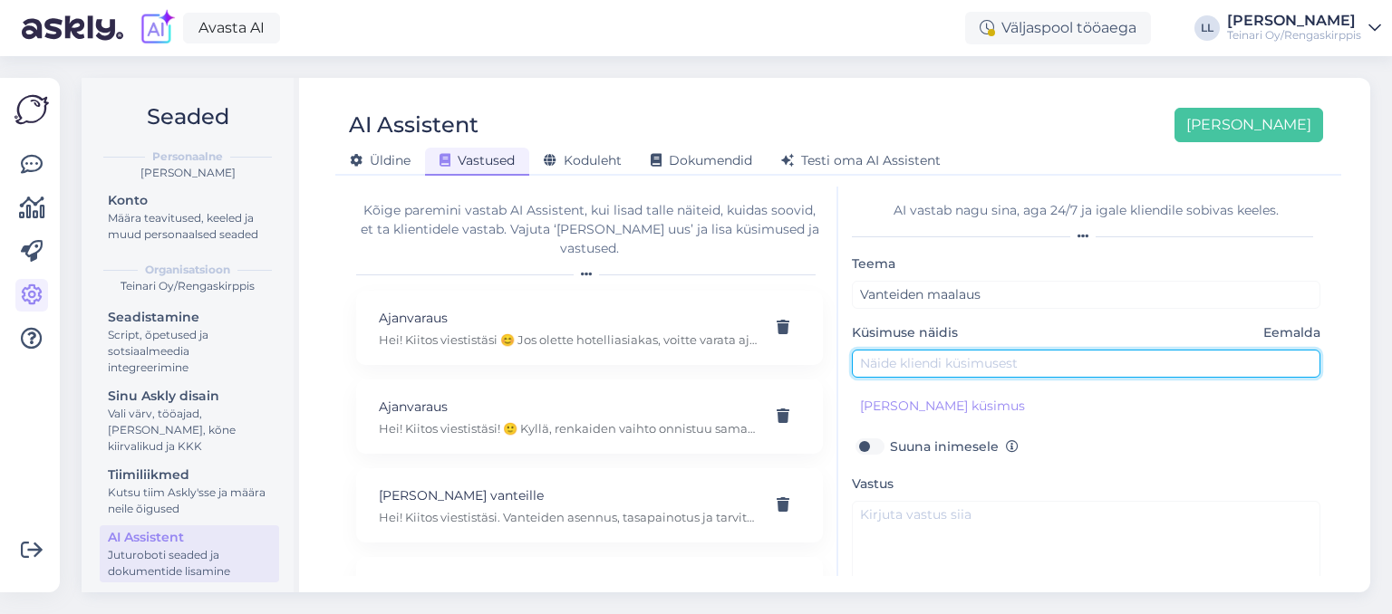
click at [937, 358] on input "text" at bounding box center [1086, 364] width 468 height 28
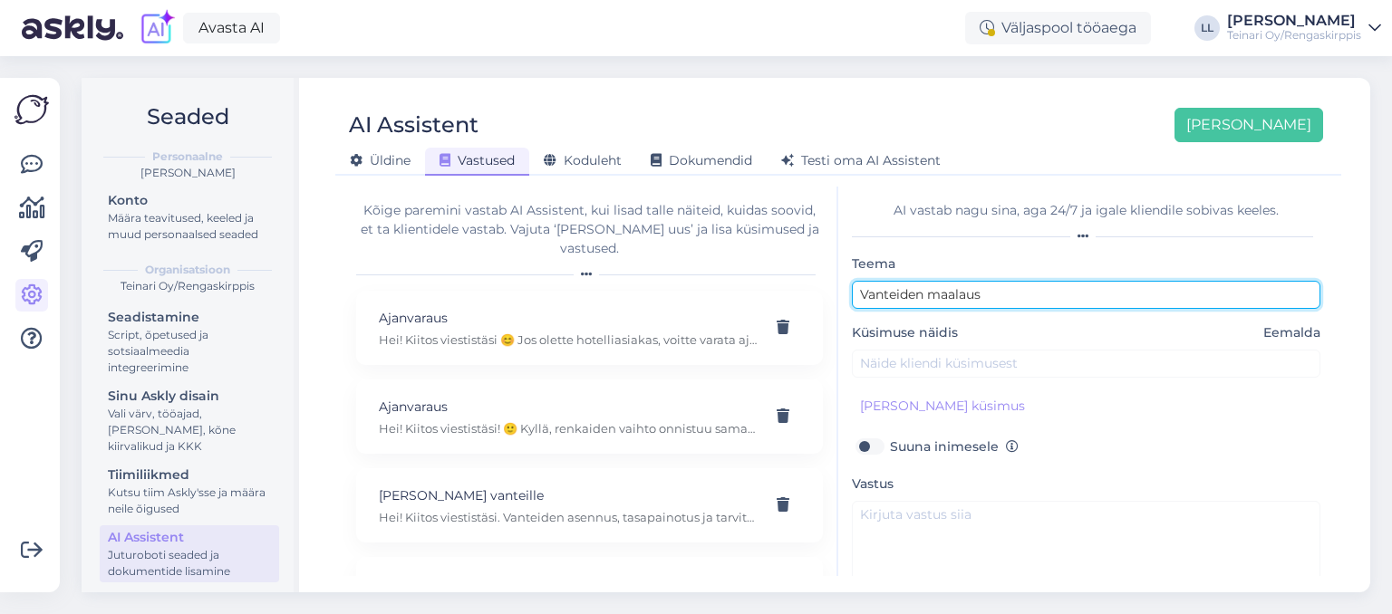
click at [1002, 298] on input "Vanteiden maalaus" at bounding box center [1086, 295] width 468 height 28
type input "Vanteiden maalaus tai korjaus"
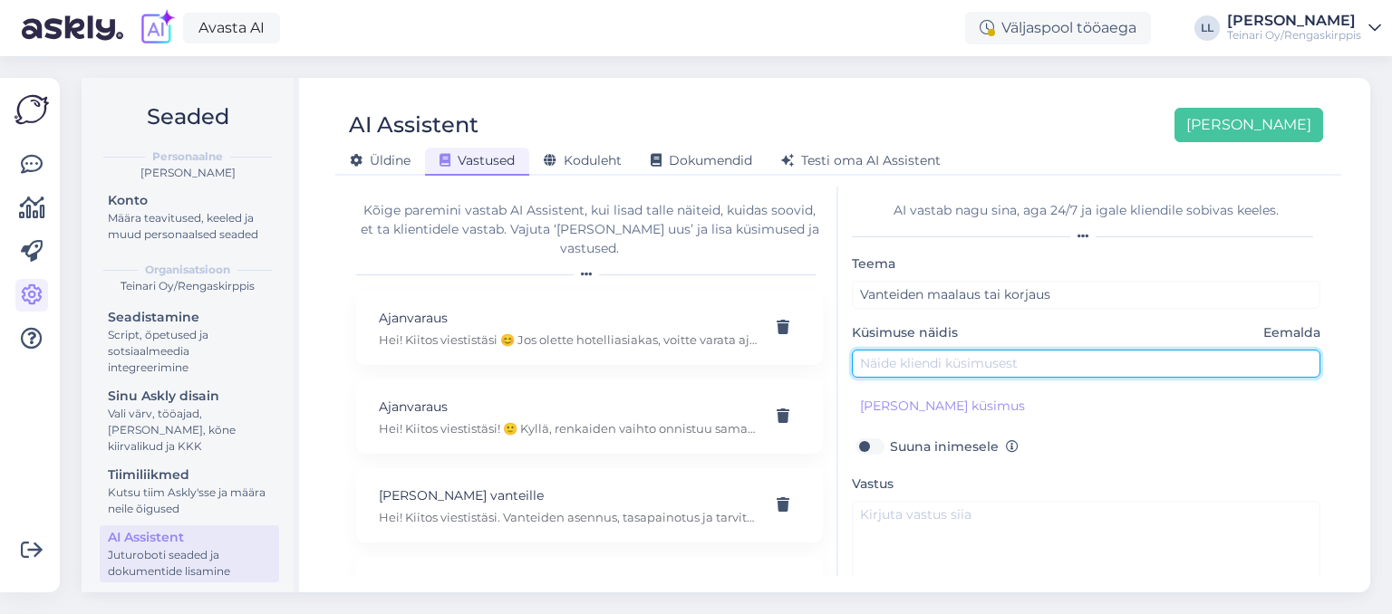
click at [868, 363] on input "text" at bounding box center [1086, 364] width 468 height 28
type input "Hei! [PERSON_NAME] vanteiden maalausta?"
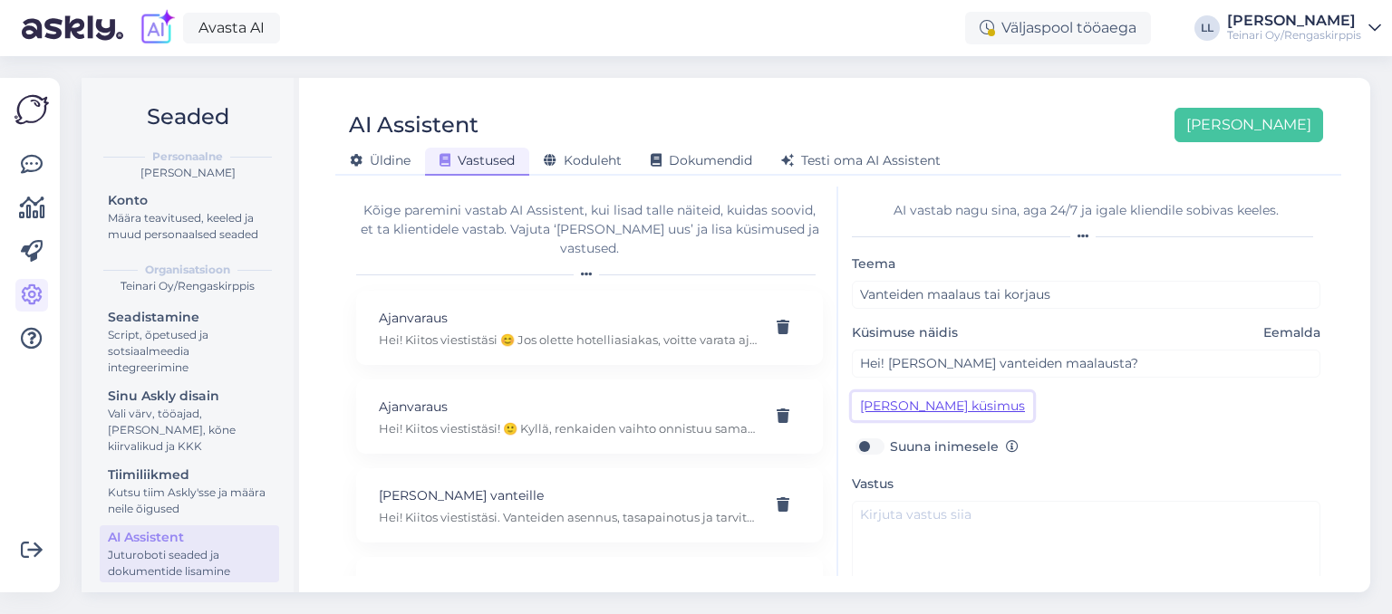
click at [902, 415] on button "[PERSON_NAME] küsimus" at bounding box center [942, 406] width 181 height 28
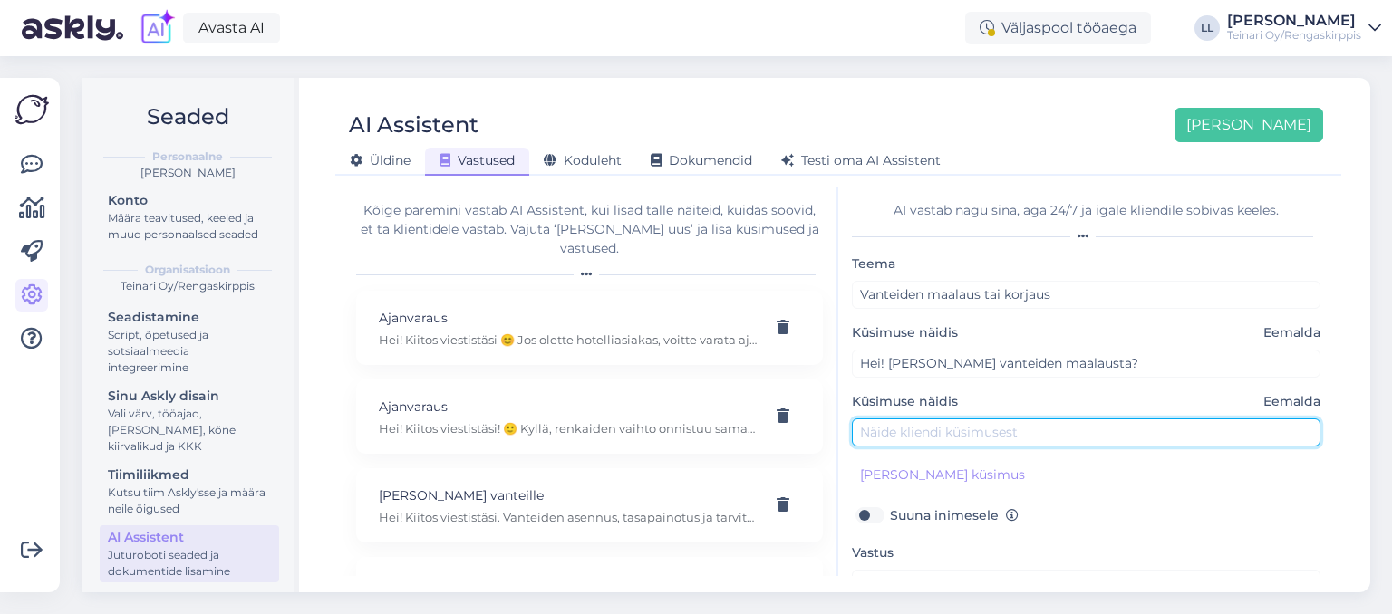
click at [915, 430] on input "text" at bounding box center [1086, 433] width 468 height 28
type input "Minulla tarvii maalata vanteet, paljonko maksaa?"
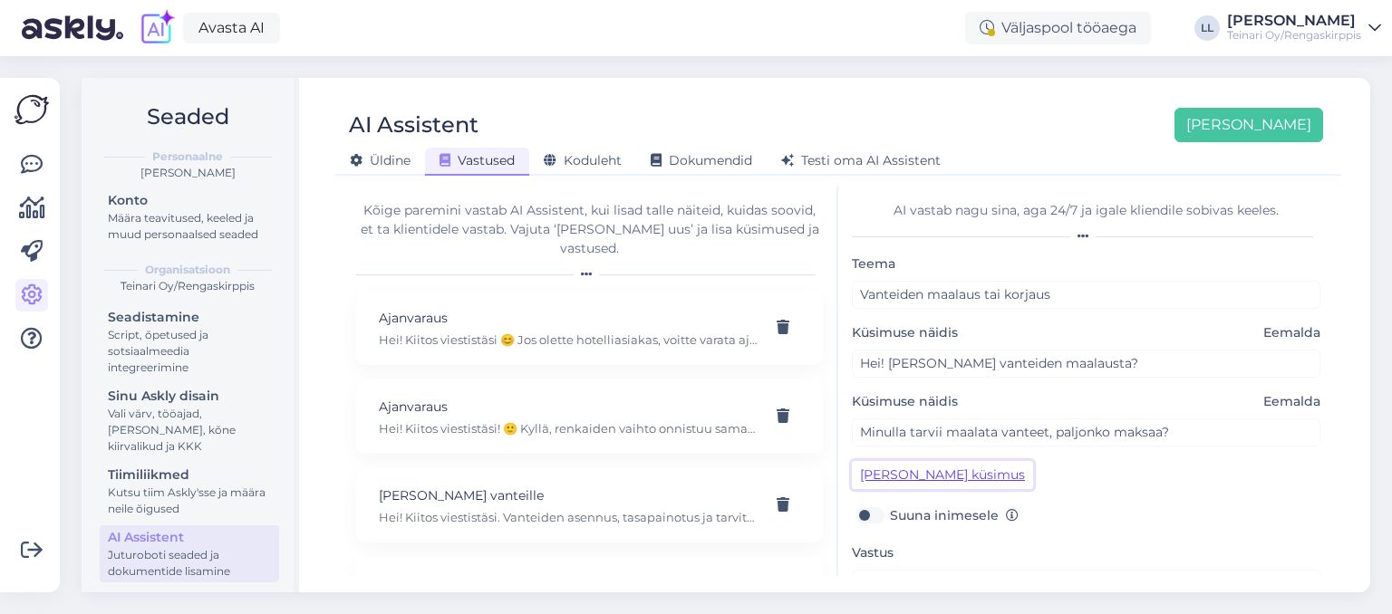
click at [899, 478] on button "[PERSON_NAME] küsimus" at bounding box center [942, 475] width 181 height 28
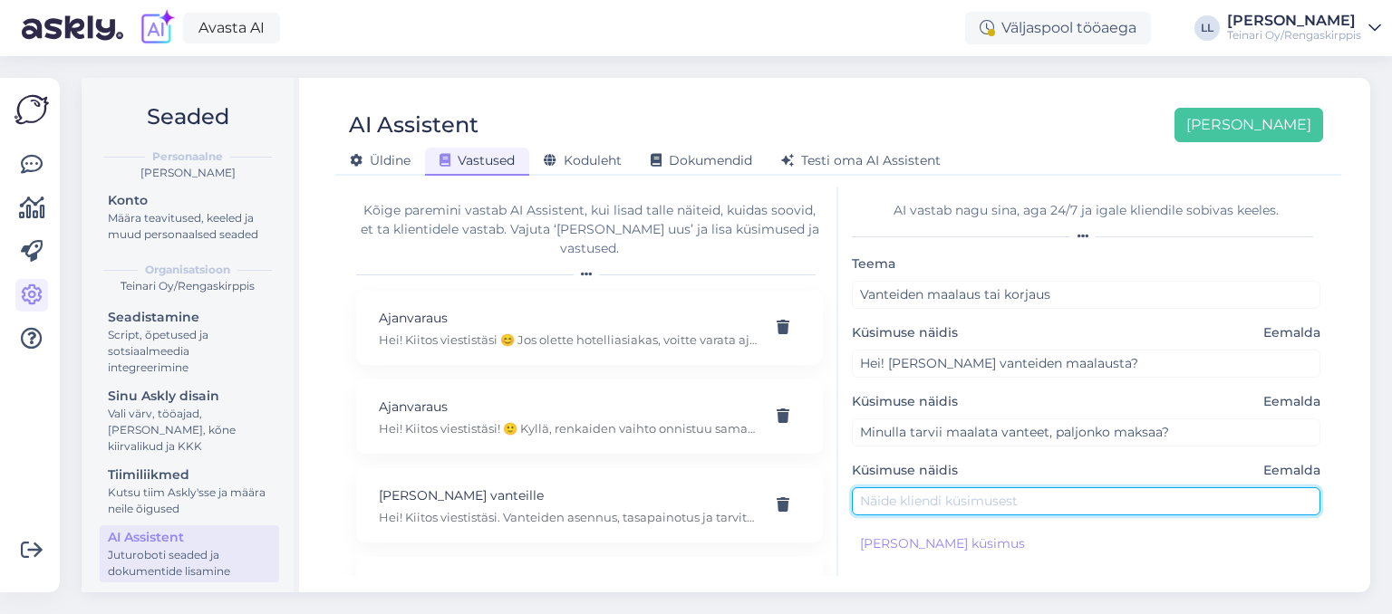
click at [891, 506] on input "text" at bounding box center [1086, 501] width 468 height 28
type input "Missä [PERSON_NAME] vanteiden maalausta?"
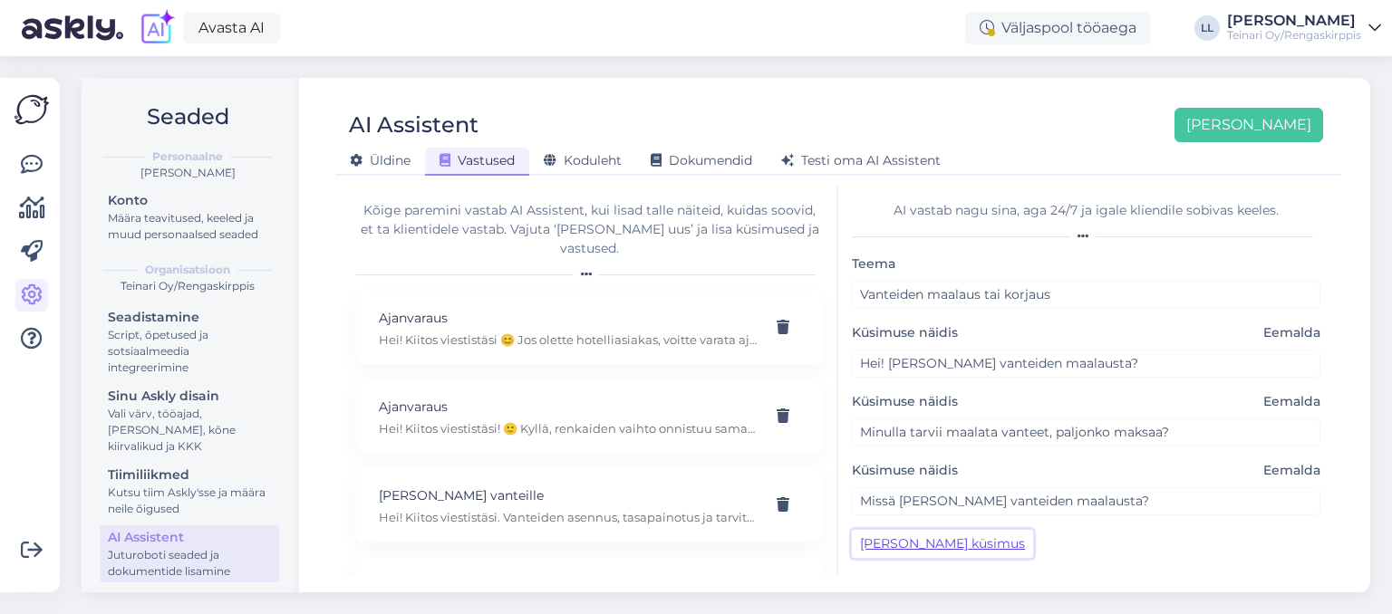
click at [900, 539] on button "[PERSON_NAME] küsimus" at bounding box center [942, 544] width 181 height 28
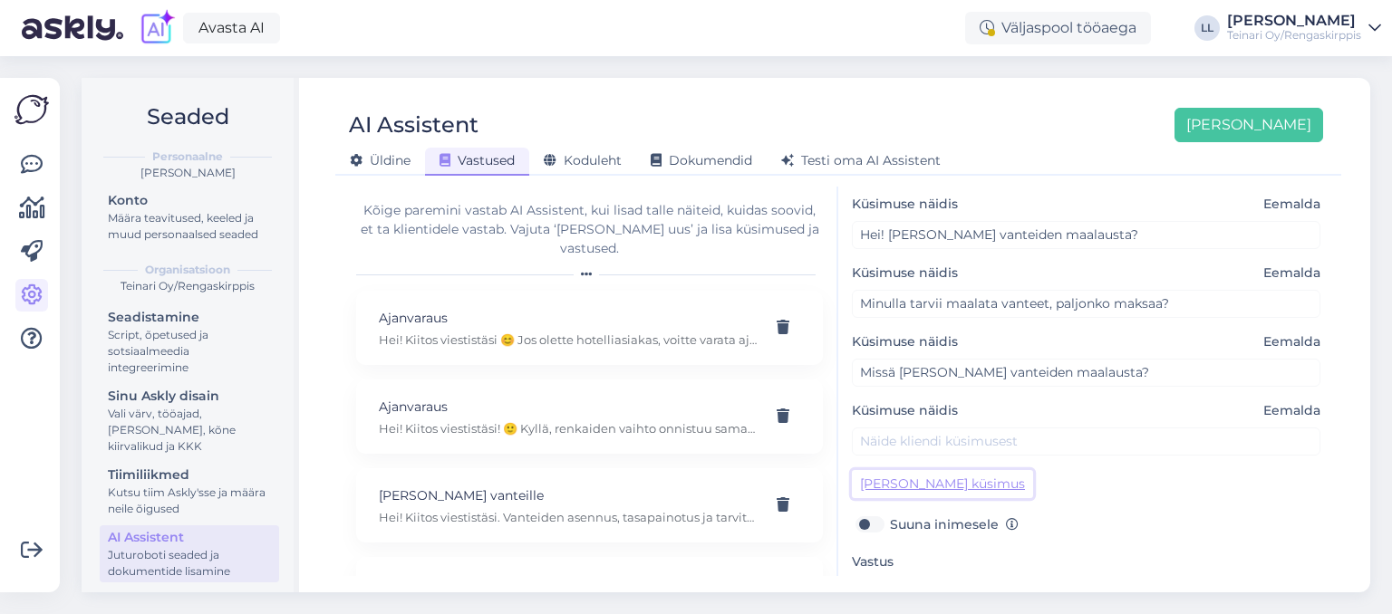
scroll to position [130, 0]
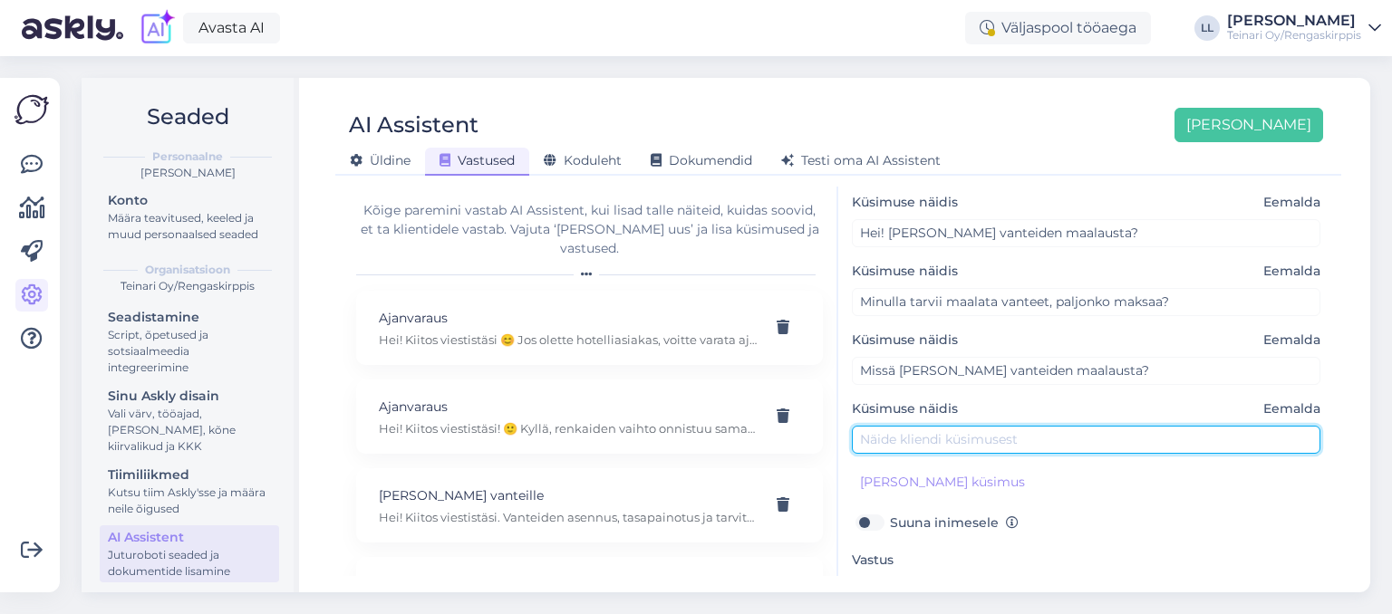
click at [922, 442] on input "text" at bounding box center [1086, 440] width 468 height 28
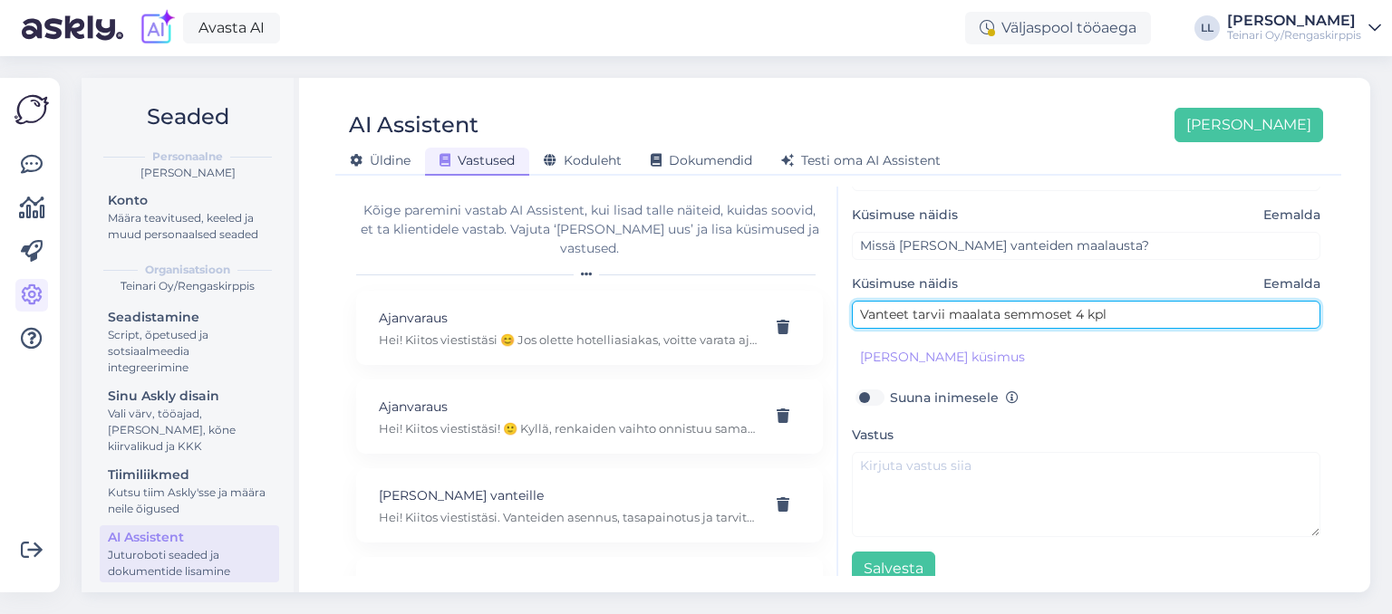
scroll to position [256, 0]
type input "Vanteet tarvii maalata semmoset 4 kpl"
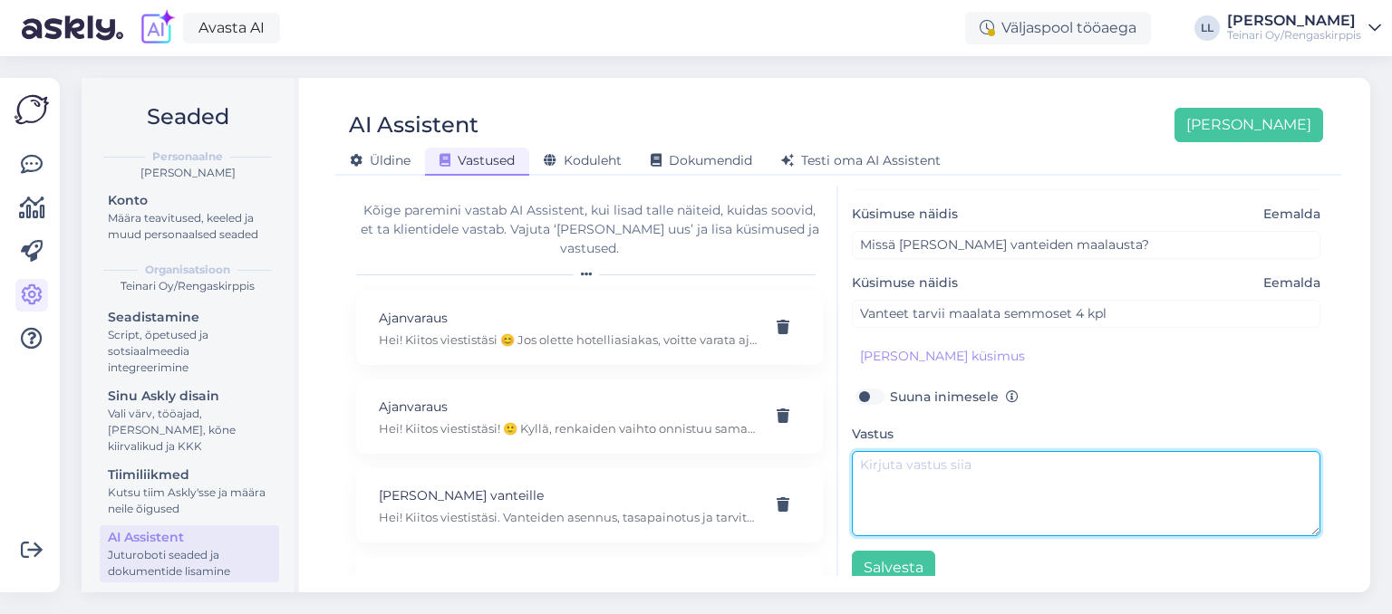
click at [1000, 451] on textarea at bounding box center [1086, 493] width 468 height 85
